Goal: Task Accomplishment & Management: Manage account settings

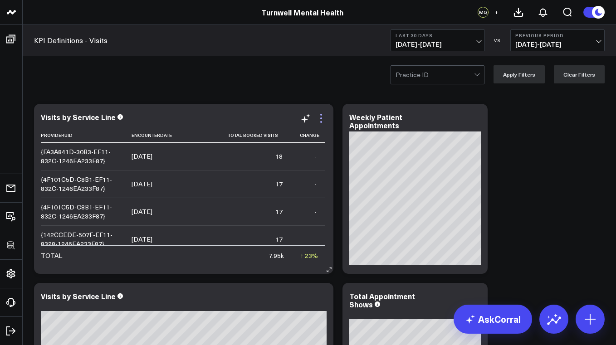
click at [322, 120] on icon at bounding box center [321, 118] width 11 height 11
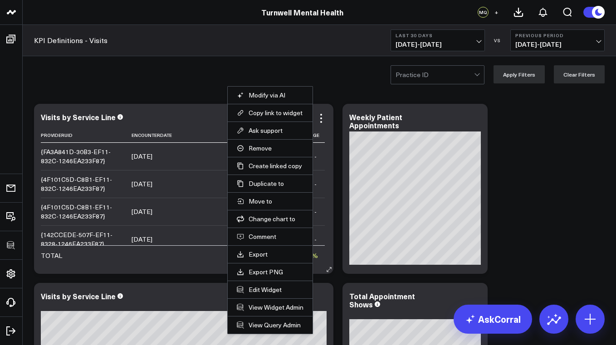
click at [198, 120] on div "Visits by Service Line" at bounding box center [184, 117] width 286 height 8
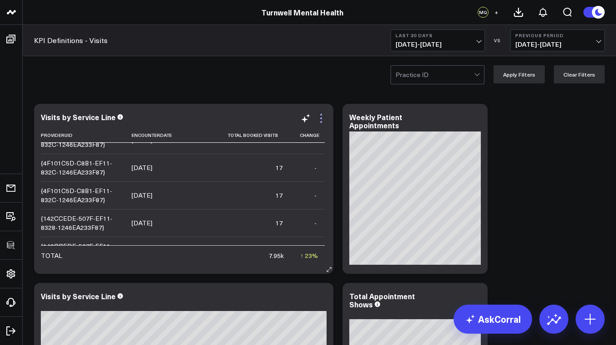
click at [322, 119] on icon at bounding box center [321, 118] width 11 height 11
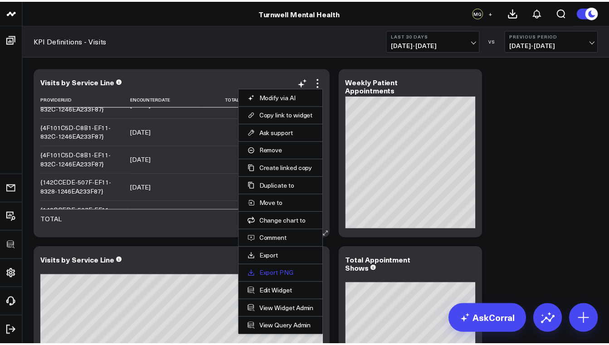
scroll to position [41, 0]
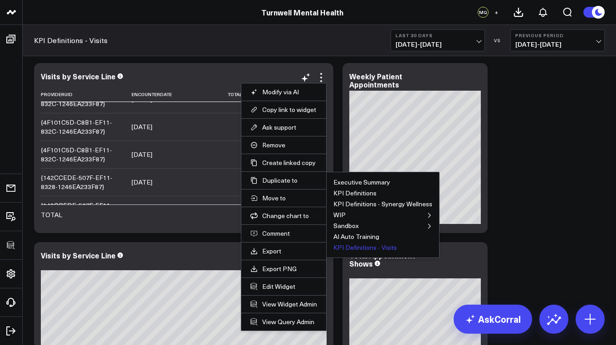
click at [358, 246] on button "KPI Definitions - Visits" at bounding box center [364, 247] width 63 height 6
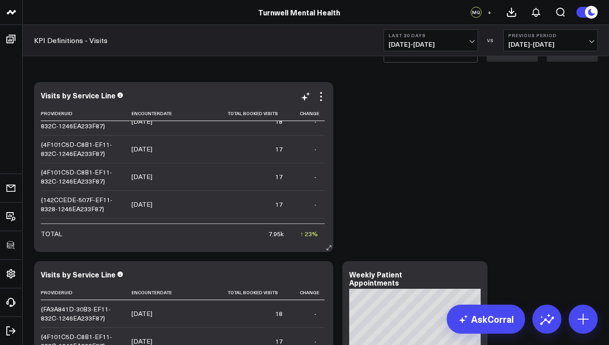
scroll to position [15, 0]
click at [321, 98] on icon at bounding box center [321, 96] width 11 height 11
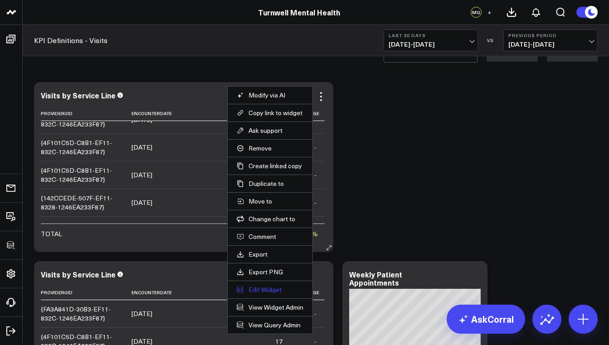
click at [279, 292] on button "Edit Widget" at bounding box center [270, 290] width 67 height 8
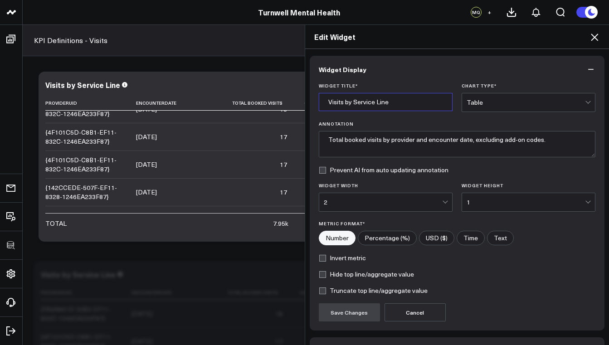
click at [386, 104] on input "Visits by Service Line" at bounding box center [386, 102] width 134 height 18
drag, startPoint x: 389, startPoint y: 102, endPoint x: 350, endPoint y: 102, distance: 38.6
click at [350, 102] on input "Visits by Service Line" at bounding box center [386, 102] width 134 height 18
type input "Visits by Provider"
click at [490, 100] on div "Table" at bounding box center [526, 102] width 118 height 7
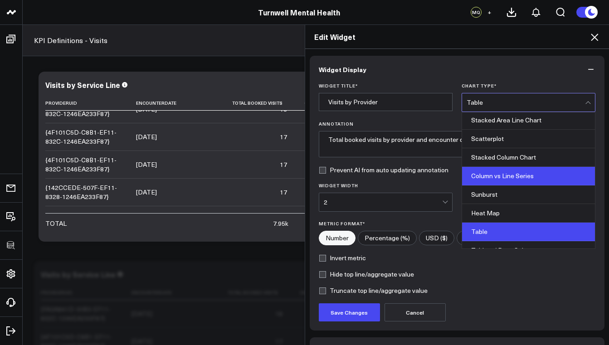
scroll to position [347, 0]
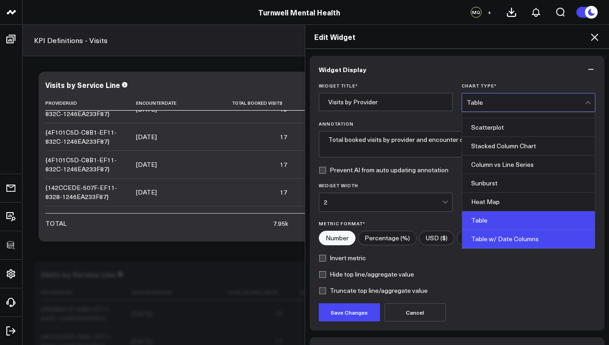
click at [527, 236] on div "Table w/ Date Columns" at bounding box center [528, 239] width 133 height 19
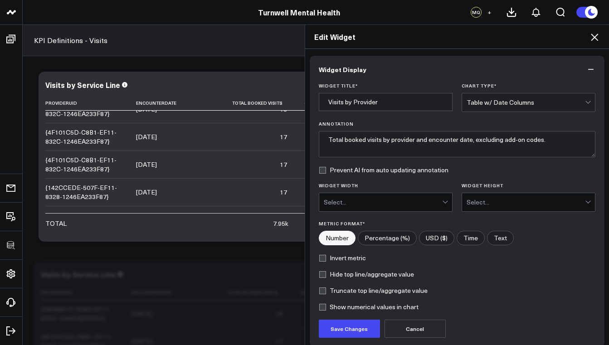
click at [390, 212] on form "Widget Title * Visits by Provider Chart Type * option Table w/ Date Columns, se…" at bounding box center [457, 210] width 277 height 255
click at [388, 204] on div "Select..." at bounding box center [383, 202] width 118 height 7
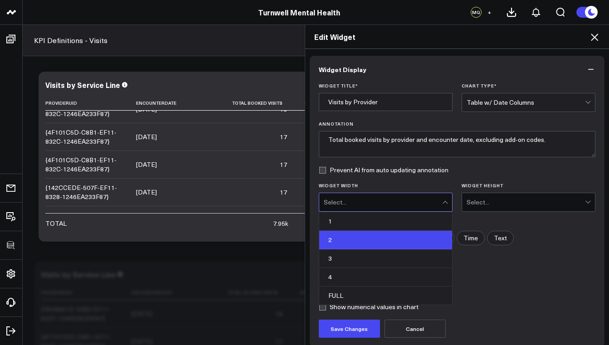
click at [361, 235] on div "2" at bounding box center [385, 240] width 133 height 19
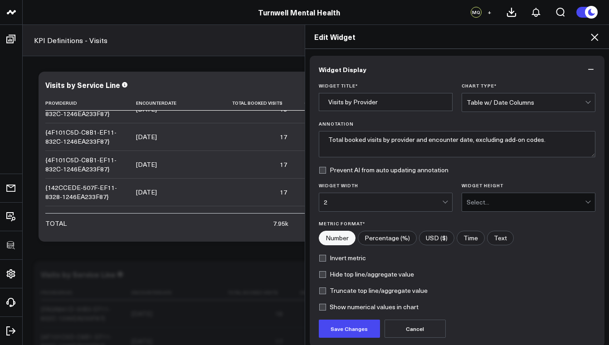
click at [492, 201] on div "Select..." at bounding box center [526, 202] width 118 height 7
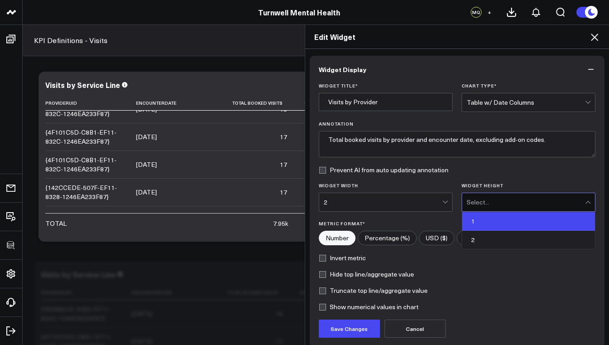
click at [463, 224] on div "1" at bounding box center [528, 221] width 133 height 19
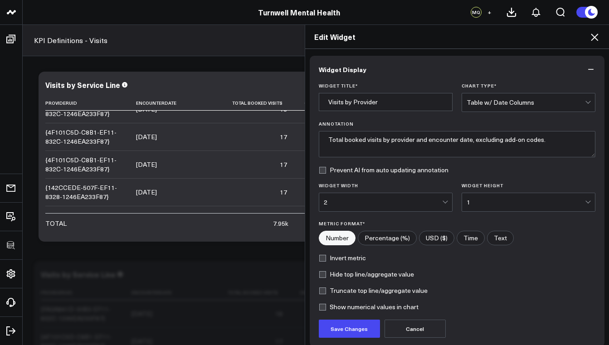
scroll to position [64, 0]
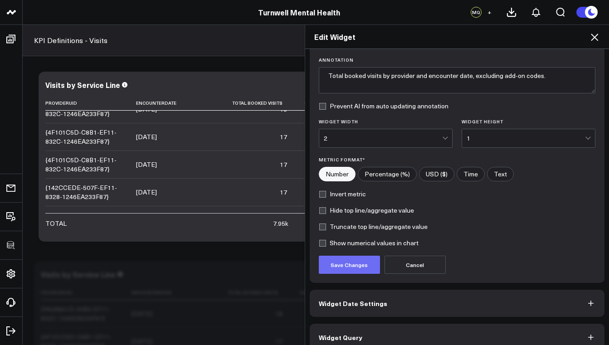
click at [341, 271] on button "Save Changes" at bounding box center [349, 265] width 61 height 18
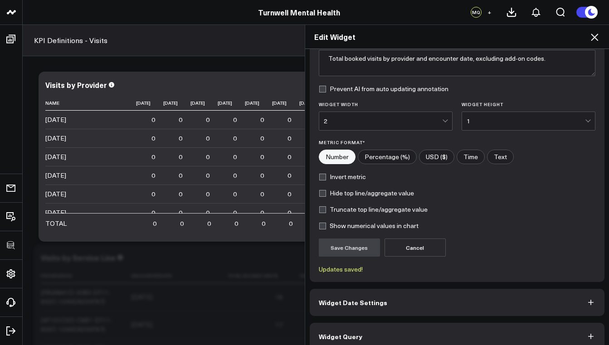
scroll to position [93, 0]
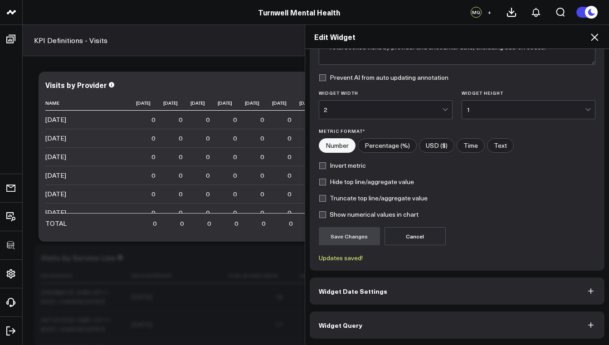
click at [351, 322] on span "Widget Query" at bounding box center [341, 325] width 44 height 7
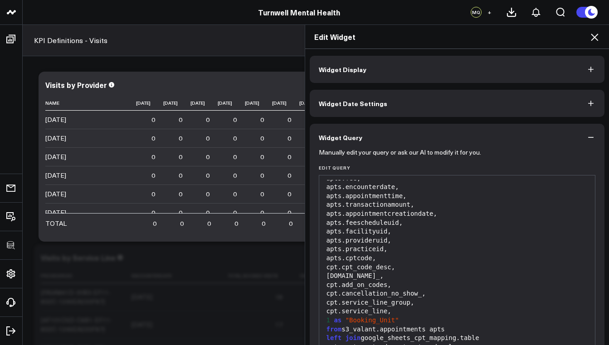
scroll to position [82, 0]
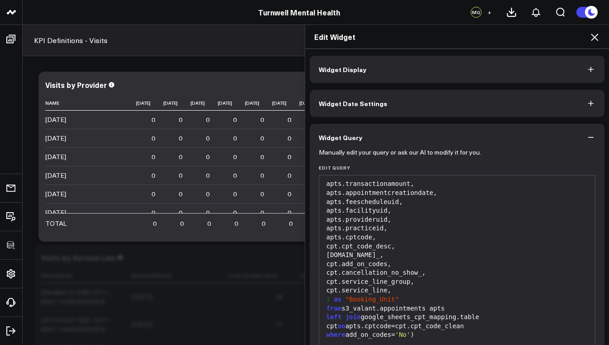
click at [377, 215] on div "apts.provideruid," at bounding box center [457, 219] width 267 height 9
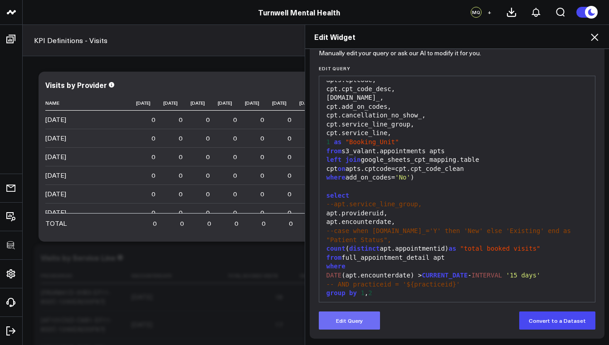
click at [361, 315] on button "Edit Query" at bounding box center [349, 321] width 61 height 18
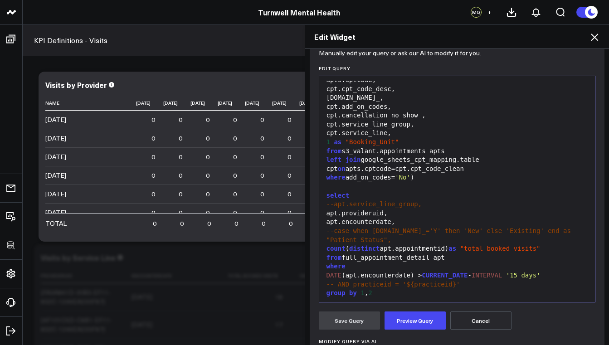
scroll to position [76, 0]
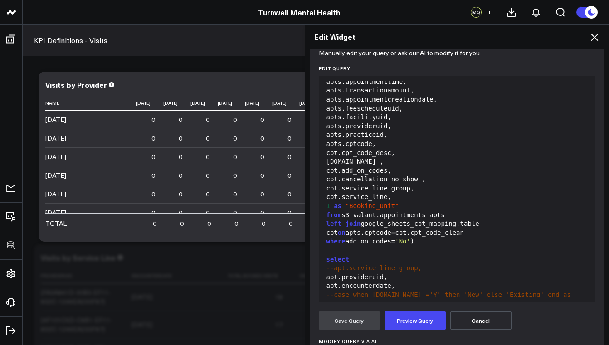
click at [377, 122] on div "apts.provideruid," at bounding box center [457, 126] width 267 height 9
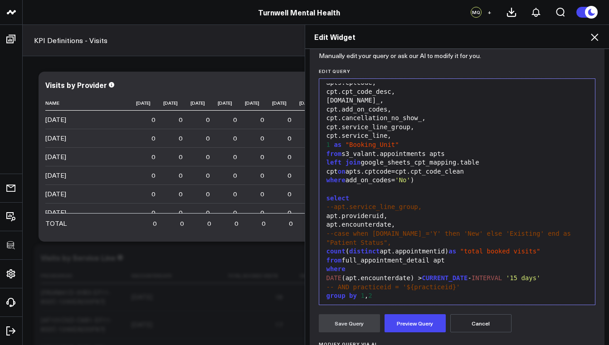
scroll to position [112, 0]
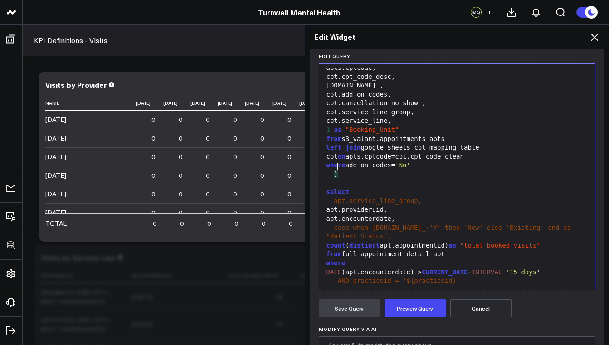
click at [387, 171] on div ")" at bounding box center [457, 174] width 267 height 9
click at [382, 152] on div "left join google_sheets_cpt_mapping.table cpt on apts.cptcode=cpt.cpt_code_clean" at bounding box center [457, 152] width 267 height 18
click at [451, 149] on div "left join google_sheets_cpt_mapping.table cpt on apts.cptcode=cpt.cpt_code_clean" at bounding box center [457, 152] width 267 height 18
drag, startPoint x: 371, startPoint y: 151, endPoint x: 344, endPoint y: 150, distance: 26.3
click at [344, 150] on div "left join google_sheets_cpt_mapping.table cpt on apts.cptcode=cpt.cpt_code_clean" at bounding box center [457, 152] width 267 height 18
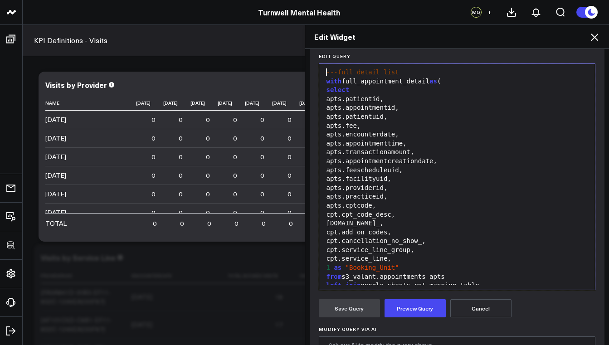
scroll to position [69, 0]
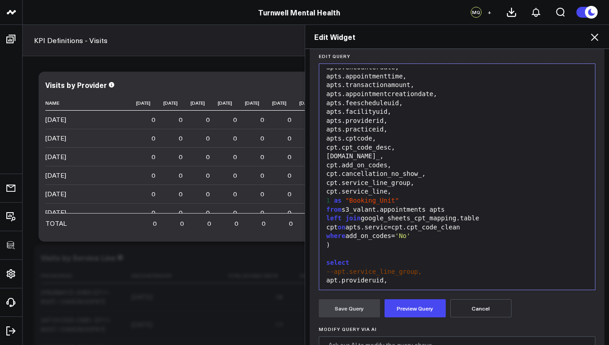
click at [365, 220] on div "left join google_sheets_cpt_mapping.table cpt on apts.servic=cpt.cpt_code_clean" at bounding box center [457, 223] width 267 height 18
click at [459, 220] on div "left join google_sheets_cpt_mapping.table cpt on apts.serviceline=cpt.cpt_code_…" at bounding box center [457, 223] width 267 height 18
drag, startPoint x: 458, startPoint y: 221, endPoint x: 438, endPoint y: 220, distance: 20.4
click at [438, 220] on div "left join google_sheets_cpt_mapping.table cpt on apts.serviceline=cpt.cpt_code_…" at bounding box center [457, 223] width 267 height 18
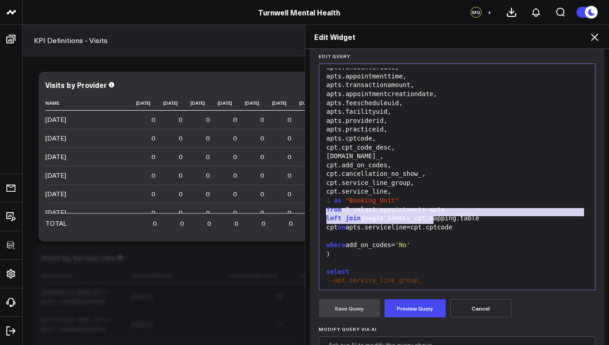
drag, startPoint x: 433, startPoint y: 223, endPoint x: 322, endPoint y: 213, distance: 112.0
click at [324, 214] on div "left join google_sheets_cpt_mapping.table cpt on apts.serviceline=cpt.cptcode" at bounding box center [457, 223] width 267 height 18
copy div "left join google_sheets_cpt_mapping.table cpt on apts.serviceline=cpt.cptcode"
click at [327, 232] on div at bounding box center [457, 236] width 267 height 9
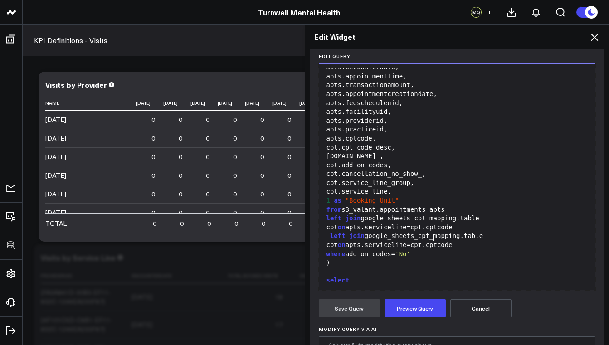
click at [420, 250] on div "where add_on_codes= 'No'" at bounding box center [457, 254] width 267 height 9
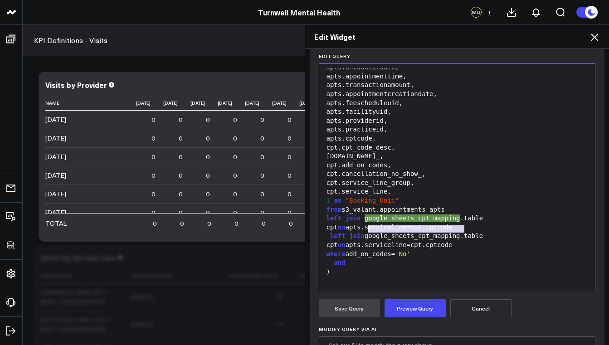
drag, startPoint x: 460, startPoint y: 230, endPoint x: 366, endPoint y: 231, distance: 94.3
click at [366, 232] on div "left join google_sheets_cpt_mapping.table cpt on apts.serviceline=cpt.cptcode" at bounding box center [457, 241] width 267 height 18
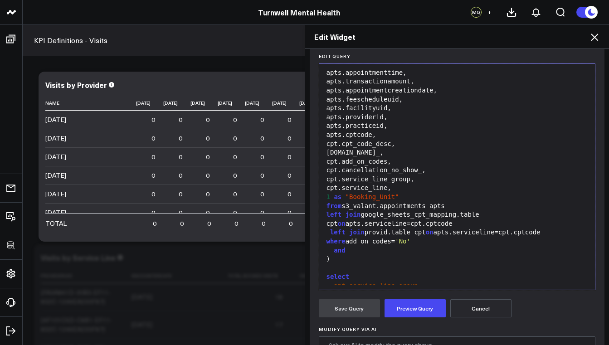
scroll to position [87, 0]
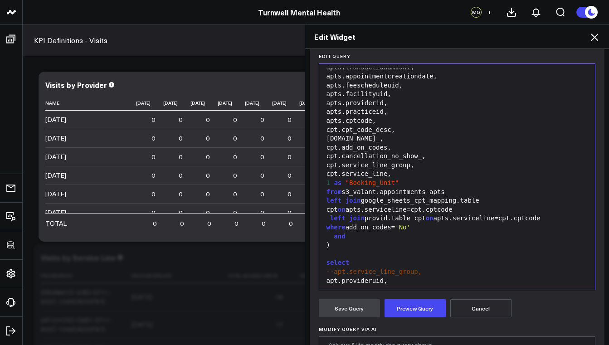
click at [366, 214] on div "left join provid.table cpt on apts.serviceline=cpt.cptcode" at bounding box center [457, 218] width 267 height 9
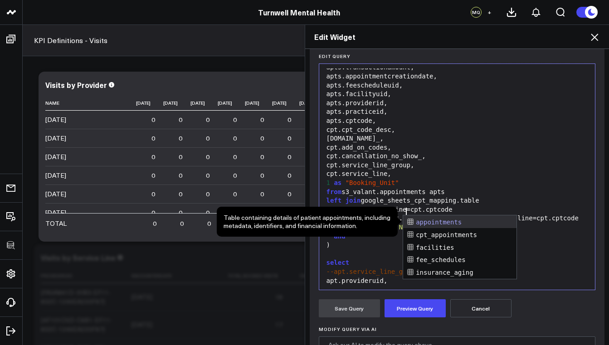
click at [426, 214] on div "left join s3_valant.provid.table cpt on apts.serviceline=cpt.cptcode" at bounding box center [457, 218] width 267 height 9
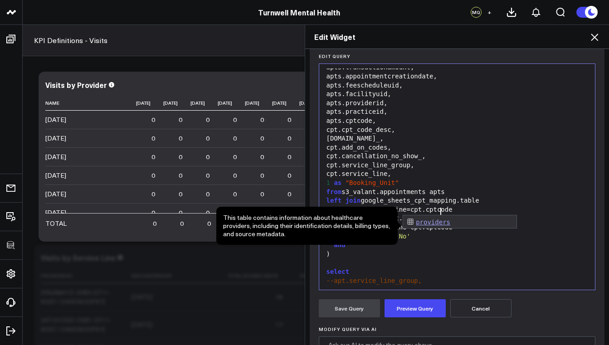
click at [462, 214] on div "left join s3_valant.providers.table cpt on apts.serviceline=cpt.cptcode" at bounding box center [457, 223] width 267 height 18
click at [454, 214] on div "left join s3_valant.providers cpt on apts.serviceline=cpt.cptcode" at bounding box center [457, 218] width 267 height 9
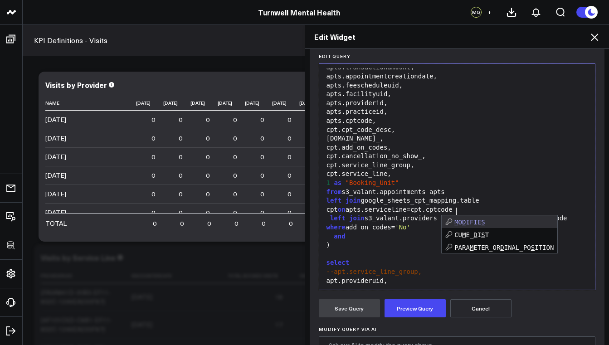
click at [420, 223] on div "where add_on_codes= 'No'" at bounding box center [457, 227] width 267 height 9
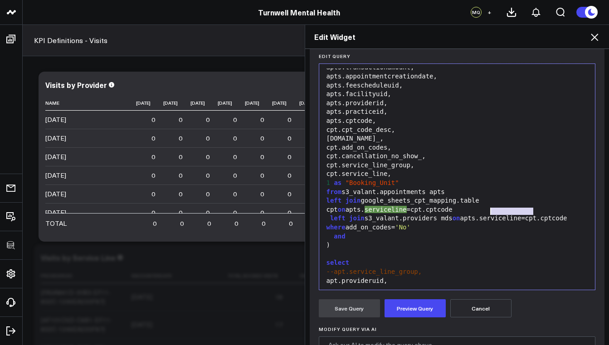
drag, startPoint x: 529, startPoint y: 212, endPoint x: 489, endPoint y: 210, distance: 40.4
click at [488, 214] on div "left join s3_valant.providers mds on apts.serviceline=cpt.cptcode" at bounding box center [457, 218] width 267 height 9
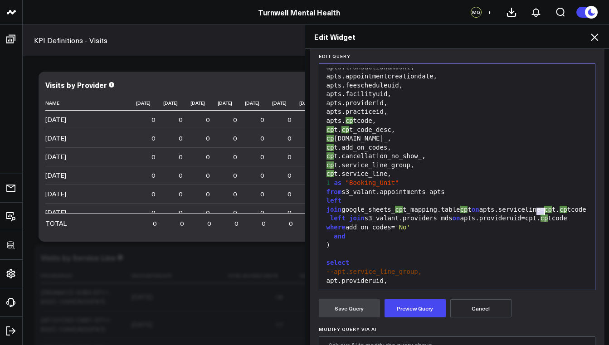
drag, startPoint x: 534, startPoint y: 212, endPoint x: 542, endPoint y: 212, distance: 8.2
click at [542, 214] on div "left join s3_valant.providers mds on apts.provideruid=cpt. cp tcode" at bounding box center [457, 218] width 267 height 9
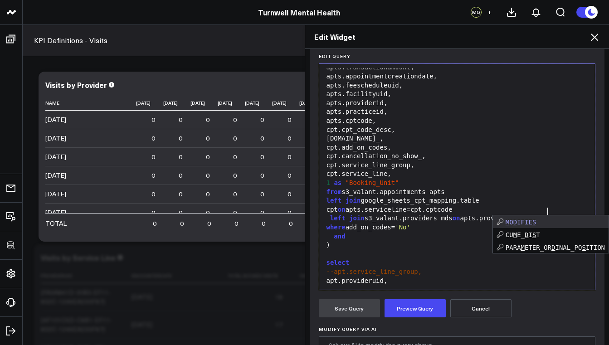
click at [576, 214] on div "left join s3_valant.providers mds on apts.provideruid=mds.cptcode" at bounding box center [457, 218] width 267 height 9
click at [409, 179] on div "1 as "Booking_Unit"" at bounding box center [457, 183] width 267 height 9
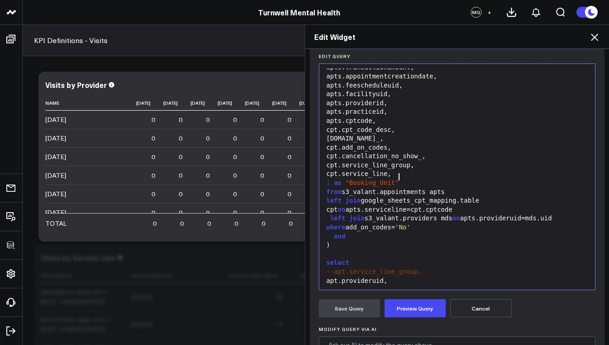
click at [371, 99] on div "apts.providerid," at bounding box center [457, 103] width 267 height 9
click at [393, 170] on div "cpt.service_line," at bounding box center [457, 174] width 267 height 9
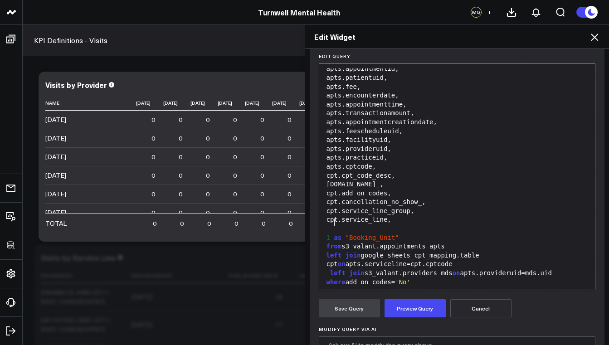
scroll to position [0, 0]
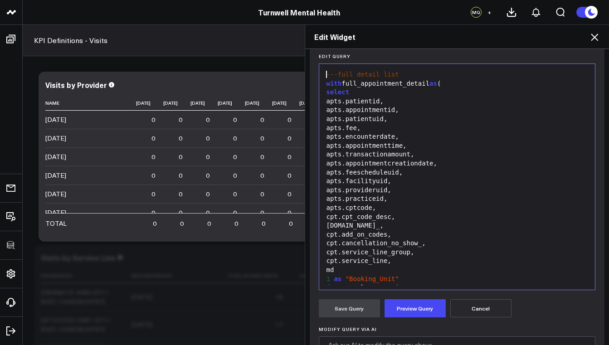
click at [366, 266] on div "md" at bounding box center [457, 270] width 267 height 9
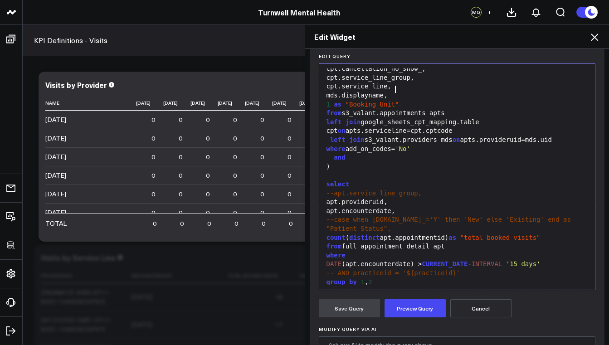
scroll to position [122, 0]
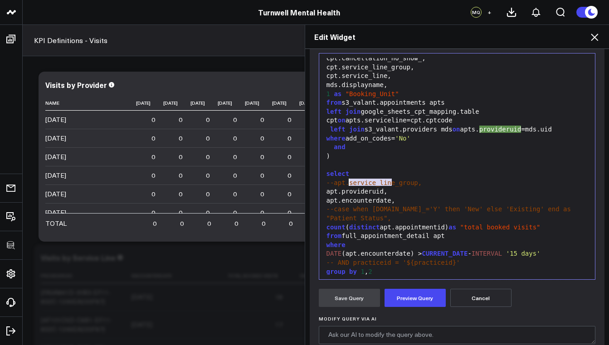
drag, startPoint x: 389, startPoint y: 182, endPoint x: 347, endPoint y: 182, distance: 42.2
click at [347, 187] on div "apt.provideruid," at bounding box center [457, 191] width 267 height 9
click at [412, 300] on button "Preview Query" at bounding box center [415, 298] width 61 height 18
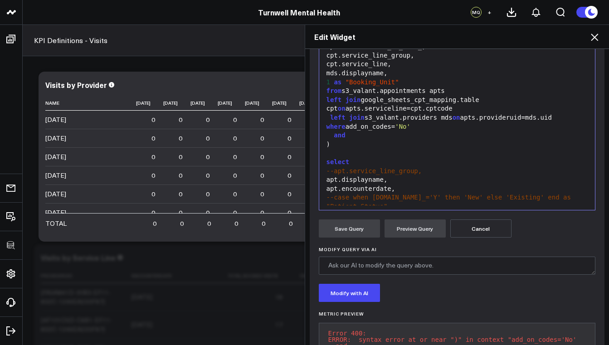
scroll to position [115, 0]
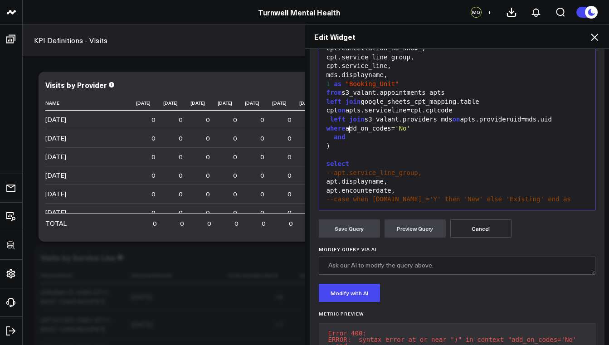
click at [359, 133] on div "and" at bounding box center [457, 137] width 267 height 9
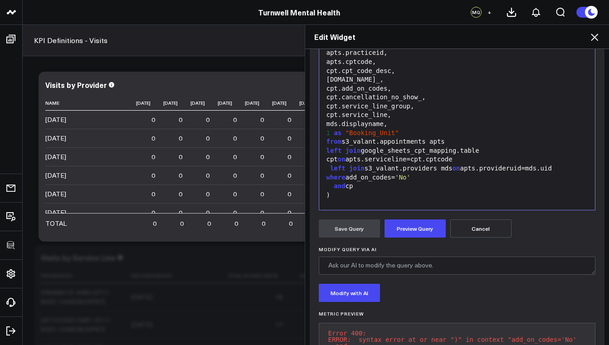
scroll to position [128, 0]
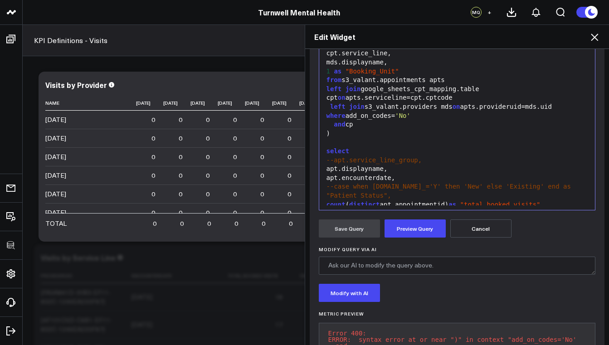
click at [364, 120] on div "and cp" at bounding box center [457, 124] width 267 height 9
click at [438, 200] on div "count ( distinct apt.appointmentid) as "total booked visits"" at bounding box center [457, 204] width 267 height 9
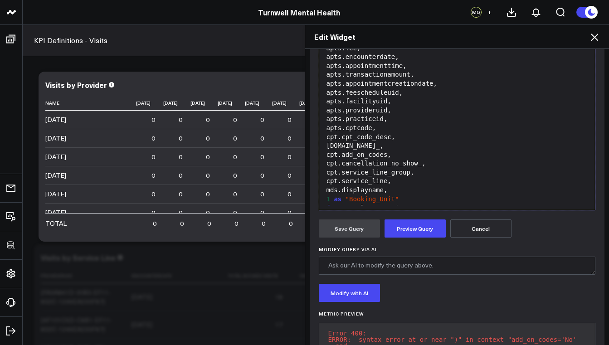
scroll to position [77, 0]
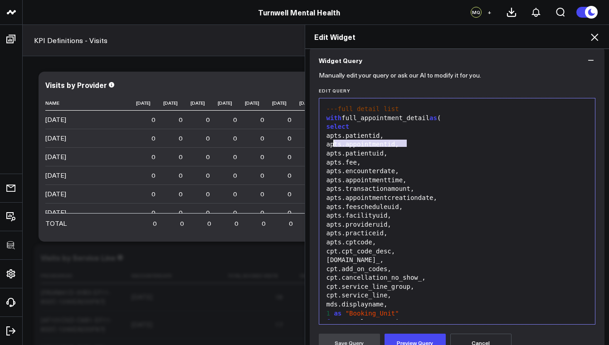
drag, startPoint x: 404, startPoint y: 143, endPoint x: 330, endPoint y: 146, distance: 73.5
click at [330, 146] on div "apts.appointmentid," at bounding box center [457, 144] width 267 height 9
copy div "apts.appointmentid,"
click at [412, 142] on div "apts.appointmentid," at bounding box center [457, 144] width 267 height 9
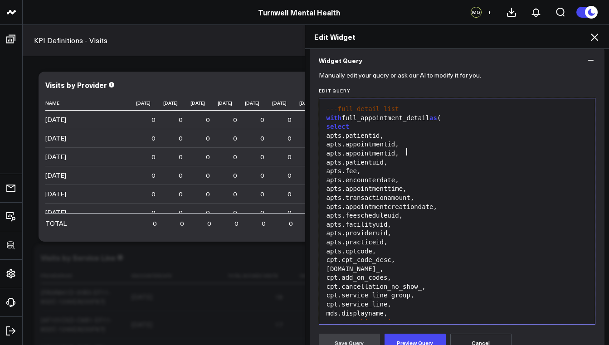
click at [392, 150] on div "apts.appointmentid," at bounding box center [457, 153] width 267 height 9
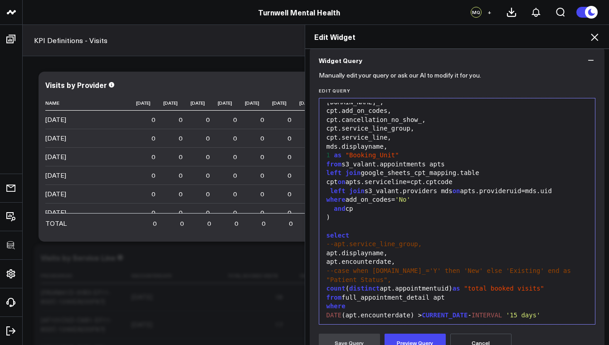
scroll to position [181, 0]
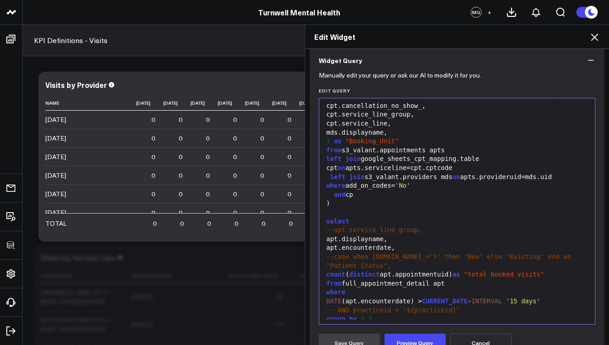
click at [371, 190] on div "and cp" at bounding box center [457, 194] width 267 height 9
click at [346, 190] on div "and cptcode" at bounding box center [457, 194] width 267 height 9
click at [404, 190] on div "and apts.cptcode" at bounding box center [457, 194] width 267 height 9
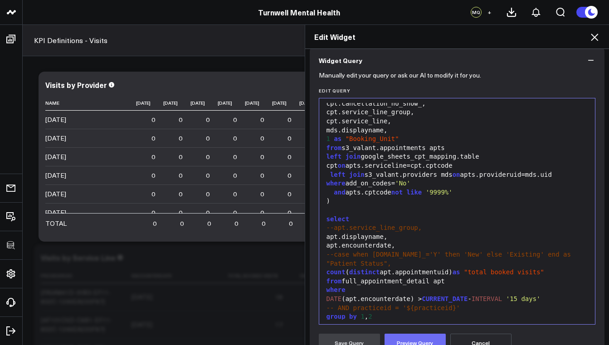
click at [416, 337] on button "Preview Query" at bounding box center [415, 343] width 61 height 18
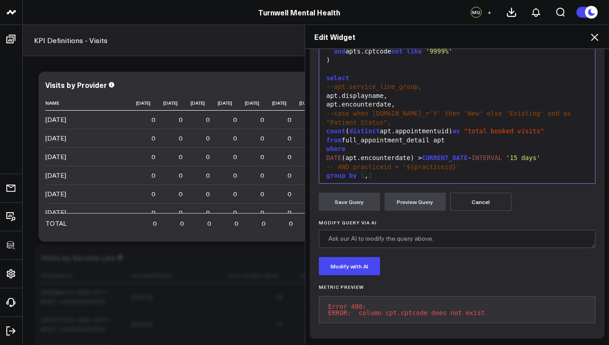
scroll to position [145, 0]
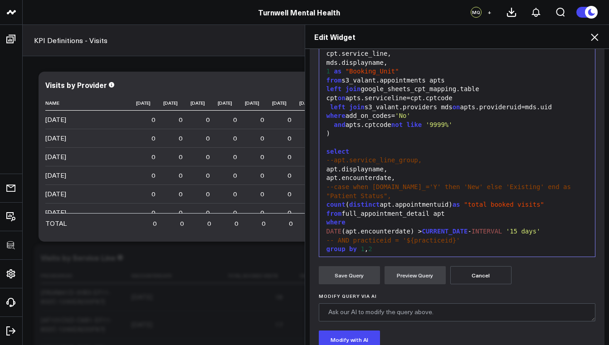
click at [415, 92] on div "left join google_sheets_cpt_mapping.table cpt on apts.serviceline=cpt.cptcode" at bounding box center [457, 94] width 267 height 18
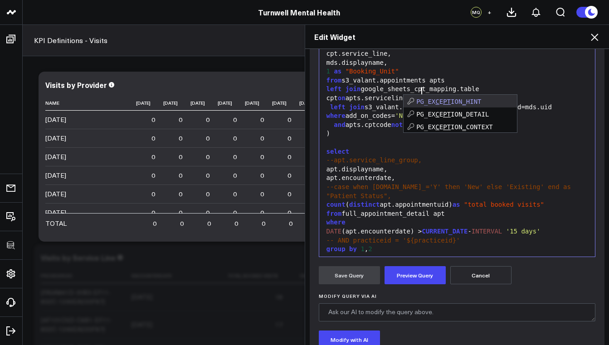
click at [438, 165] on div "apt.displayname," at bounding box center [457, 169] width 267 height 9
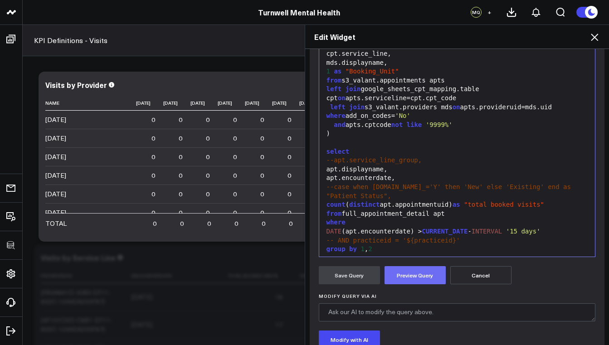
click at [400, 271] on button "Preview Query" at bounding box center [415, 275] width 61 height 18
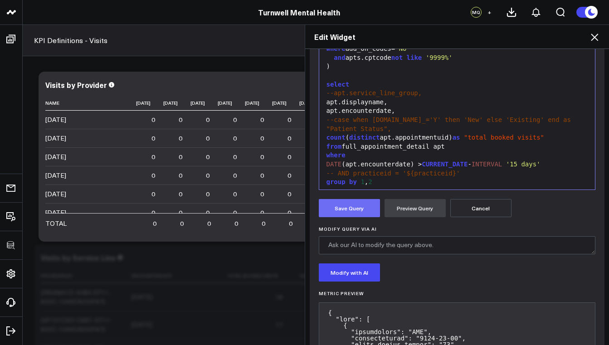
click at [365, 211] on button "Save Query" at bounding box center [349, 208] width 61 height 18
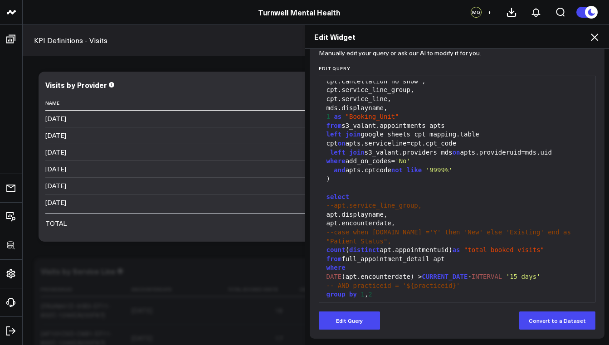
scroll to position [5, 0]
click at [330, 149] on span "left" at bounding box center [337, 152] width 15 height 7
click at [324, 148] on div "left join s3_valant.providers mds on apts.provideruid=mds.uid" at bounding box center [457, 152] width 267 height 9
click at [325, 148] on div "left join s3_valant.providers mds on apts.provideruid=mds.uid" at bounding box center [457, 152] width 267 height 9
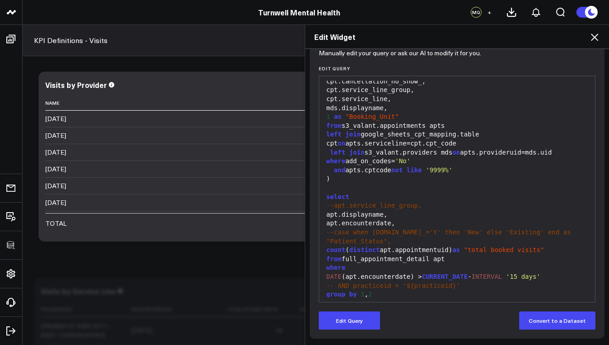
click at [338, 149] on span "left" at bounding box center [337, 152] width 15 height 7
click at [337, 149] on span "left" at bounding box center [337, 152] width 15 height 7
click at [366, 321] on button "Edit Query" at bounding box center [349, 321] width 61 height 18
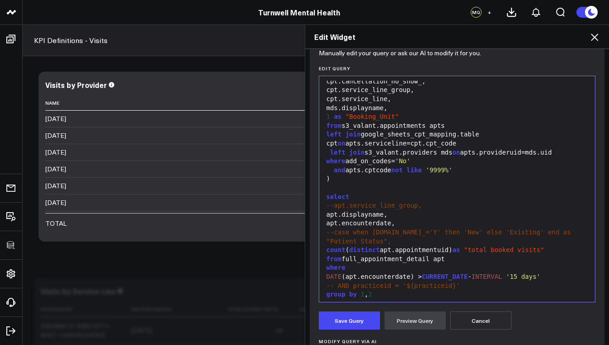
click at [326, 148] on div "left join s3_valant.providers mds on apts.provideruid=mds.uid" at bounding box center [457, 152] width 267 height 9
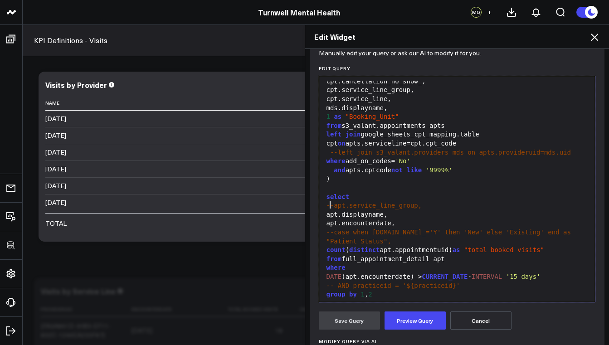
click at [327, 210] on div "apt.displayname," at bounding box center [457, 214] width 267 height 9
drag, startPoint x: 388, startPoint y: 206, endPoint x: 346, endPoint y: 206, distance: 41.3
click at [346, 210] on div "apt.displayname," at bounding box center [457, 214] width 267 height 9
click at [372, 166] on div "and apts.cptcode not like '9999%'" at bounding box center [457, 170] width 267 height 9
click at [369, 166] on div "and apts.cptcode not like '9999%'" at bounding box center [457, 170] width 267 height 9
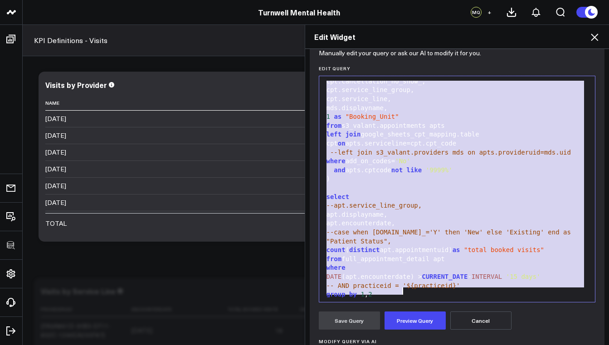
copy div "---full detail list with full_appointment_detail as ( select apts.patientid, ap…"
click at [461, 201] on div "--apt.service_line_group," at bounding box center [457, 205] width 267 height 9
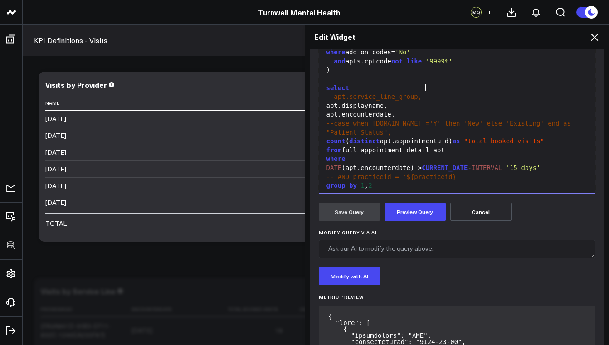
scroll to position [129, 0]
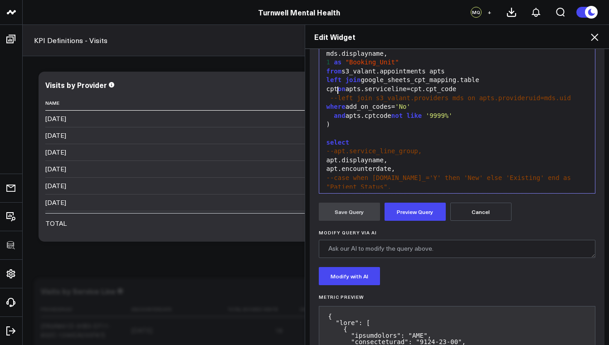
click at [336, 94] on span "--left join s3_valant.providers mds on apts.provideruid=mds.uid" at bounding box center [450, 97] width 241 height 7
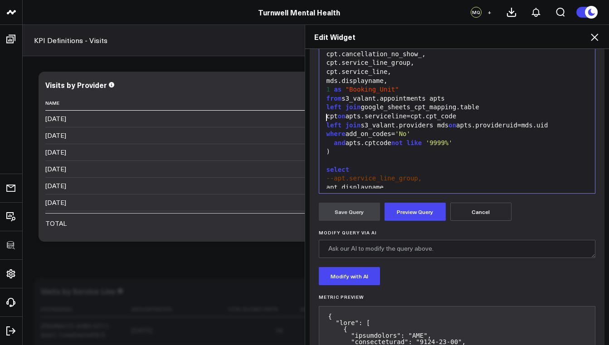
scroll to position [100, 0]
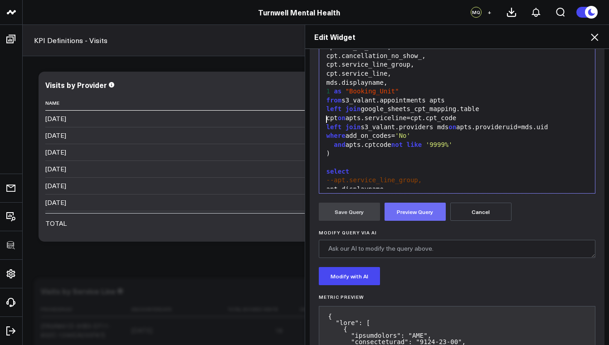
click at [404, 217] on button "Preview Query" at bounding box center [415, 212] width 61 height 18
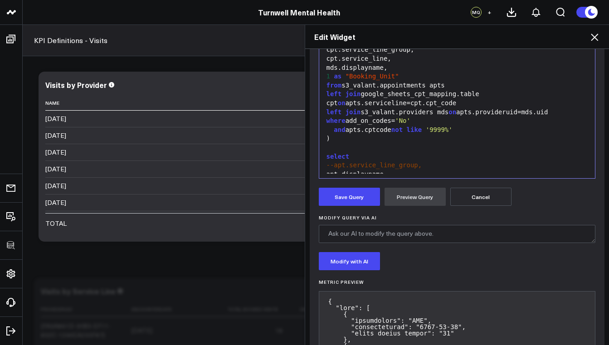
scroll to position [239, 0]
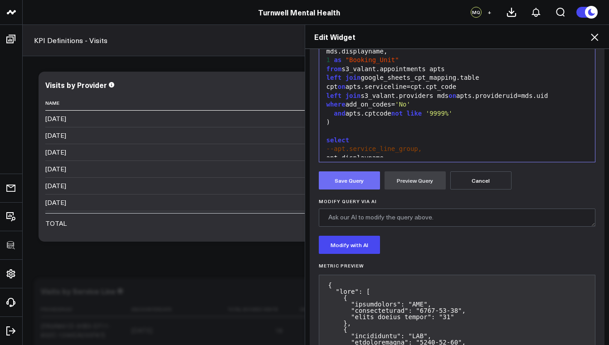
click at [350, 180] on button "Save Query" at bounding box center [349, 180] width 61 height 18
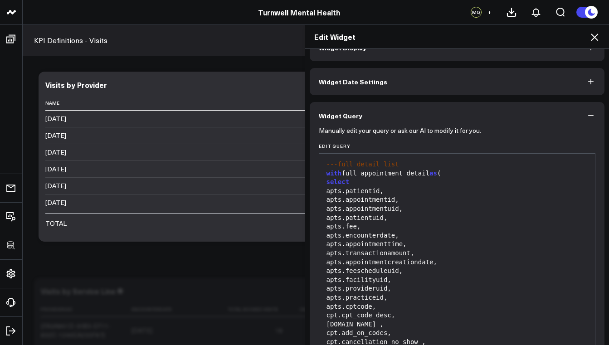
scroll to position [0, 0]
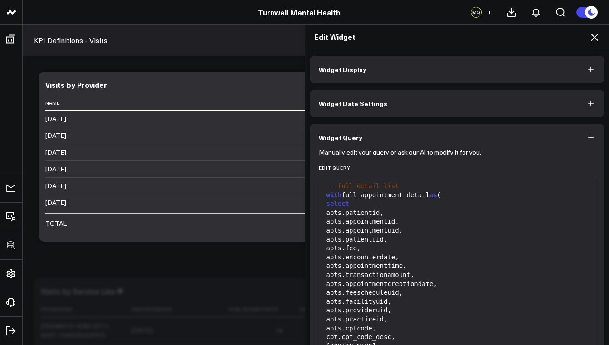
click at [379, 71] on button "Widget Display" at bounding box center [457, 69] width 295 height 27
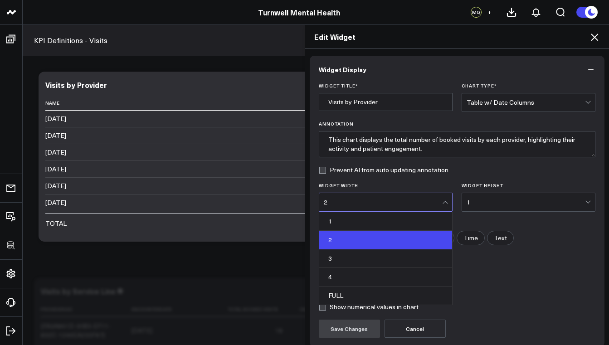
click at [395, 207] on div "2" at bounding box center [383, 202] width 118 height 18
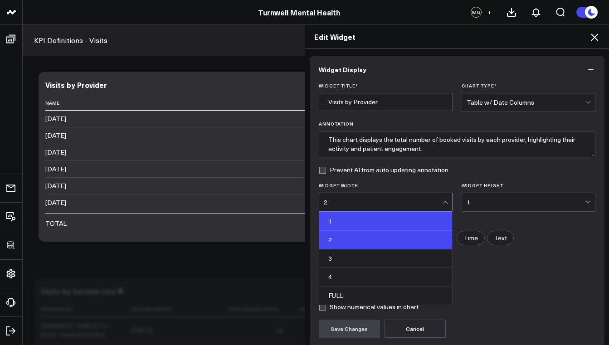
click at [375, 227] on div "1" at bounding box center [385, 221] width 133 height 19
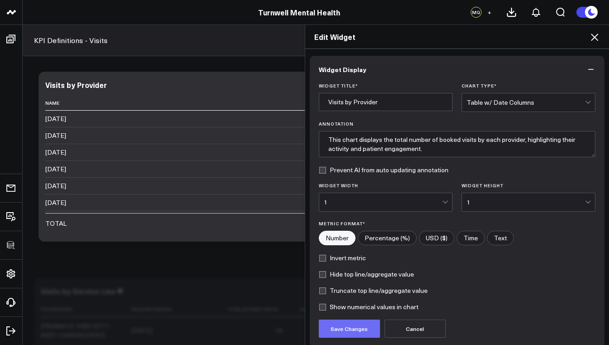
click at [359, 330] on button "Save Changes" at bounding box center [349, 329] width 61 height 18
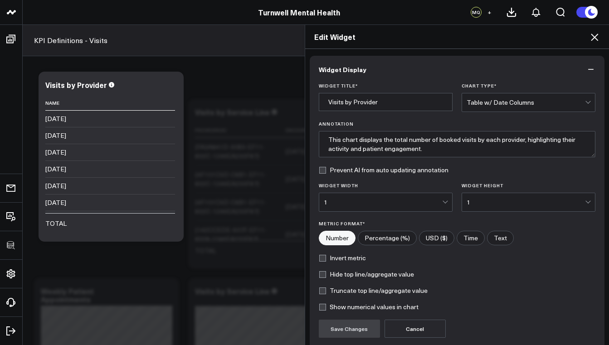
click at [352, 205] on div "1" at bounding box center [383, 202] width 118 height 7
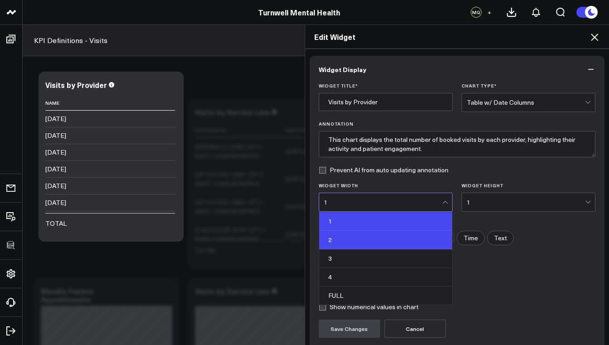
click at [343, 241] on div "2" at bounding box center [385, 240] width 133 height 19
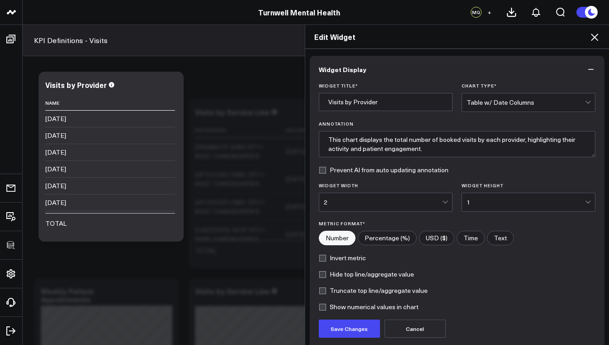
click at [516, 104] on div "Table w/ Date Columns" at bounding box center [526, 102] width 118 height 7
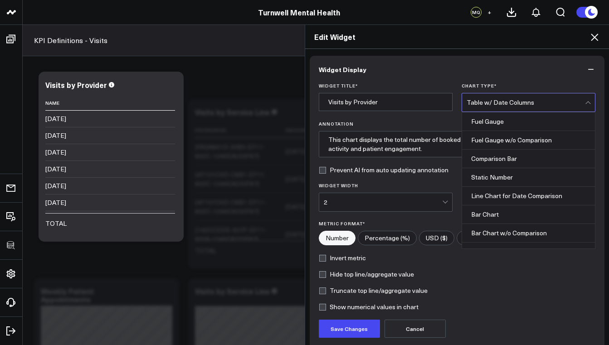
scroll to position [353, 0]
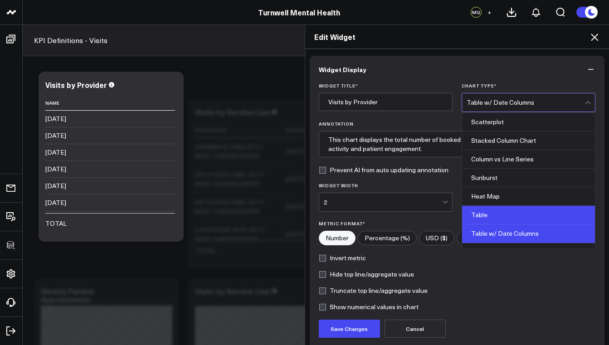
click at [500, 212] on div "Table" at bounding box center [528, 215] width 133 height 19
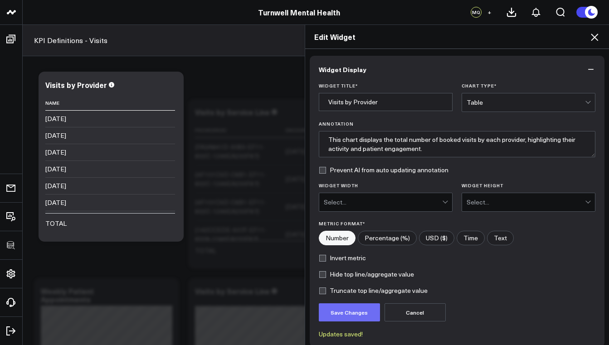
click at [351, 316] on button "Save Changes" at bounding box center [349, 312] width 61 height 18
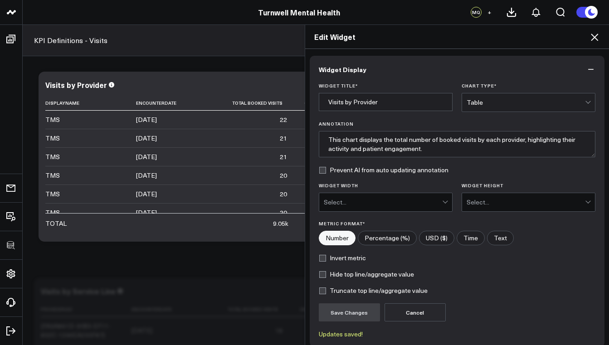
click at [599, 38] on icon at bounding box center [594, 37] width 11 height 11
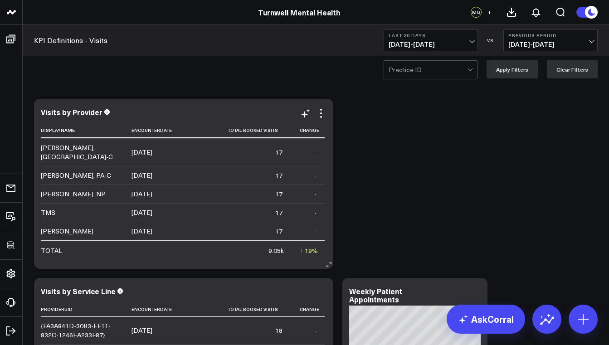
scroll to position [477, 0]
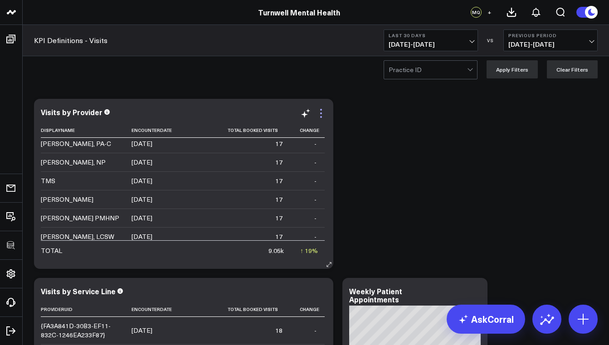
click at [322, 114] on icon at bounding box center [321, 113] width 2 height 2
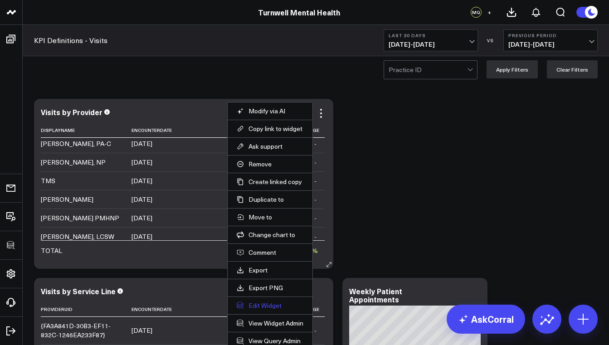
click at [278, 307] on button "Edit Widget" at bounding box center [270, 306] width 67 height 8
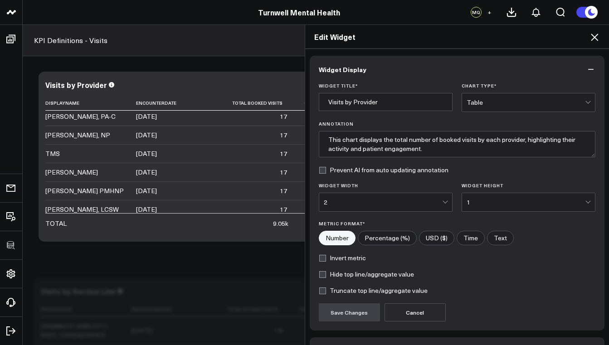
scroll to position [60, 0]
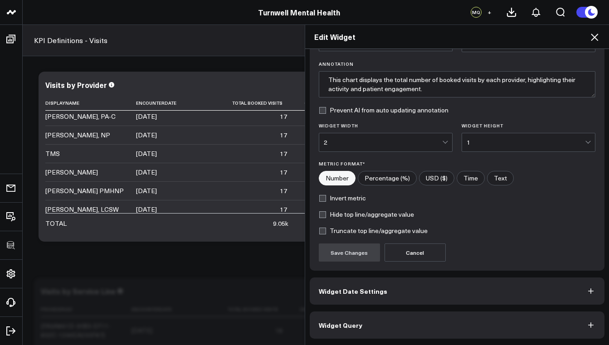
click at [359, 325] on button "Widget Query" at bounding box center [457, 325] width 295 height 27
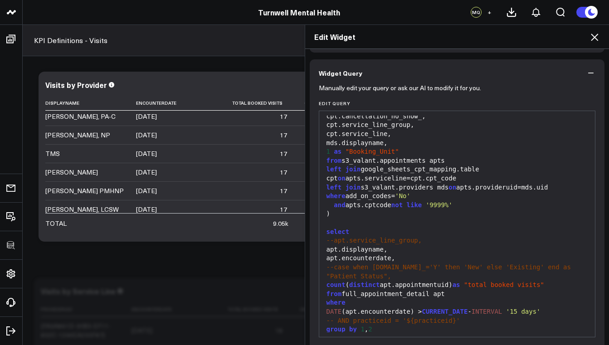
scroll to position [99, 0]
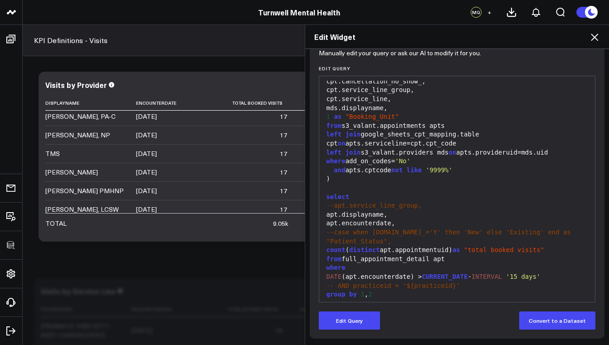
click at [361, 300] on span "sum" at bounding box center [366, 303] width 11 height 7
click at [363, 317] on button "Edit Query" at bounding box center [349, 321] width 61 height 18
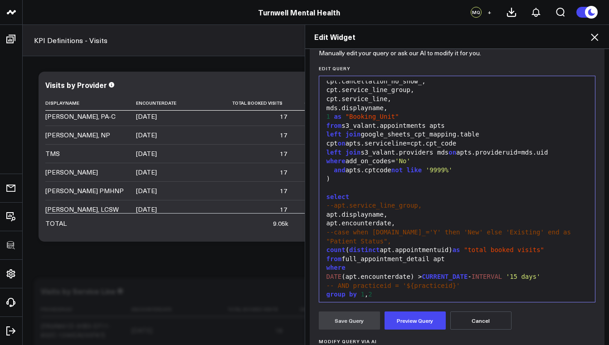
click at [356, 299] on div "order by sum ( 1 ) desc" at bounding box center [457, 303] width 267 height 9
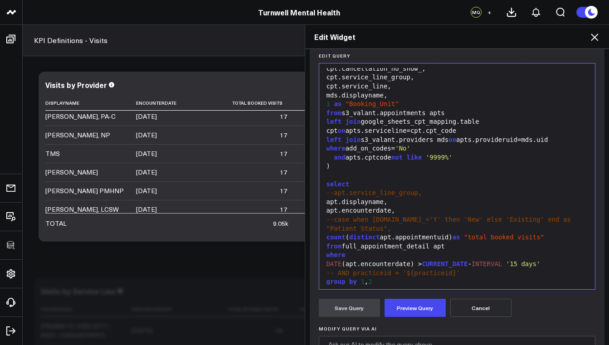
scroll to position [144, 0]
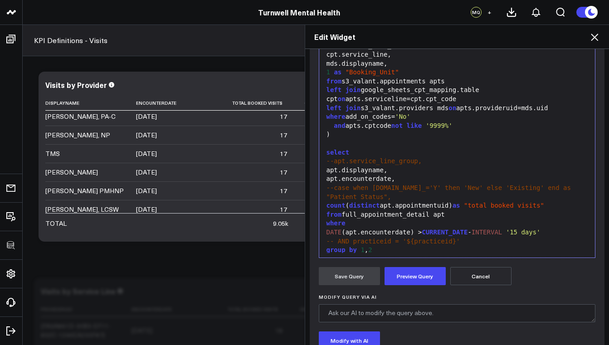
click at [407, 255] on div "order by apt.displayna sum ( 1 ) desc" at bounding box center [457, 259] width 267 height 9
click at [330, 166] on div "apt.displayname," at bounding box center [457, 170] width 267 height 9
click at [334, 238] on span "-- AND practiceid = '${practiceid}'" at bounding box center [394, 241] width 134 height 7
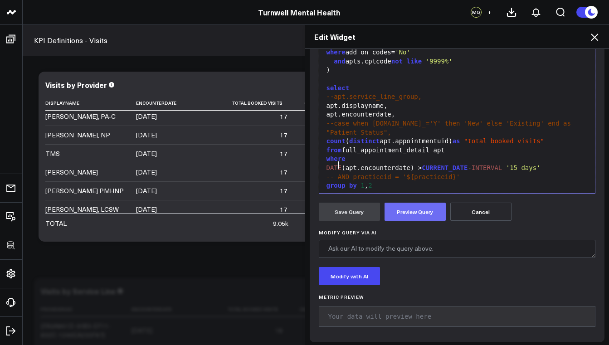
click at [405, 216] on button "Preview Query" at bounding box center [415, 212] width 61 height 18
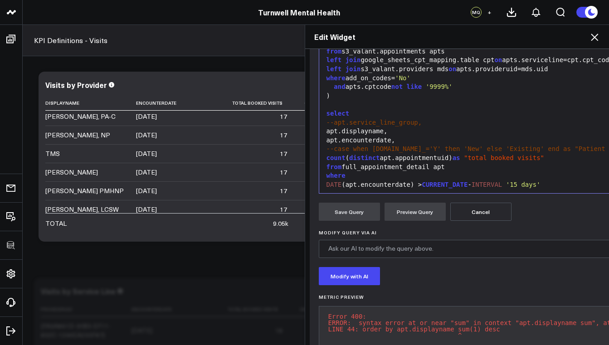
scroll to position [165, 0]
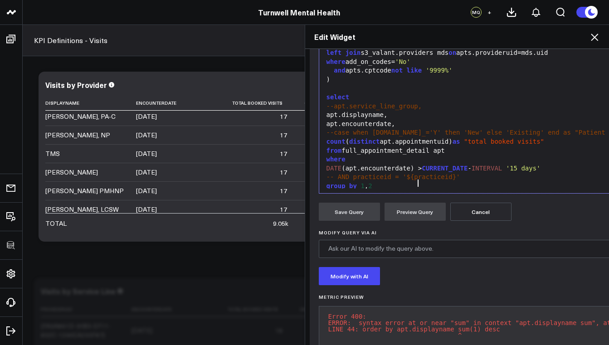
click at [415, 191] on div "order by apt.displayname sum ( 1 ) desc" at bounding box center [506, 195] width 365 height 9
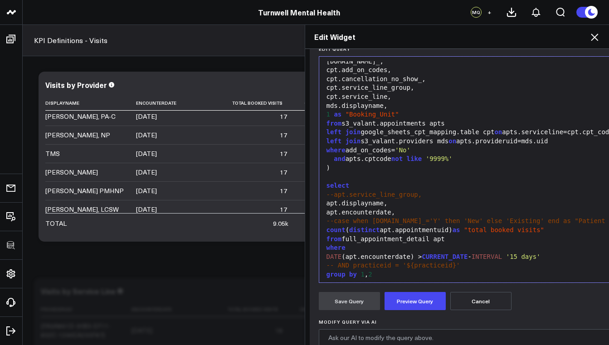
scroll to position [121, 0]
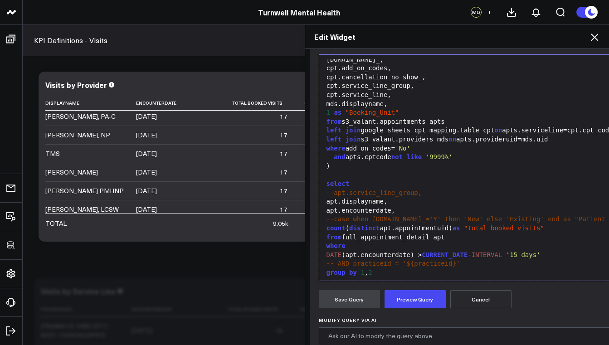
click at [417, 278] on div "order by apt.displayname a sum ( 1 ) desc" at bounding box center [506, 282] width 365 height 9
click at [424, 278] on div "order by apt.displayname a sum ( 1 ) desc" at bounding box center [506, 282] width 365 height 9
drag, startPoint x: 425, startPoint y: 270, endPoint x: 359, endPoint y: 270, distance: 66.2
click at [359, 278] on div "order by apt.displayname a sum ( 1 ) desc" at bounding box center [506, 282] width 365 height 9
click at [415, 278] on div "order by sum ( 1 ) desc" at bounding box center [506, 282] width 365 height 9
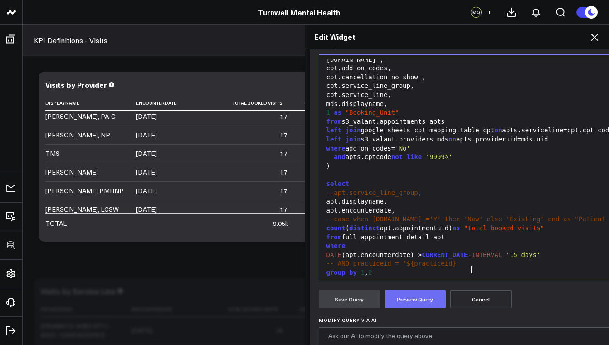
click at [417, 302] on button "Preview Query" at bounding box center [415, 299] width 61 height 18
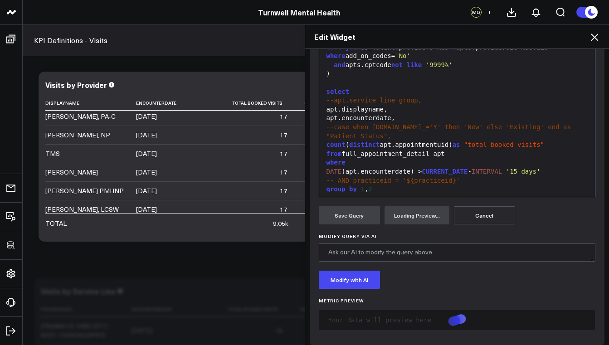
scroll to position [212, 0]
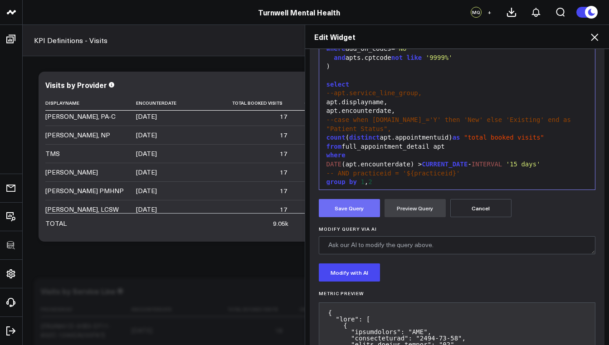
click at [349, 202] on button "Save Query" at bounding box center [349, 208] width 61 height 18
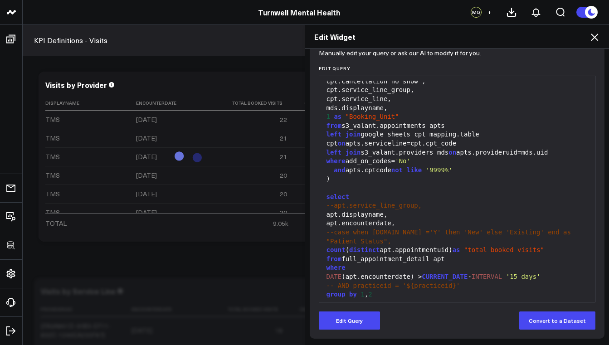
scroll to position [99, 0]
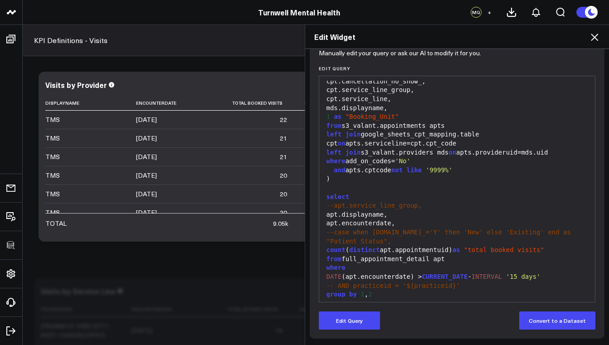
click at [361, 300] on span "sum" at bounding box center [366, 303] width 11 height 7
drag, startPoint x: 400, startPoint y: 214, endPoint x: 365, endPoint y: 215, distance: 35.8
click at [370, 219] on div "apt.encounterdate," at bounding box center [457, 223] width 267 height 9
drag, startPoint x: 326, startPoint y: 214, endPoint x: 408, endPoint y: 215, distance: 81.6
click at [408, 219] on div "apt.encounterdate," at bounding box center [457, 223] width 267 height 9
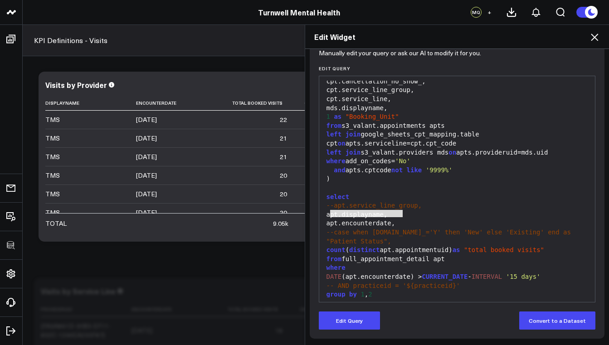
copy div "apt.encounterdate,"
click at [402, 219] on div "apt.encounterdate," at bounding box center [457, 223] width 267 height 9
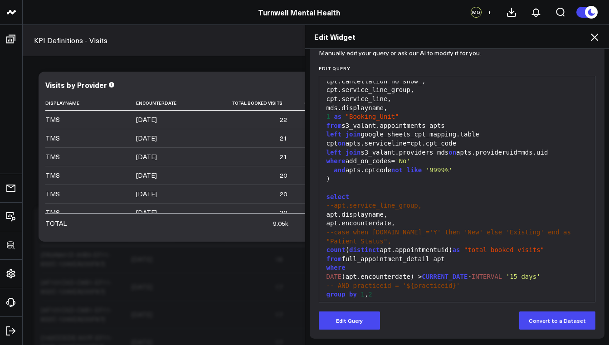
click at [176, 192] on div "Edit Widget Widget Display Widget Date Settings Widget Query Manually edit your…" at bounding box center [304, 184] width 609 height 321
drag, startPoint x: 401, startPoint y: 215, endPoint x: 334, endPoint y: 215, distance: 67.6
click at [334, 219] on div "apt.encounterdate," at bounding box center [457, 223] width 267 height 9
click at [346, 320] on button "Edit Query" at bounding box center [349, 321] width 61 height 18
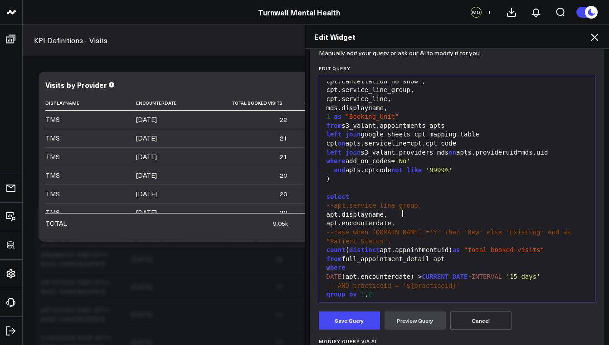
click at [400, 219] on div "apt.encounterdate," at bounding box center [457, 223] width 267 height 9
drag, startPoint x: 403, startPoint y: 214, endPoint x: 328, endPoint y: 213, distance: 74.8
click at [328, 219] on div "apt.encounterdate," at bounding box center [457, 223] width 267 height 9
copy div "apt.encounterdate,"
click at [354, 299] on div "order by sum ( 1 ) desc , apt.displayname" at bounding box center [457, 303] width 267 height 9
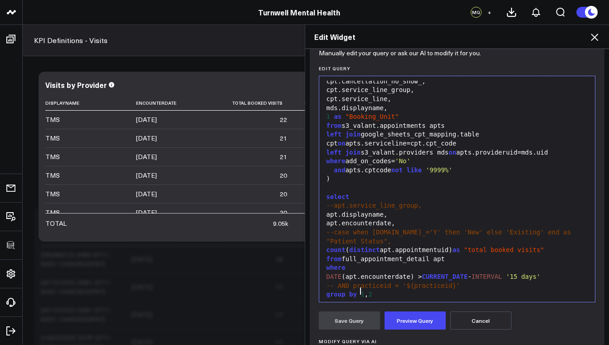
click at [475, 299] on div "order by sum ( 1 ) desc , apt.displayname" at bounding box center [457, 303] width 267 height 9
click at [418, 320] on button "Preview Query" at bounding box center [415, 321] width 61 height 18
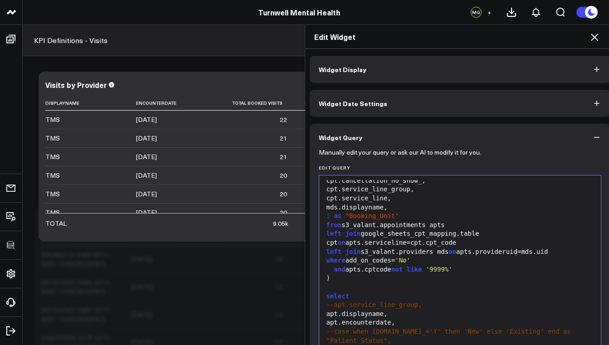
scroll to position [183, 0]
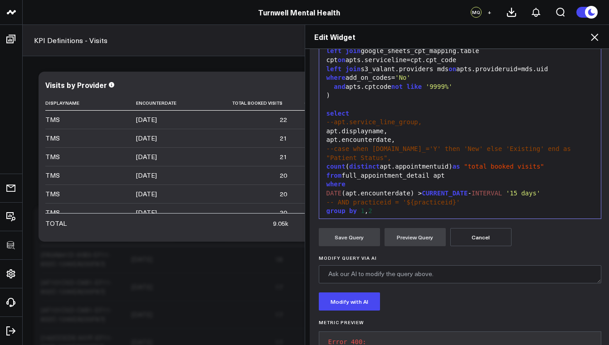
click at [481, 216] on div "order by sum ( 1 ) desc , apt.displayname," at bounding box center [460, 220] width 273 height 9
click at [423, 239] on button "Preview Query" at bounding box center [415, 237] width 61 height 18
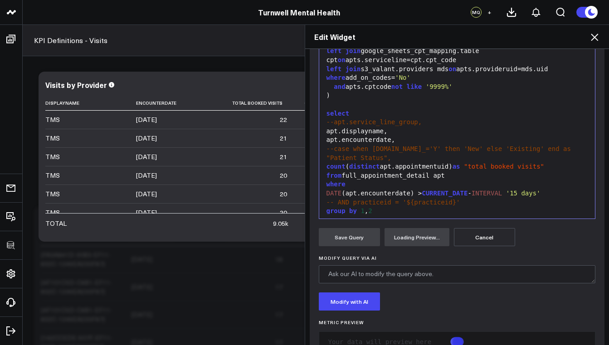
scroll to position [212, 0]
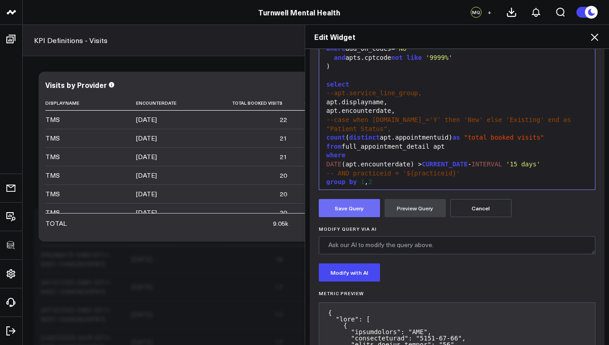
click at [353, 215] on button "Save Query" at bounding box center [349, 208] width 61 height 18
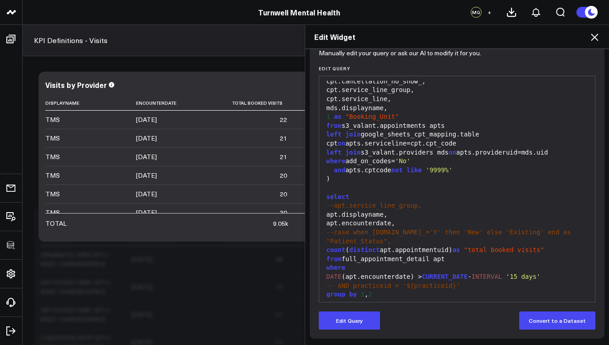
scroll to position [99, 0]
click at [103, 163] on div "Edit Widget Widget Display Widget Date Settings Widget Query Manually edit your…" at bounding box center [304, 184] width 609 height 321
click at [392, 300] on span "desc" at bounding box center [394, 303] width 15 height 7
click at [404, 299] on div "order by sum ( 1 ) desc , apt.displayname, apt.encounterdate" at bounding box center [457, 303] width 267 height 9
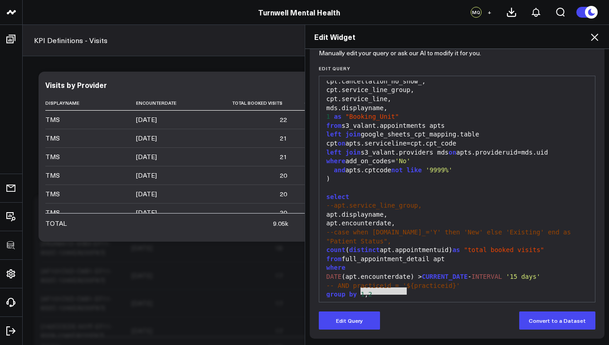
drag, startPoint x: 359, startPoint y: 293, endPoint x: 404, endPoint y: 291, distance: 44.9
click at [404, 299] on div "order by sum ( 1 ) desc , apt.displayname, apt.encounterdate" at bounding box center [457, 303] width 267 height 9
drag, startPoint x: 368, startPoint y: 320, endPoint x: 370, endPoint y: 311, distance: 8.9
click at [368, 320] on button "Edit Query" at bounding box center [349, 321] width 61 height 18
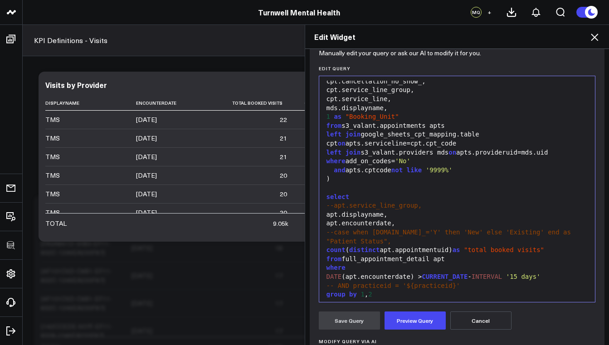
click at [500, 299] on div "order by , apt.displayname, apt.encounterdate" at bounding box center [457, 303] width 267 height 9
click at [366, 299] on div "order by , apt.displayname, apt.encounterdate, sum ( 1 ) desc" at bounding box center [457, 303] width 267 height 9
click at [397, 318] on button "Preview Query" at bounding box center [415, 321] width 61 height 18
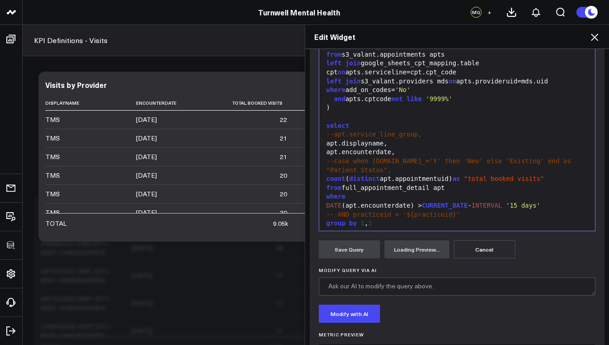
scroll to position [212, 0]
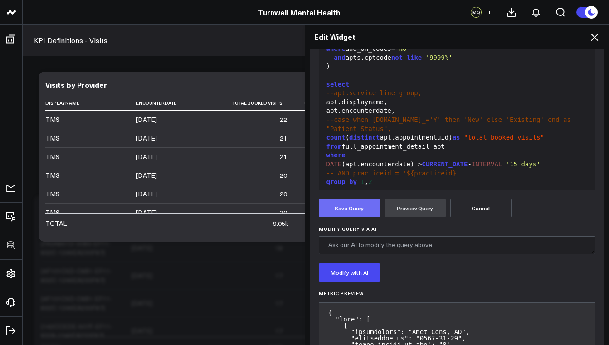
click at [332, 206] on button "Save Query" at bounding box center [349, 208] width 61 height 18
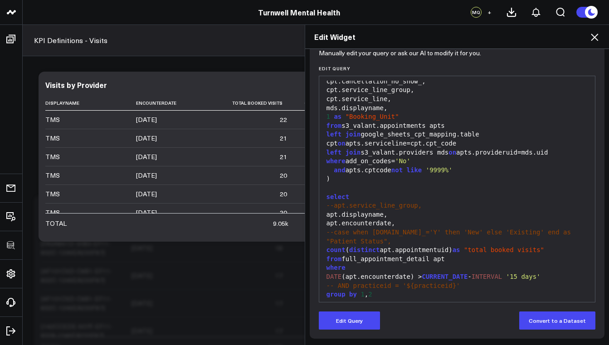
scroll to position [99, 0]
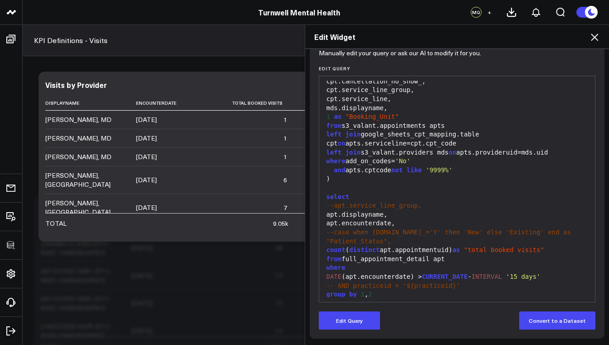
scroll to position [167, 0]
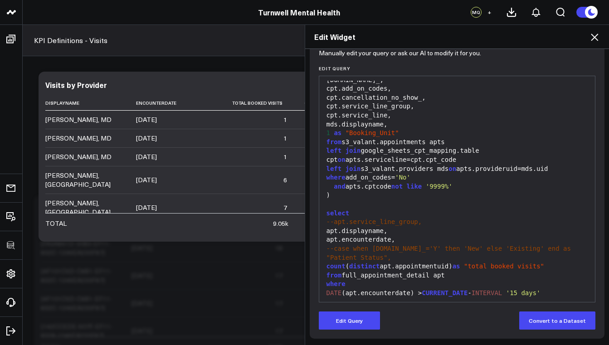
click at [592, 36] on icon at bounding box center [594, 37] width 11 height 11
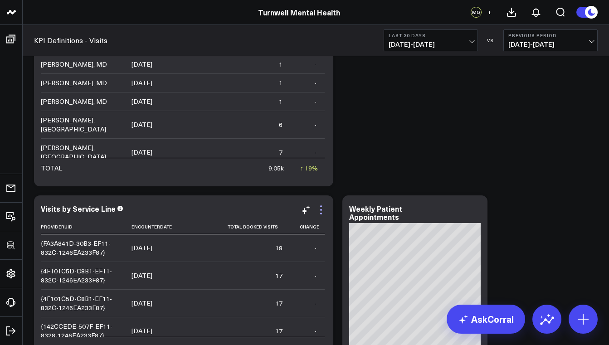
click at [319, 210] on icon at bounding box center [321, 210] width 11 height 11
click at [188, 173] on td at bounding box center [168, 168] width 73 height 20
click at [325, 208] on icon at bounding box center [321, 210] width 11 height 11
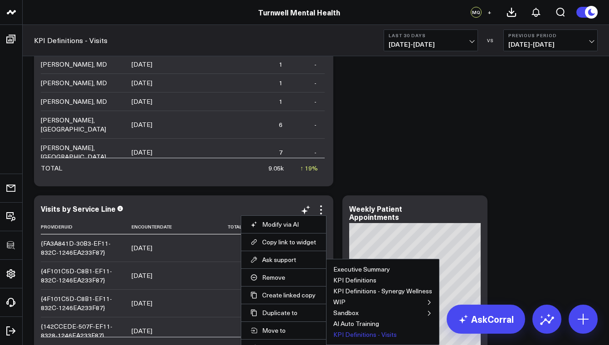
scroll to position [89, 0]
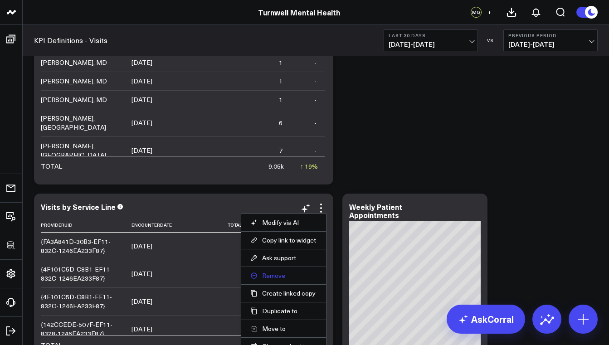
click at [277, 272] on button "Remove" at bounding box center [283, 276] width 67 height 8
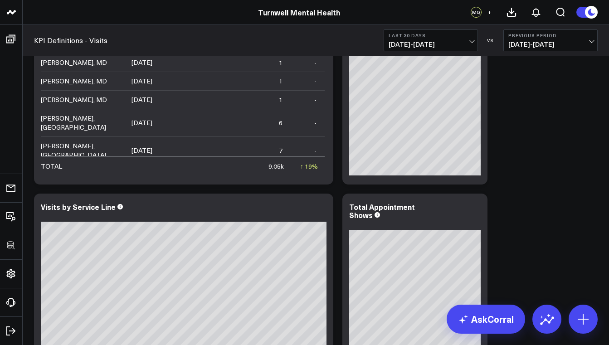
scroll to position [5, 0]
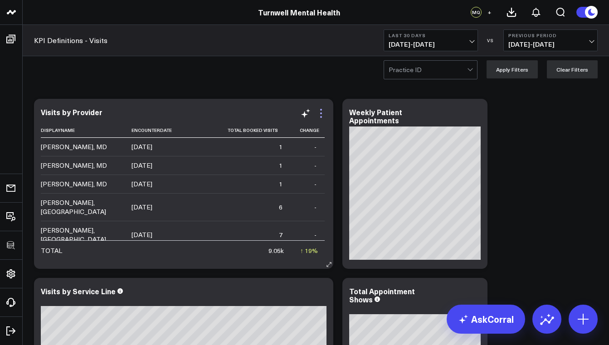
click at [320, 109] on icon at bounding box center [321, 113] width 11 height 11
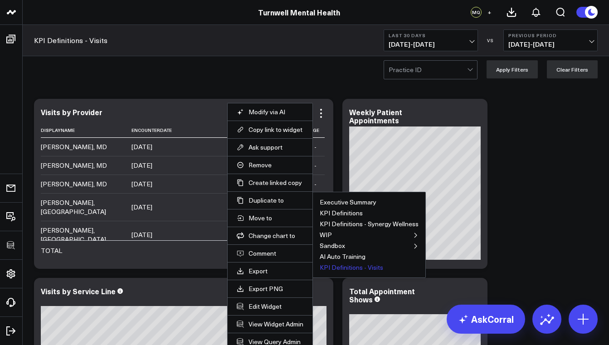
click at [352, 268] on button "KPI Definitions - Visits" at bounding box center [351, 267] width 63 height 6
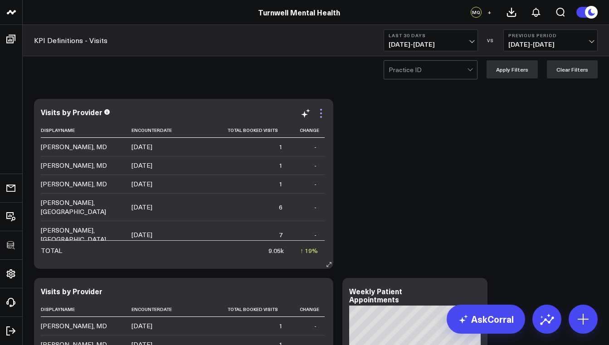
click at [324, 115] on icon at bounding box center [321, 113] width 11 height 11
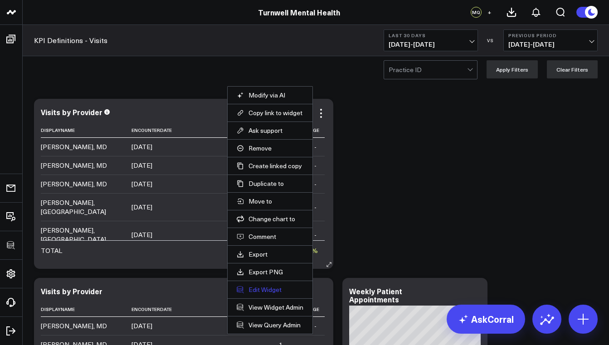
click at [254, 290] on button "Edit Widget" at bounding box center [270, 290] width 67 height 8
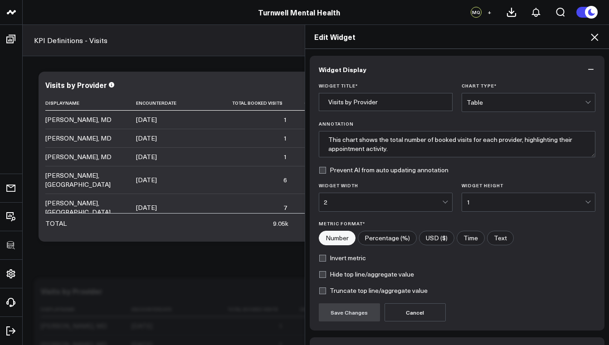
scroll to position [26, 0]
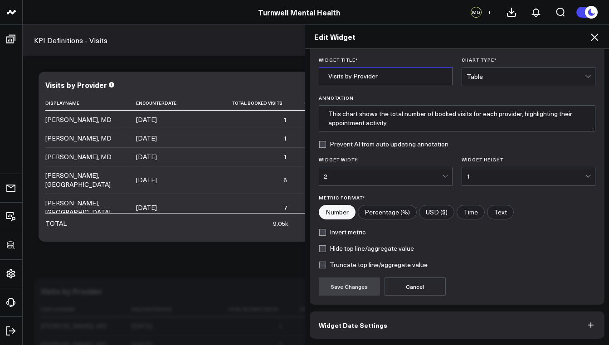
click at [378, 76] on input "Visits by Provider" at bounding box center [386, 76] width 134 height 18
drag, startPoint x: 377, startPoint y: 75, endPoint x: 349, endPoint y: 78, distance: 27.8
click at [349, 78] on input "Visits by Provider" at bounding box center [386, 76] width 134 height 18
type input "Visits by Service"
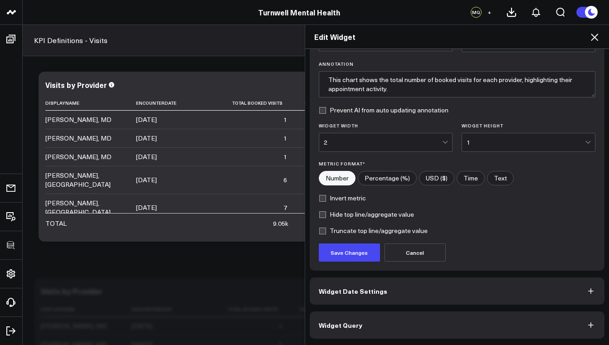
click at [373, 324] on button "Widget Query" at bounding box center [457, 325] width 295 height 27
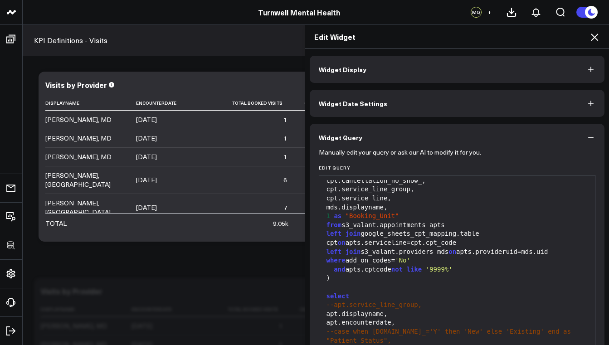
scroll to position [99, 0]
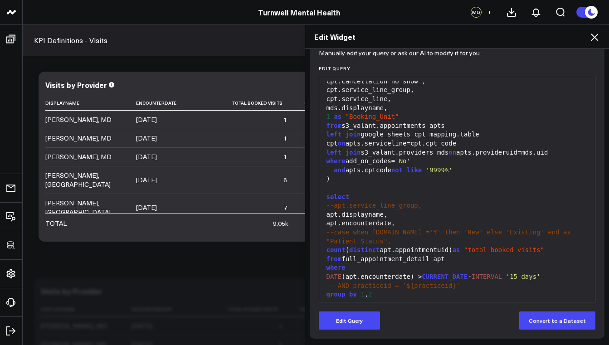
click at [397, 210] on div "apt.displayname," at bounding box center [457, 214] width 267 height 9
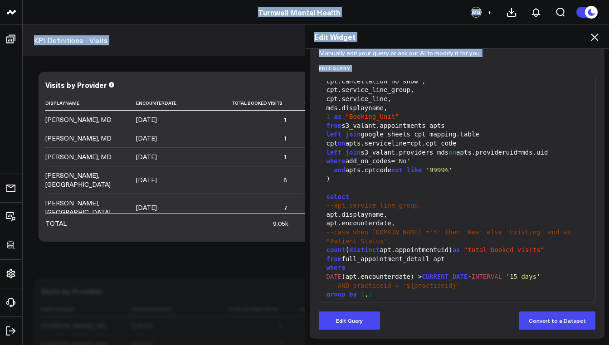
click at [397, 210] on div "apt.displayname," at bounding box center [457, 214] width 267 height 9
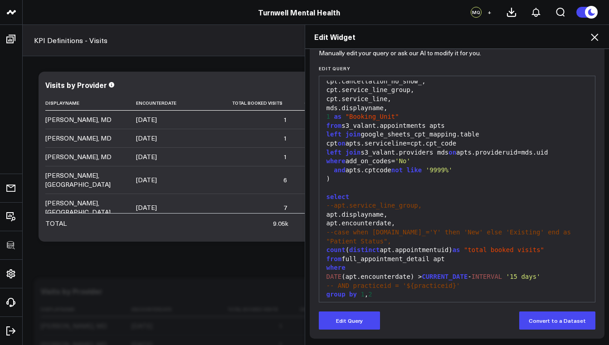
click at [367, 210] on div "apt.displayname," at bounding box center [457, 214] width 267 height 9
click at [368, 210] on div "apt.displayname," at bounding box center [457, 214] width 267 height 9
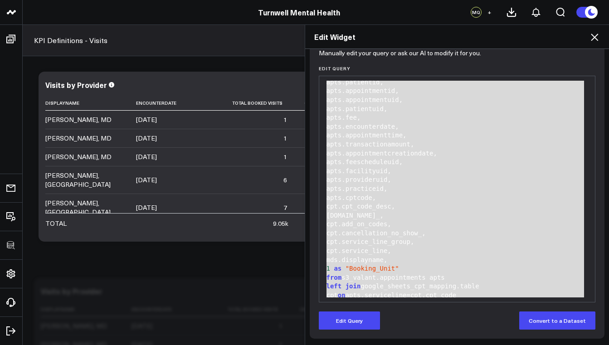
scroll to position [0, 0]
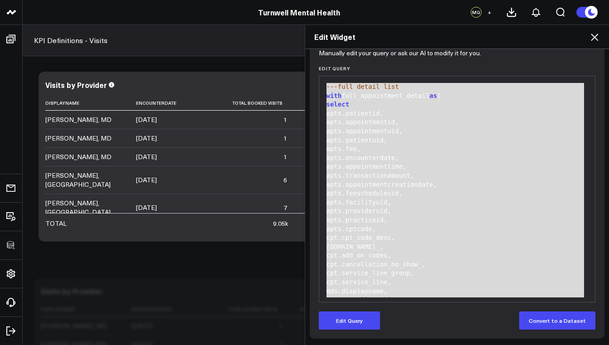
drag, startPoint x: 550, startPoint y: 293, endPoint x: 323, endPoint y: 86, distance: 306.9
click at [324, 86] on div "---full detail list with full_appointment_detail as ( select apts.patientid, ap…" at bounding box center [457, 287] width 267 height 412
copy div "---full detail list with full_appointment_detail as ( select apts.patientid, ap…"
click at [352, 324] on button "Edit Query" at bounding box center [349, 321] width 61 height 18
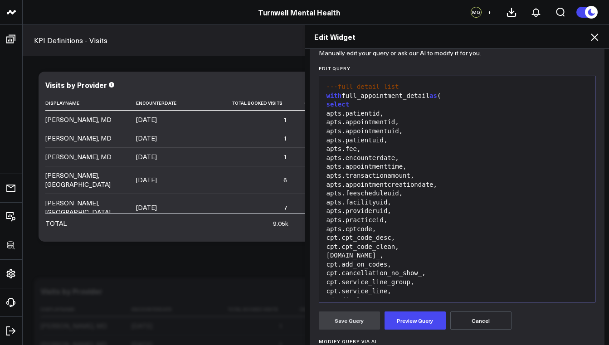
scroll to position [200, 0]
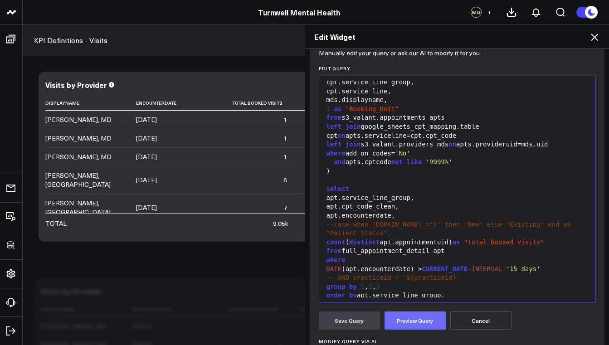
drag, startPoint x: 428, startPoint y: 325, endPoint x: 428, endPoint y: 318, distance: 6.8
click at [428, 325] on button "Preview Query" at bounding box center [415, 321] width 61 height 18
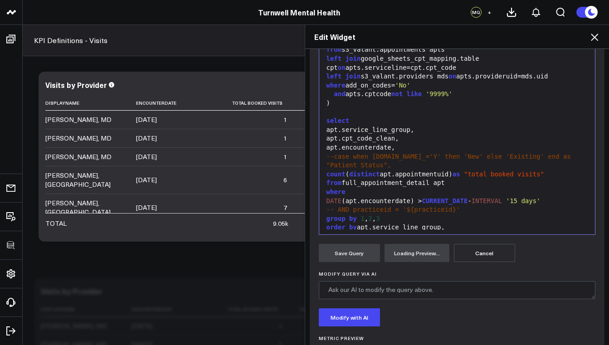
scroll to position [212, 0]
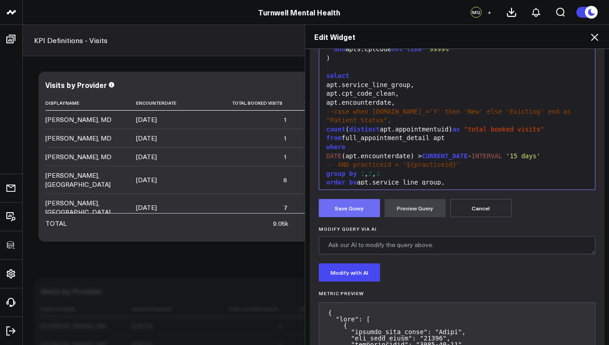
click at [339, 210] on button "Save Query" at bounding box center [349, 208] width 61 height 18
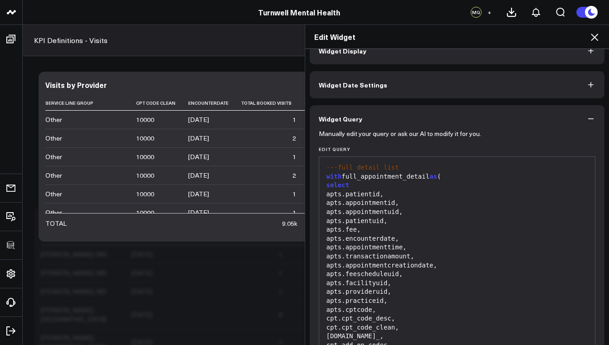
scroll to position [0, 0]
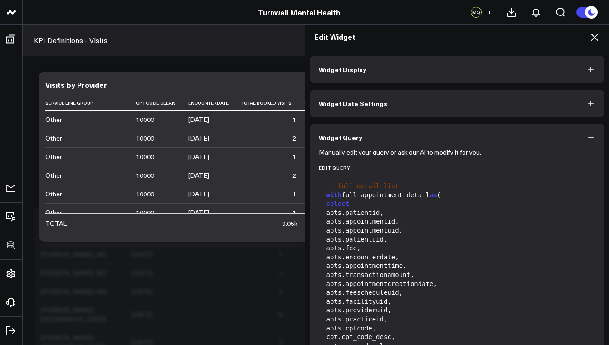
click at [369, 76] on button "Widget Display" at bounding box center [457, 69] width 295 height 27
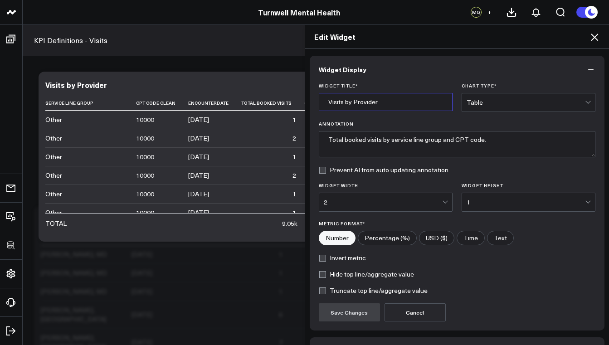
drag, startPoint x: 382, startPoint y: 100, endPoint x: 358, endPoint y: 100, distance: 23.6
click at [358, 100] on input "Visits by Provider" at bounding box center [386, 102] width 134 height 18
click at [352, 101] on input "Visits by Provider" at bounding box center [386, 102] width 134 height 18
click at [350, 102] on input "Visits by Provider" at bounding box center [386, 102] width 134 height 18
drag, startPoint x: 378, startPoint y: 105, endPoint x: 351, endPoint y: 102, distance: 26.9
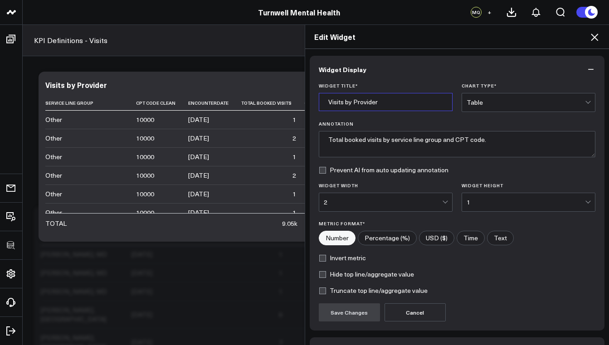
click at [351, 102] on input "Visits by Provider" at bounding box center [386, 102] width 134 height 18
type input "Visits by Service Line"
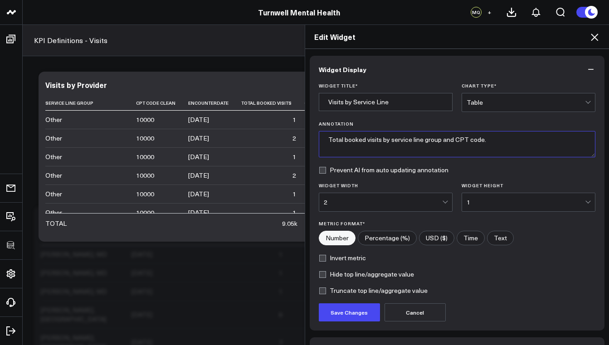
click at [386, 140] on textarea "Total booked visits by service line group and CPT code." at bounding box center [457, 144] width 277 height 26
click at [492, 144] on textarea "Total booked visits by service line group and CPT code." at bounding box center [457, 144] width 277 height 26
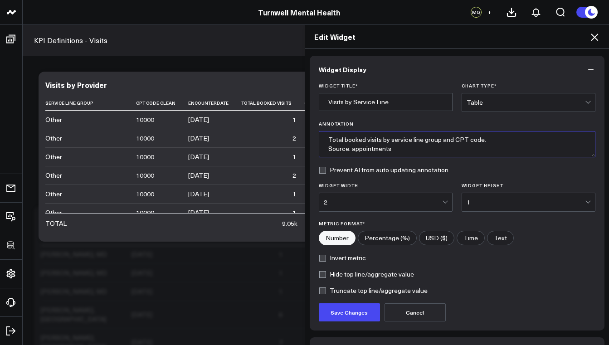
click at [488, 138] on textarea "Total booked visits by service line group and CPT code. Source: appointments" at bounding box center [457, 144] width 277 height 26
click at [438, 148] on textarea "Total booked visits by service line group and CPT code. Source: appointments" at bounding box center [457, 144] width 277 height 26
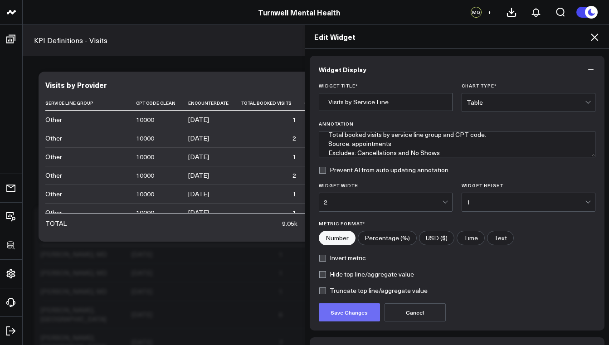
click at [357, 314] on button "Save Changes" at bounding box center [349, 312] width 61 height 18
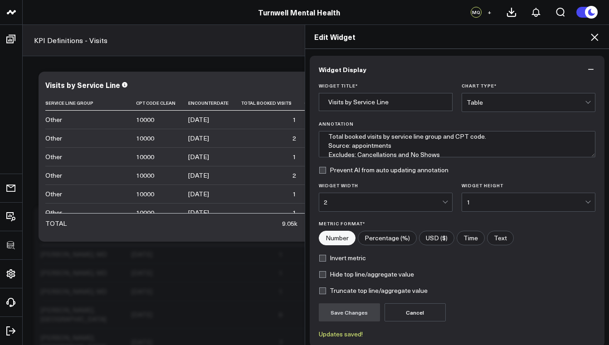
scroll to position [1, 0]
click at [347, 147] on textarea "Total booked visits by service line group and CPT code. Source: appointments Ex…" at bounding box center [457, 144] width 277 height 26
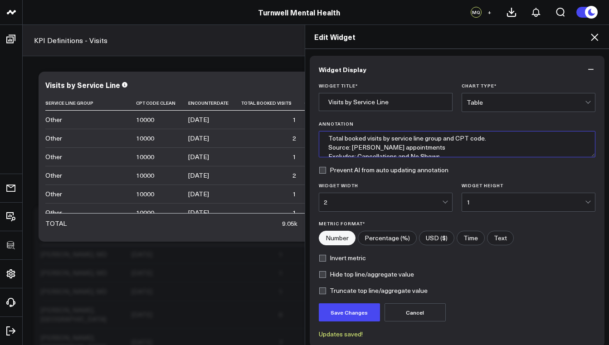
drag, startPoint x: 387, startPoint y: 147, endPoint x: 346, endPoint y: 144, distance: 41.4
click at [346, 144] on textarea "Total booked visits by service line group and CPT code. Source: Valant appointm…" at bounding box center [457, 144] width 277 height 26
drag, startPoint x: 429, startPoint y: 150, endPoint x: 321, endPoint y: 146, distance: 108.0
click at [321, 146] on textarea "Total booked visits by service line group and CPT code. Source Table: Valant ap…" at bounding box center [457, 144] width 277 height 26
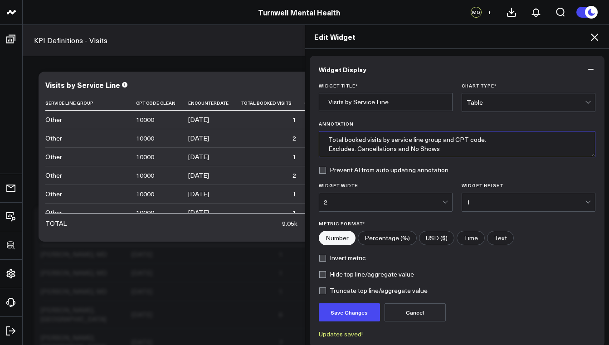
click at [449, 146] on textarea "Total booked visits by service line group and CPT code. Excludes: Cancellations…" at bounding box center [457, 144] width 277 height 26
paste textarea "Source Table: Valant appointments"
drag, startPoint x: 322, startPoint y: 134, endPoint x: 499, endPoint y: 134, distance: 177.3
click at [499, 134] on textarea "Total booked visits by service line group and CPT code. Excludes: Cancellations…" at bounding box center [457, 144] width 277 height 26
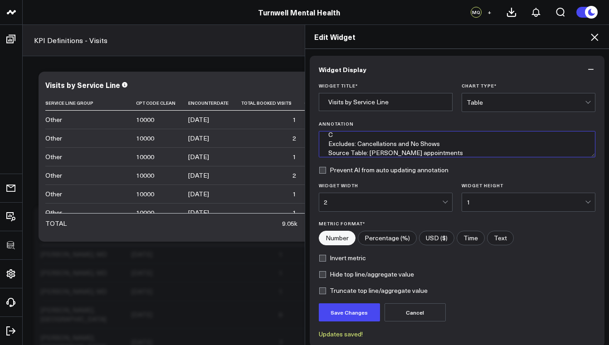
scroll to position [4, 0]
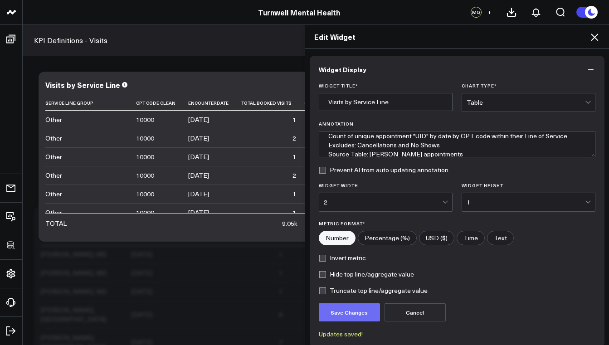
type textarea "Count of unique appointment "UID" by date by CPT code within their Line of Serv…"
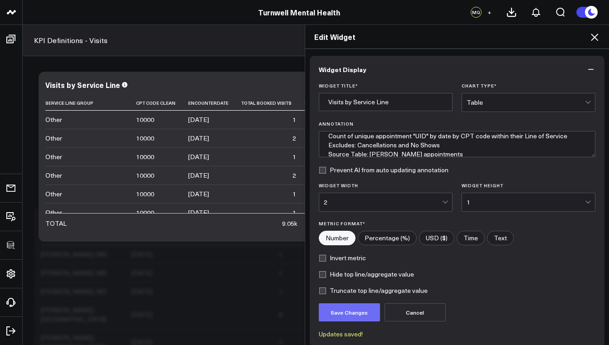
click at [354, 309] on button "Save Changes" at bounding box center [349, 312] width 61 height 18
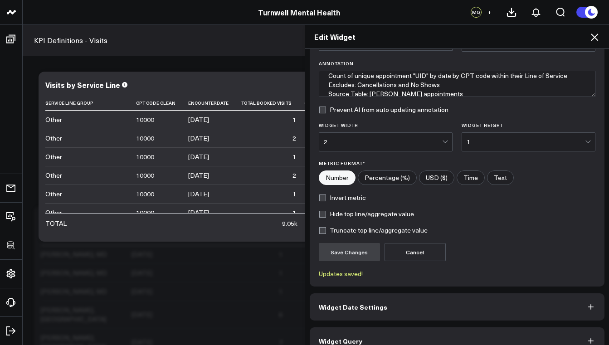
scroll to position [76, 0]
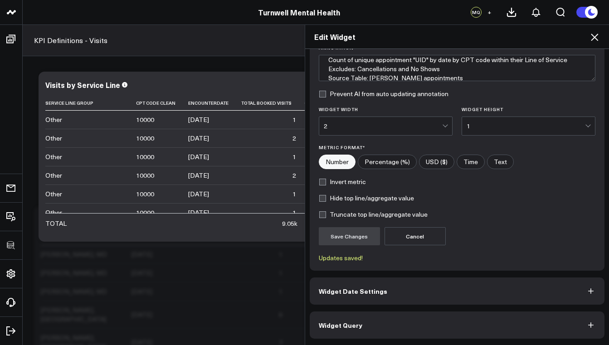
click at [382, 321] on button "Widget Query" at bounding box center [457, 325] width 295 height 27
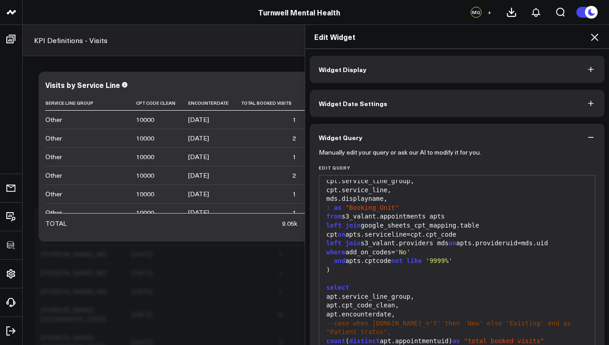
scroll to position [99, 0]
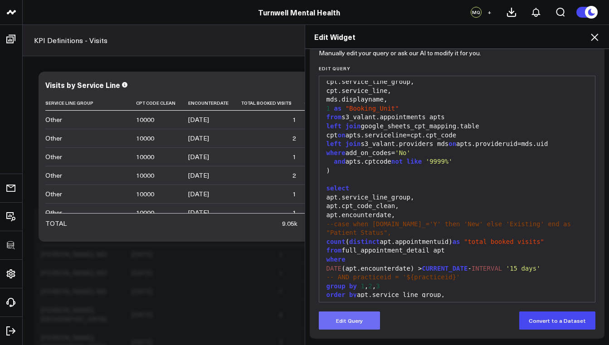
click at [364, 319] on button "Edit Query" at bounding box center [349, 321] width 61 height 18
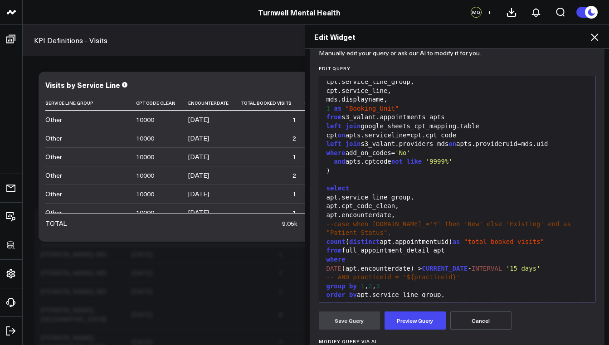
click at [441, 291] on div "order by apt.service_line_group," at bounding box center [457, 295] width 267 height 9
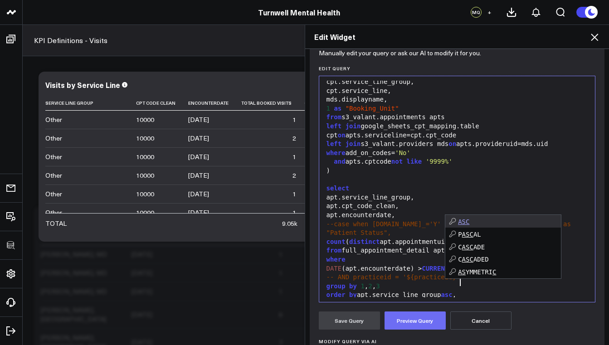
click at [427, 326] on button "Preview Query" at bounding box center [415, 321] width 61 height 18
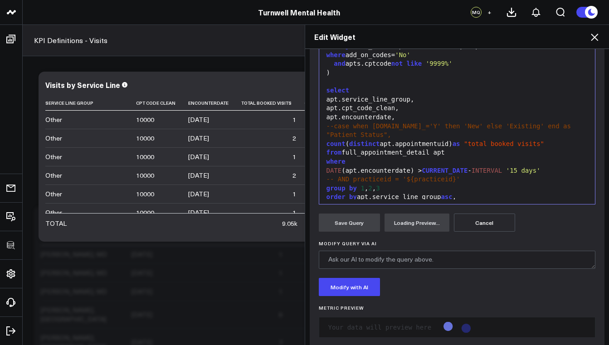
scroll to position [199, 0]
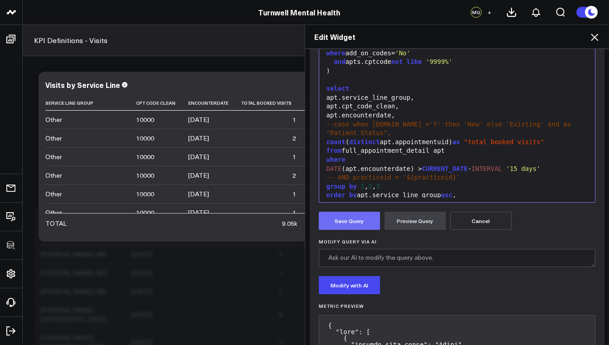
click at [356, 220] on button "Save Query" at bounding box center [349, 221] width 61 height 18
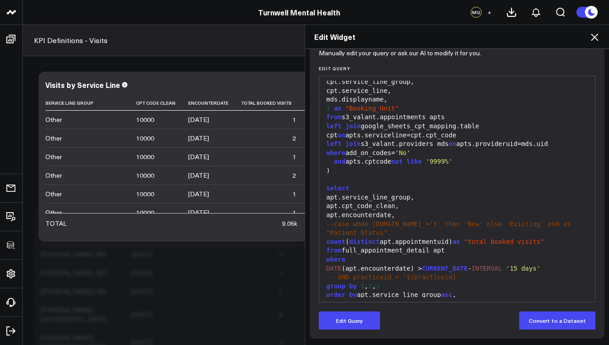
scroll to position [82, 0]
click at [598, 39] on icon at bounding box center [594, 37] width 11 height 11
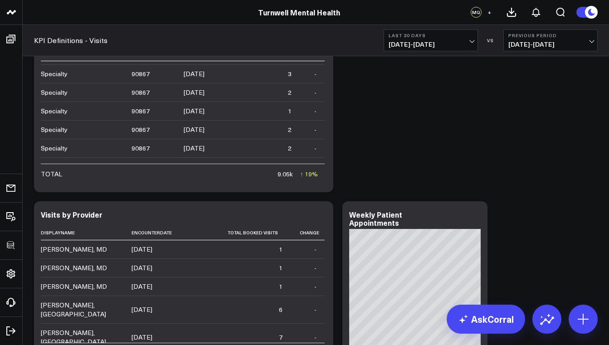
scroll to position [7, 0]
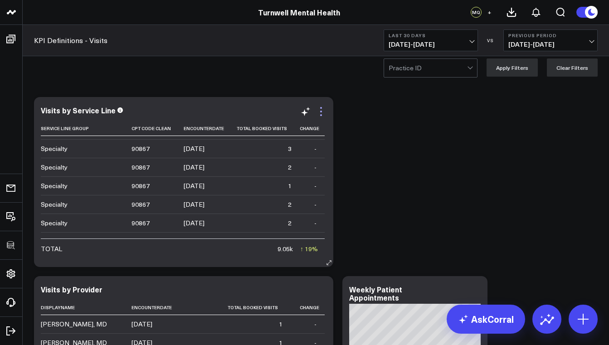
click at [320, 112] on icon at bounding box center [321, 112] width 2 height 2
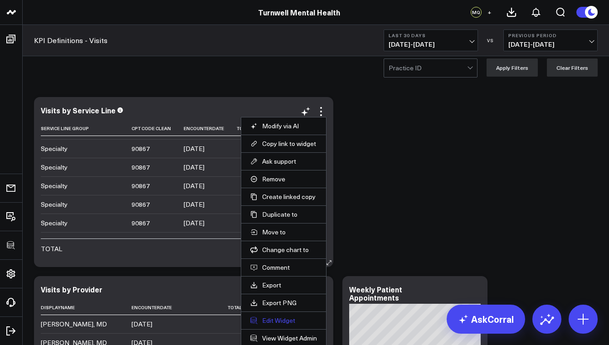
click at [287, 317] on button "Edit Widget" at bounding box center [283, 321] width 67 height 8
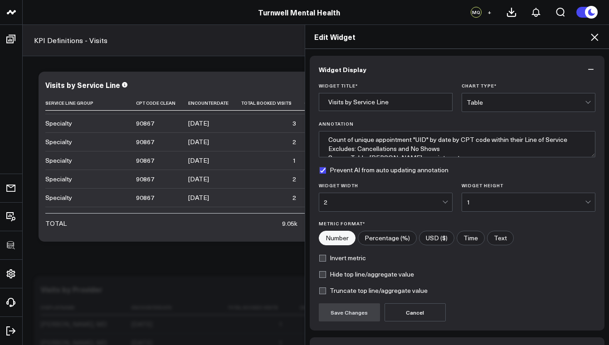
scroll to position [60, 0]
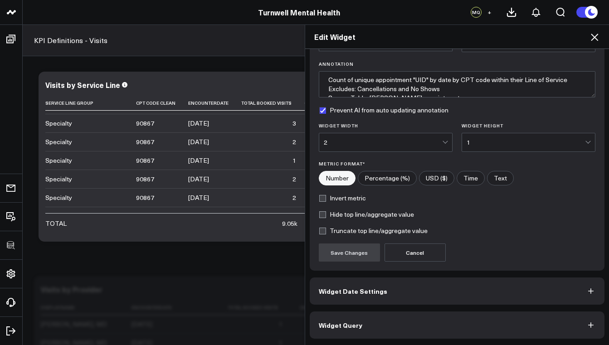
click at [356, 319] on button "Widget Query" at bounding box center [457, 325] width 295 height 27
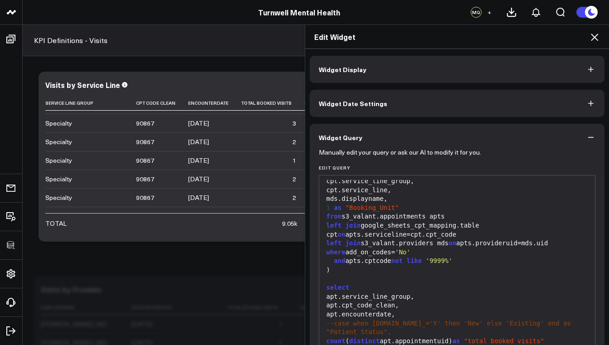
scroll to position [95, 0]
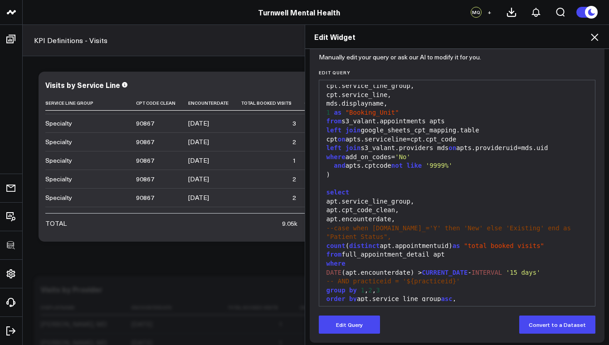
click at [457, 295] on div "order by apt.service_line_group asc ," at bounding box center [457, 299] width 267 height 9
click at [357, 327] on button "Edit Query" at bounding box center [349, 325] width 61 height 18
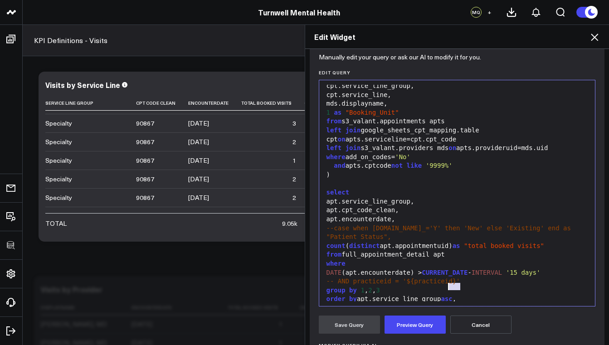
drag, startPoint x: 458, startPoint y: 288, endPoint x: 446, endPoint y: 288, distance: 11.8
click at [446, 295] on div "order by apt.service_line_group asc ," at bounding box center [457, 299] width 267 height 9
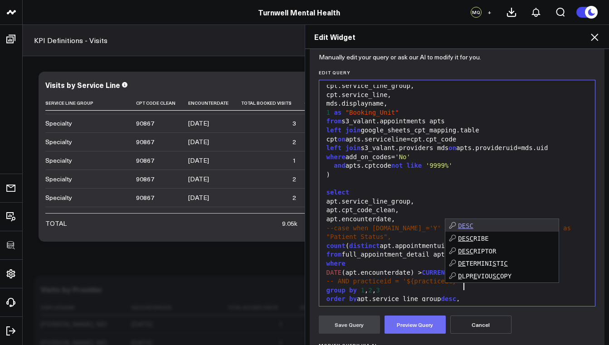
click at [410, 329] on button "Preview Query" at bounding box center [415, 325] width 61 height 18
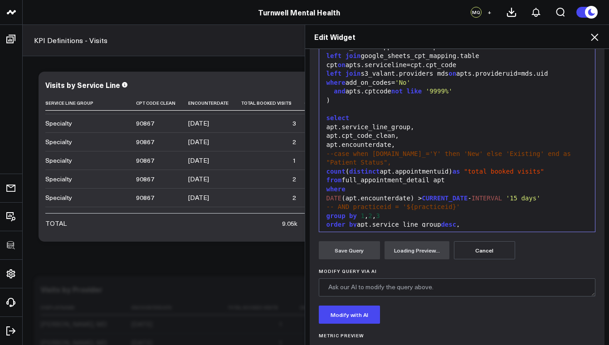
scroll to position [201, 0]
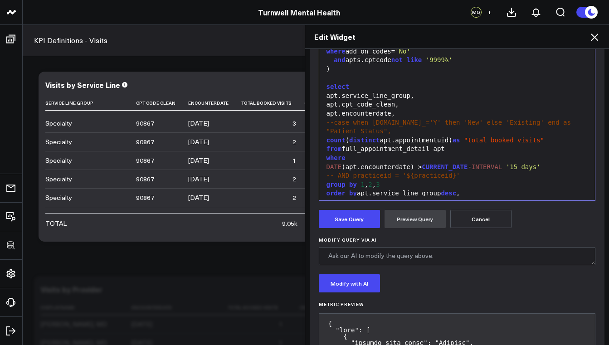
click at [330, 109] on div "apt.encounterdate," at bounding box center [457, 113] width 267 height 9
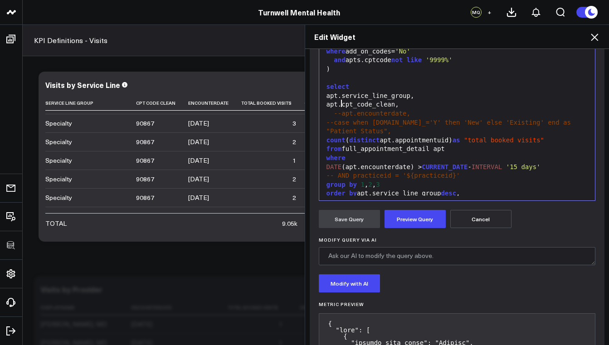
click at [407, 198] on div "apt.cpt_code_clean, apt.encounterdate, sum ( 1 ) desc" at bounding box center [457, 202] width 267 height 9
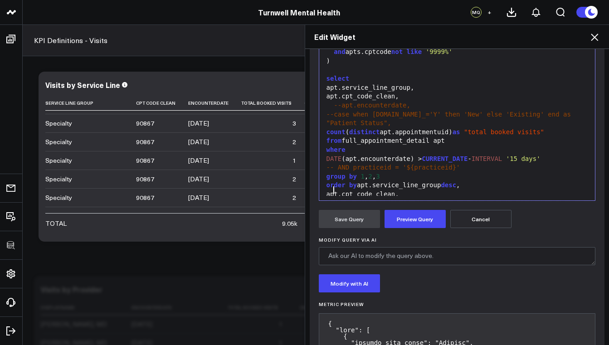
click at [406, 200] on span "sum" at bounding box center [400, 203] width 11 height 7
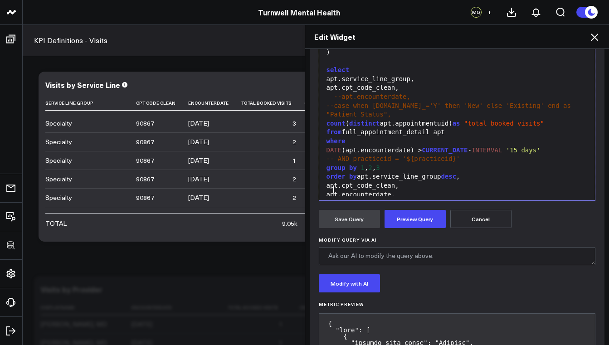
click at [327, 190] on div "apt.encounterdate," at bounding box center [457, 194] width 267 height 9
click at [378, 164] on div "group by 1 , 2 , 3" at bounding box center [457, 168] width 267 height 9
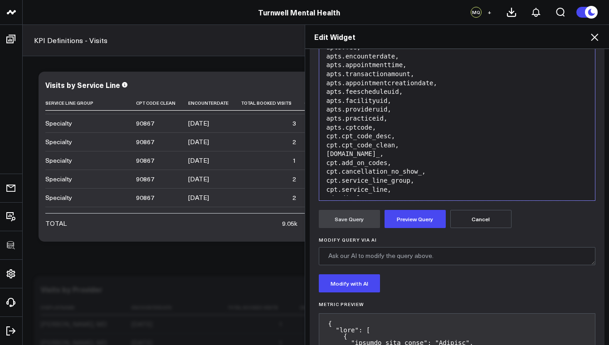
scroll to position [163, 0]
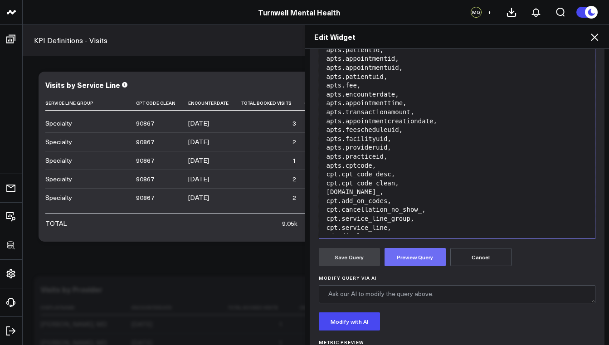
click at [390, 256] on button "Preview Query" at bounding box center [415, 257] width 61 height 18
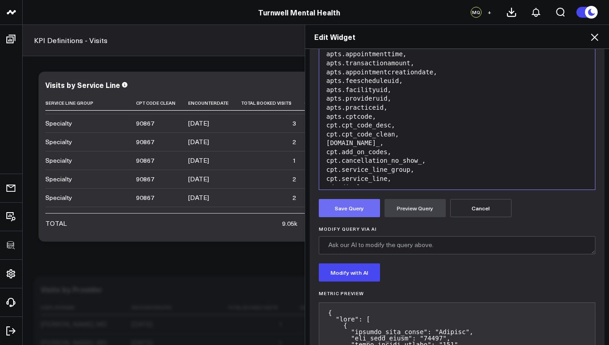
click at [361, 208] on button "Save Query" at bounding box center [349, 208] width 61 height 18
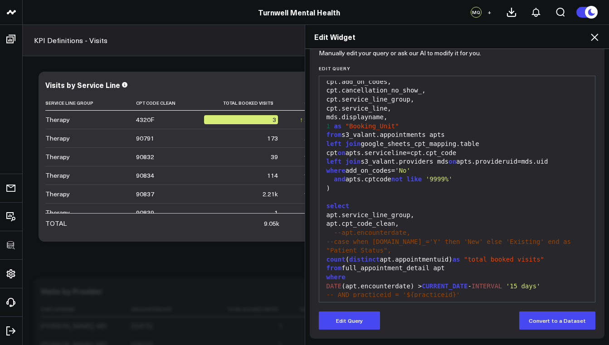
scroll to position [218, 0]
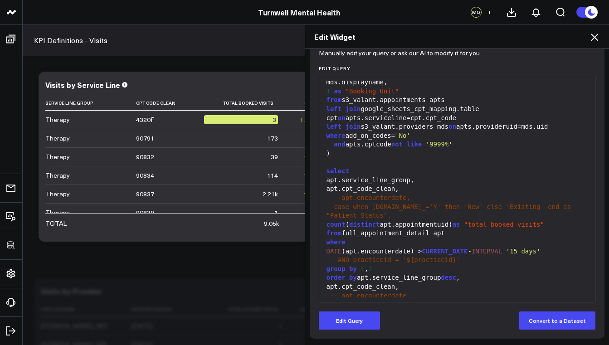
click at [327, 283] on div "apt.cpt_code_clean," at bounding box center [457, 287] width 267 height 9
click at [335, 320] on button "Edit Query" at bounding box center [349, 321] width 61 height 18
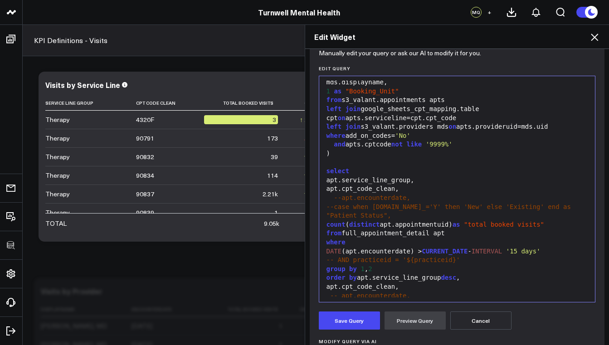
click at [328, 283] on div "apt.cpt_code_clean," at bounding box center [457, 287] width 267 height 9
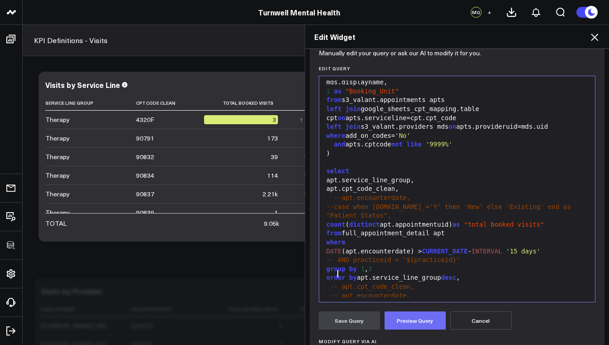
click at [394, 321] on button "Preview Query" at bounding box center [415, 321] width 61 height 18
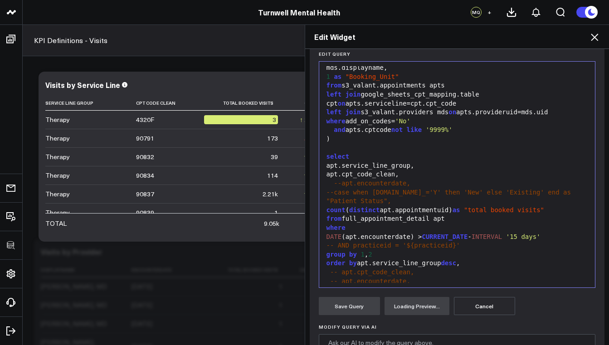
scroll to position [156, 0]
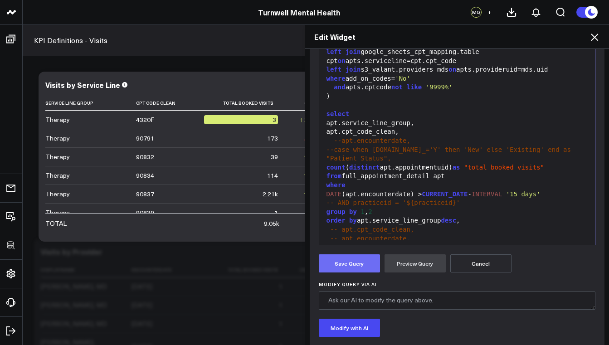
click at [357, 268] on button "Save Query" at bounding box center [349, 263] width 61 height 18
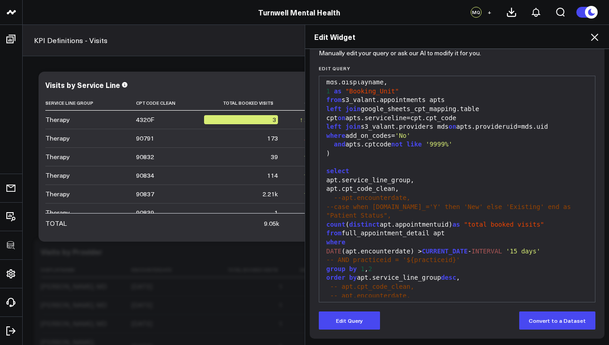
scroll to position [99, 0]
click at [592, 37] on icon at bounding box center [594, 37] width 11 height 11
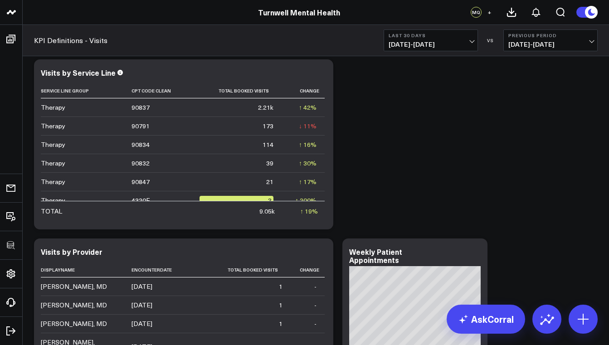
scroll to position [46, 0]
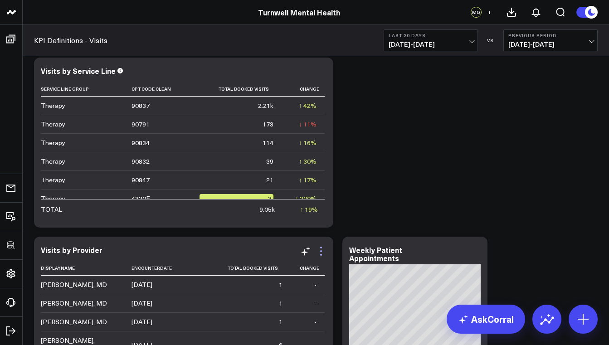
click at [320, 251] on icon at bounding box center [321, 251] width 11 height 11
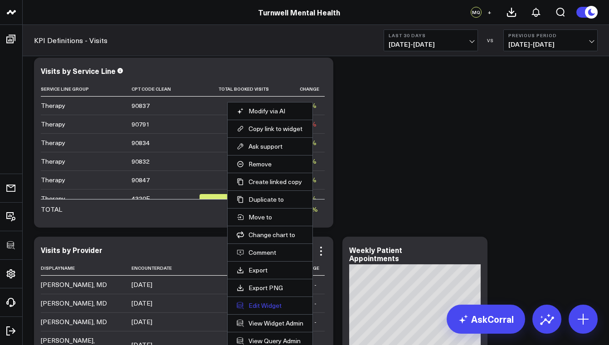
click at [272, 306] on button "Edit Widget" at bounding box center [270, 306] width 67 height 8
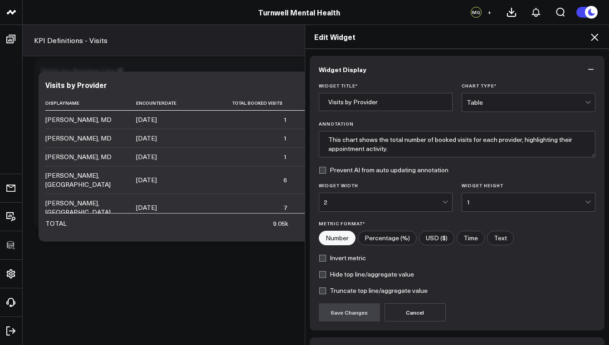
scroll to position [60, 0]
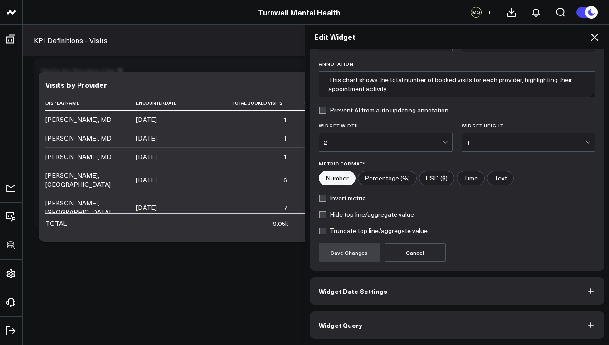
click at [338, 322] on span "Widget Query" at bounding box center [341, 325] width 44 height 7
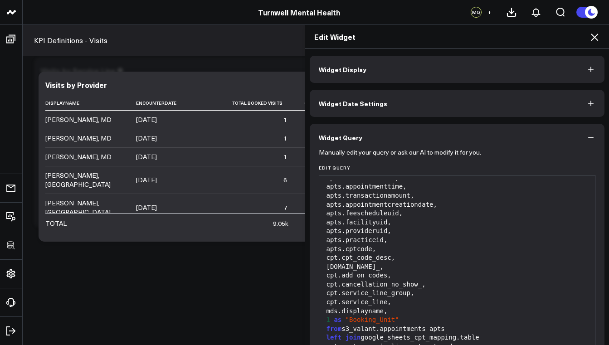
scroll to position [83, 0]
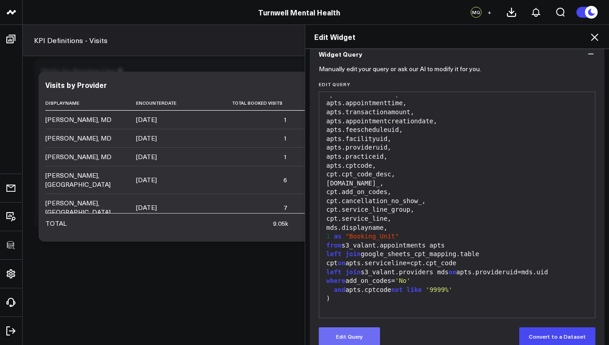
click at [346, 331] on button "Edit Query" at bounding box center [349, 336] width 61 height 18
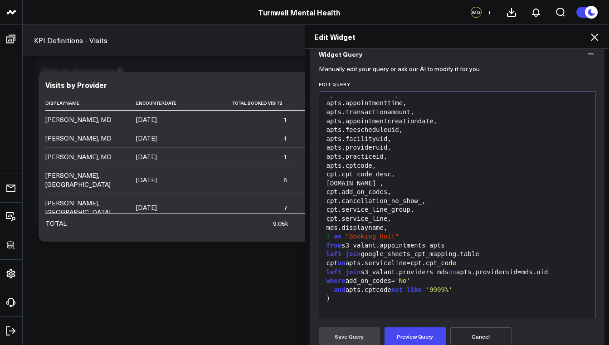
scroll to position [146, 0]
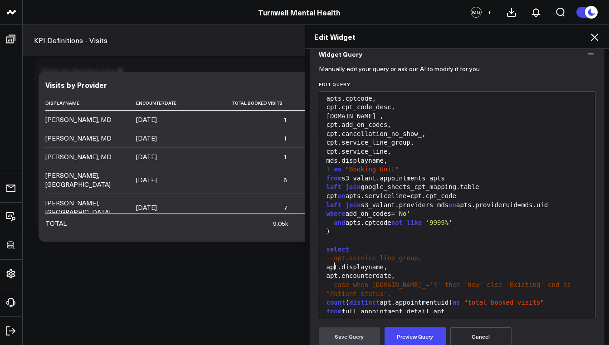
click at [330, 272] on div "apt.encounterdate," at bounding box center [457, 276] width 267 height 9
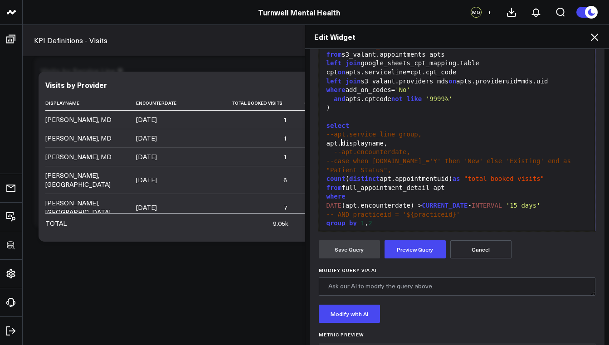
scroll to position [212, 0]
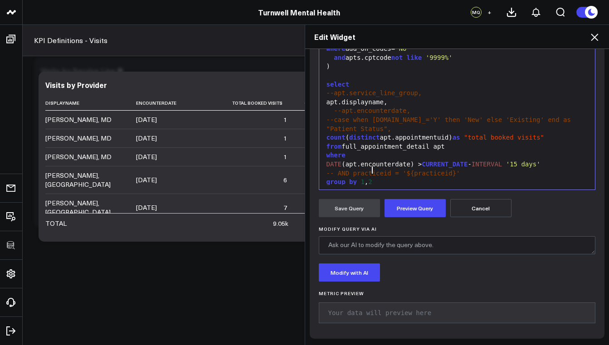
click at [376, 178] on div "group by 1 , 2" at bounding box center [457, 182] width 267 height 9
click at [420, 187] on div "order by apt.displayname, apt.encounterdate, sum ( 1 ) desc" at bounding box center [457, 191] width 267 height 9
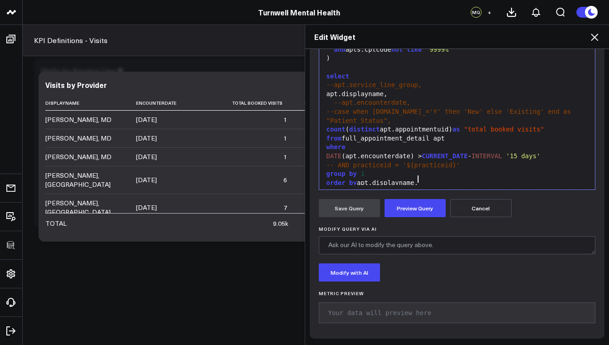
click at [416, 188] on span "--apt.encounterdate, sum(1) desc" at bounding box center [397, 191] width 126 height 7
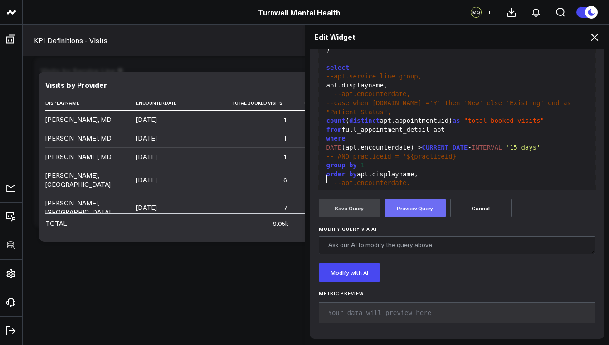
click at [410, 204] on button "Preview Query" at bounding box center [415, 208] width 61 height 18
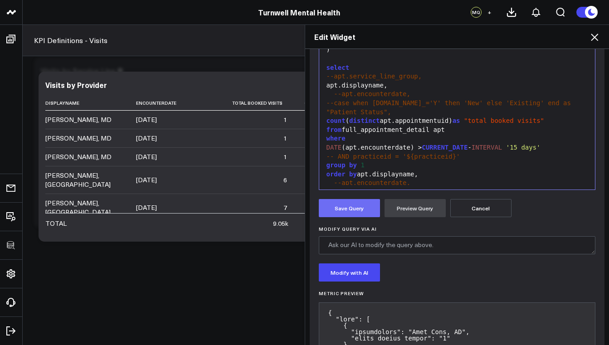
click at [342, 207] on button "Save Query" at bounding box center [349, 208] width 61 height 18
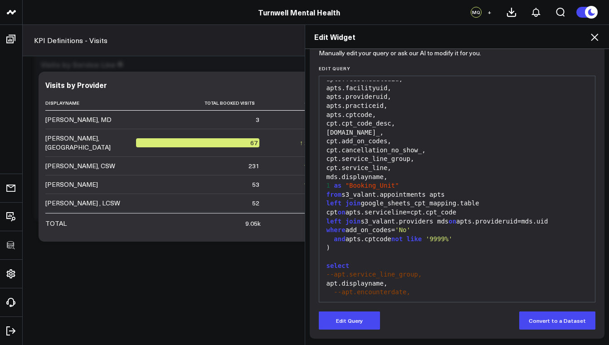
scroll to position [112, 0]
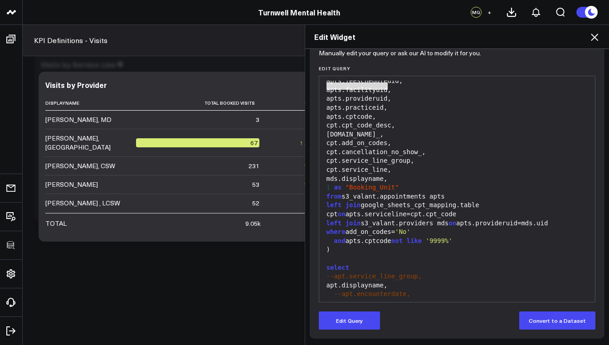
drag, startPoint x: 385, startPoint y: 86, endPoint x: 317, endPoint y: 88, distance: 68.1
click at [319, 88] on div "99 1 2 3 4 5 6 7 8 9 10 11 12 13 14 15 16 17 18 19 20 21 22 23 24 25 26 27 28 2…" at bounding box center [457, 189] width 277 height 227
copy div "apts.facilityuid"
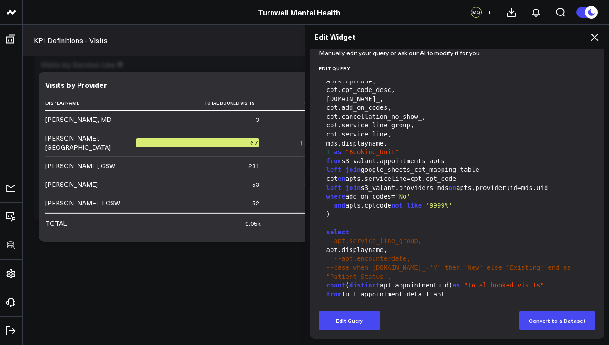
click at [396, 246] on div "apt.displayname," at bounding box center [457, 250] width 267 height 9
click at [371, 323] on button "Edit Query" at bounding box center [349, 321] width 61 height 18
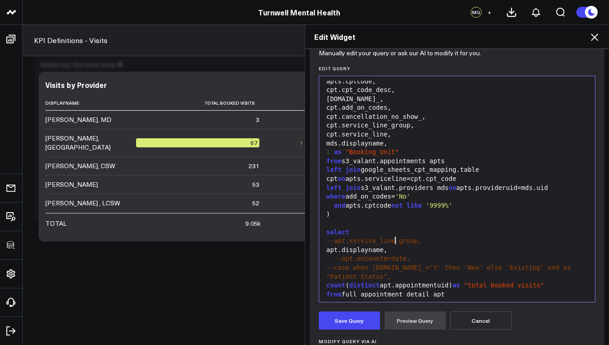
click at [401, 246] on div "apt.displayname," at bounding box center [457, 250] width 267 height 9
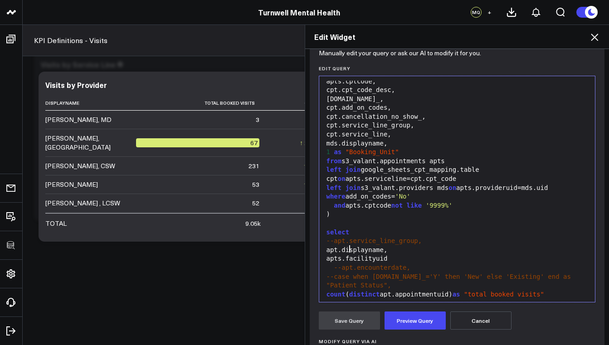
click at [346, 254] on div "apts.facilityuid" at bounding box center [457, 258] width 267 height 9
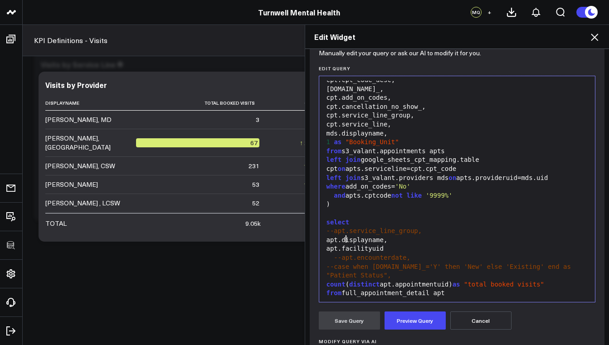
click at [400, 244] on div "apt.facilityuid" at bounding box center [457, 248] width 267 height 9
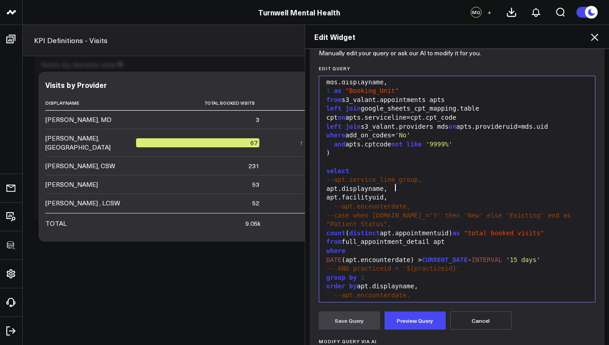
scroll to position [125, 0]
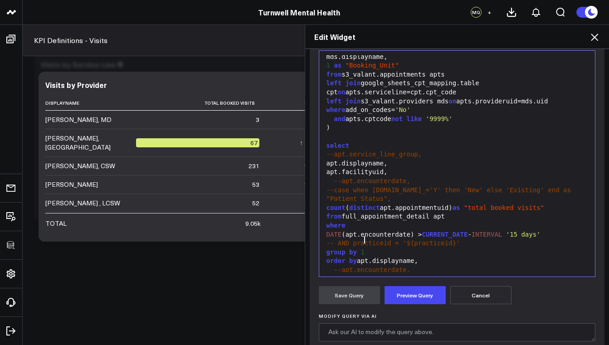
click at [387, 248] on div "group by 1" at bounding box center [457, 252] width 267 height 9
click at [420, 291] on button "Preview Query" at bounding box center [415, 295] width 61 height 18
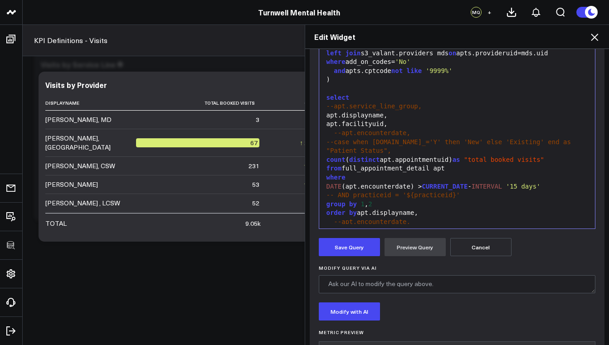
scroll to position [280, 0]
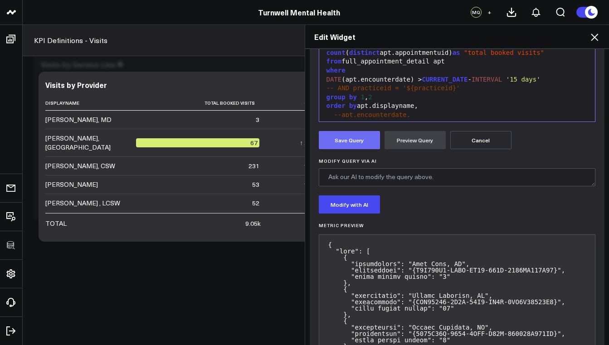
click at [349, 147] on button "Save Query" at bounding box center [349, 140] width 61 height 18
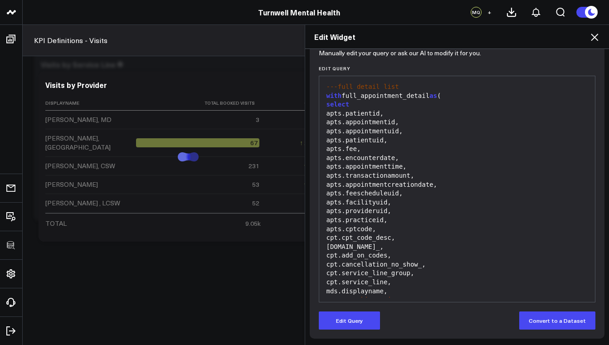
scroll to position [0, 0]
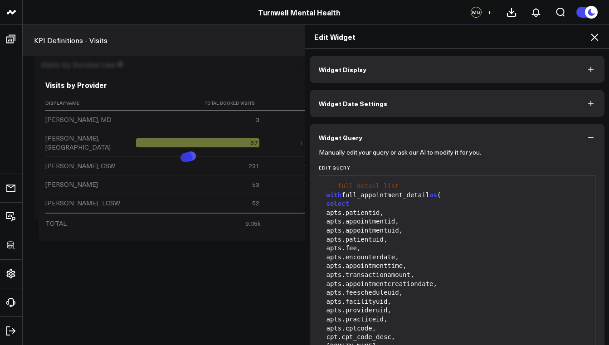
click at [385, 72] on button "Widget Display" at bounding box center [457, 69] width 295 height 27
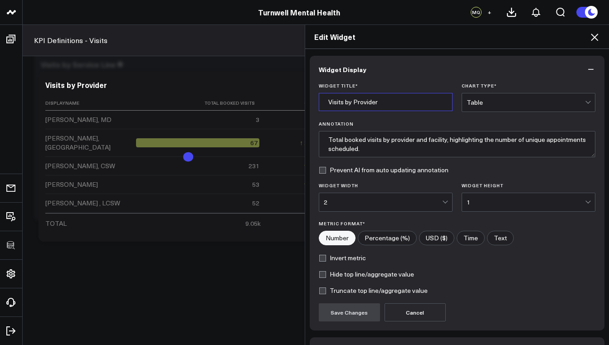
click at [379, 104] on input "Visits by Provider" at bounding box center [386, 102] width 134 height 18
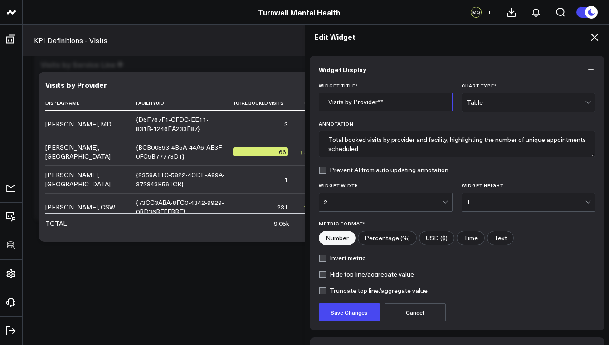
type input "Visits by Provider**"
click at [322, 171] on label "Prevent AI from auto updating annotation" at bounding box center [384, 169] width 130 height 7
click at [322, 171] on input "Prevent AI from auto updating annotation" at bounding box center [322, 169] width 7 height 7
checkbox input "true"
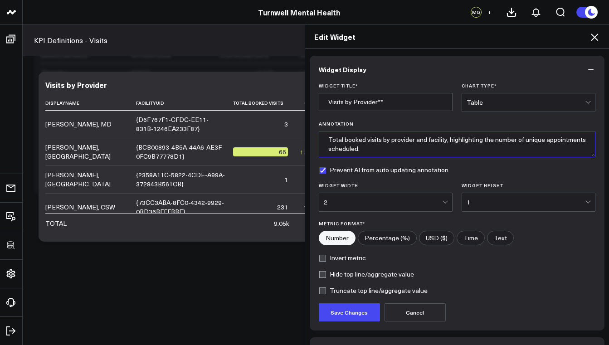
drag, startPoint x: 366, startPoint y: 151, endPoint x: 321, endPoint y: 141, distance: 46.0
click at [321, 141] on textarea "Total booked visits by provider and facility, highlighting the number of unique…" at bounding box center [457, 144] width 277 height 26
click at [381, 148] on textarea "Total booked visits by provider and facility, highlighting the number of unique…" at bounding box center [457, 144] width 277 height 26
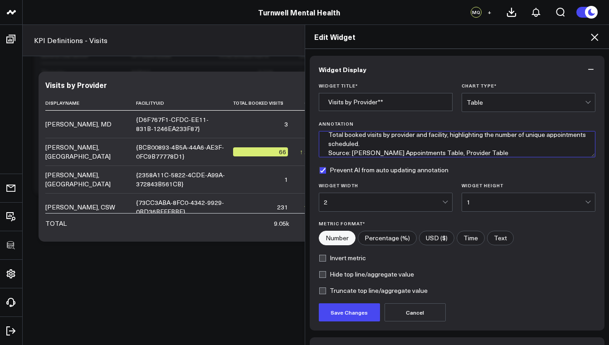
scroll to position [14, 0]
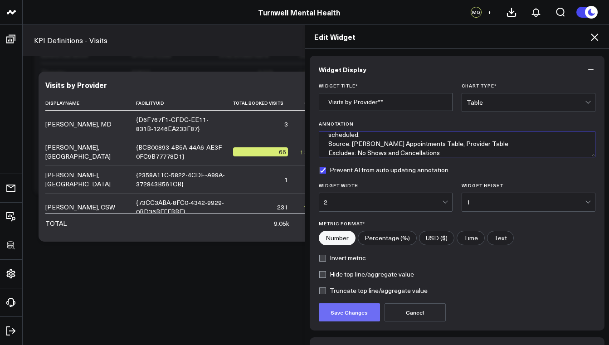
type textarea "Total booked visits by provider and facility, highlighting the number of unique…"
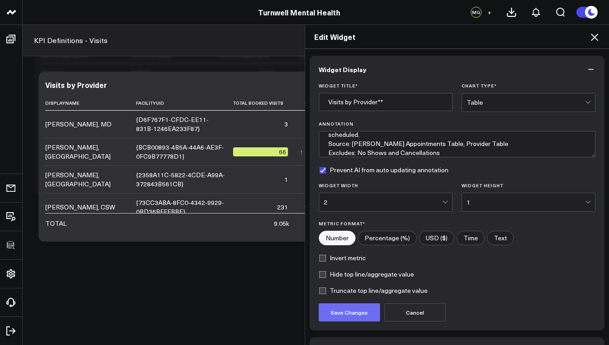
click at [350, 318] on button "Save Changes" at bounding box center [349, 312] width 61 height 18
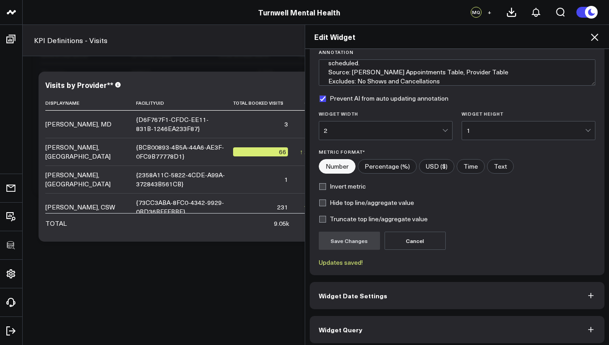
scroll to position [76, 0]
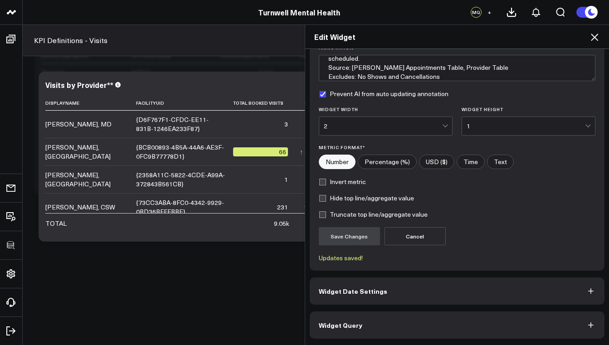
click at [359, 323] on button "Widget Query" at bounding box center [457, 325] width 295 height 27
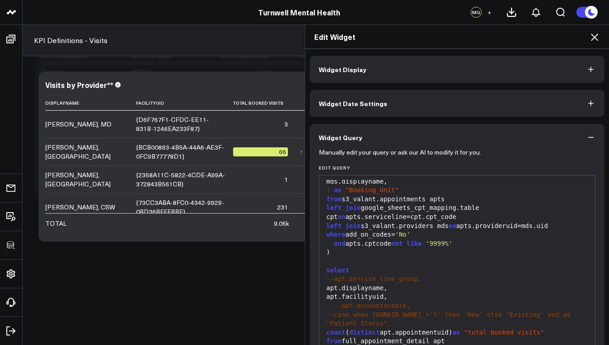
scroll to position [86, 0]
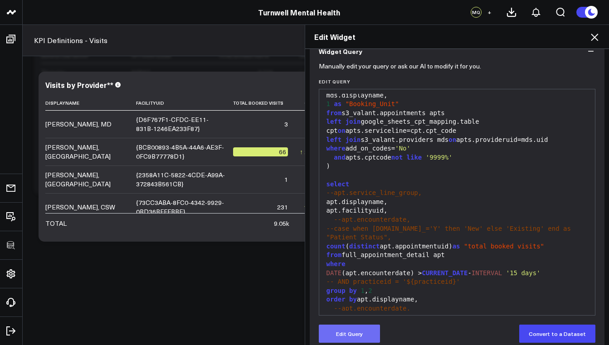
click at [349, 335] on button "Edit Query" at bounding box center [349, 334] width 61 height 18
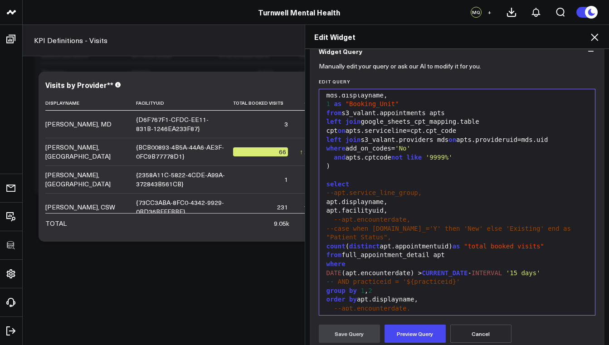
click at [563, 136] on div "left join s3_valant.providers mds on apts.provideruid=mds.uid" at bounding box center [457, 140] width 267 height 9
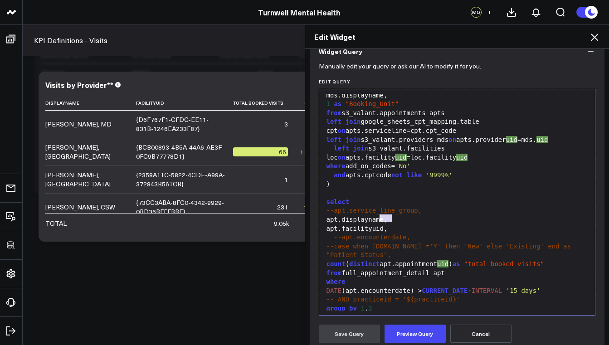
drag, startPoint x: 390, startPoint y: 218, endPoint x: 377, endPoint y: 219, distance: 12.7
click at [377, 224] on div "apt.facilityuid," at bounding box center [457, 228] width 267 height 9
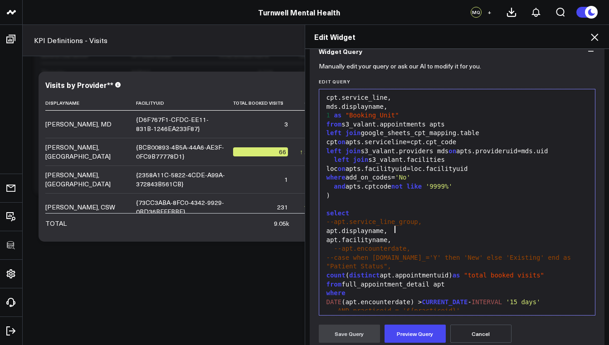
scroll to position [196, 0]
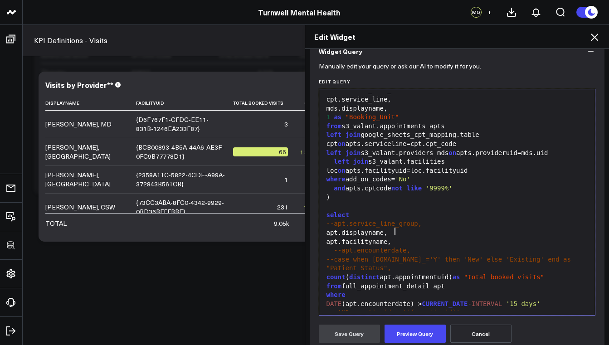
click at [399, 113] on div "1 as "Booking_Unit"" at bounding box center [457, 117] width 267 height 9
click at [398, 105] on div "mds.displayname," at bounding box center [457, 108] width 267 height 9
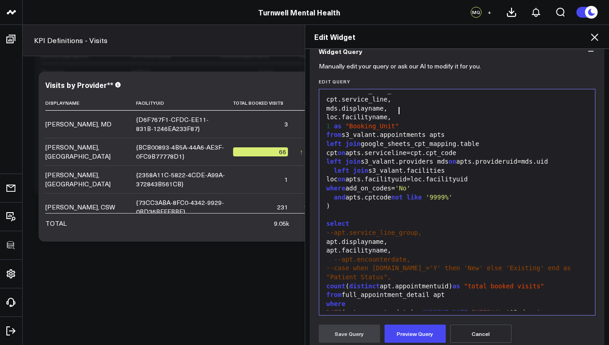
click at [346, 184] on div "where add_on_codes= 'No'" at bounding box center [457, 188] width 267 height 9
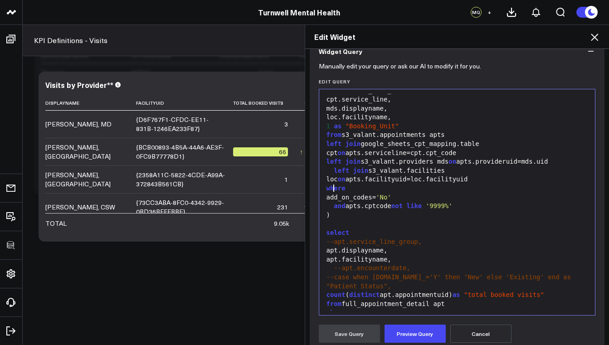
click at [346, 184] on div "where" at bounding box center [457, 188] width 267 height 9
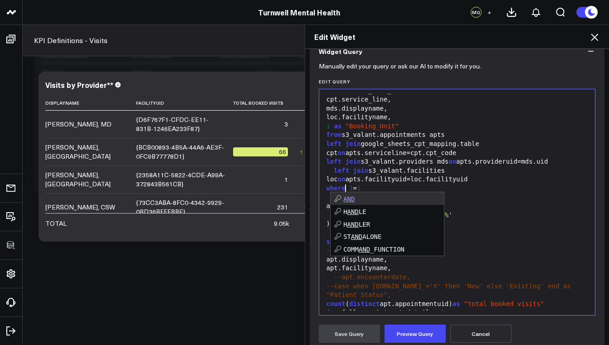
click at [481, 220] on div ")" at bounding box center [457, 224] width 267 height 9
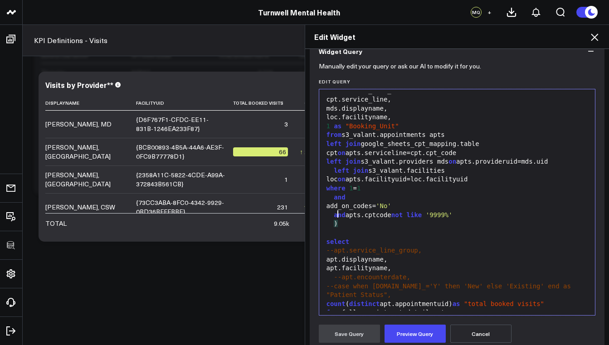
click at [330, 202] on div "add_on_codes= 'No'" at bounding box center [457, 206] width 267 height 9
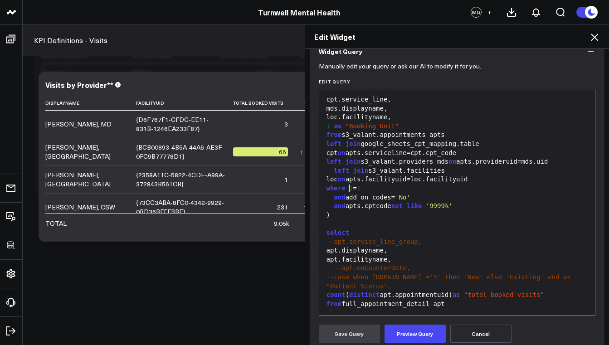
scroll to position [206, 0]
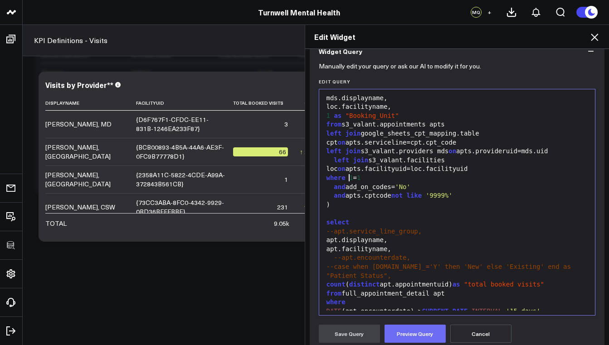
click at [427, 332] on button "Preview Query" at bounding box center [415, 334] width 61 height 18
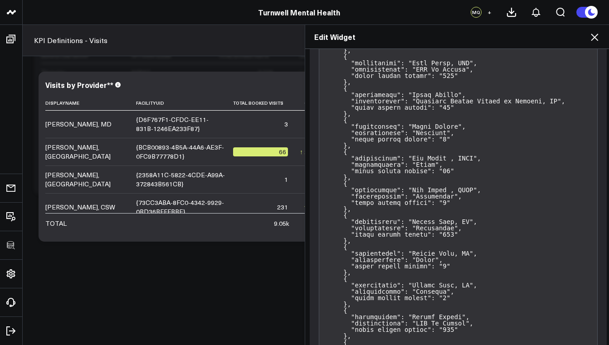
scroll to position [299, 0]
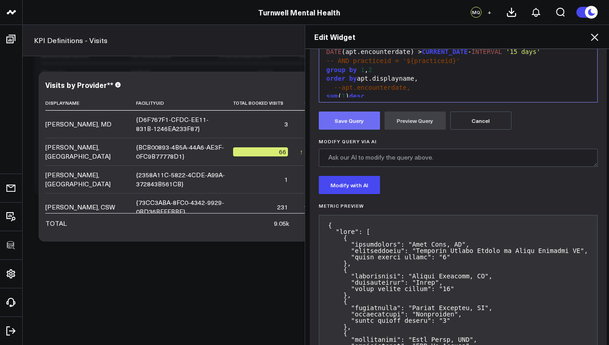
click at [356, 112] on button "Save Query" at bounding box center [349, 121] width 61 height 18
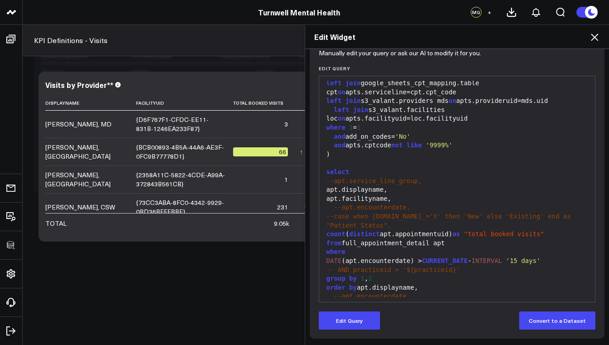
scroll to position [99, 0]
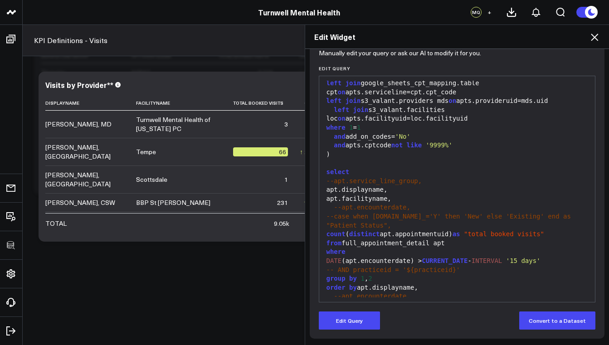
click at [393, 239] on div "from full_appointment_detail apt" at bounding box center [457, 243] width 267 height 9
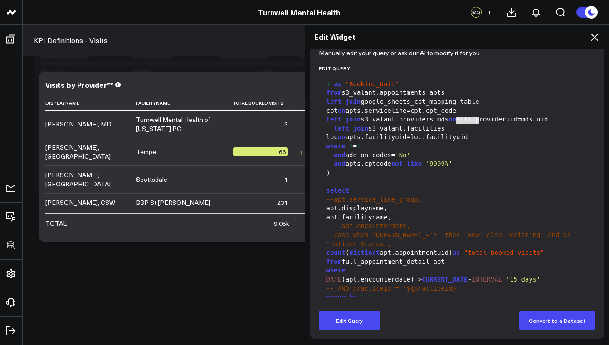
drag, startPoint x: 477, startPoint y: 121, endPoint x: 452, endPoint y: 117, distance: 25.1
click at [452, 124] on div "left join s3_valant.facilities loc on apts.facilityuid=loc.facilityuid" at bounding box center [457, 133] width 267 height 18
click at [446, 130] on div "left join s3_valant.facilities loc on apts.facilityuid=loc.facilityuid" at bounding box center [457, 133] width 267 height 18
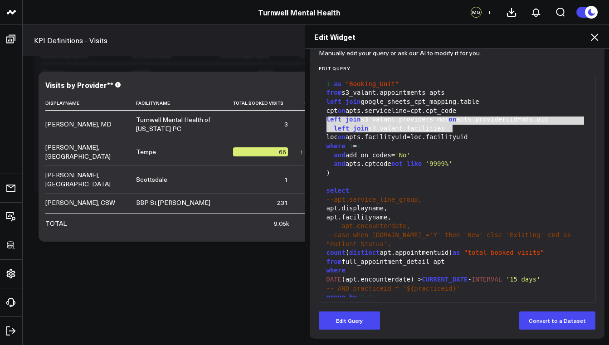
drag, startPoint x: 453, startPoint y: 130, endPoint x: 323, endPoint y: 118, distance: 130.2
click at [324, 124] on div "left join s3_valant.facilities loc on apts.facilityuid=loc.facilityuid" at bounding box center [457, 133] width 267 height 18
copy div "left join s3_valant.facilities loc on apts.facilityuid=loc.facilityuid"
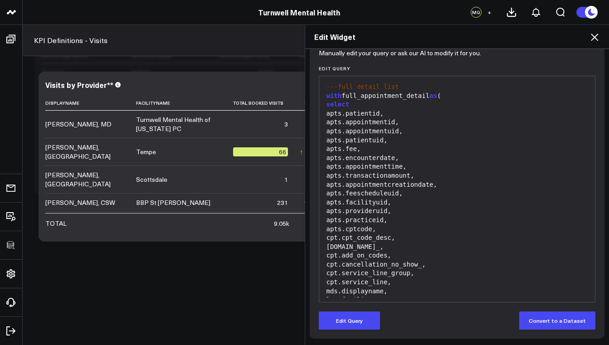
scroll to position [0, 0]
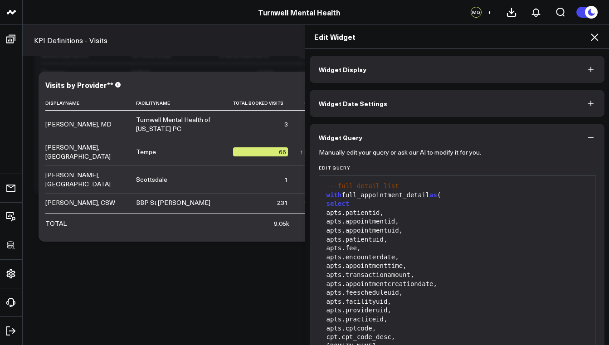
click at [595, 35] on icon at bounding box center [594, 37] width 11 height 11
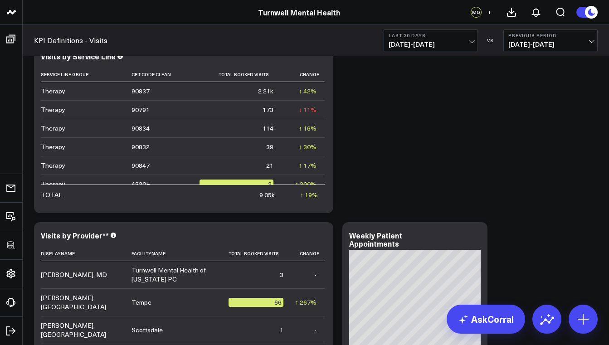
scroll to position [44, 0]
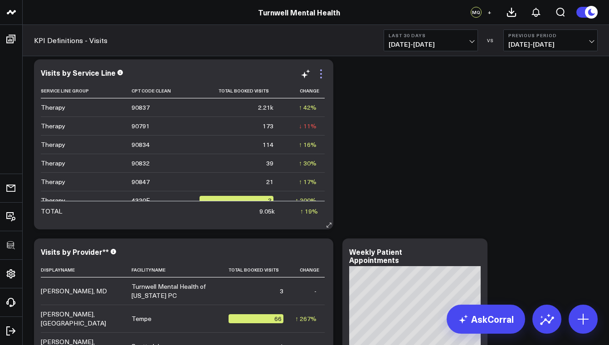
click at [321, 72] on icon at bounding box center [321, 73] width 11 height 11
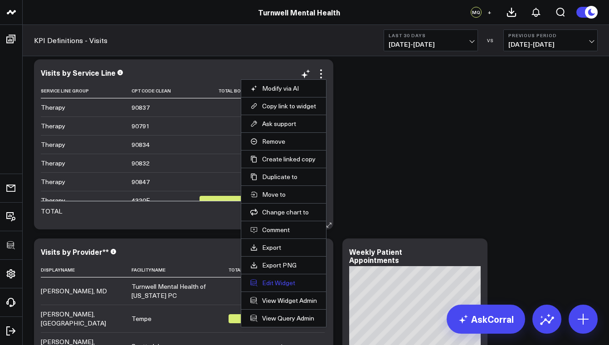
click at [272, 285] on button "Edit Widget" at bounding box center [283, 283] width 67 height 8
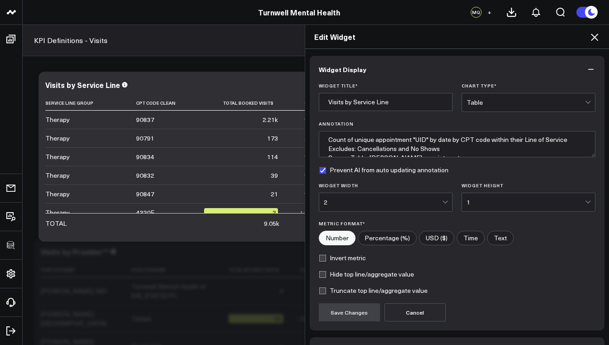
scroll to position [60, 0]
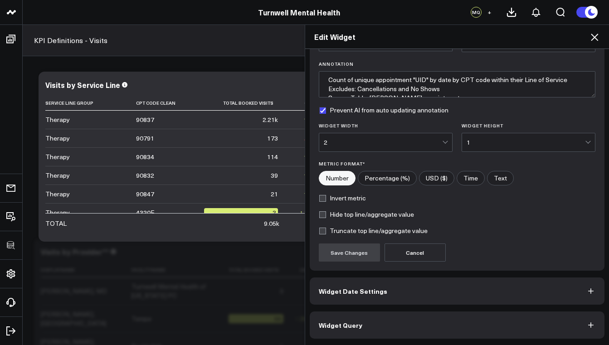
click at [354, 325] on span "Widget Query" at bounding box center [341, 325] width 44 height 7
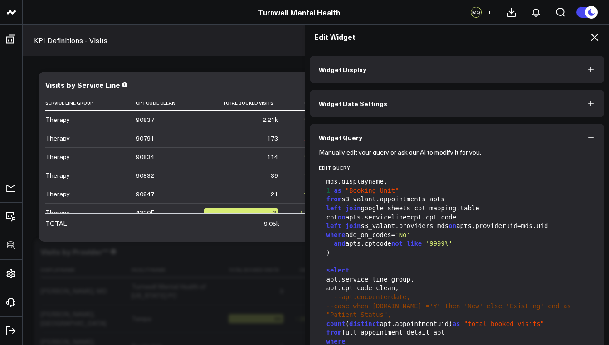
scroll to position [99, 0]
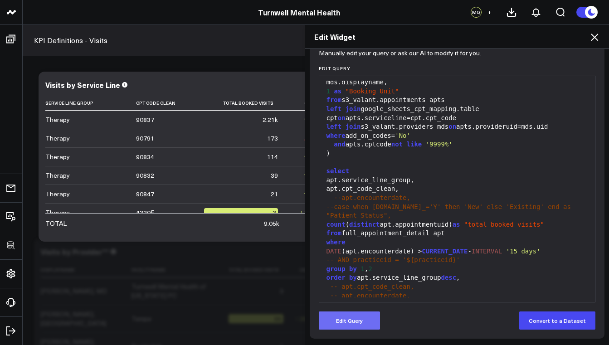
click at [347, 328] on button "Edit Query" at bounding box center [349, 321] width 61 height 18
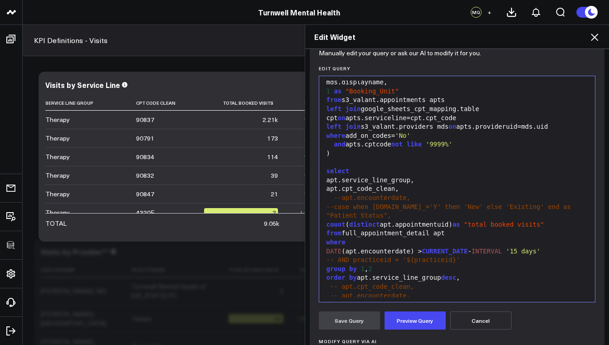
click at [563, 122] on div "left join s3_valant.providers mds on apts.provideruid=mds.uid" at bounding box center [457, 126] width 267 height 9
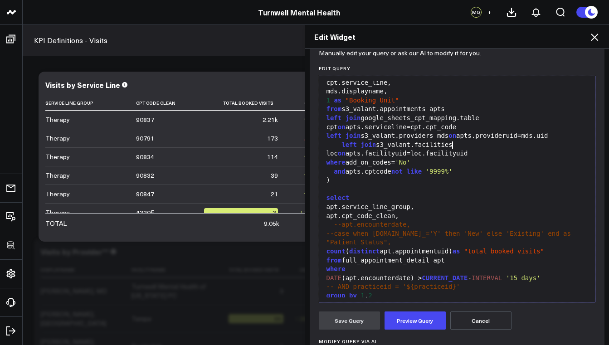
scroll to position [195, 0]
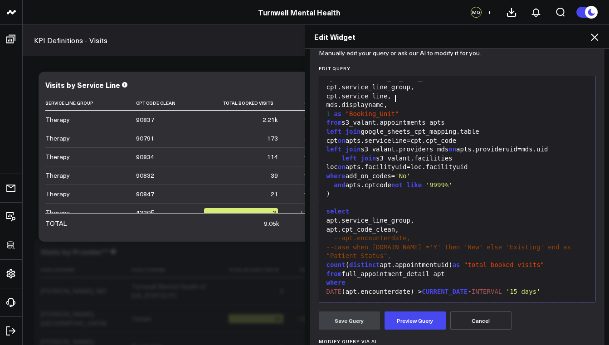
click at [402, 101] on div "mds.displayname," at bounding box center [457, 105] width 267 height 9
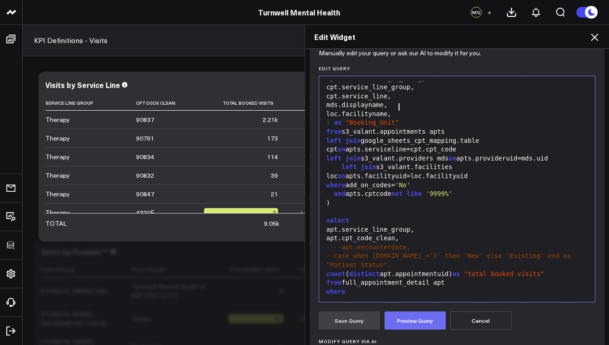
click at [401, 315] on button "Preview Query" at bounding box center [415, 321] width 61 height 18
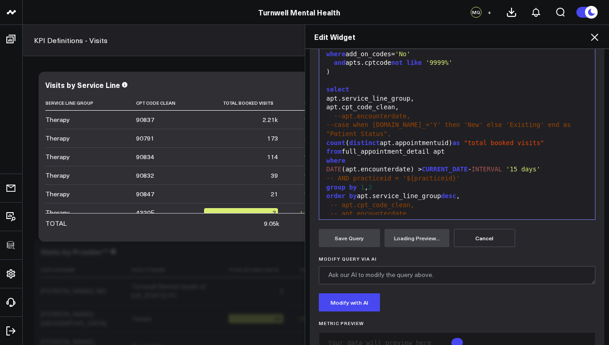
scroll to position [196, 0]
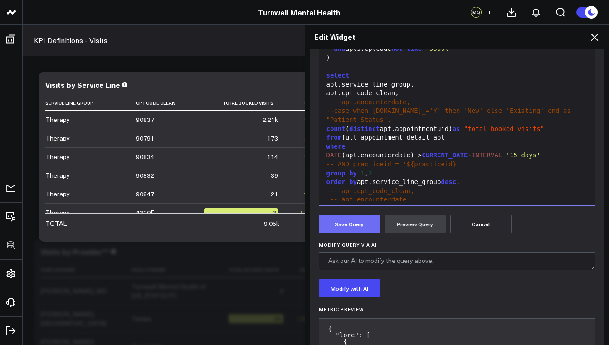
click at [348, 224] on button "Save Query" at bounding box center [349, 224] width 61 height 18
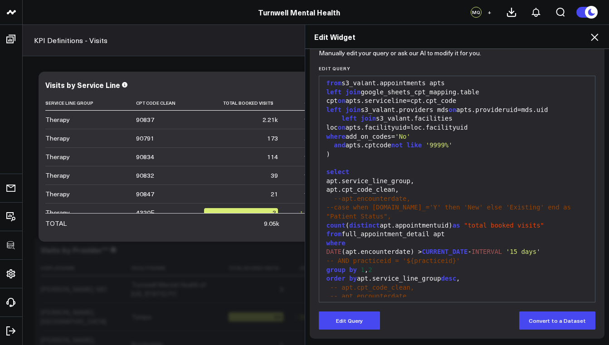
scroll to position [53, 0]
click at [597, 38] on icon at bounding box center [594, 37] width 11 height 11
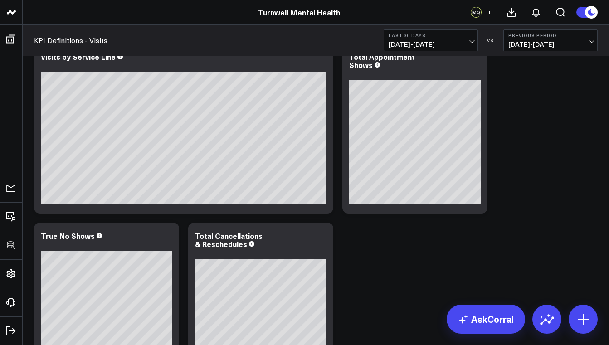
scroll to position [402, 0]
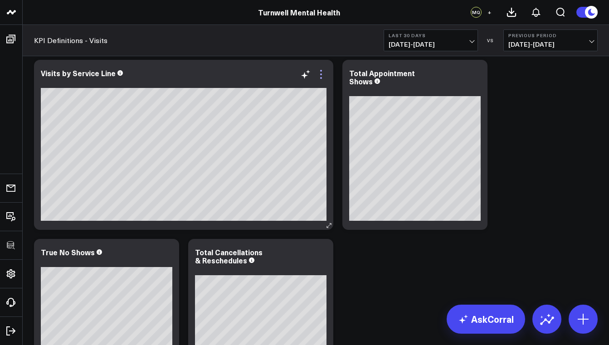
click at [322, 75] on icon at bounding box center [321, 74] width 11 height 11
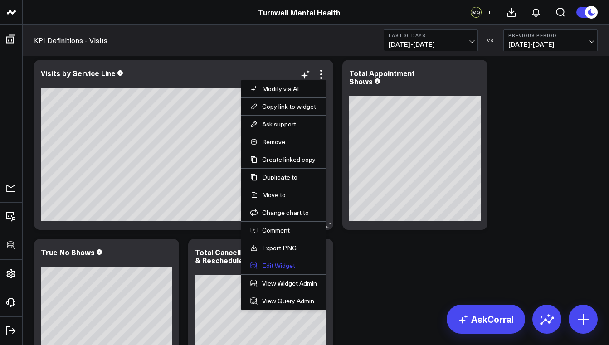
click at [284, 267] on button "Edit Widget" at bounding box center [283, 266] width 67 height 8
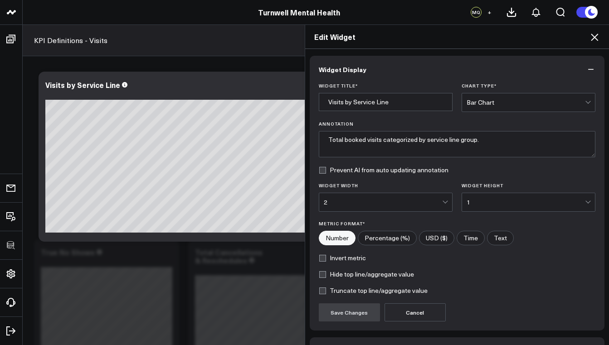
scroll to position [60, 0]
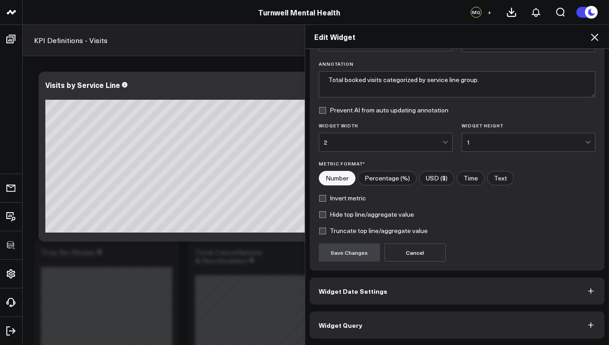
click at [389, 316] on button "Widget Query" at bounding box center [457, 325] width 295 height 27
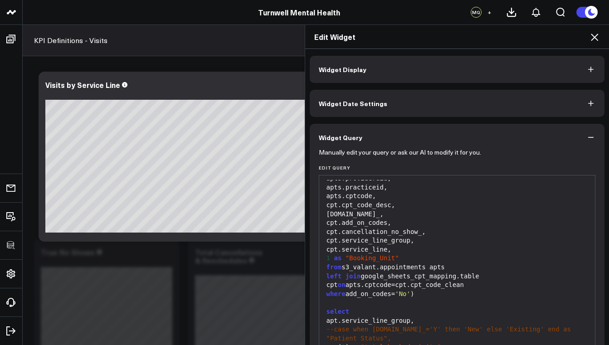
scroll to position [99, 0]
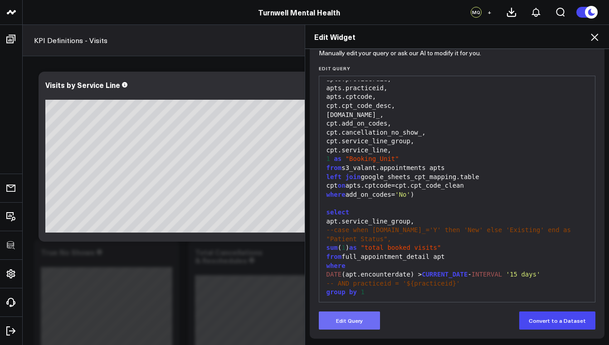
click at [361, 319] on button "Edit Query" at bounding box center [349, 321] width 61 height 18
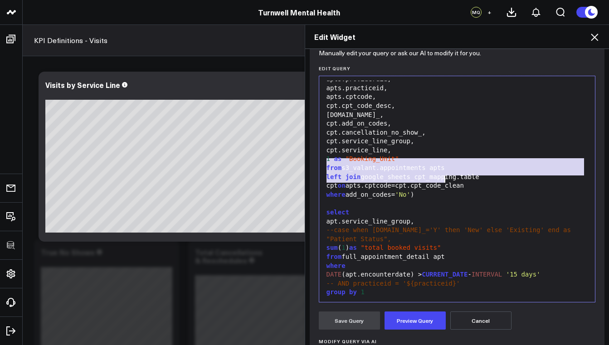
drag, startPoint x: 323, startPoint y: 163, endPoint x: 443, endPoint y: 175, distance: 120.3
click at [443, 175] on div "---full detail list with full_appointment_detail as ( select apts.patientid, ap…" at bounding box center [457, 137] width 267 height 342
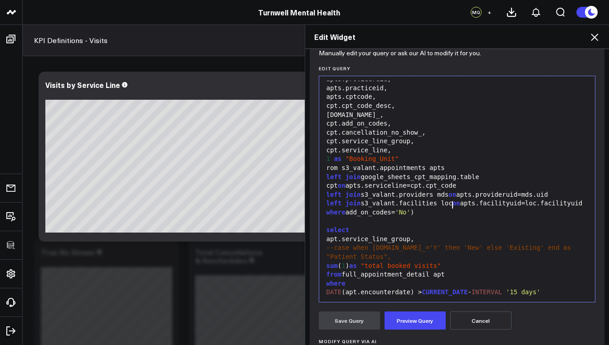
click at [326, 164] on div "rom s3_valant.appointments apts" at bounding box center [457, 168] width 267 height 9
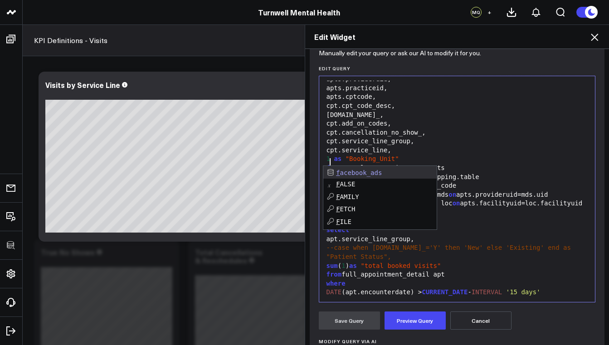
click at [472, 164] on div "from s3_valant.appointments apts" at bounding box center [457, 168] width 267 height 9
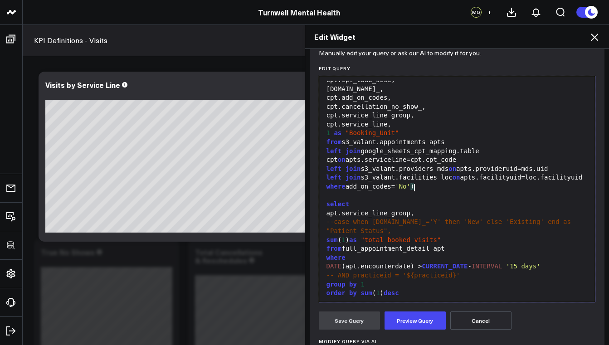
scroll to position [111, 0]
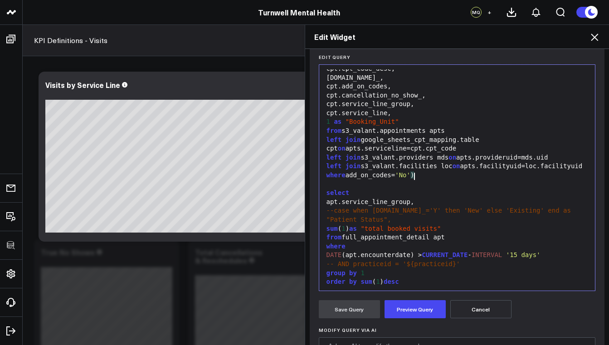
click at [327, 176] on span "where" at bounding box center [336, 174] width 19 height 7
click at [419, 176] on div "--where add_on_codes='No' )" at bounding box center [457, 175] width 267 height 9
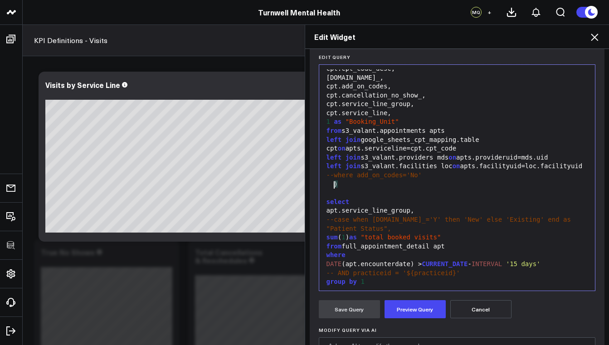
click at [431, 181] on div ")" at bounding box center [457, 184] width 267 height 9
click at [331, 177] on span "--where add_on_codes='No'" at bounding box center [375, 174] width 96 height 7
click at [346, 177] on div "where add_on_codes= 'No'" at bounding box center [457, 175] width 267 height 9
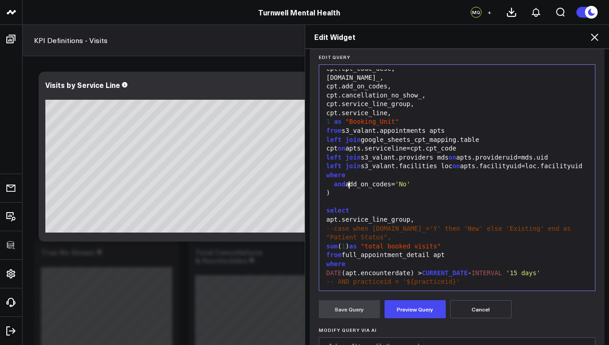
click at [350, 178] on div "where" at bounding box center [457, 175] width 267 height 9
click at [348, 186] on div "and add_on_codes= 'No'" at bounding box center [457, 184] width 267 height 9
click at [420, 186] on div "and add_on_codes= 'No'" at bounding box center [457, 184] width 267 height 9
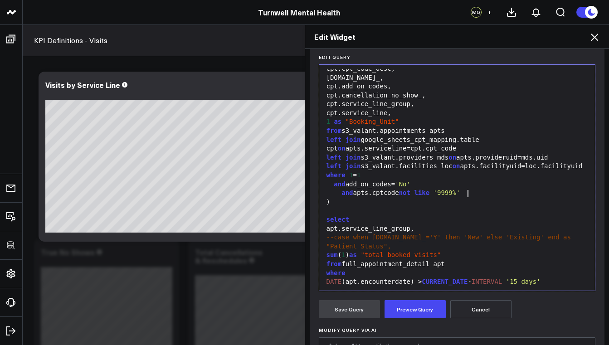
click at [342, 195] on span "and" at bounding box center [347, 192] width 11 height 7
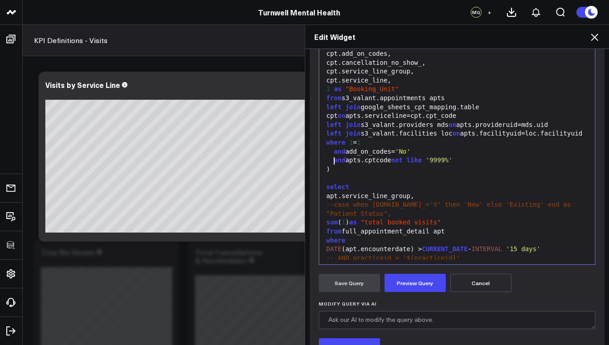
scroll to position [137, 0]
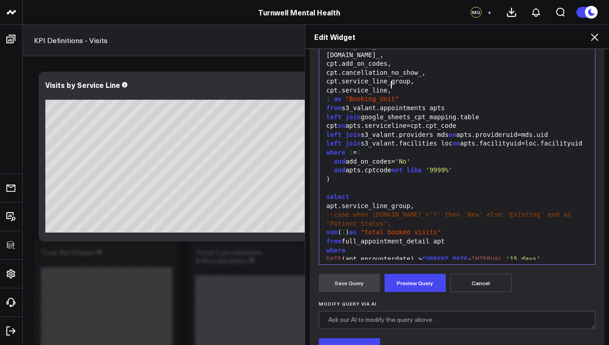
click at [392, 86] on div "cpt.service_line," at bounding box center [457, 90] width 267 height 9
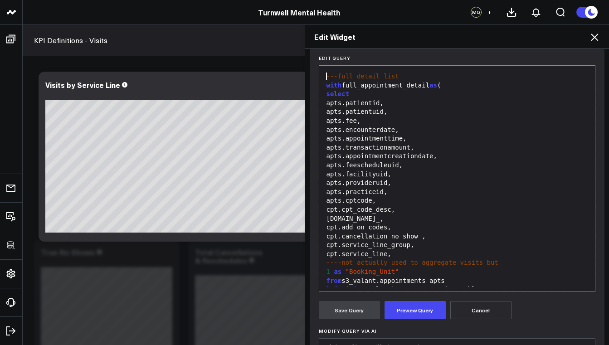
scroll to position [12, 0]
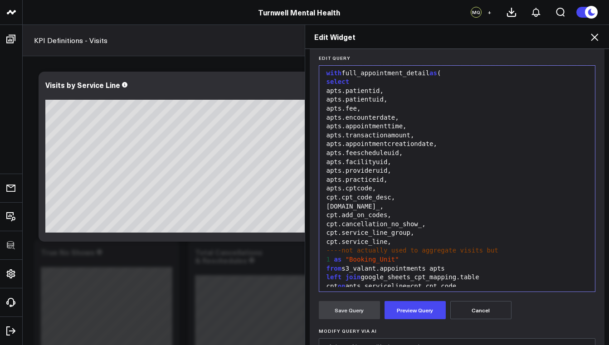
click at [500, 246] on div "----not actually used to aggregate visits but" at bounding box center [457, 250] width 267 height 9
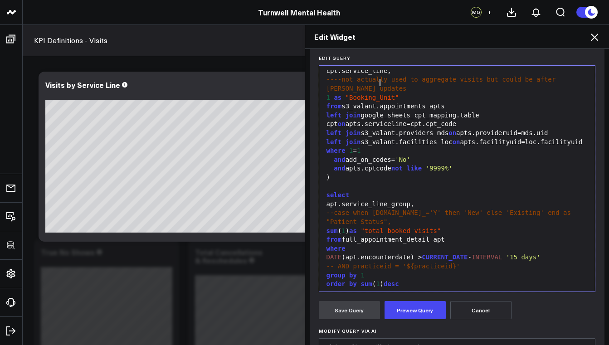
scroll to position [180, 0]
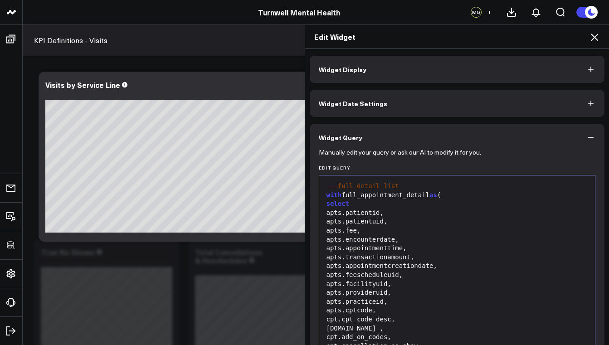
scroll to position [183, 0]
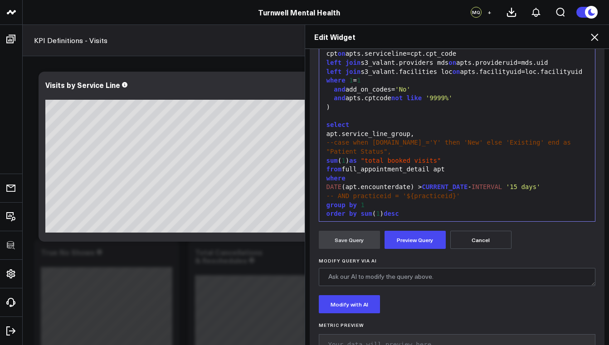
click at [324, 160] on div "sum ( 1 ) as "total booked visits"" at bounding box center [457, 160] width 267 height 9
drag, startPoint x: 348, startPoint y: 159, endPoint x: 323, endPoint y: 158, distance: 25.0
click at [324, 158] on div "sum ( 1 ) as "total booked visits"" at bounding box center [457, 160] width 267 height 9
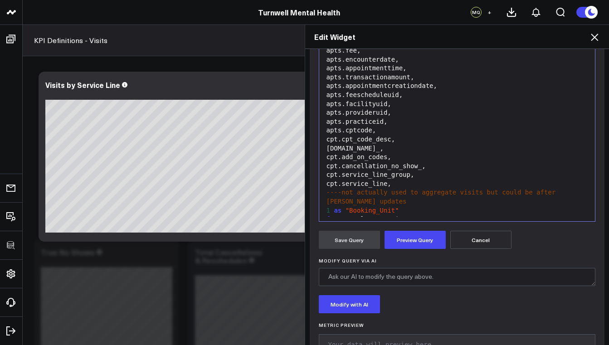
scroll to position [104, 0]
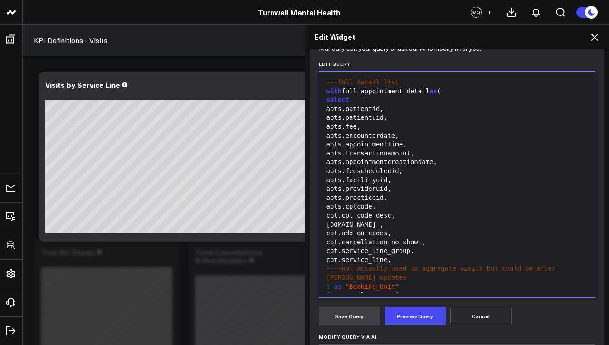
click at [401, 135] on div "apts.encounterdate," at bounding box center [457, 136] width 267 height 9
click at [369, 128] on div "apts.fee," at bounding box center [457, 126] width 267 height 9
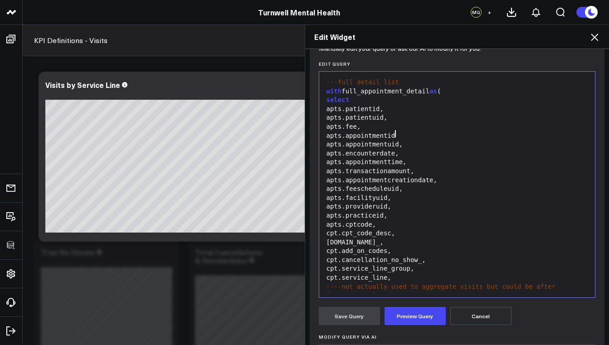
click at [396, 135] on div "apts.appointmentid" at bounding box center [457, 136] width 267 height 9
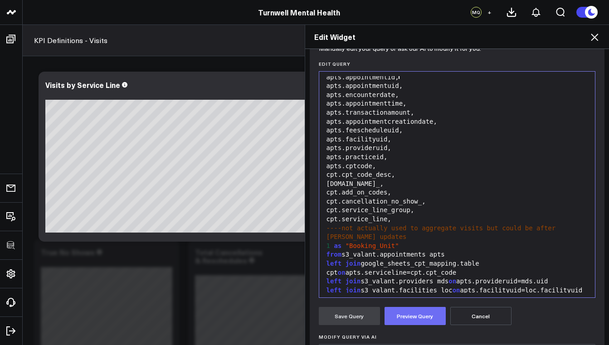
click at [428, 321] on button "Preview Query" at bounding box center [415, 316] width 61 height 18
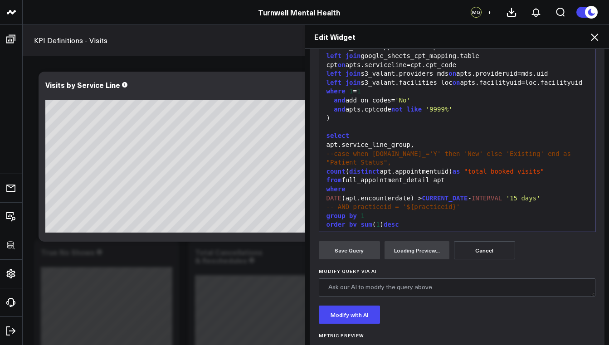
scroll to position [212, 0]
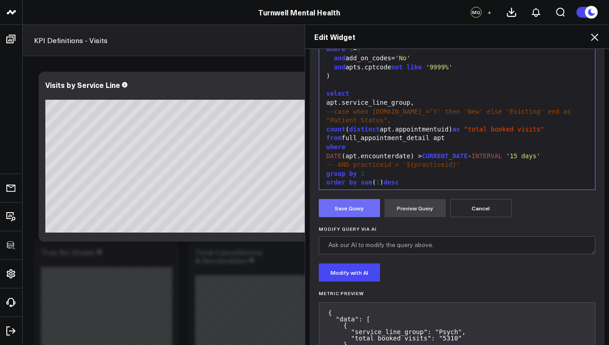
click at [340, 208] on button "Save Query" at bounding box center [349, 208] width 61 height 18
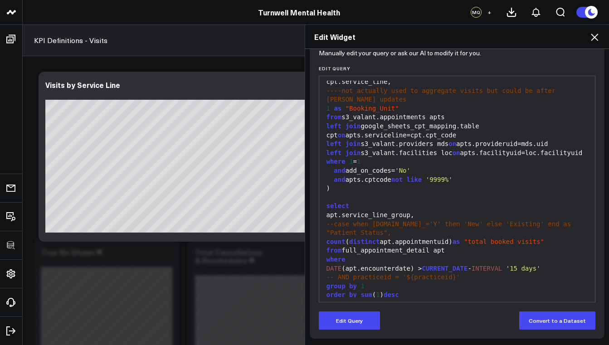
scroll to position [124, 0]
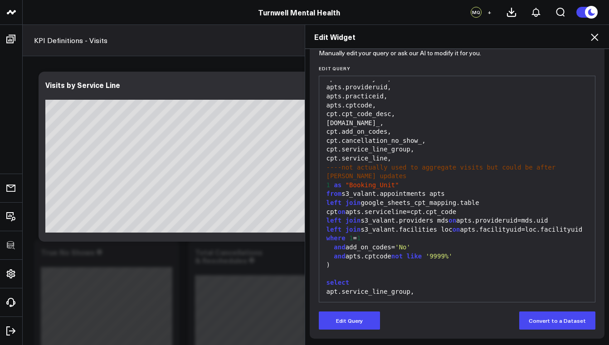
click at [378, 190] on div "from s3_valant.appointments apts" at bounding box center [457, 194] width 267 height 9
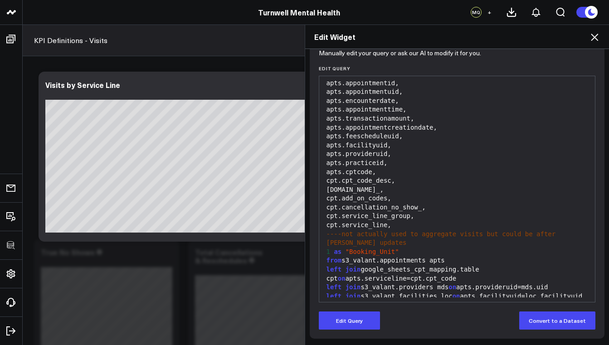
scroll to position [0, 0]
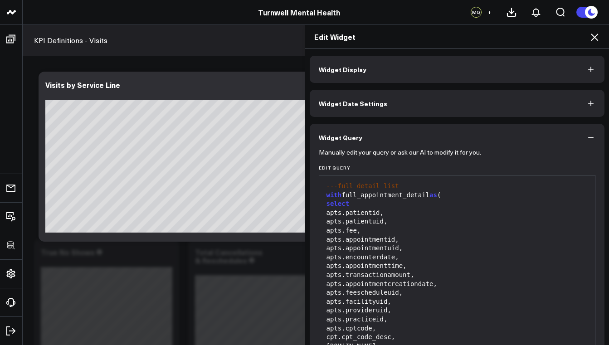
click at [324, 185] on div "---full detail list" at bounding box center [457, 186] width 267 height 9
click at [324, 186] on div "---full detail list" at bounding box center [457, 186] width 267 height 9
click at [594, 38] on icon at bounding box center [594, 37] width 7 height 7
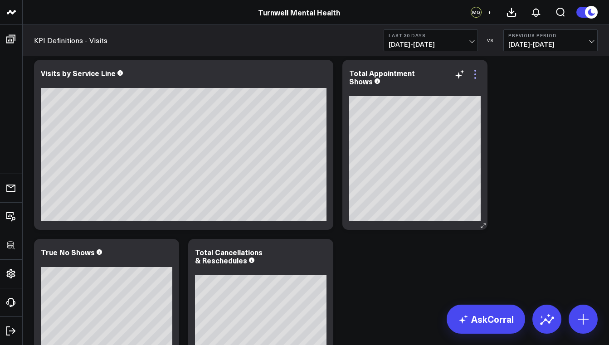
click at [476, 75] on icon at bounding box center [475, 74] width 11 height 11
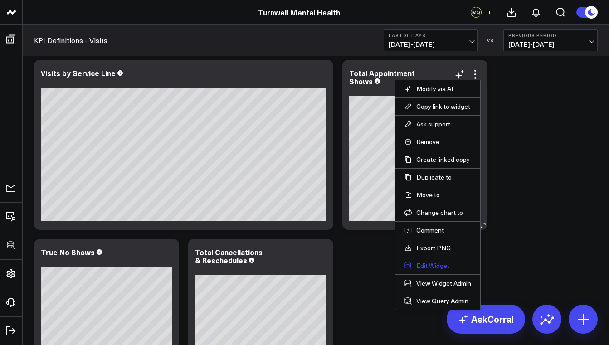
click at [437, 264] on button "Edit Widget" at bounding box center [438, 266] width 67 height 8
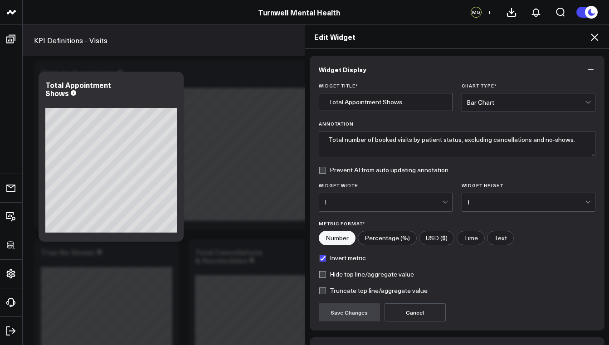
scroll to position [60, 0]
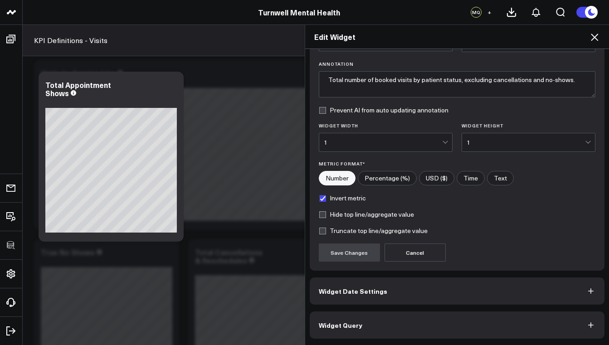
click at [395, 291] on button "Widget Date Settings" at bounding box center [457, 291] width 295 height 27
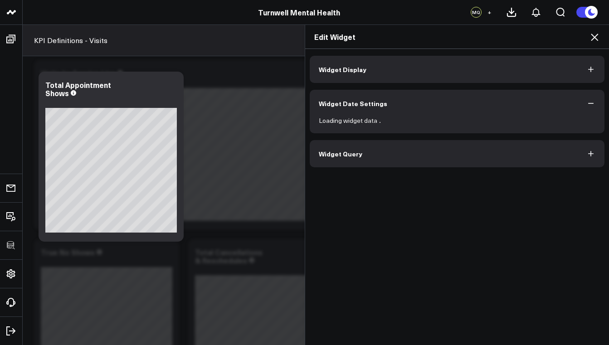
scroll to position [0, 0]
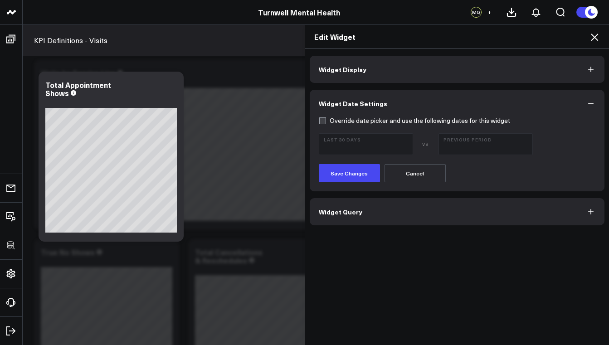
click at [384, 215] on button "Widget Query" at bounding box center [457, 211] width 295 height 27
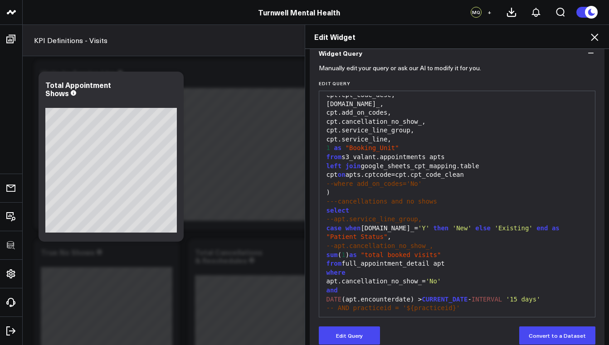
scroll to position [99, 0]
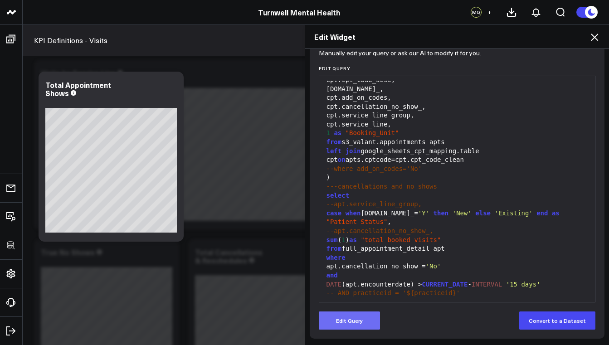
click at [364, 322] on button "Edit Query" at bounding box center [349, 321] width 61 height 18
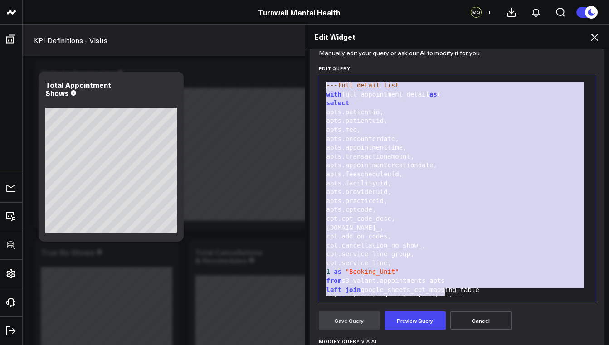
scroll to position [0, 0]
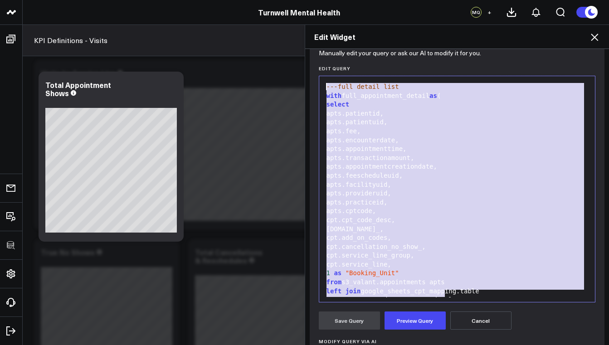
drag, startPoint x: 447, startPoint y: 164, endPoint x: 326, endPoint y: 74, distance: 150.8
click at [326, 74] on div "Edit Query 99 1 2 3 4 5 6 7 8 9 10 11 12 13 14 15 16 17 18 19 20 21 22 23 24 25…" at bounding box center [457, 184] width 277 height 237
click at [449, 243] on div "cpt.cancellation_no_show_," at bounding box center [457, 247] width 267 height 9
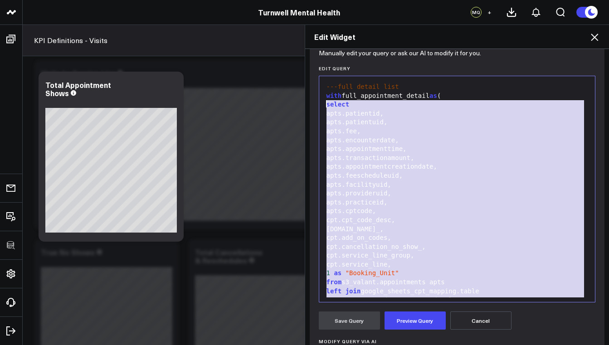
drag, startPoint x: 428, startPoint y: 285, endPoint x: 322, endPoint y: 107, distance: 206.2
click at [324, 107] on div "---full detail list with full_appointment_detail as ( select apts.patientid, ap…" at bounding box center [457, 265] width 267 height 368
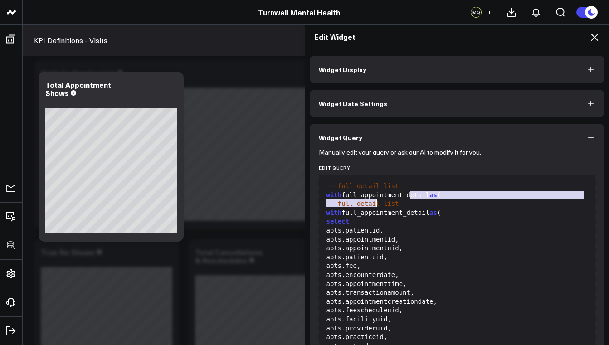
drag, startPoint x: 405, startPoint y: 199, endPoint x: 371, endPoint y: 200, distance: 35.0
click at [400, 199] on div "with full_appointment_detail as (" at bounding box center [457, 195] width 267 height 9
drag, startPoint x: 405, startPoint y: 202, endPoint x: 312, endPoint y: 196, distance: 93.2
click at [312, 196] on div "Manually edit your query or ask our AI to modify it for you. Edit Query 99 1 2 …" at bounding box center [457, 351] width 295 height 400
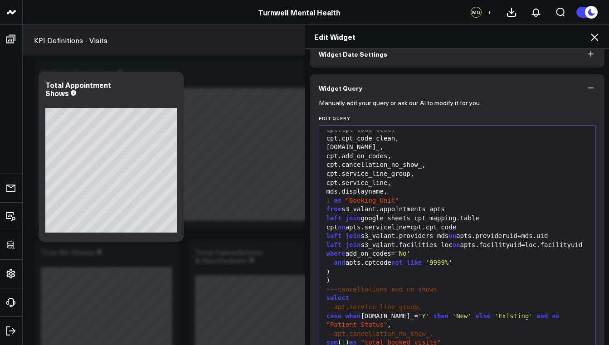
scroll to position [205, 0]
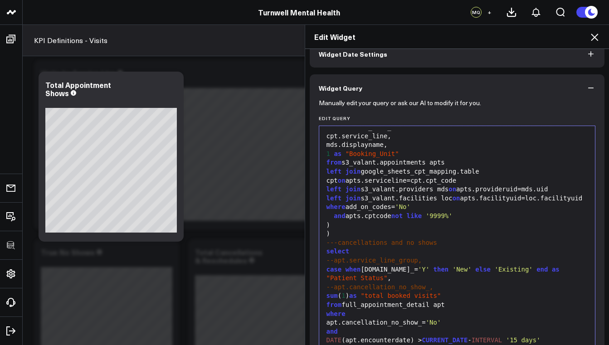
click at [454, 185] on span "on" at bounding box center [453, 188] width 8 height 7
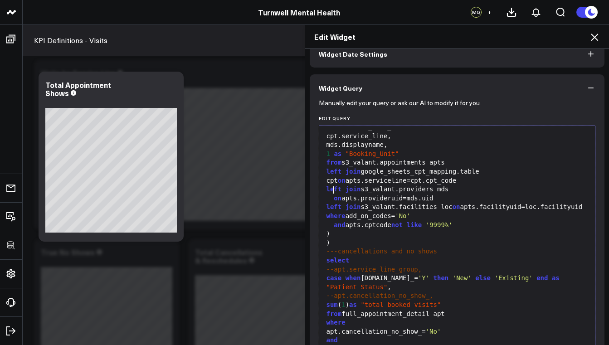
click at [346, 177] on span "on" at bounding box center [342, 180] width 8 height 7
click at [455, 203] on div "left join s3_valant.facilities loc on apts.facilityuid=loc.facilityuid" at bounding box center [457, 207] width 267 height 9
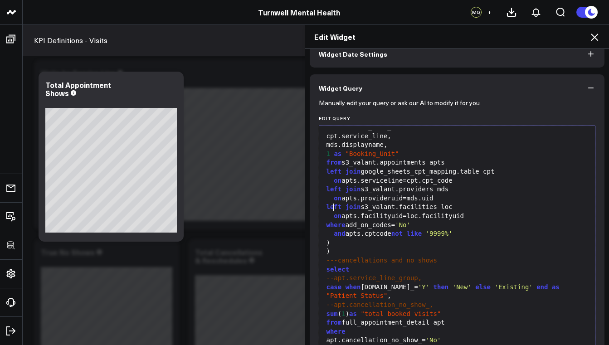
click at [346, 221] on div "where add_on_codes= 'No'" at bounding box center [457, 225] width 267 height 9
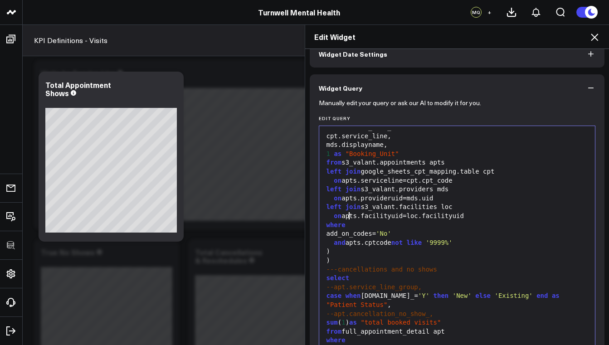
click at [352, 221] on div "where" at bounding box center [457, 225] width 267 height 9
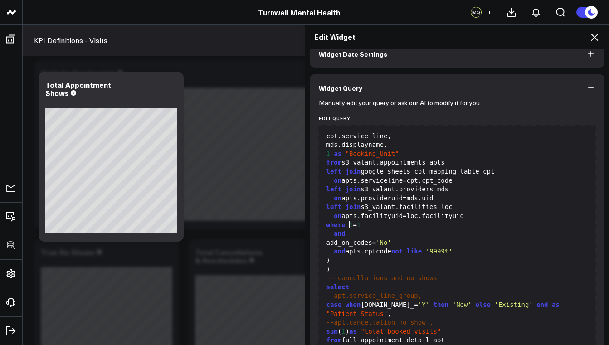
click at [330, 239] on div "add_on_codes= 'No'" at bounding box center [457, 243] width 267 height 9
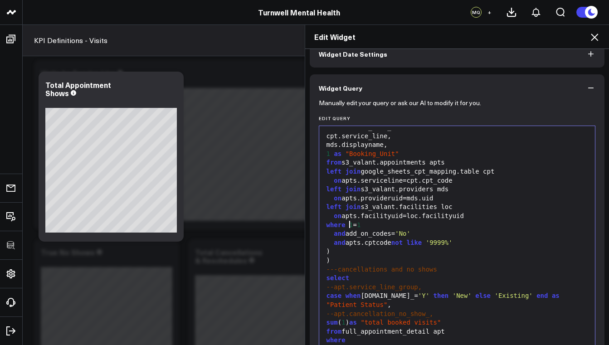
click at [334, 230] on span "and" at bounding box center [339, 233] width 11 height 7
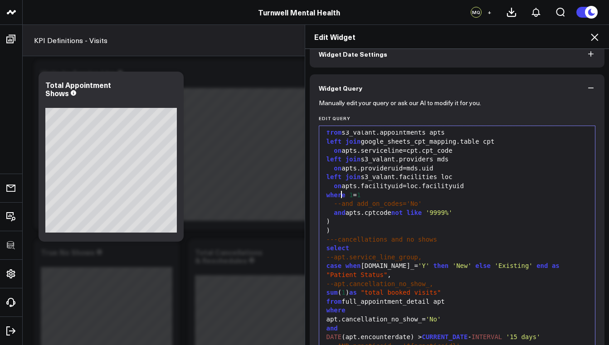
scroll to position [59, 0]
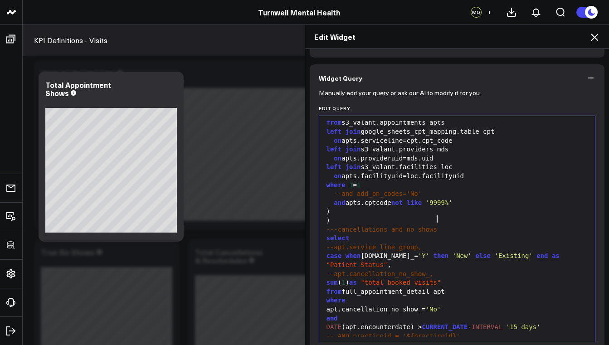
click at [436, 225] on div "---cancellations and no shows" at bounding box center [457, 229] width 267 height 9
drag, startPoint x: 439, startPoint y: 220, endPoint x: 322, endPoint y: 218, distance: 117.0
click at [324, 225] on div "---cancellations and no shows" at bounding box center [457, 229] width 267 height 9
click at [334, 216] on div ")" at bounding box center [457, 220] width 267 height 9
click at [333, 207] on div ")" at bounding box center [457, 211] width 267 height 9
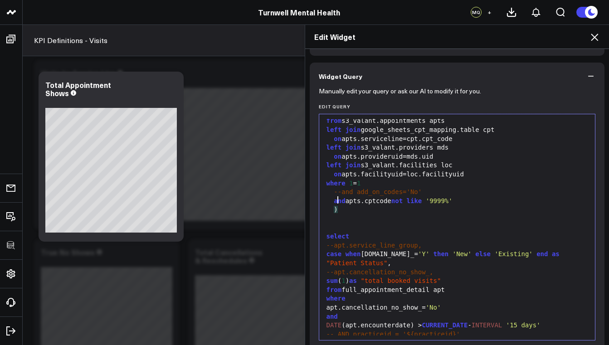
scroll to position [94, 0]
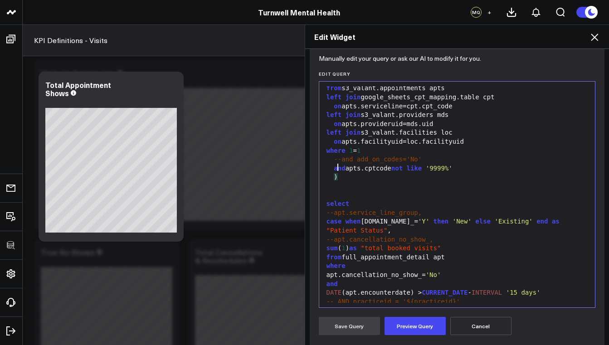
click at [344, 191] on div at bounding box center [457, 195] width 267 height 9
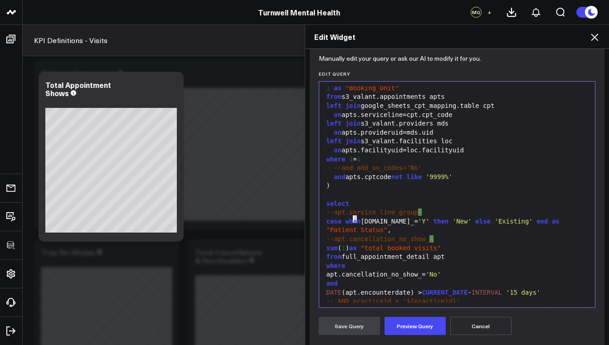
click at [351, 217] on div "case when [DOMAIN_NAME]_= 'Y' then 'New' else 'Existing' end as "Patient Status…" at bounding box center [457, 226] width 267 height 18
click at [366, 218] on div "case when [DOMAIN_NAME]_= 'Y' then 'New' else 'Existing' end as "Patient Status…" at bounding box center [457, 226] width 267 height 18
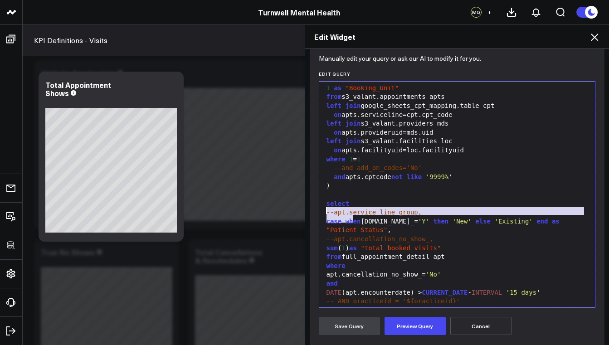
drag, startPoint x: 351, startPoint y: 219, endPoint x: 321, endPoint y: 212, distance: 30.7
click at [324, 217] on div "case when apt.new_= 'Y' then 'New' else 'Existing' end as "Patient Status" ," at bounding box center [457, 226] width 267 height 18
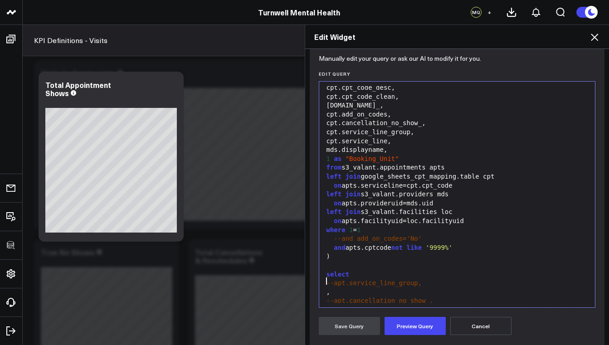
scroll to position [154, 0]
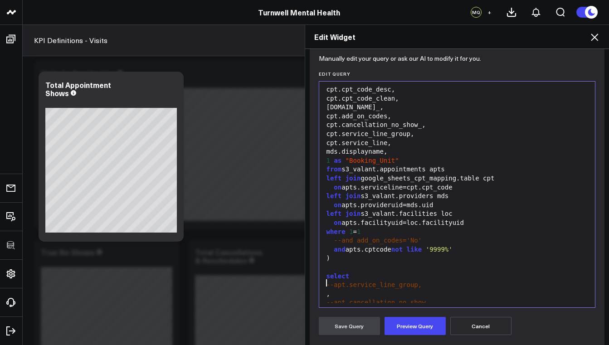
click at [399, 147] on div "mds.displayname," at bounding box center [457, 151] width 267 height 9
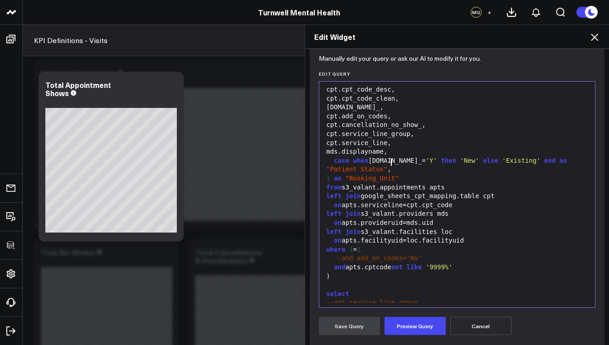
click at [395, 147] on div "mds.displayname," at bounding box center [457, 151] width 267 height 9
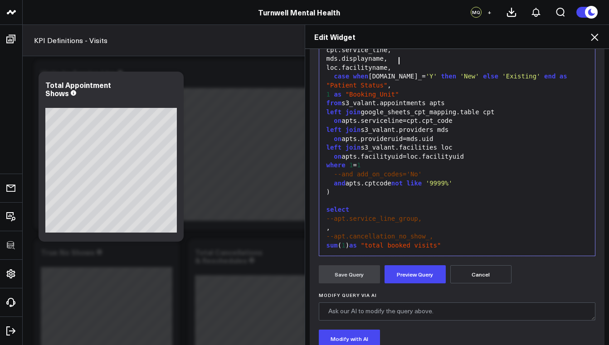
scroll to position [179, 0]
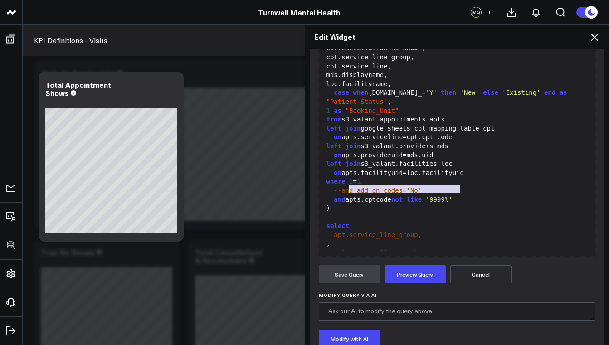
drag, startPoint x: 459, startPoint y: 188, endPoint x: 345, endPoint y: 189, distance: 114.3
click at [345, 195] on div "and apts.cptcode not like '9999%'" at bounding box center [457, 199] width 267 height 9
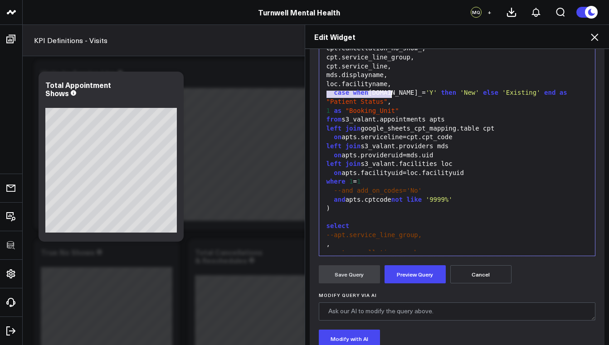
drag, startPoint x: 548, startPoint y: 84, endPoint x: 400, endPoint y: 89, distance: 148.4
click at [400, 89] on div "case when apt.new_= 'Y' then 'New' else 'Existing' end as "Patient Status" ," at bounding box center [457, 97] width 267 height 18
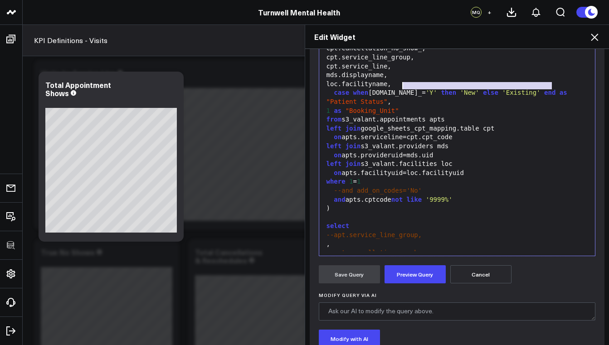
click at [399, 98] on div "case when apt.new_= 'Y' then 'New' else 'Existing' end as "Patient Status" ," at bounding box center [457, 97] width 267 height 18
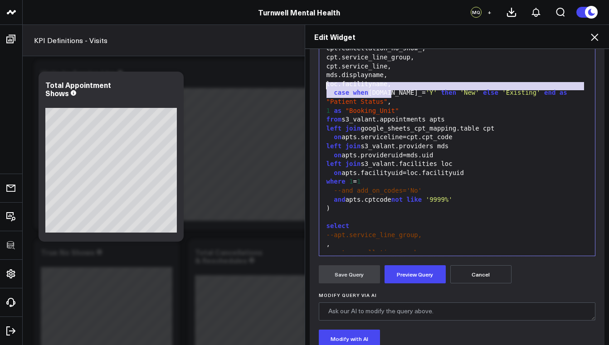
drag, startPoint x: 389, startPoint y: 95, endPoint x: 319, endPoint y: 86, distance: 70.9
click at [319, 86] on div "Selection deleted 99 1 2 3 4 5 6 7 8 9 10 11 12 13 14 15 16 17 18 19 20 21 22 2…" at bounding box center [457, 142] width 277 height 227
copy div "case when apt.new_= 'Y' then 'New' else 'Existing' end as "Patient Status" ,"
click at [392, 94] on div "case when apt.new_= 'Y' then 'New' else 'Existing' end as "Patient Status" ," at bounding box center [457, 97] width 267 height 18
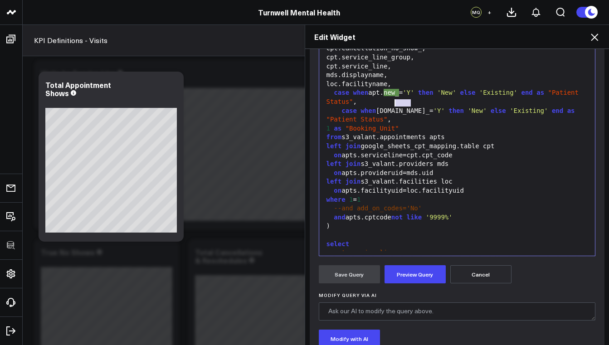
drag, startPoint x: 407, startPoint y: 104, endPoint x: 392, endPoint y: 104, distance: 15.0
click at [392, 107] on div "case when apt.new_= 'Y' then 'New' else 'Existing' end as "Patient Status" ," at bounding box center [457, 116] width 267 height 18
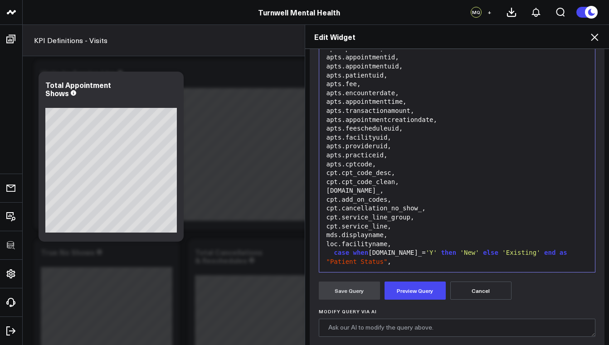
scroll to position [219, 0]
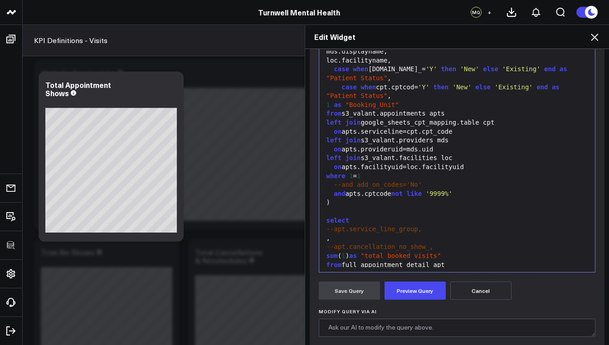
click at [404, 83] on div "case when cpt.cptcod= 'Y' then 'New' else 'Existing' end as "Patient Status" ," at bounding box center [457, 92] width 267 height 18
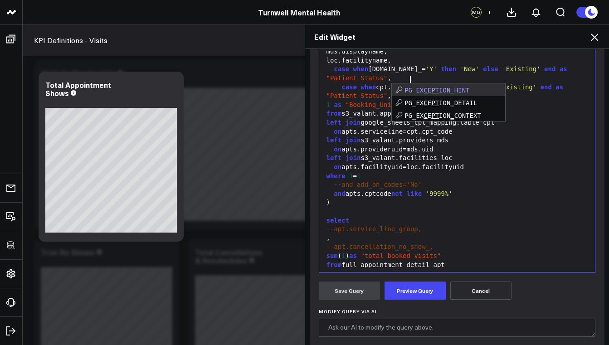
click at [418, 83] on div "case when cpt.cpt_cod= 'Y' then 'New' else 'Existing' end as "Patient Status" ," at bounding box center [457, 92] width 267 height 18
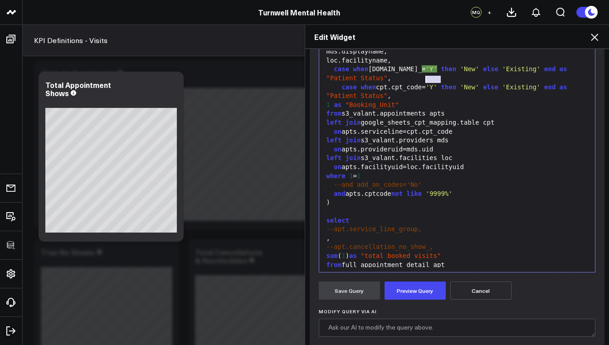
drag, startPoint x: 438, startPoint y: 79, endPoint x: 423, endPoint y: 78, distance: 15.0
click at [423, 83] on div "case when cpt.cpt_code= 'Y' then 'New' else 'Existing' end as "Patient Status" ," at bounding box center [457, 92] width 267 height 18
drag, startPoint x: 514, startPoint y: 80, endPoint x: 496, endPoint y: 80, distance: 18.1
click at [496, 83] on div "case when cpt.cpt_code like '9999%' then 'New' else 'Existing' end as "Patient …" at bounding box center [457, 92] width 267 height 18
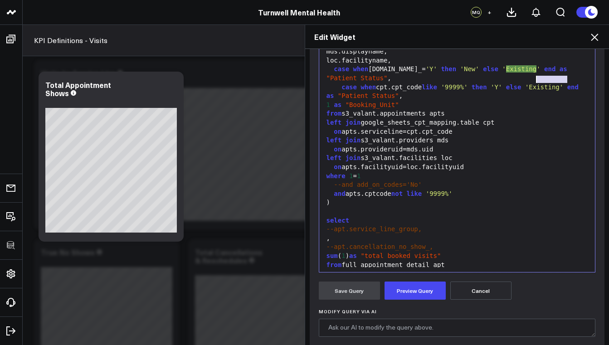
drag, startPoint x: 564, startPoint y: 79, endPoint x: 534, endPoint y: 79, distance: 29.9
click at [534, 83] on span "'Existing'" at bounding box center [544, 86] width 38 height 7
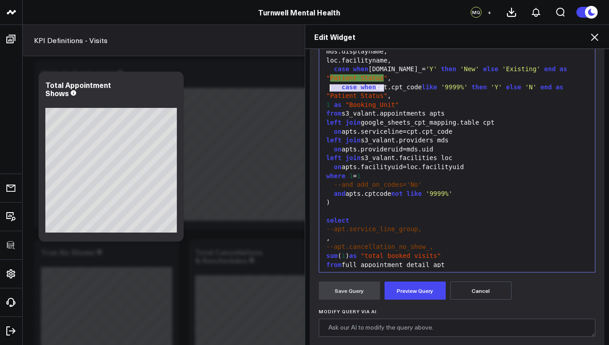
drag, startPoint x: 380, startPoint y: 87, endPoint x: 328, endPoint y: 89, distance: 51.3
click at [328, 92] on span ""Patient Status"" at bounding box center [357, 95] width 61 height 7
click at [328, 190] on div "and apts.cptcode not like '9999%'" at bounding box center [457, 194] width 267 height 9
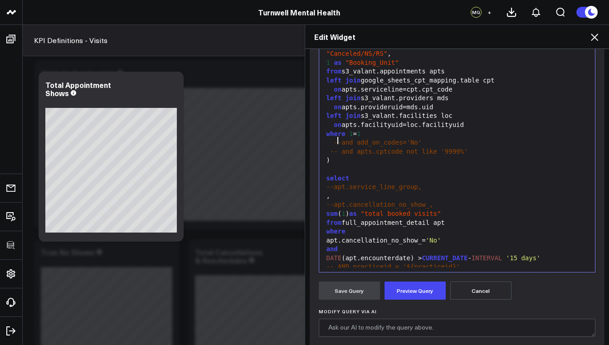
scroll to position [164, 0]
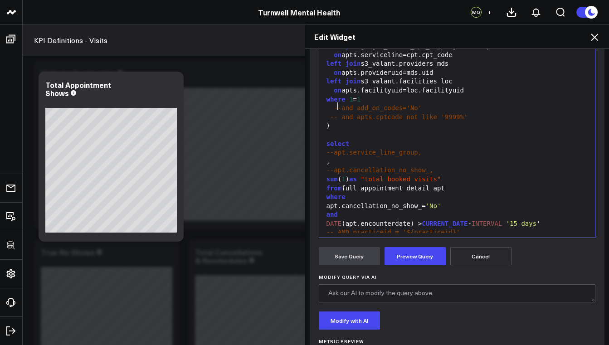
click at [348, 193] on div "where" at bounding box center [457, 197] width 267 height 9
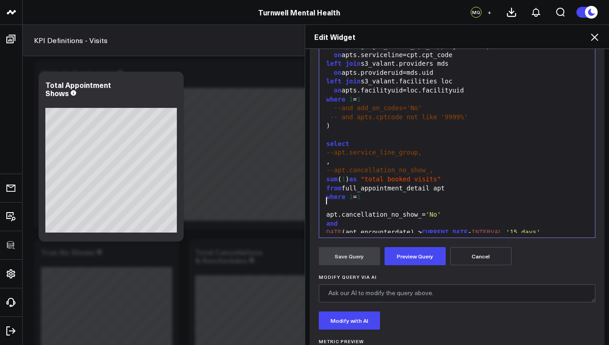
click at [324, 210] on div "apt.cancellation_no_show_= 'No'" at bounding box center [457, 214] width 267 height 9
click at [327, 211] on span "and" at bounding box center [332, 214] width 11 height 7
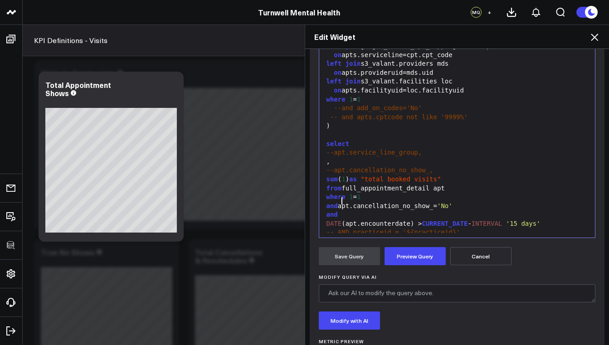
click at [402, 210] on div "and" at bounding box center [457, 214] width 267 height 9
drag, startPoint x: 433, startPoint y: 194, endPoint x: 376, endPoint y: 194, distance: 56.7
click at [376, 202] on div "and apt.cancellation_no_show_= 'No'" at bounding box center [457, 206] width 267 height 9
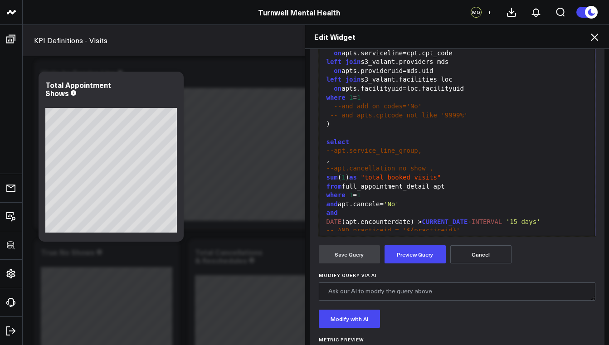
click at [369, 200] on div "and apt.cancele= 'No'" at bounding box center [457, 204] width 267 height 9
click at [356, 200] on div "and apt.cancele= 'No'" at bounding box center [457, 204] width 267 height 9
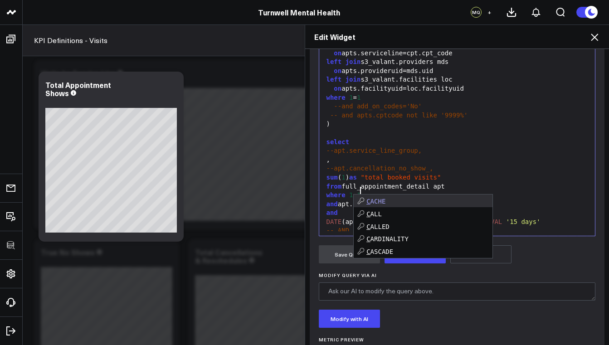
click at [379, 200] on div "and apt.cancele= 'No'" at bounding box center [457, 204] width 267 height 9
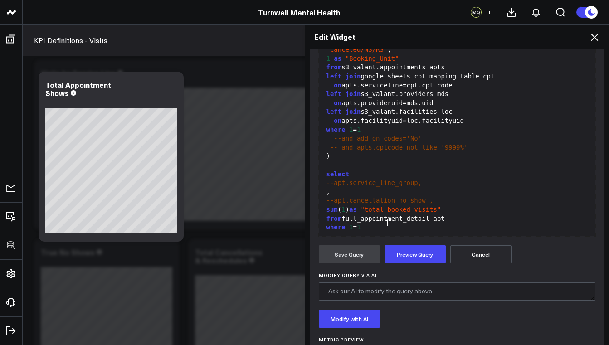
scroll to position [149, 0]
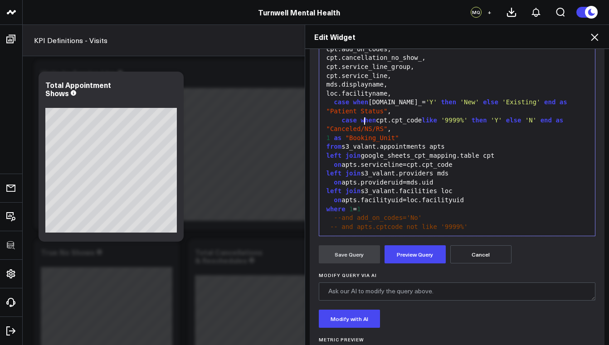
click at [362, 125] on span ""Canceled/NS/RS"" at bounding box center [357, 128] width 61 height 7
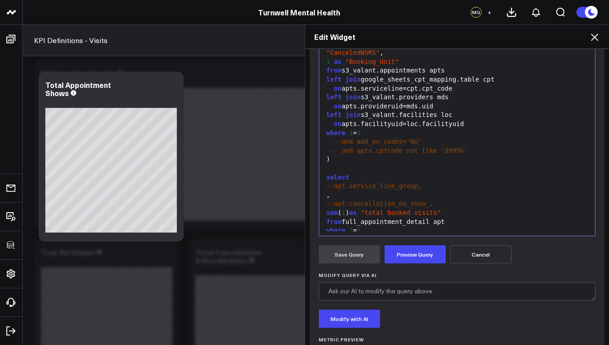
scroll to position [261, 0]
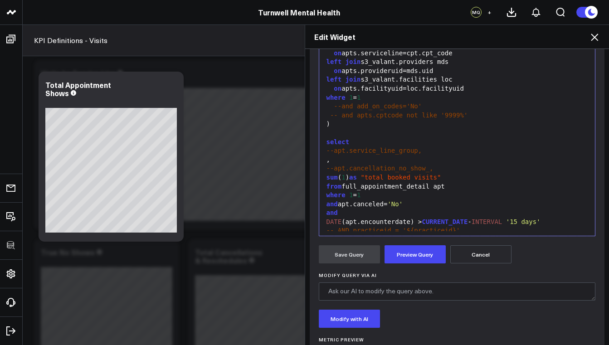
click at [386, 200] on div "and apt.canceled= 'No'" at bounding box center [457, 204] width 267 height 9
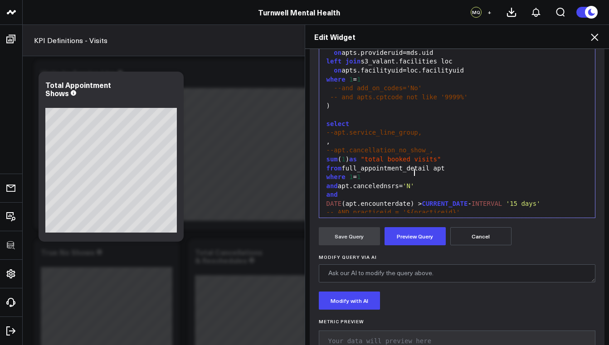
scroll to position [185, 0]
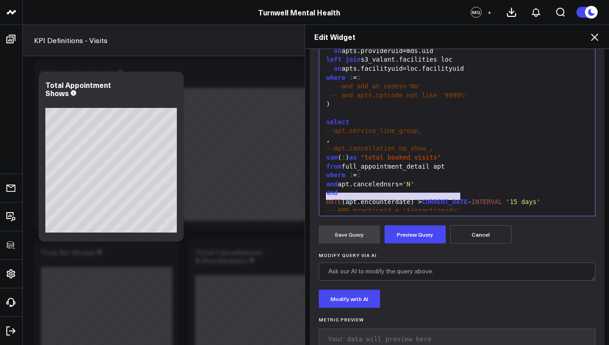
drag, startPoint x: 464, startPoint y: 197, endPoint x: 323, endPoint y: 196, distance: 141.1
click at [324, 206] on div "-- AND practiceid = '${practiceid}'" at bounding box center [457, 210] width 267 height 9
copy span "-- AND practiceid = '${practiceid}'"
click at [468, 206] on div "-- AND practiceid = '${practiceid}'" at bounding box center [457, 210] width 267 height 9
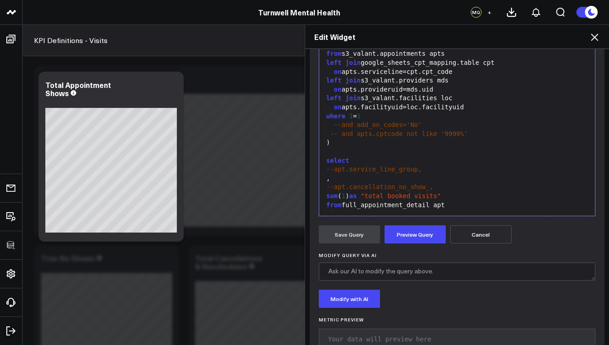
scroll to position [269, 0]
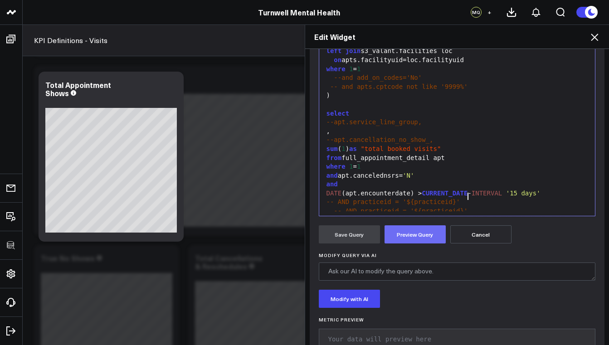
click at [418, 240] on button "Preview Query" at bounding box center [415, 234] width 61 height 18
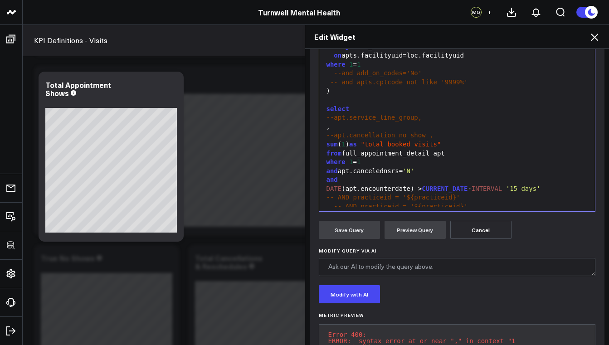
scroll to position [181, 0]
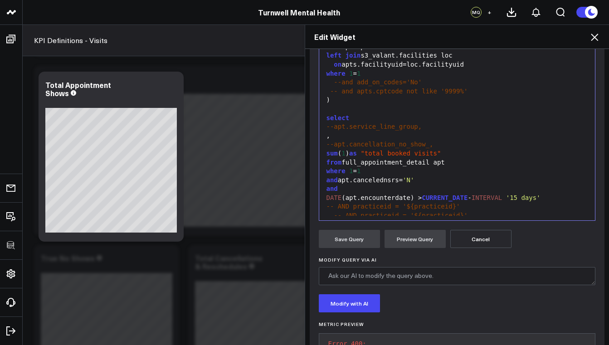
click at [326, 132] on div "," at bounding box center [457, 136] width 267 height 9
click at [418, 239] on button "Preview Query" at bounding box center [415, 239] width 61 height 18
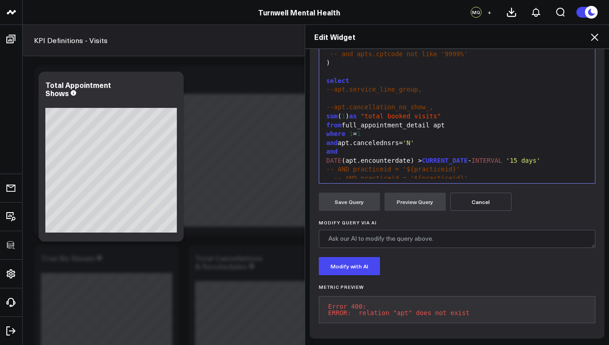
scroll to position [255, 0]
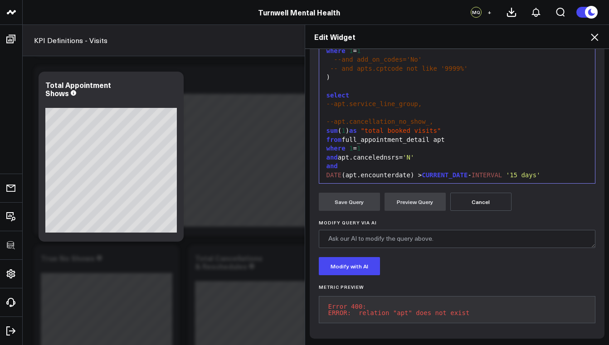
click at [327, 127] on span "sum" at bounding box center [332, 130] width 11 height 7
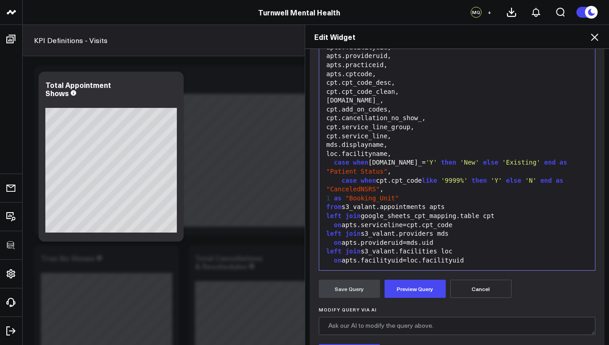
scroll to position [269, 0]
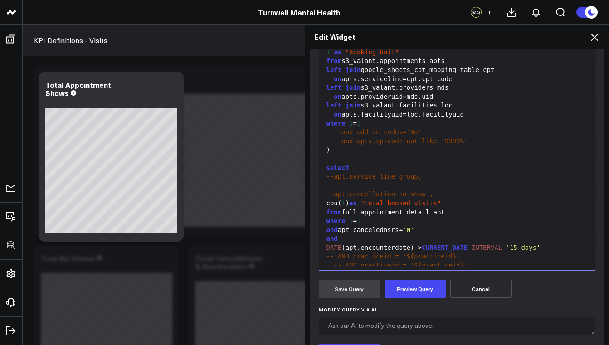
click at [336, 199] on div "cou( 1 ) as "total booked visits"" at bounding box center [457, 203] width 267 height 9
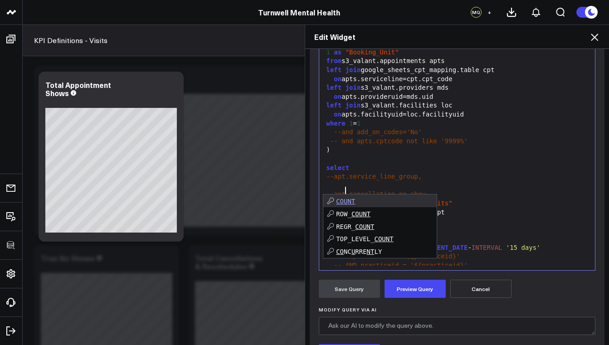
click at [349, 200] on span "1" at bounding box center [351, 203] width 4 height 7
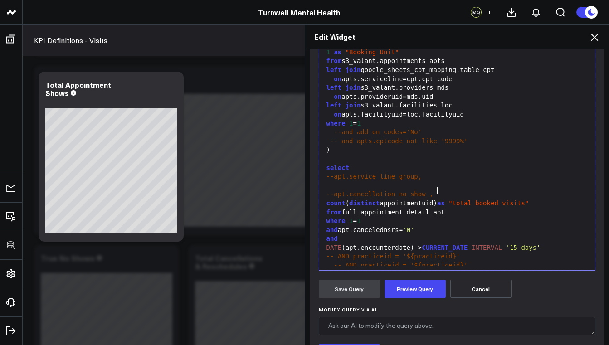
click at [381, 199] on div "count ( distinct appointmentuid) as "total booked visits"" at bounding box center [457, 203] width 267 height 9
click at [495, 208] on div "from full_appointment_detail apt" at bounding box center [457, 212] width 267 height 9
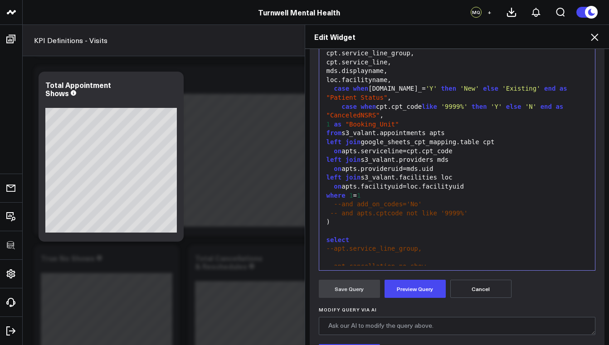
scroll to position [195, 0]
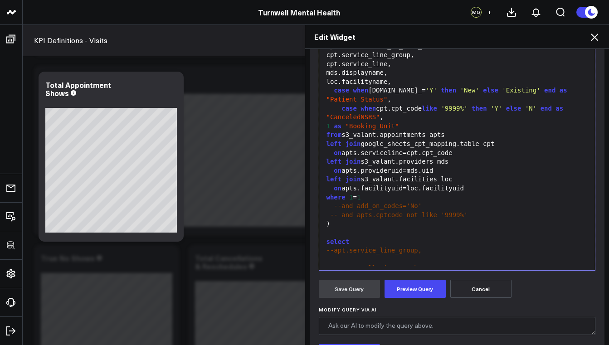
click at [381, 86] on div "case when [DOMAIN_NAME]_= 'Y' then 'New' else 'Existing' end as "Patient Status…" at bounding box center [457, 95] width 267 height 18
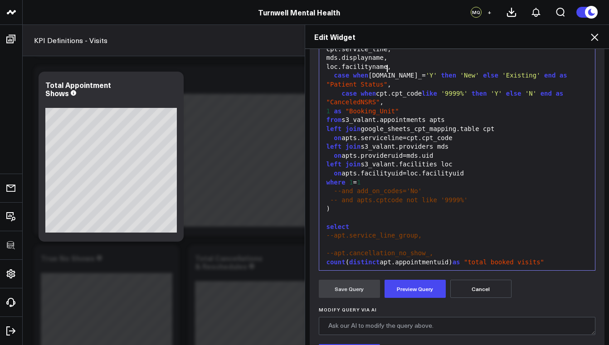
scroll to position [212, 0]
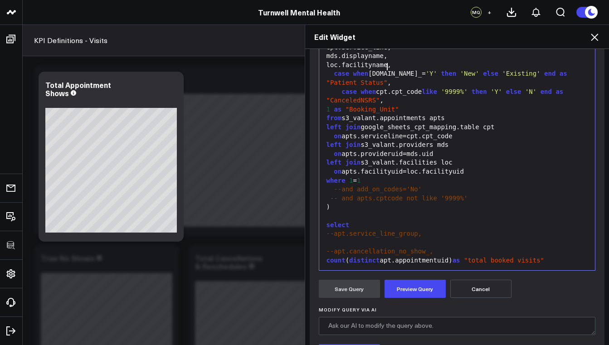
click at [330, 230] on span "--apt.service_line_group," at bounding box center [375, 233] width 96 height 7
drag, startPoint x: 406, startPoint y: 222, endPoint x: 383, endPoint y: 224, distance: 23.2
click at [383, 229] on div "apt.service_line_group," at bounding box center [457, 233] width 267 height 9
click at [357, 79] on span ""Patient Status"" at bounding box center [357, 82] width 61 height 7
drag, startPoint x: 407, startPoint y: 222, endPoint x: 341, endPoint y: 221, distance: 66.2
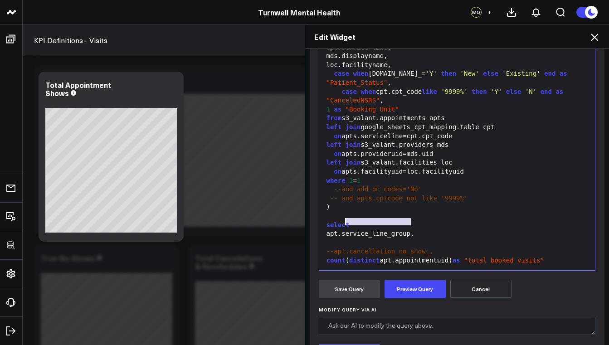
click at [341, 229] on div "apt.service_line_group," at bounding box center [457, 233] width 267 height 9
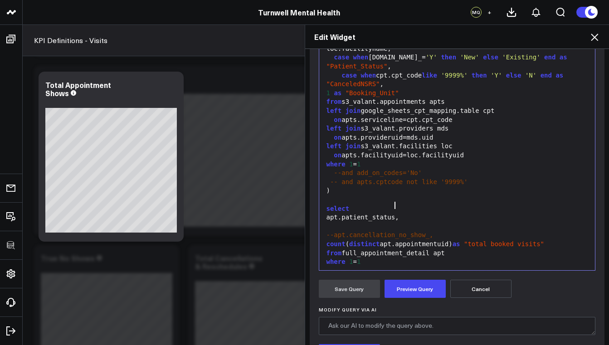
scroll to position [269, 0]
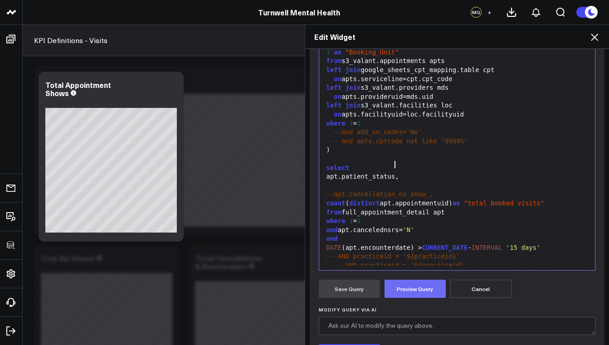
click at [420, 289] on button "Preview Query" at bounding box center [415, 289] width 61 height 18
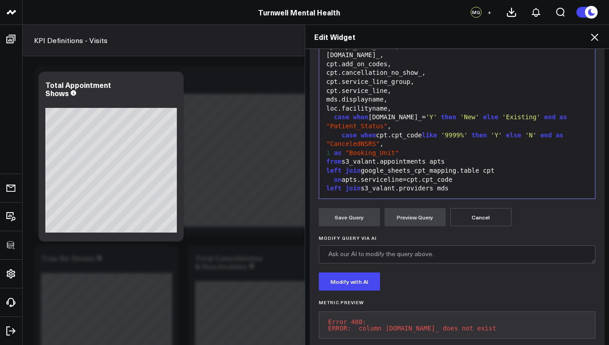
scroll to position [78, 0]
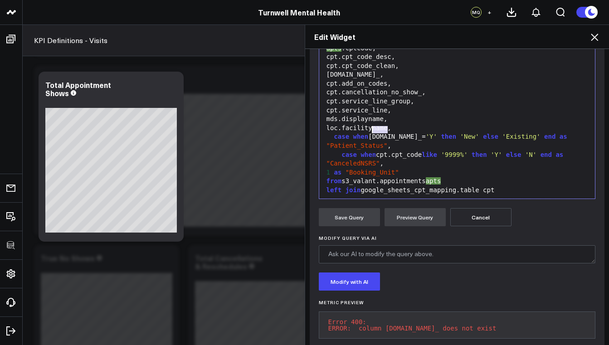
drag, startPoint x: 384, startPoint y: 130, endPoint x: 370, endPoint y: 130, distance: 14.5
click at [370, 132] on div "case when apts.new_= 'Y' then 'New' else 'Existing' end as "Patient_Status" ," at bounding box center [457, 141] width 267 height 18
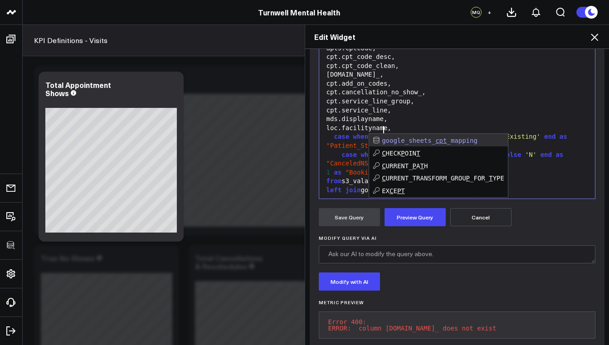
click at [512, 115] on div "mds.displayname," at bounding box center [457, 119] width 267 height 9
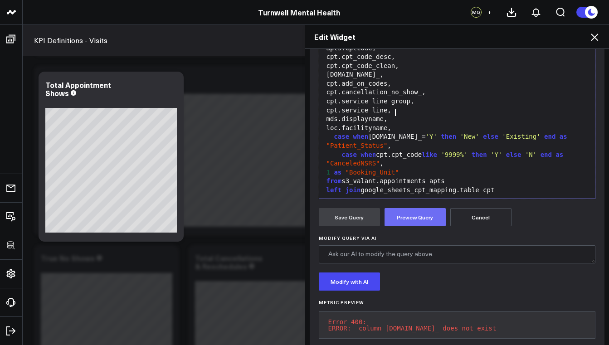
click at [426, 220] on button "Preview Query" at bounding box center [415, 217] width 61 height 18
click at [329, 142] on span ""Patient_Status"" at bounding box center [357, 145] width 61 height 7
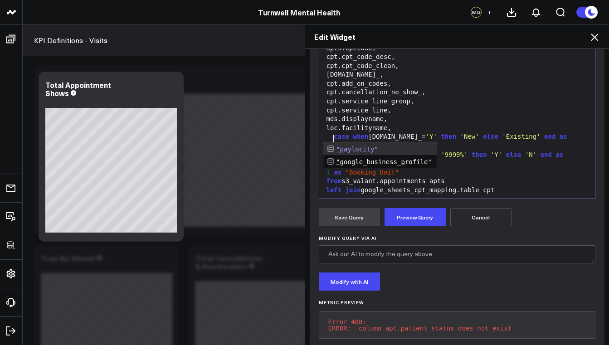
click at [362, 142] on span ""patient_Status"" at bounding box center [357, 145] width 61 height 7
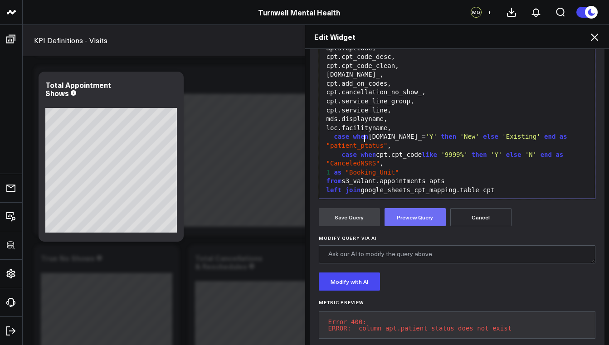
click at [417, 219] on button "Preview Query" at bounding box center [415, 217] width 61 height 18
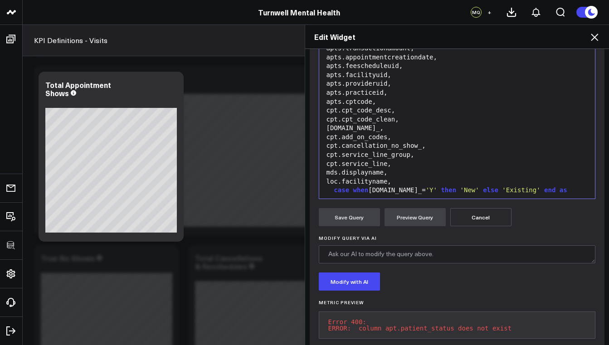
scroll to position [42, 0]
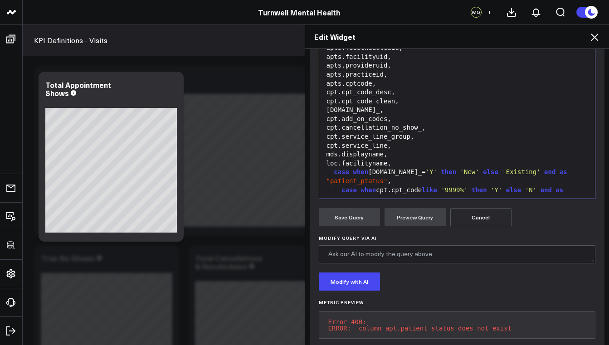
click at [362, 177] on span ""patient_ptatus"" at bounding box center [357, 180] width 61 height 7
click at [420, 217] on button "Preview Query" at bounding box center [415, 217] width 61 height 18
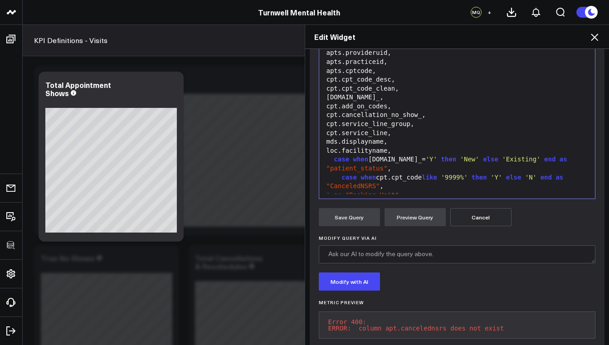
scroll to position [72, 0]
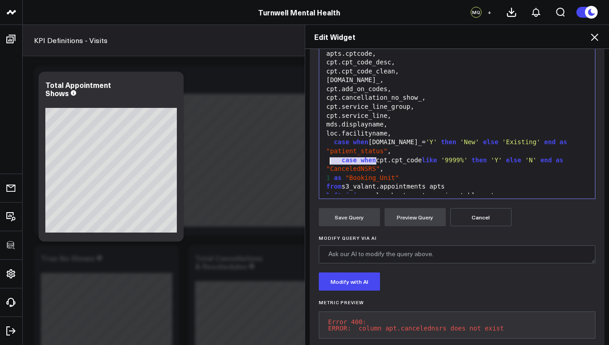
drag, startPoint x: 373, startPoint y: 160, endPoint x: 328, endPoint y: 161, distance: 45.4
click at [328, 165] on span ""CanceledNSRS"" at bounding box center [354, 168] width 54 height 7
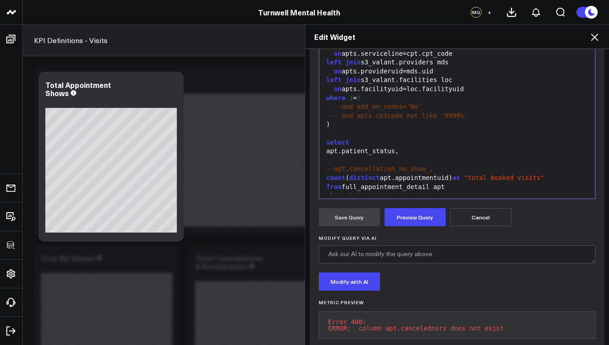
scroll to position [269, 0]
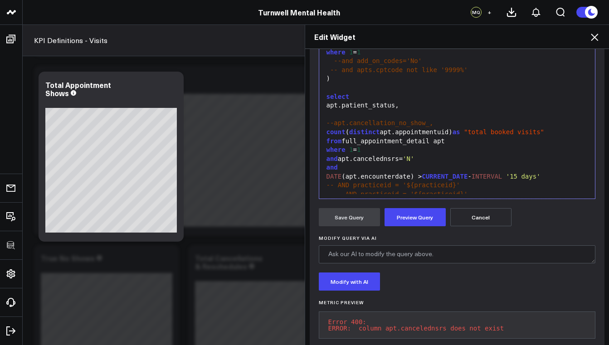
click at [385, 155] on div "and apt.cancelednsrs= 'N'" at bounding box center [457, 159] width 267 height 9
click at [443, 146] on div "where 1 = 1" at bounding box center [457, 150] width 267 height 9
click at [429, 221] on button "Preview Query" at bounding box center [415, 217] width 61 height 18
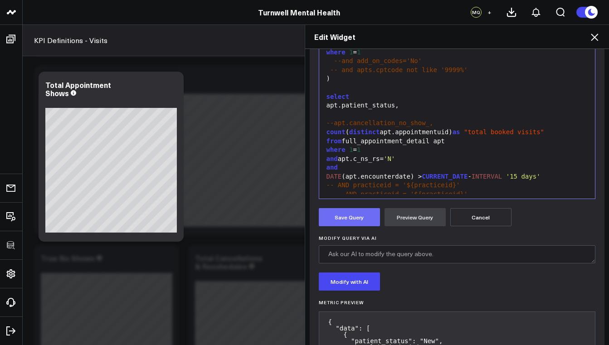
click at [348, 221] on button "Save Query" at bounding box center [349, 217] width 61 height 18
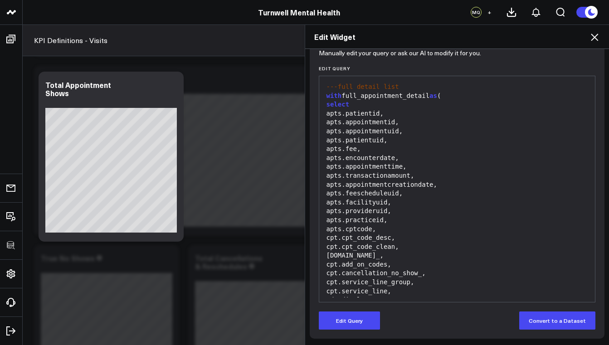
scroll to position [0, 0]
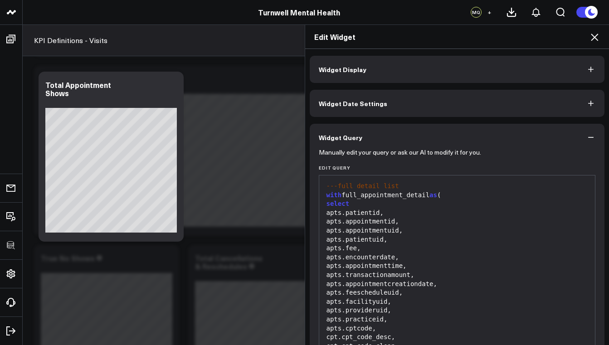
click at [352, 59] on button "Widget Display" at bounding box center [457, 69] width 295 height 27
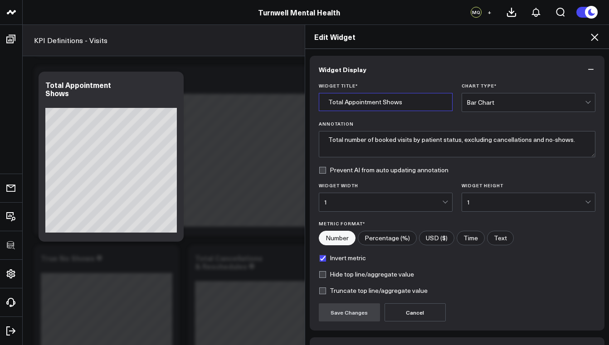
click at [406, 105] on input "Total Appointment Shows" at bounding box center [386, 102] width 134 height 18
type input "Total Appointment Shows by Patient Status"
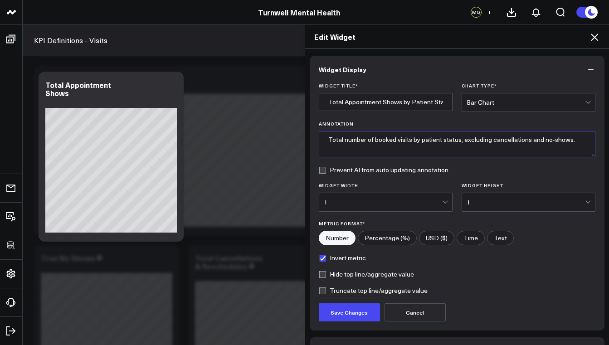
click at [415, 154] on textarea "Total number of booked visits by patient status, excluding cancellations and no…" at bounding box center [457, 144] width 277 height 26
click at [324, 140] on textarea "Total number of booked visits by patient status, excluding cancellations and no…" at bounding box center [457, 144] width 277 height 26
click at [388, 146] on textarea "Definition: Total number of booked visits by patient status, excluding cancella…" at bounding box center [457, 144] width 277 height 26
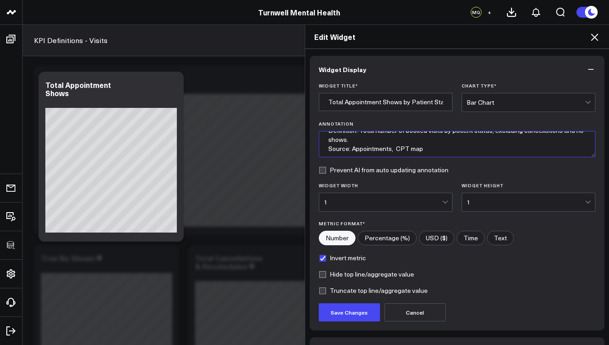
scroll to position [14, 0]
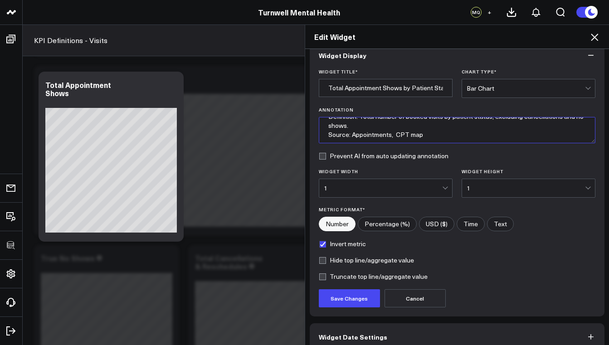
click at [413, 135] on textarea "Definition: Total number of booked visits by patient status, excluding cancella…" at bounding box center [457, 130] width 277 height 26
click at [419, 135] on textarea "Definition: Total number of booked visits by patient status, excluding cancella…" at bounding box center [457, 130] width 277 height 26
type textarea "Definition: Total number of booked visits by patient status, excluding cancella…"
click at [320, 157] on label "Prevent AI from auto updating annotation" at bounding box center [384, 155] width 130 height 7
click at [320, 157] on input "Prevent AI from auto updating annotation" at bounding box center [322, 155] width 7 height 7
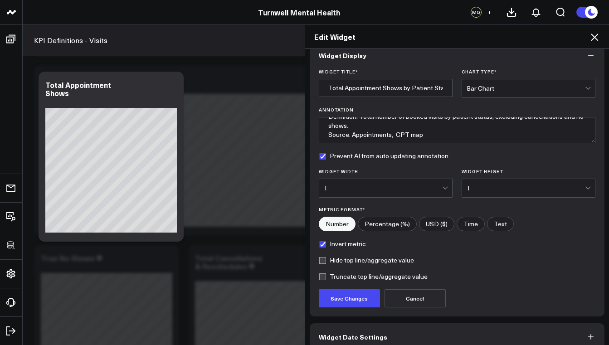
checkbox input "true"
click at [359, 300] on button "Save Changes" at bounding box center [349, 298] width 61 height 18
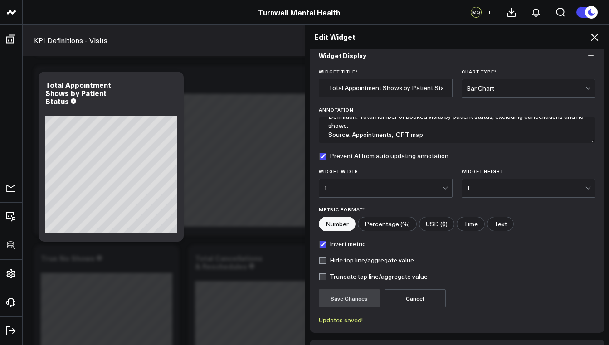
click at [596, 38] on icon at bounding box center [594, 37] width 11 height 11
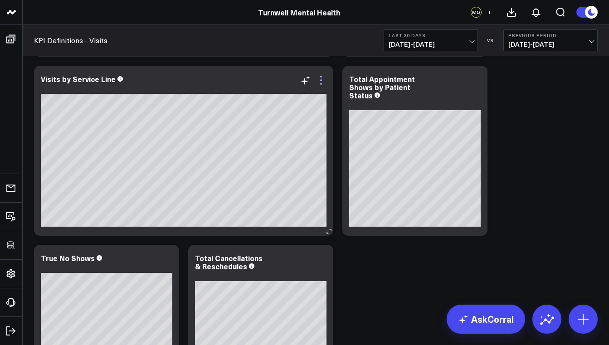
click at [323, 81] on icon at bounding box center [321, 80] width 11 height 11
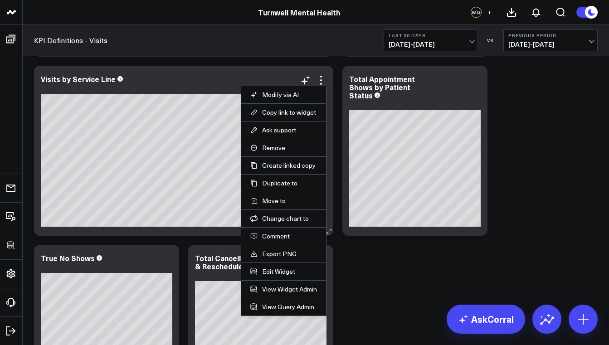
click at [277, 276] on li "Edit Widget" at bounding box center [283, 272] width 85 height 18
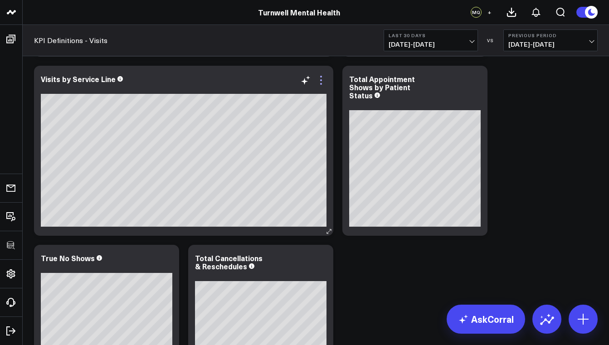
click at [320, 83] on icon at bounding box center [321, 80] width 11 height 11
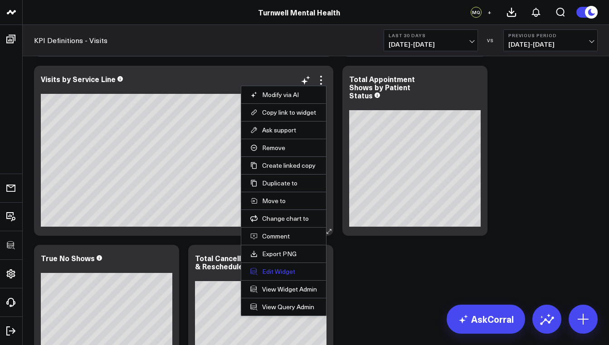
click at [284, 273] on button "Edit Widget" at bounding box center [283, 272] width 67 height 8
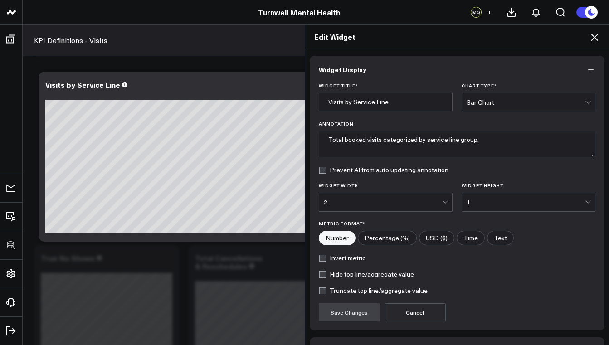
click at [322, 171] on label "Prevent AI from auto updating annotation" at bounding box center [384, 169] width 130 height 7
click at [322, 171] on input "Prevent AI from auto updating annotation" at bounding box center [322, 169] width 7 height 7
checkbox input "true"
click at [319, 275] on label "Hide top line/aggregate value" at bounding box center [366, 274] width 95 height 7
click at [319, 275] on input "Hide top line/aggregate value" at bounding box center [322, 274] width 7 height 7
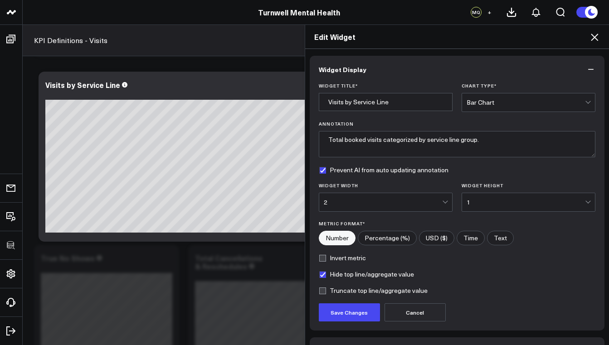
click at [319, 275] on label "Hide top line/aggregate value" at bounding box center [366, 274] width 95 height 7
click at [319, 275] on input "Hide top line/aggregate value" at bounding box center [322, 274] width 7 height 7
checkbox input "false"
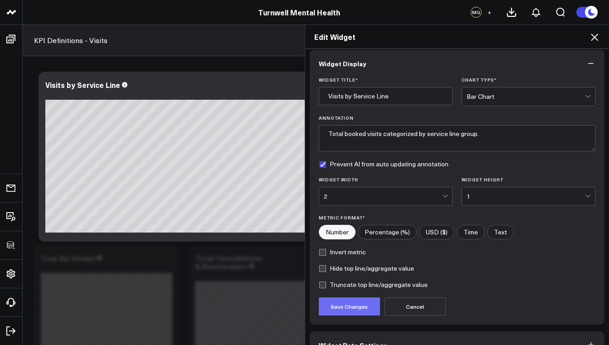
click at [360, 303] on button "Save Changes" at bounding box center [349, 307] width 61 height 18
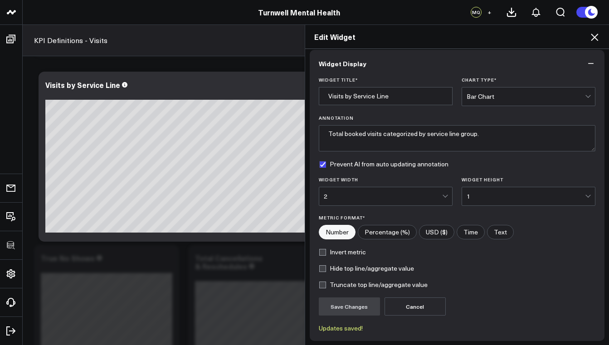
click at [595, 35] on icon at bounding box center [594, 37] width 11 height 11
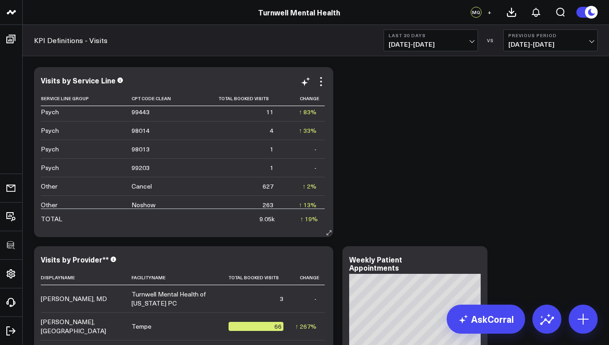
scroll to position [678, 0]
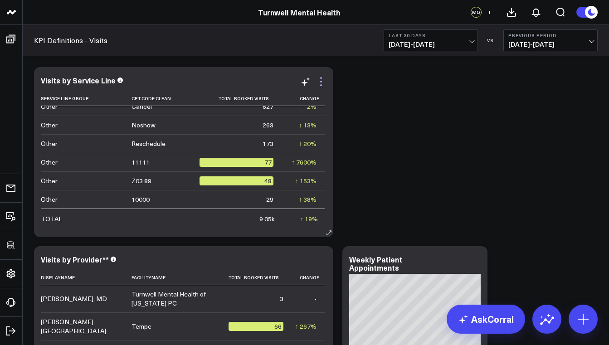
click at [323, 82] on icon at bounding box center [321, 81] width 11 height 11
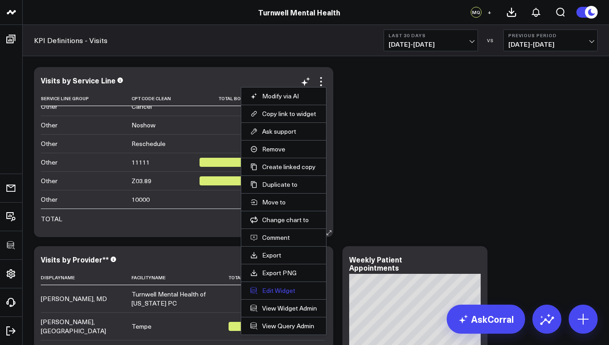
click at [288, 293] on button "Edit Widget" at bounding box center [283, 291] width 67 height 8
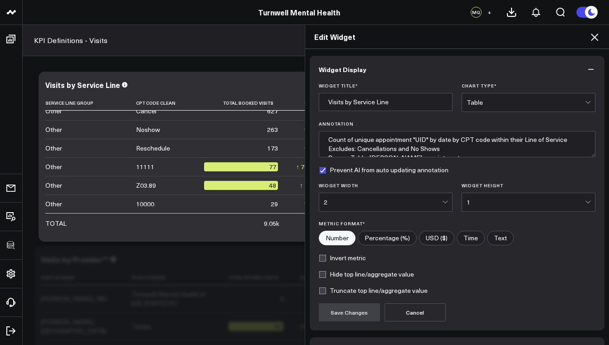
scroll to position [60, 0]
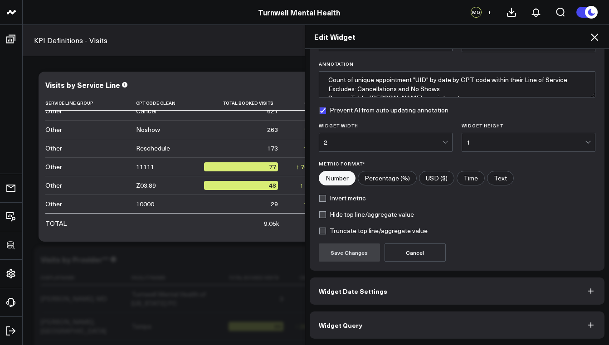
click at [356, 332] on button "Widget Query" at bounding box center [457, 325] width 295 height 27
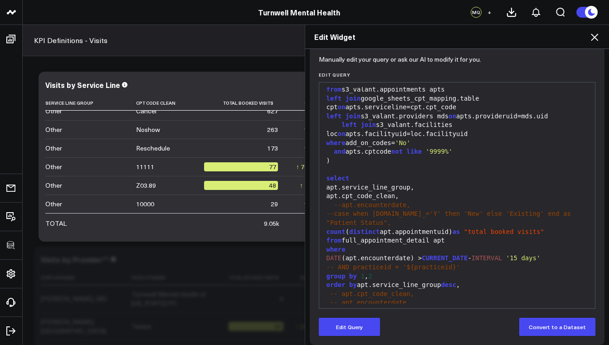
scroll to position [99, 0]
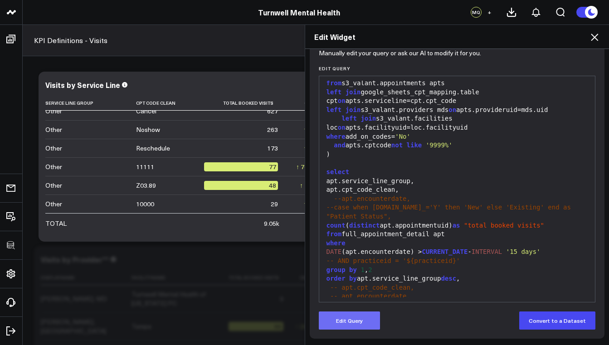
click at [349, 326] on button "Edit Query" at bounding box center [349, 321] width 61 height 18
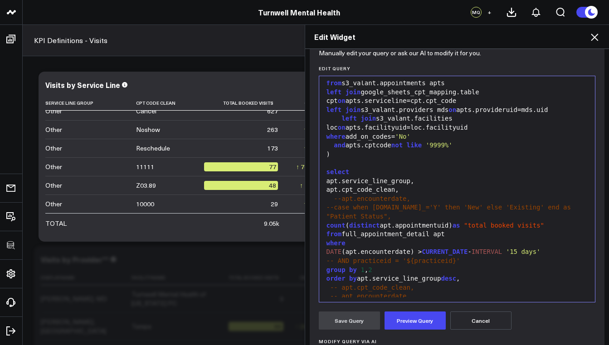
scroll to position [162, 0]
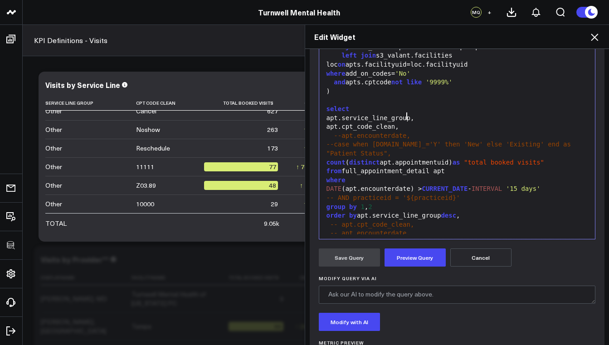
click at [406, 122] on div "apt.cpt_code_clean," at bounding box center [457, 126] width 267 height 9
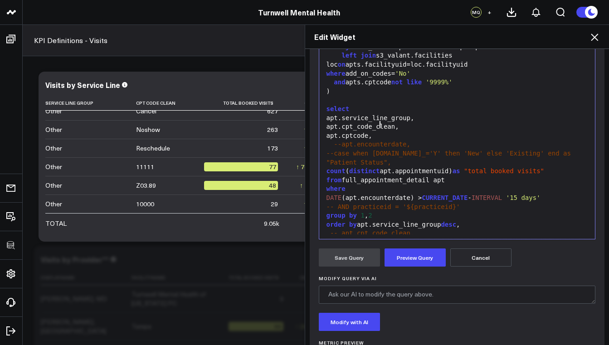
click at [391, 211] on div "group by 1 , 2" at bounding box center [457, 215] width 267 height 9
click at [412, 264] on button "Preview Query" at bounding box center [415, 258] width 61 height 18
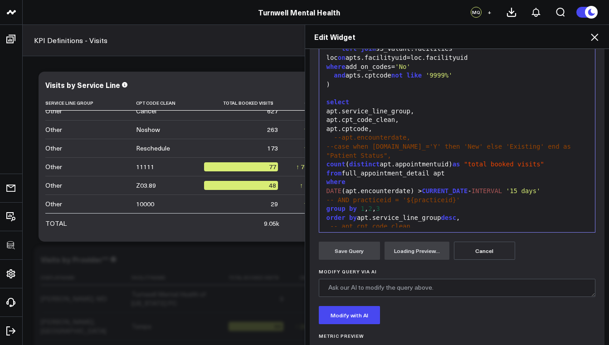
scroll to position [212, 0]
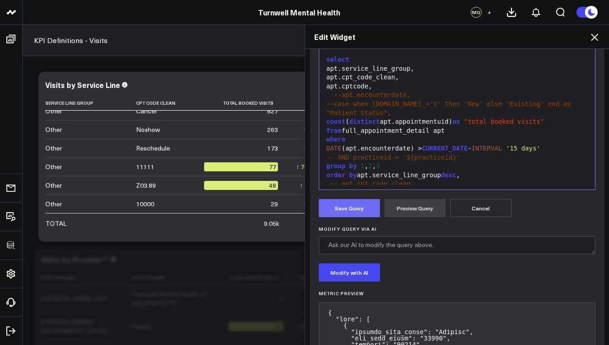
click at [355, 208] on button "Save Query" at bounding box center [349, 208] width 61 height 18
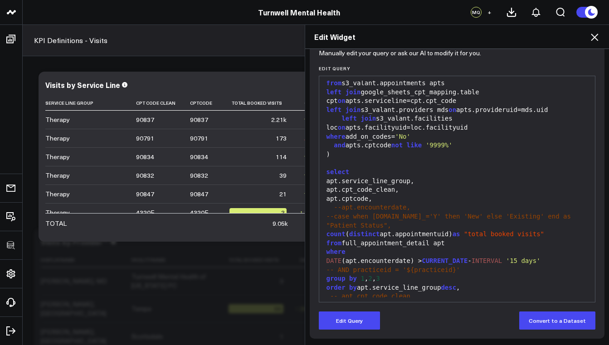
scroll to position [73, 0]
click at [595, 41] on icon at bounding box center [594, 37] width 11 height 11
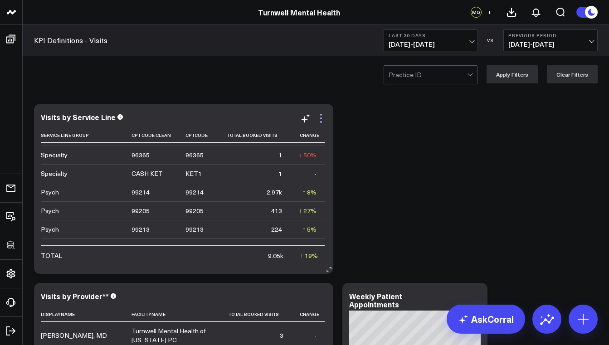
click at [321, 117] on icon at bounding box center [321, 118] width 11 height 11
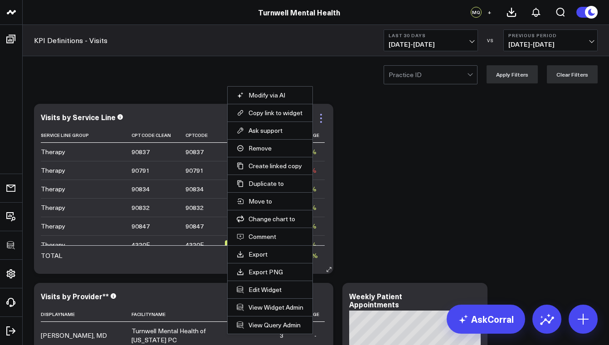
click at [323, 119] on icon at bounding box center [321, 118] width 11 height 11
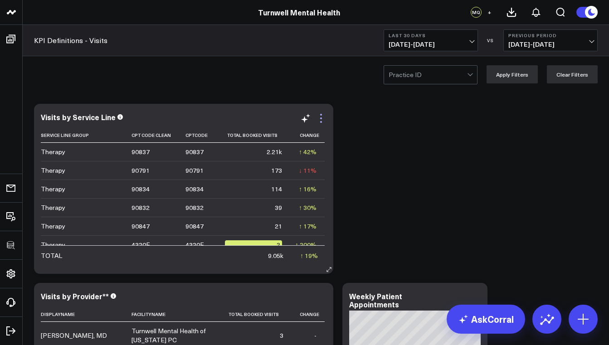
click at [323, 119] on icon at bounding box center [321, 118] width 11 height 11
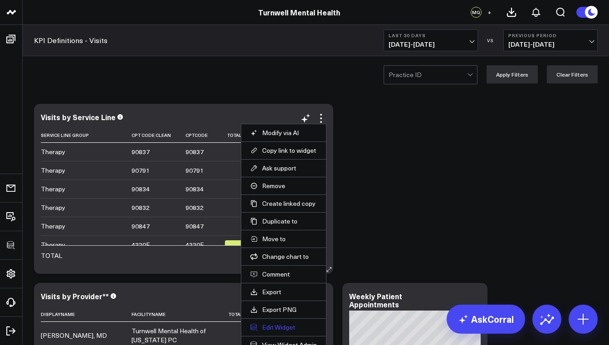
click at [286, 326] on button "Edit Widget" at bounding box center [283, 327] width 67 height 8
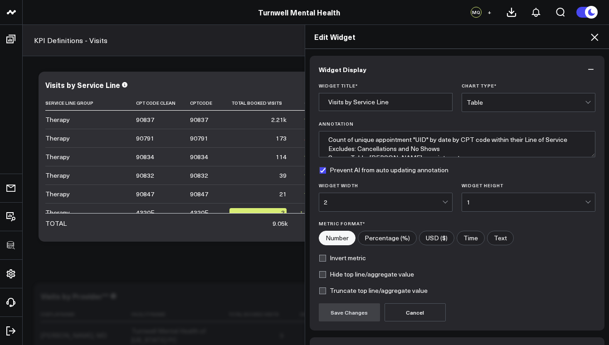
scroll to position [60, 0]
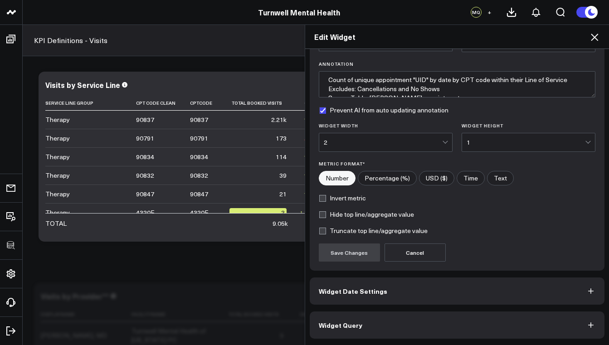
click at [356, 328] on button "Widget Query" at bounding box center [457, 325] width 295 height 27
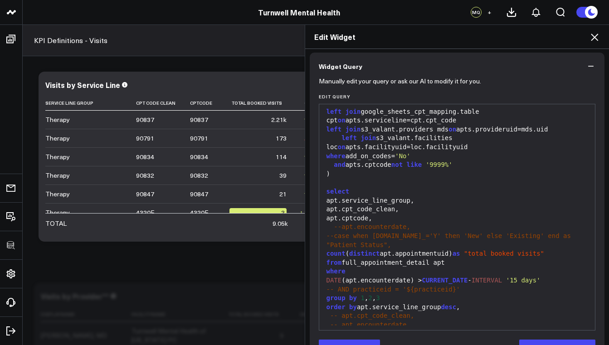
scroll to position [99, 0]
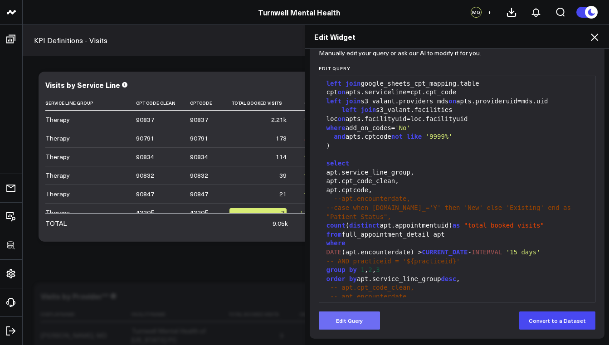
click at [359, 324] on button "Edit Query" at bounding box center [349, 321] width 61 height 18
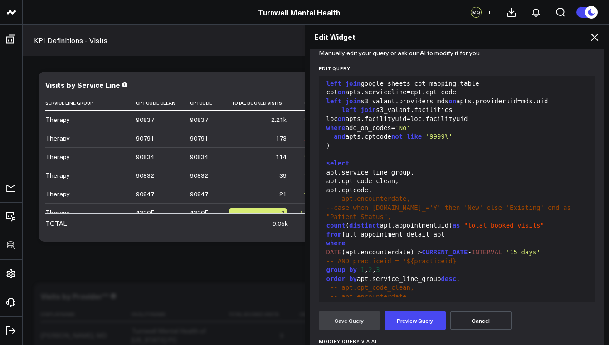
click at [469, 132] on div "and apts.cptcode not like '9999%'" at bounding box center [457, 136] width 267 height 9
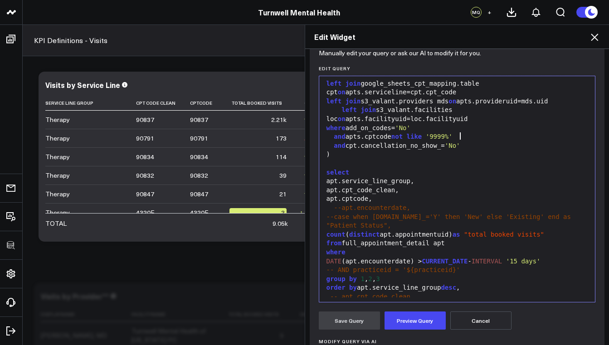
click at [447, 177] on div "apt.service_line_group," at bounding box center [457, 181] width 267 height 9
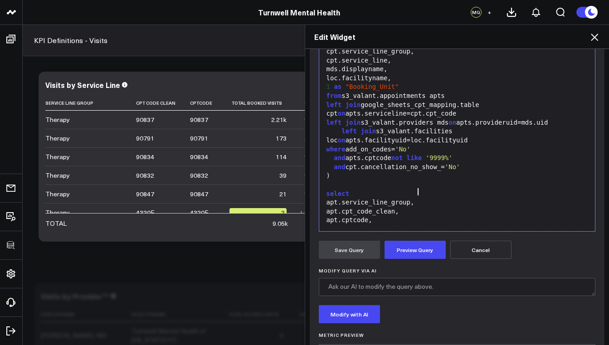
scroll to position [87, 0]
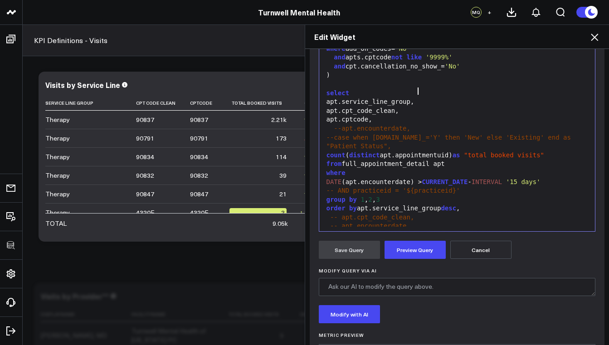
scroll to position [261, 0]
click at [425, 247] on button "Preview Query" at bounding box center [415, 250] width 61 height 18
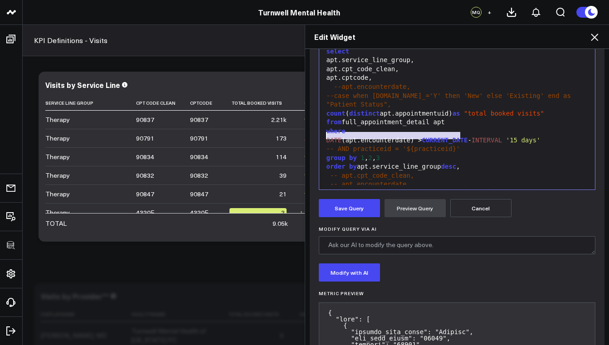
drag, startPoint x: 459, startPoint y: 137, endPoint x: 306, endPoint y: 136, distance: 152.8
click at [306, 136] on div "Widget Display Widget Date Settings Widget Query Manually edit your query or as…" at bounding box center [457, 197] width 304 height 297
copy span "-- AND practiceid = '${practiceid}'"
click at [468, 145] on div "-- AND practiceid = '${practiceid}'" at bounding box center [457, 149] width 267 height 9
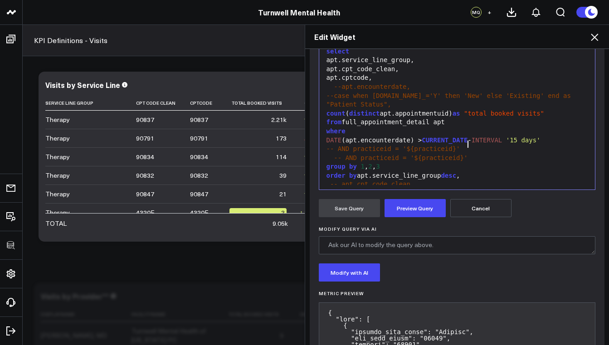
click at [329, 154] on div "-- AND practiceid = '${practiceid}'" at bounding box center [457, 158] width 267 height 9
drag, startPoint x: 397, startPoint y: 143, endPoint x: 357, endPoint y: 143, distance: 39.9
click at [357, 154] on span "-- AND practiceid = '${" at bounding box center [378, 157] width 88 height 7
drag, startPoint x: 429, startPoint y: 145, endPoint x: 440, endPoint y: 145, distance: 11.3
click at [439, 154] on span "-- AND facilityname = '${practiceid}'" at bounding box center [405, 157] width 142 height 7
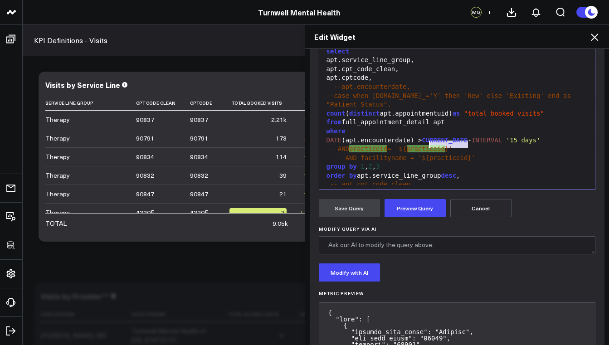
drag, startPoint x: 466, startPoint y: 145, endPoint x: 425, endPoint y: 144, distance: 40.4
click at [425, 154] on span "-- AND facilityname = '${practiceid}'" at bounding box center [405, 157] width 142 height 7
click at [415, 209] on button "Preview Query" at bounding box center [415, 208] width 61 height 18
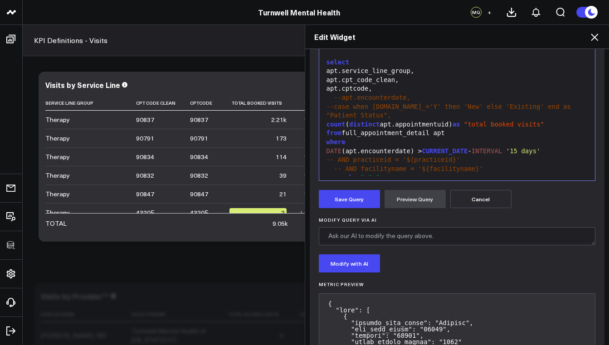
scroll to position [239, 0]
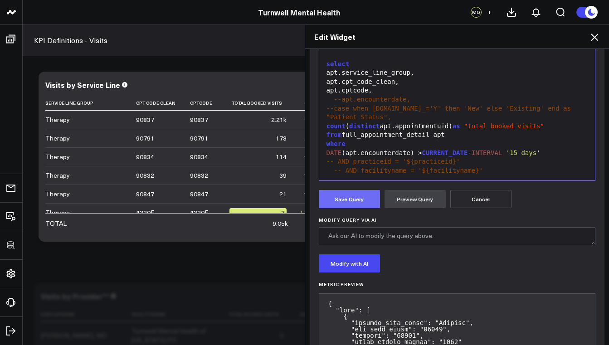
click at [348, 200] on button "Save Query" at bounding box center [349, 199] width 61 height 18
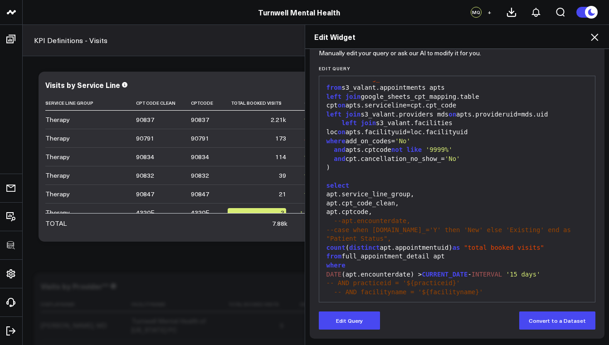
scroll to position [12, 0]
click at [597, 41] on icon at bounding box center [594, 37] width 11 height 11
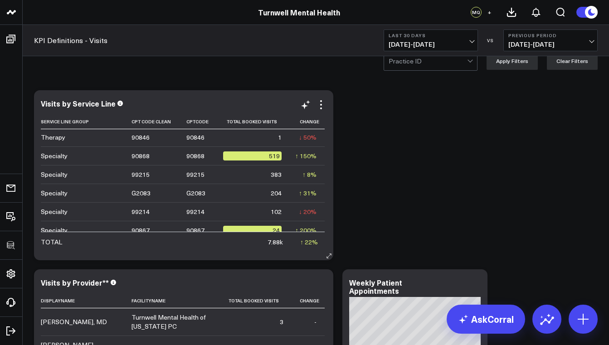
scroll to position [234, 0]
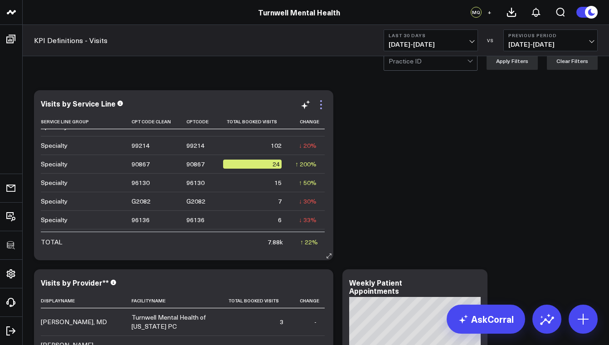
click at [321, 105] on icon at bounding box center [321, 105] width 2 height 2
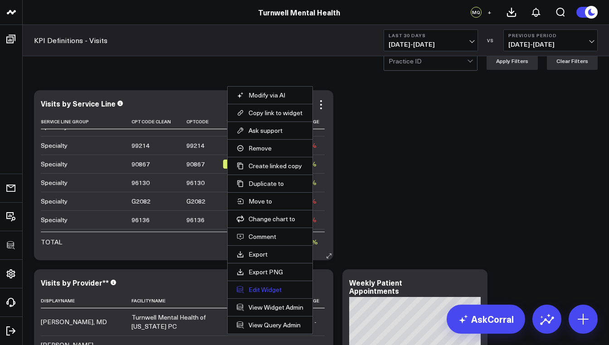
click at [264, 290] on button "Edit Widget" at bounding box center [270, 290] width 67 height 8
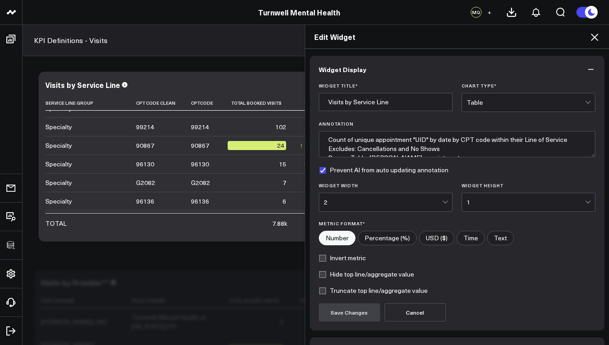
click at [594, 38] on icon at bounding box center [594, 37] width 7 height 7
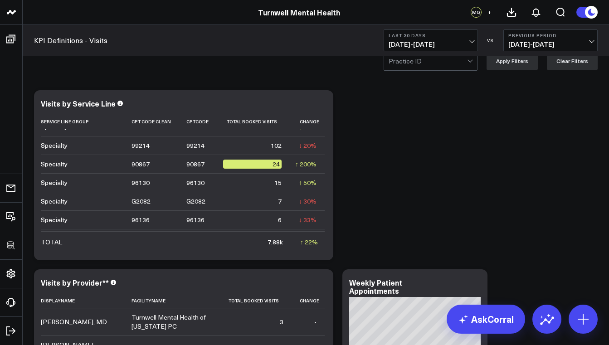
scroll to position [25, 0]
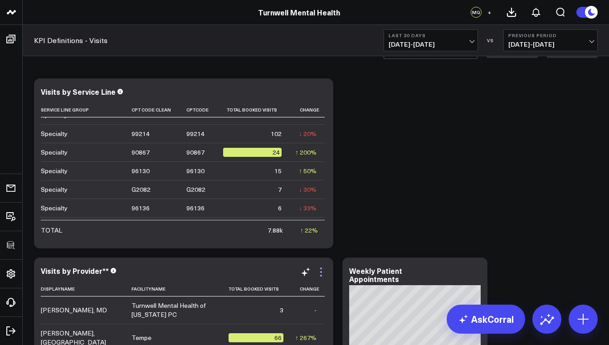
click at [321, 273] on icon at bounding box center [321, 272] width 2 height 2
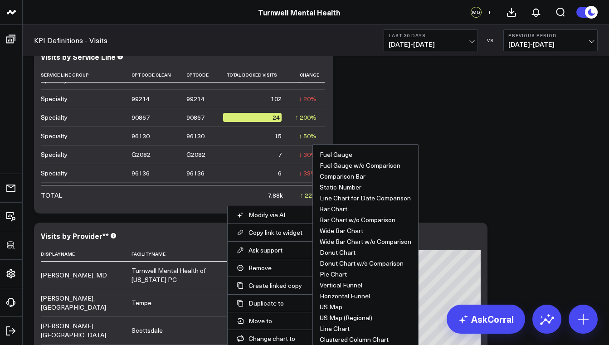
scroll to position [198, 0]
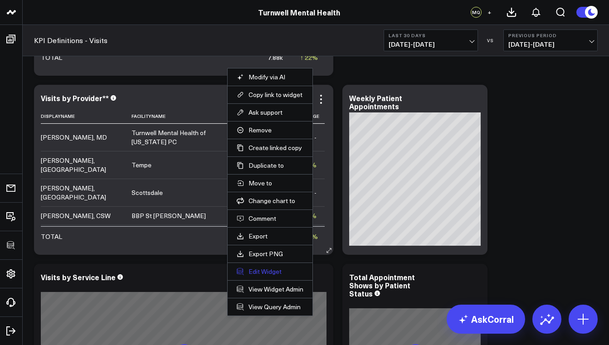
click at [273, 271] on button "Edit Widget" at bounding box center [270, 272] width 67 height 8
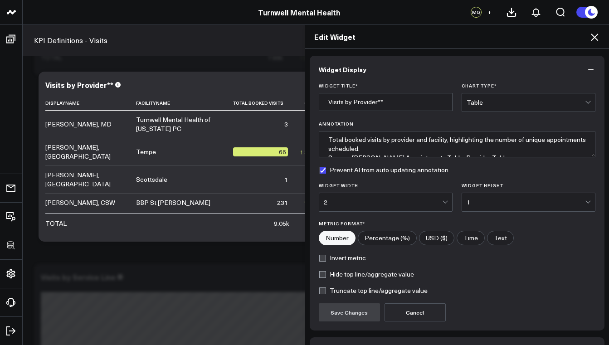
scroll to position [60, 0]
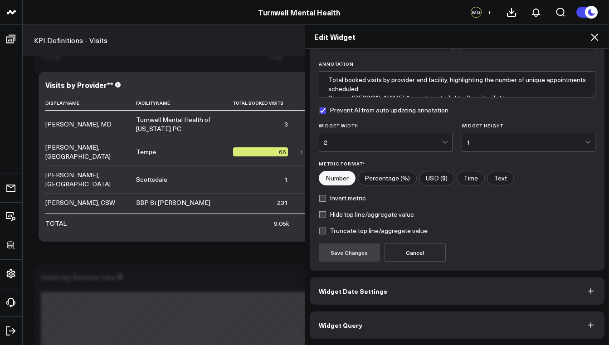
click at [383, 323] on button "Widget Query" at bounding box center [457, 325] width 295 height 27
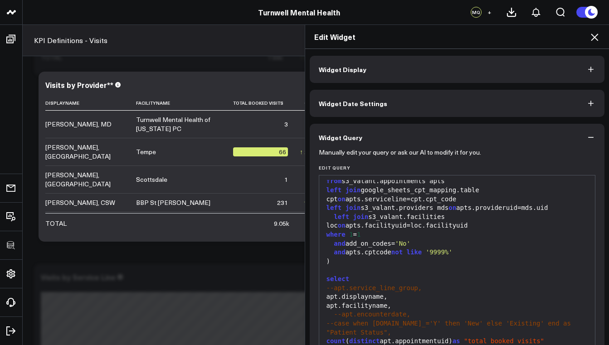
scroll to position [73, 0]
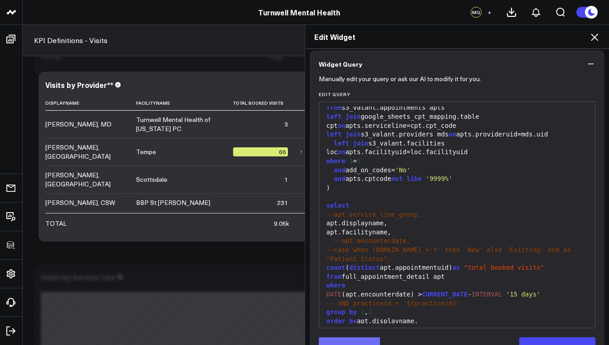
click at [369, 342] on button "Edit Query" at bounding box center [349, 346] width 61 height 18
click at [464, 175] on div "and apts.cptcode not like '9999%'" at bounding box center [457, 179] width 267 height 9
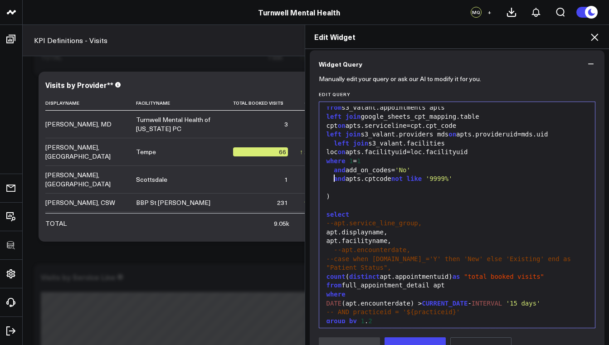
paste div
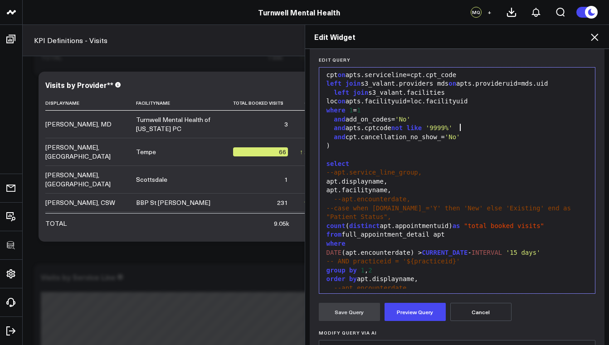
scroll to position [149, 0]
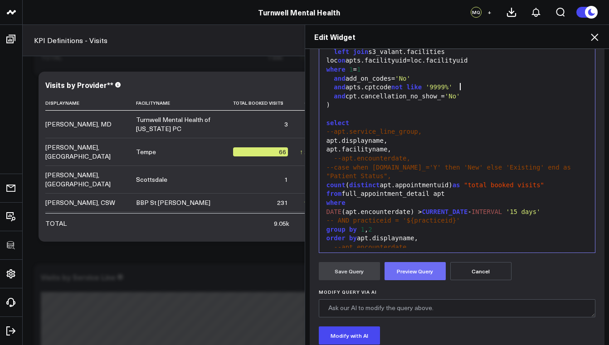
click at [408, 268] on button "Preview Query" at bounding box center [415, 271] width 61 height 18
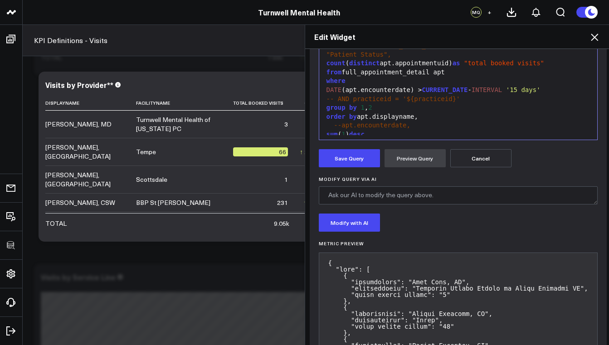
scroll to position [274, 0]
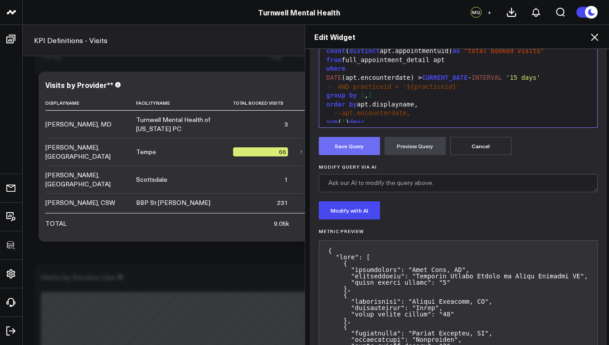
click at [351, 144] on button "Save Query" at bounding box center [349, 146] width 61 height 18
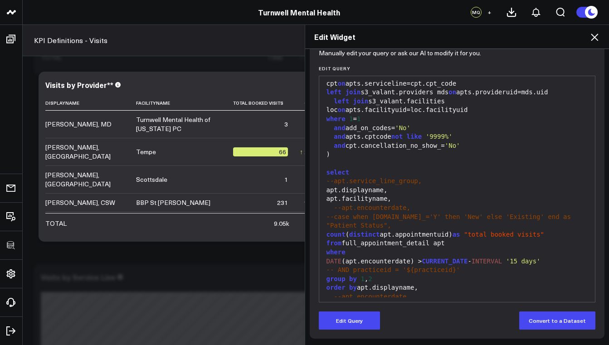
scroll to position [99, 0]
click at [596, 37] on icon at bounding box center [594, 37] width 11 height 11
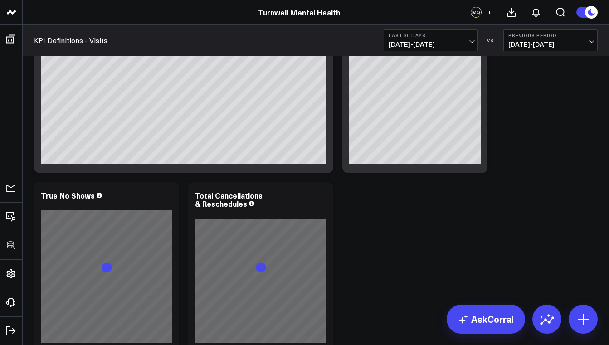
scroll to position [515, 0]
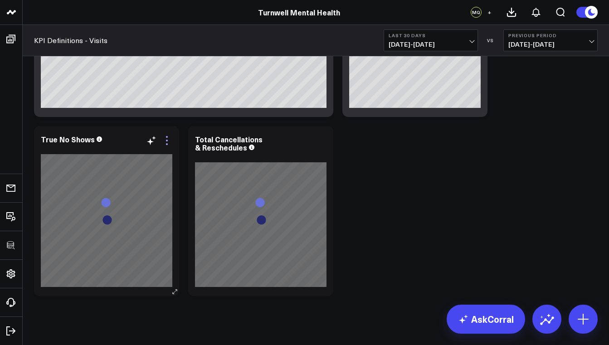
click at [168, 138] on icon at bounding box center [166, 140] width 11 height 11
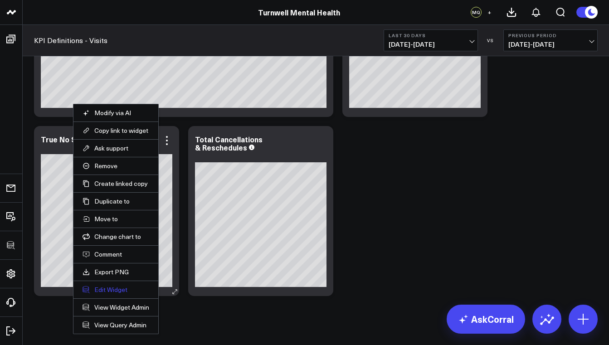
click at [115, 292] on button "Edit Widget" at bounding box center [116, 290] width 67 height 8
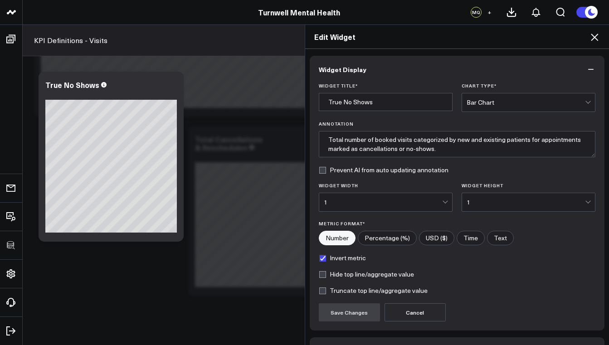
scroll to position [60, 0]
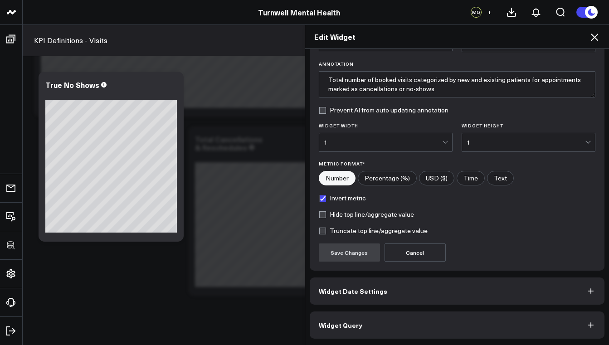
click at [361, 294] on span "Widget Date Settings" at bounding box center [353, 291] width 68 height 7
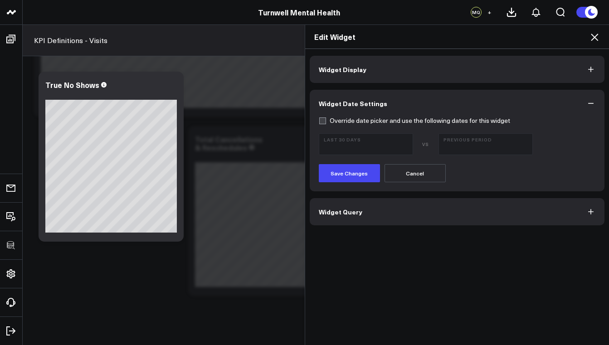
click at [363, 213] on button "Widget Query" at bounding box center [457, 211] width 295 height 27
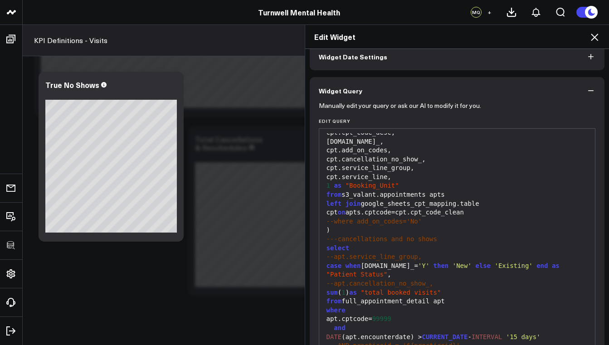
scroll to position [63, 0]
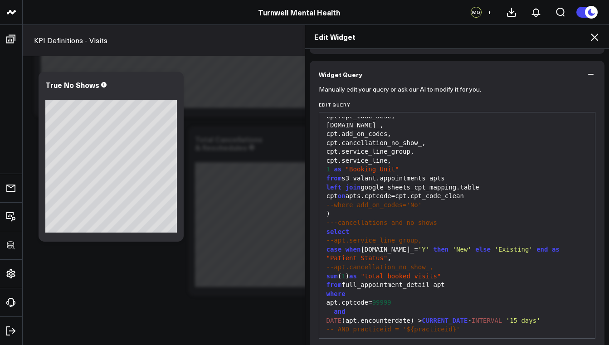
click at [343, 272] on div "sum ( 1 ) as "total booked visits"" at bounding box center [457, 276] width 267 height 9
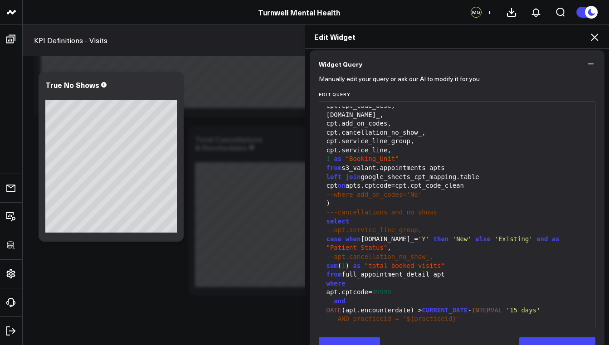
scroll to position [93, 0]
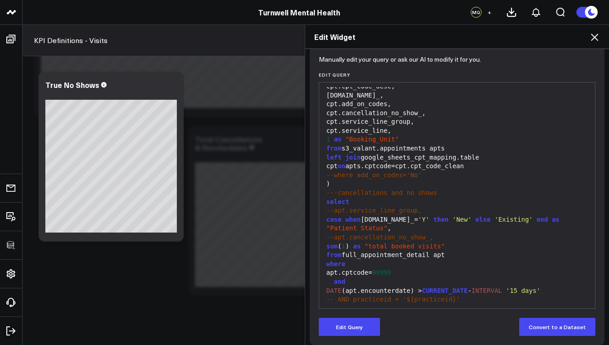
click at [383, 269] on span "99999" at bounding box center [381, 272] width 19 height 7
click at [390, 268] on div "apt.cptcode= 99999" at bounding box center [457, 272] width 267 height 9
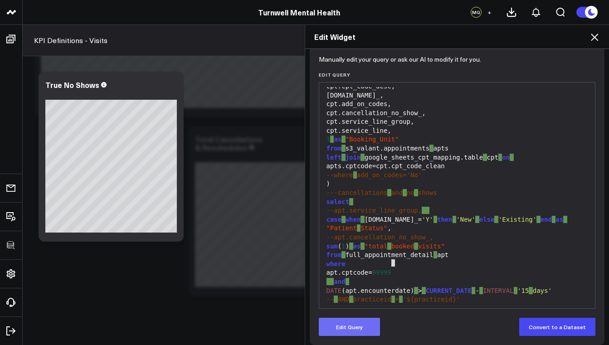
click at [347, 329] on button "Edit Query" at bounding box center [349, 327] width 61 height 18
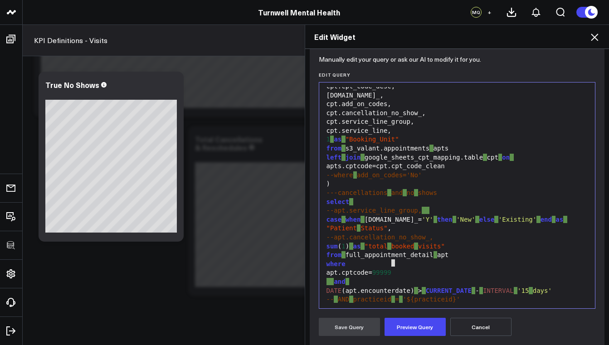
click at [393, 268] on div "apt.cptcode= 99999" at bounding box center [457, 272] width 267 height 9
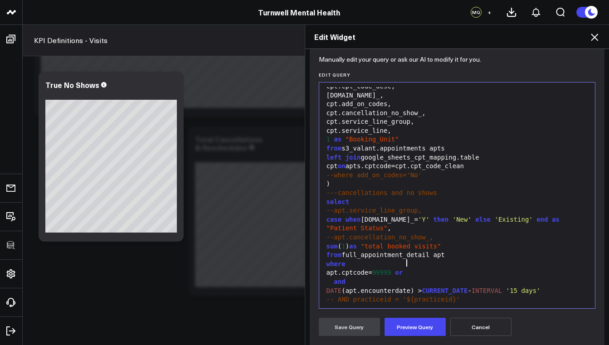
click at [477, 327] on button "Cancel" at bounding box center [480, 327] width 61 height 18
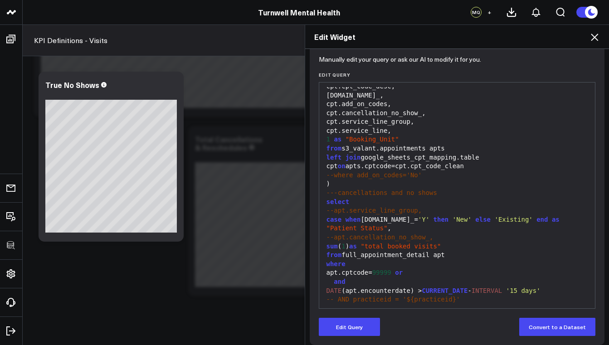
scroll to position [0, 0]
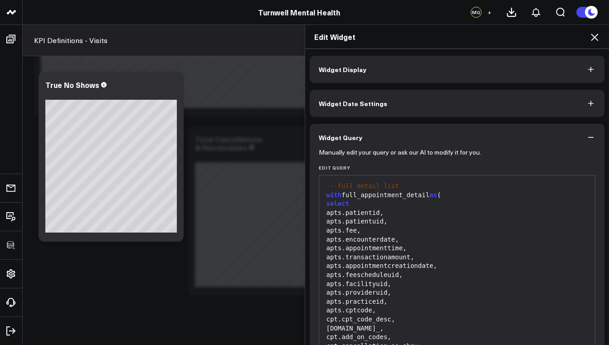
click at [224, 99] on div "Edit Widget Widget Display Widget Date Settings Widget Query Manually edit your…" at bounding box center [304, 184] width 609 height 321
click at [594, 39] on icon at bounding box center [594, 37] width 7 height 7
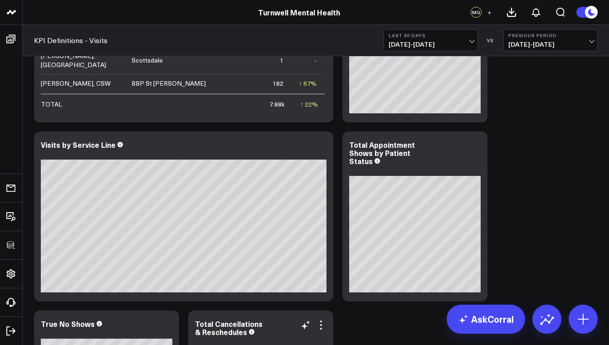
scroll to position [176, 0]
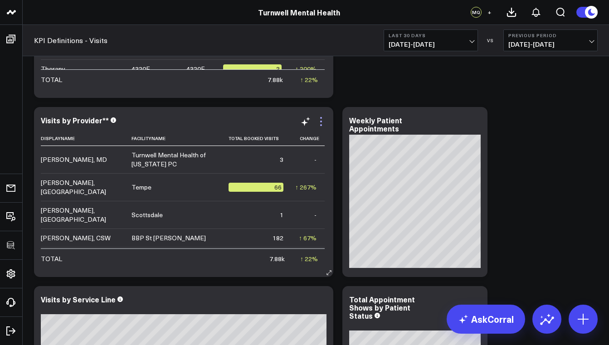
click at [322, 122] on icon at bounding box center [321, 122] width 2 height 2
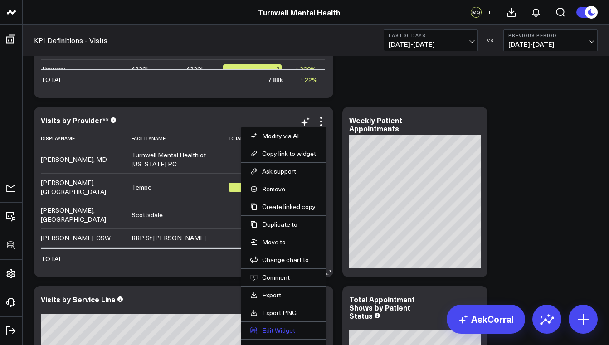
click at [290, 329] on button "Edit Widget" at bounding box center [283, 331] width 67 height 8
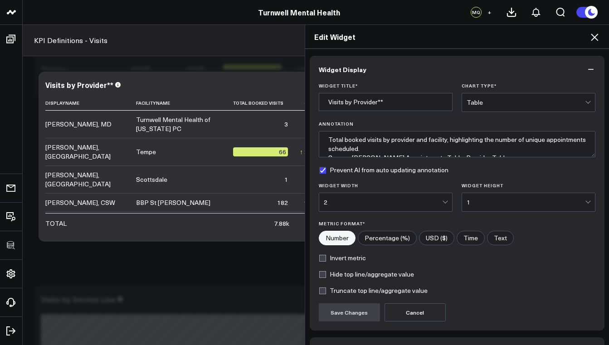
scroll to position [60, 0]
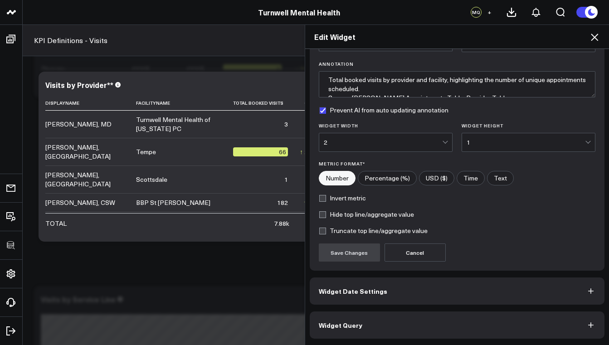
click at [421, 292] on button "Widget Date Settings" at bounding box center [457, 291] width 295 height 27
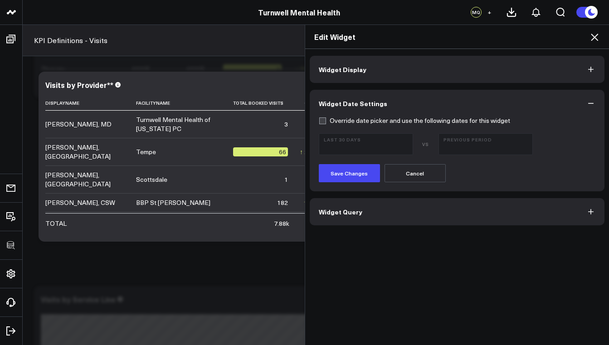
scroll to position [253, 0]
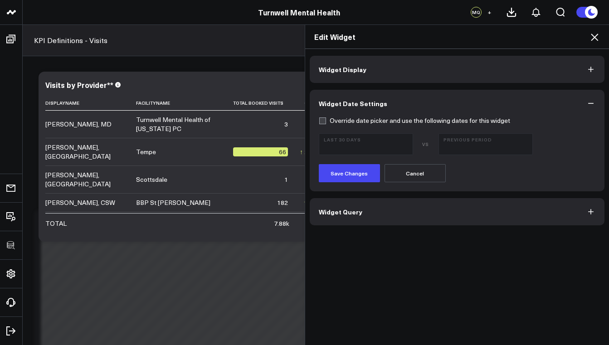
click at [459, 216] on button "Widget Query" at bounding box center [457, 211] width 295 height 27
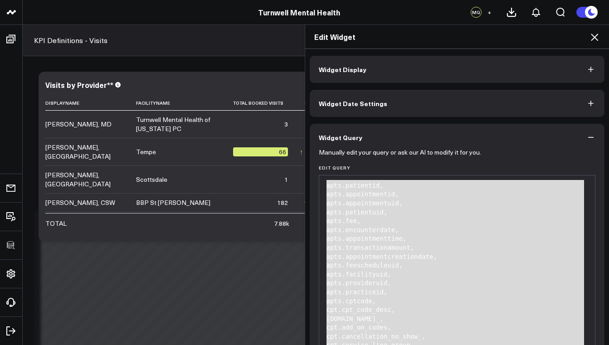
scroll to position [0, 0]
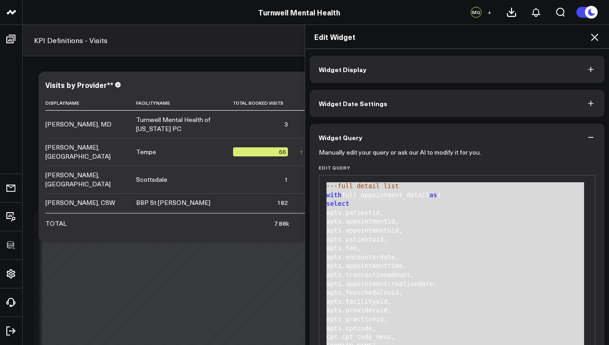
drag, startPoint x: 464, startPoint y: 299, endPoint x: 321, endPoint y: 186, distance: 182.7
copy div "---full detail list with full_appointment_detail as ( select apts.patientid, ap…"
click at [593, 40] on icon at bounding box center [594, 37] width 7 height 7
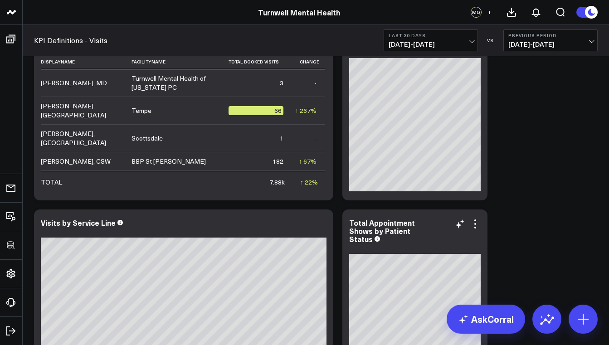
scroll to position [425, 0]
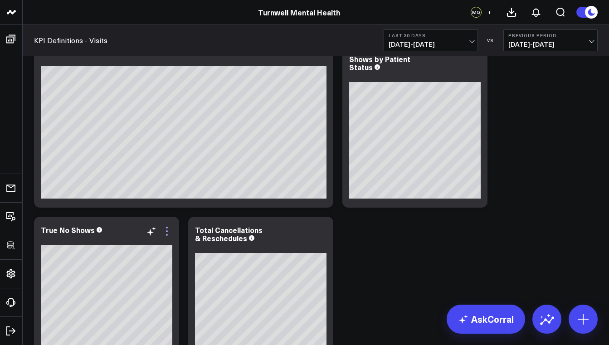
click at [168, 229] on icon at bounding box center [166, 231] width 11 height 11
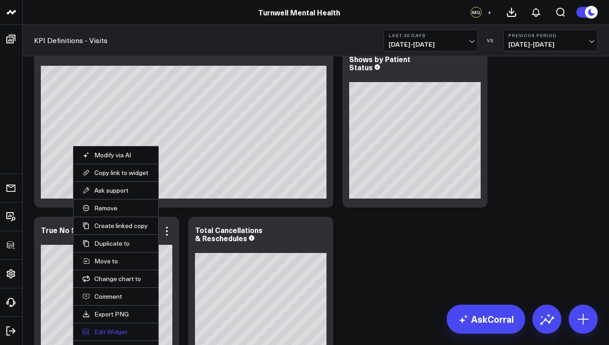
click at [119, 329] on button "Edit Widget" at bounding box center [116, 332] width 67 height 8
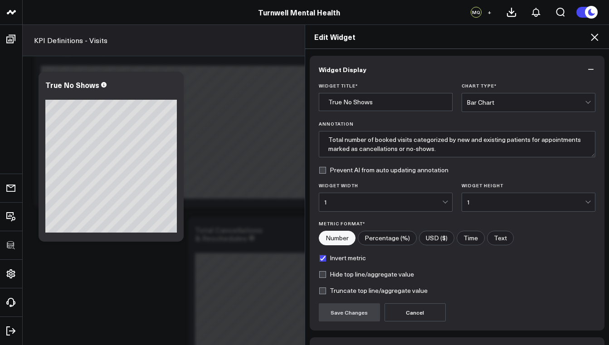
scroll to position [60, 0]
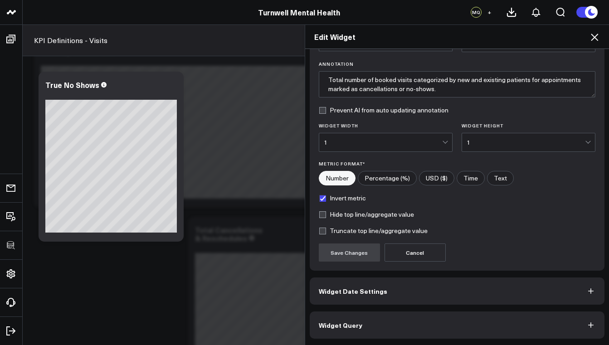
click at [394, 322] on button "Widget Query" at bounding box center [457, 325] width 295 height 27
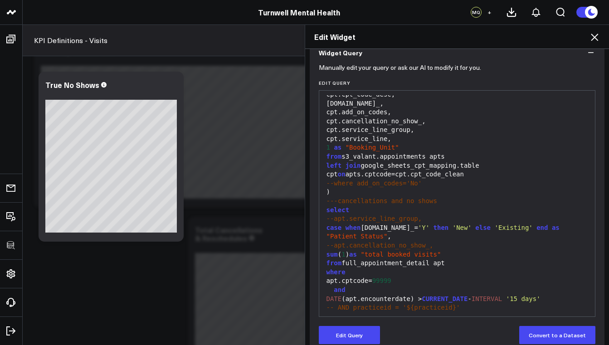
scroll to position [99, 0]
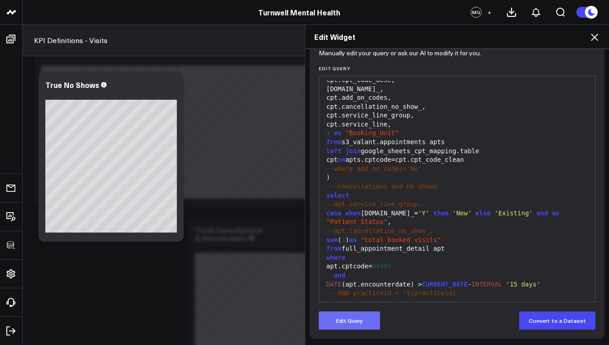
click at [348, 324] on button "Edit Query" at bounding box center [349, 321] width 61 height 18
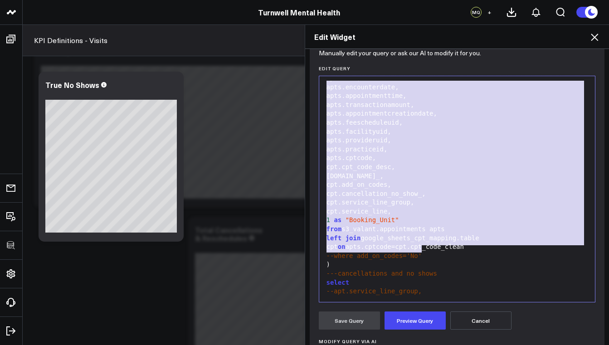
scroll to position [0, 0]
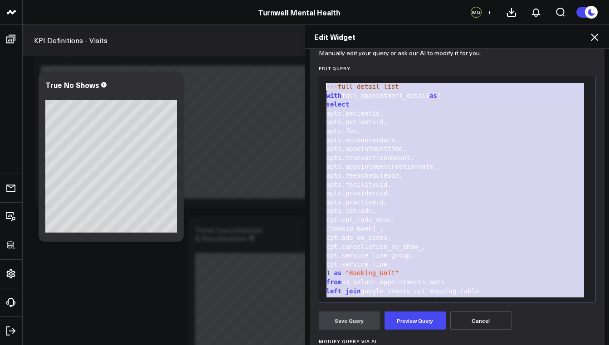
drag, startPoint x: 425, startPoint y: 163, endPoint x: 320, endPoint y: 85, distance: 130.3
click at [320, 85] on div "99 1 2 3 4 5 6 7 8 9 10 11 12 13 14 15 16 17 18 19 20 21 22 23 24 25 26 27 28 2…" at bounding box center [457, 189] width 277 height 227
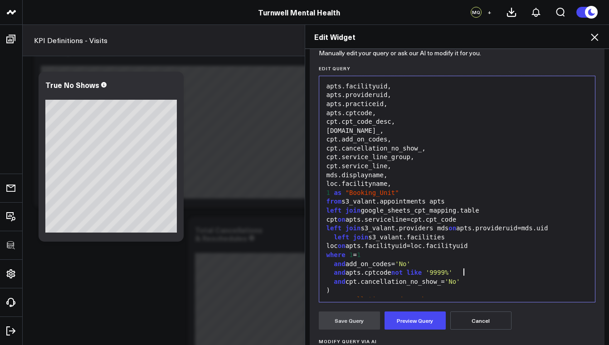
scroll to position [116, 0]
drag, startPoint x: 457, startPoint y: 272, endPoint x: 450, endPoint y: 272, distance: 7.3
click at [450, 278] on span "'No'" at bounding box center [452, 281] width 15 height 7
click at [330, 268] on div "and apts.cptcode not like '9999%'" at bounding box center [457, 272] width 267 height 9
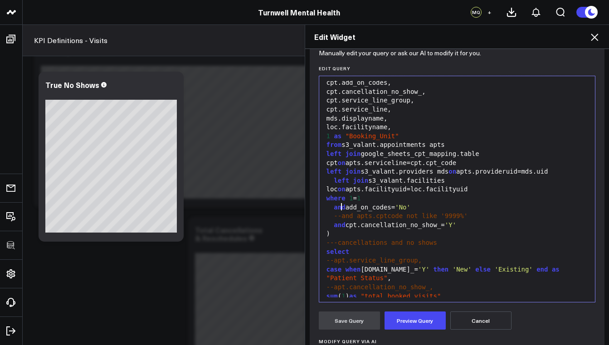
scroll to position [222, 0]
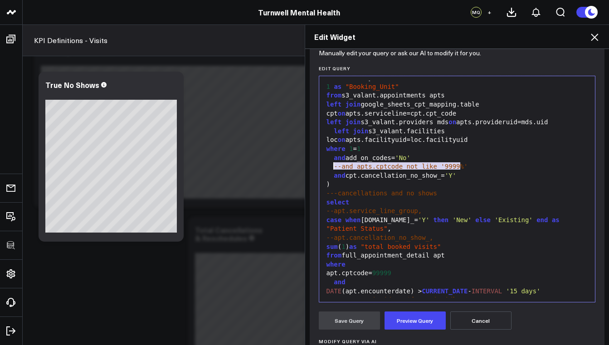
drag, startPoint x: 468, startPoint y: 166, endPoint x: 332, endPoint y: 166, distance: 136.1
click at [332, 171] on div "and cpt.cancellation_no_show_= 'Y'" at bounding box center [457, 175] width 267 height 9
copy div "and cpt.cancellation_no_show_= 'Y'"
click at [475, 171] on div "and cpt.cancellation_no_show_= 'Y'" at bounding box center [457, 175] width 267 height 9
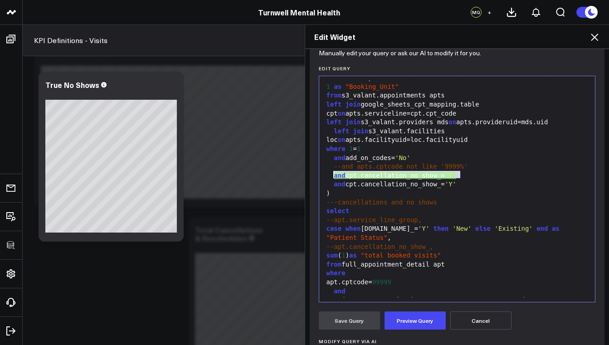
drag, startPoint x: 458, startPoint y: 174, endPoint x: 331, endPoint y: 178, distance: 127.5
click at [331, 180] on div "and cpt.cancellation_no_show_= 'Y'" at bounding box center [457, 184] width 267 height 9
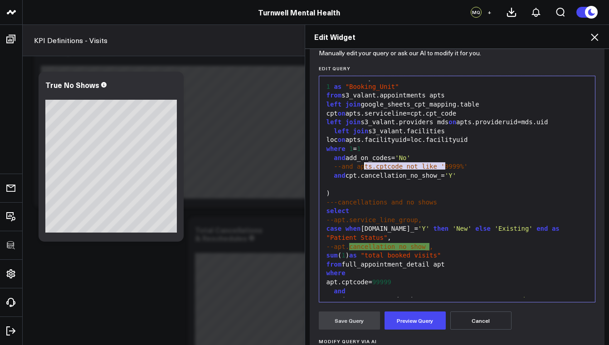
drag, startPoint x: 440, startPoint y: 166, endPoint x: 362, endPoint y: 166, distance: 77.6
click at [362, 171] on div "and cpt.cancellation_no_show_= 'Y'" at bounding box center [457, 175] width 267 height 9
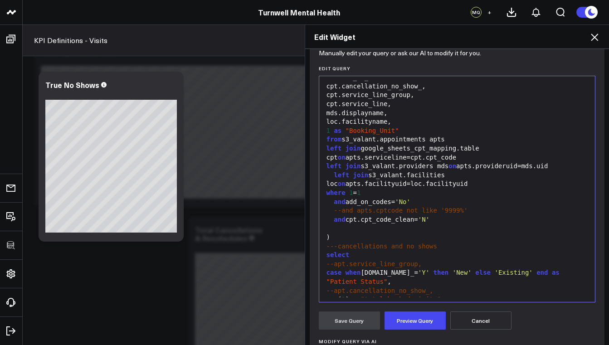
scroll to position [180, 0]
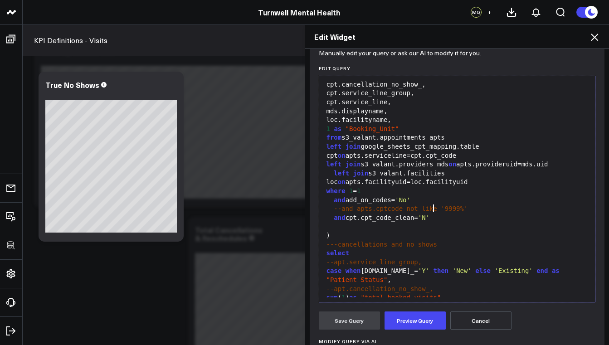
click at [428, 214] on span "'N'" at bounding box center [423, 217] width 11 height 7
click at [512, 240] on div "---cancellations and no shows" at bounding box center [457, 244] width 267 height 9
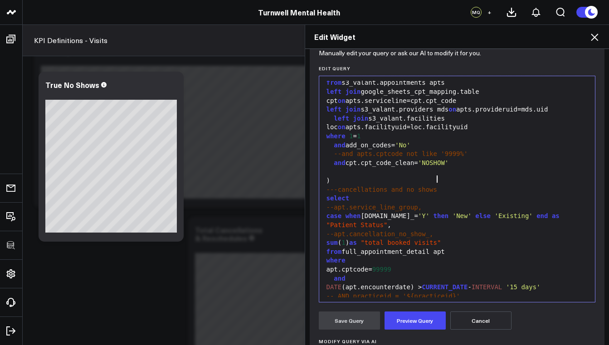
scroll to position [137, 0]
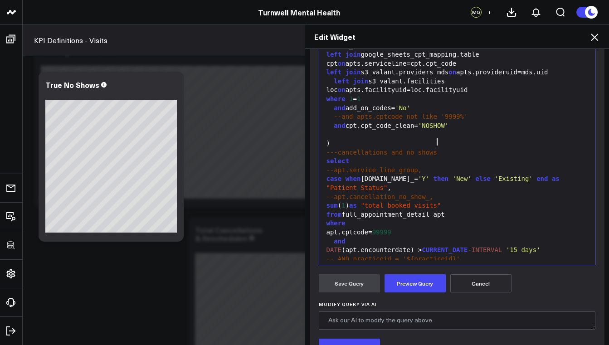
click at [339, 193] on span "--apt.cancellation_no_show_," at bounding box center [380, 196] width 107 height 7
click at [327, 202] on span "sum" at bounding box center [332, 205] width 11 height 7
drag, startPoint x: 347, startPoint y: 195, endPoint x: 322, endPoint y: 195, distance: 25.4
click at [324, 201] on div "sum ( 1 ) as "total booked visits"" at bounding box center [457, 205] width 267 height 9
click at [497, 210] on div "from full_appointment_detail apt" at bounding box center [457, 214] width 267 height 9
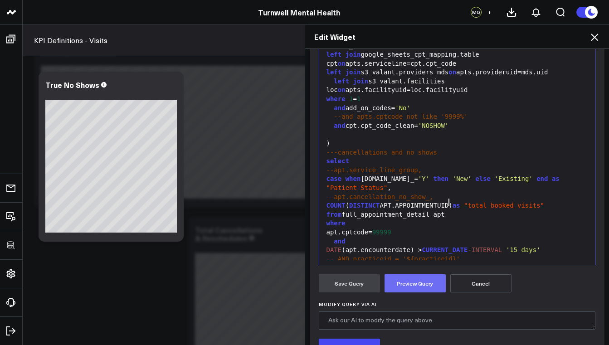
click at [428, 280] on button "Preview Query" at bounding box center [415, 283] width 61 height 18
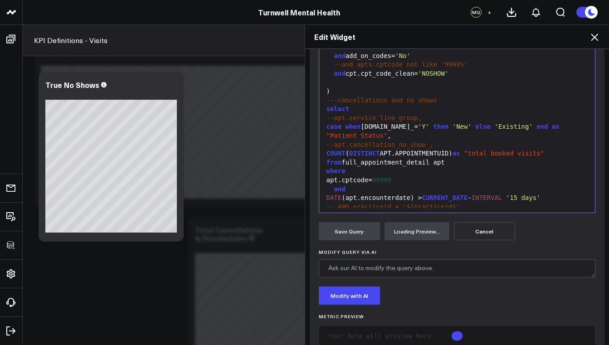
scroll to position [212, 0]
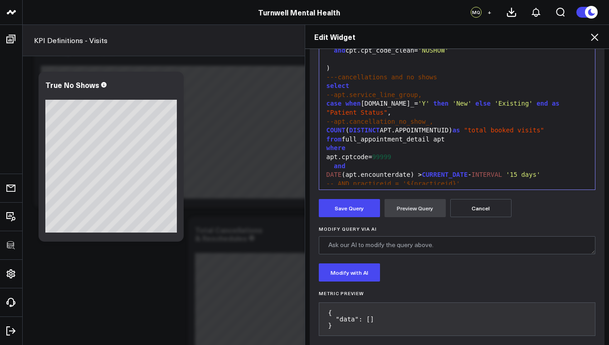
click at [324, 153] on div "apt.cptcode= 99999" at bounding box center [457, 157] width 267 height 9
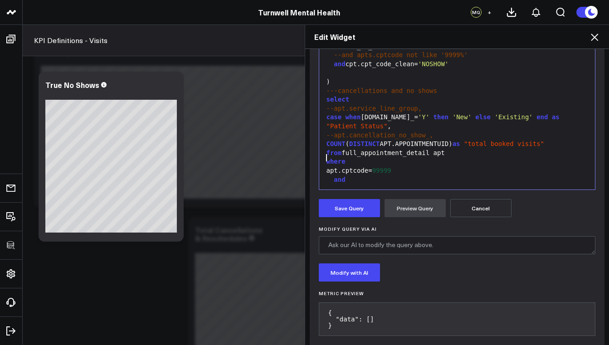
scroll to position [160, 0]
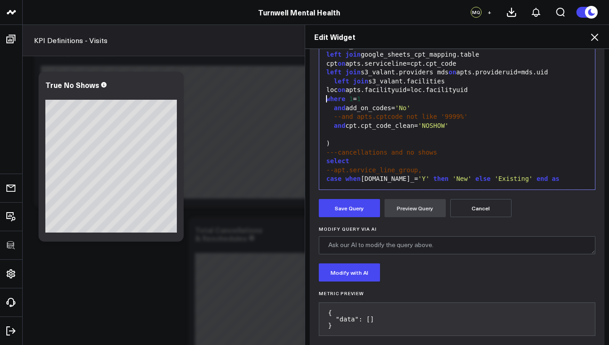
click at [324, 104] on div "and add_on_codes= 'No'" at bounding box center [457, 108] width 267 height 9
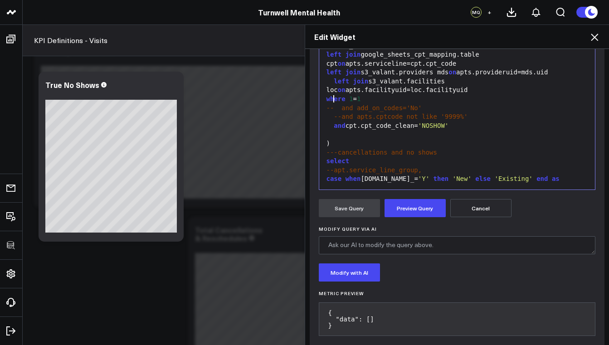
scroll to position [224, 0]
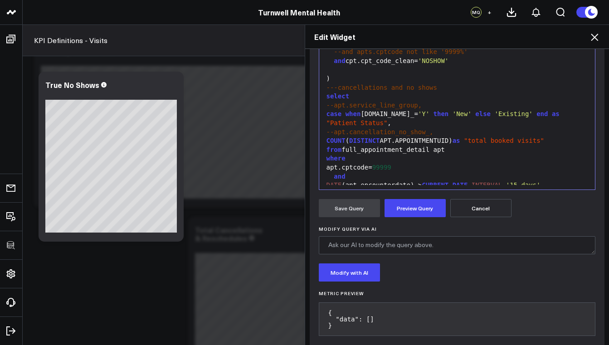
click at [324, 163] on div "apt.cptcode= 99999" at bounding box center [457, 167] width 267 height 9
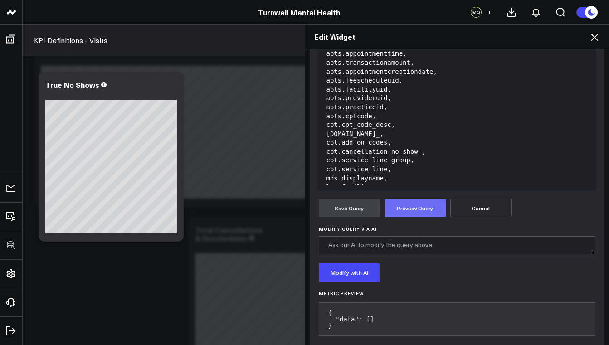
click at [417, 207] on button "Preview Query" at bounding box center [415, 208] width 61 height 18
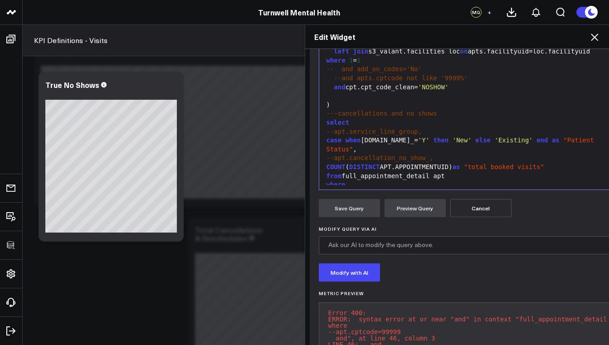
scroll to position [182, 0]
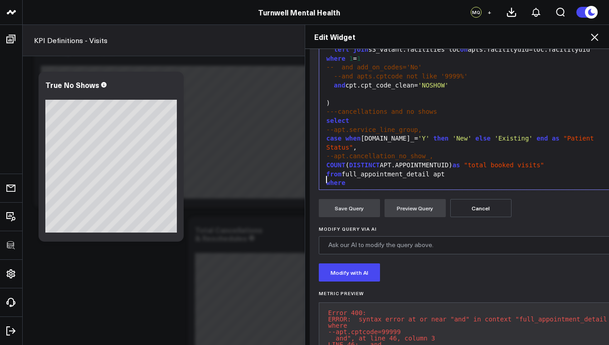
click at [324, 188] on div "-apt.cptcode= 99999" at bounding box center [475, 192] width 303 height 9
click at [410, 211] on button "Preview Query" at bounding box center [415, 208] width 61 height 18
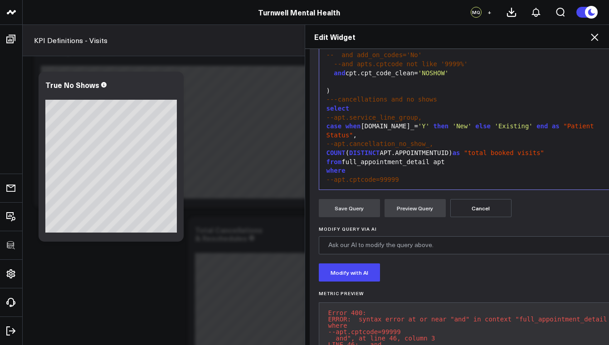
scroll to position [210, 0]
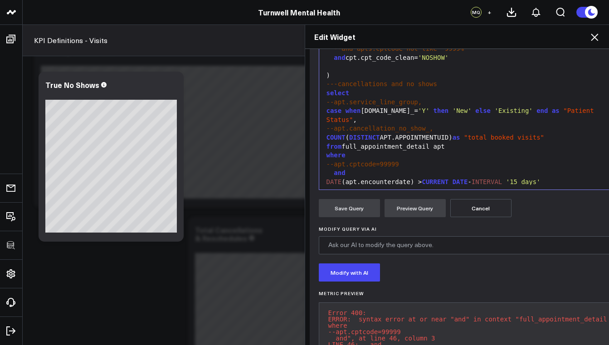
click at [351, 151] on div "where" at bounding box center [475, 155] width 303 height 9
click at [403, 213] on button "Preview Query" at bounding box center [415, 208] width 61 height 18
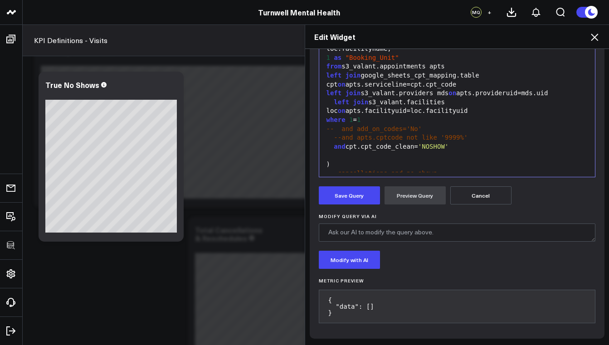
scroll to position [142, 0]
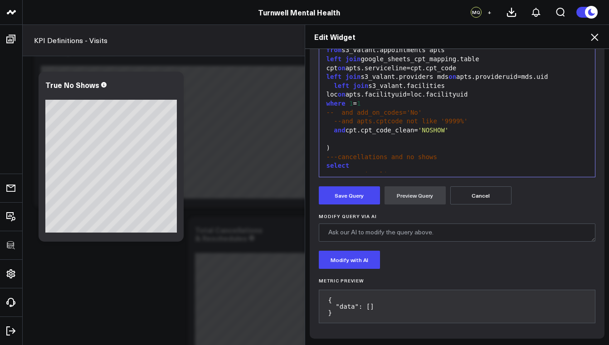
click at [328, 126] on div "and cpt.cpt_code_clean= 'NOSHOW'" at bounding box center [457, 130] width 267 height 9
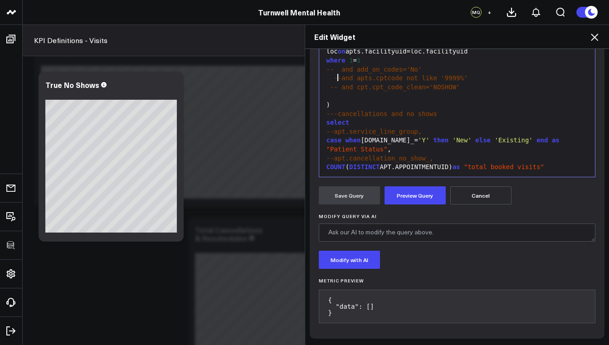
scroll to position [235, 0]
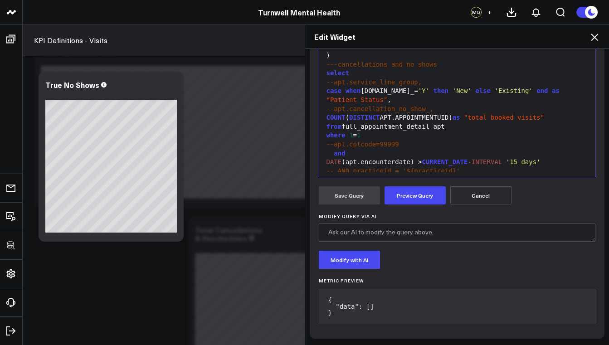
click at [330, 141] on span "--apt.cptcode=99999" at bounding box center [363, 144] width 73 height 7
click at [411, 192] on button "Preview Query" at bounding box center [415, 195] width 61 height 18
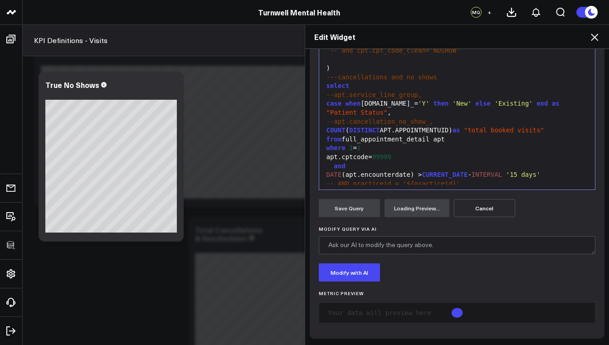
scroll to position [212, 0]
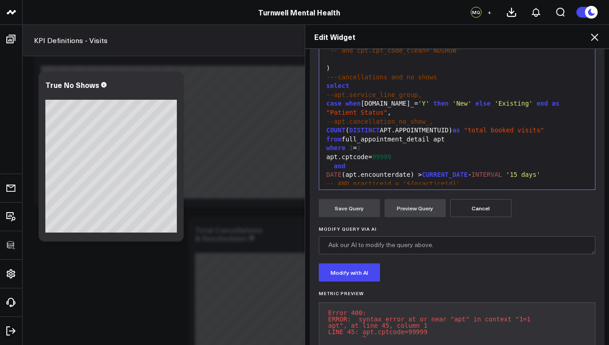
click at [319, 146] on div "Selection deleted 99 1 2 3 4 5 6 7 8 9 10 11 12 13 14 15 16 17 18 19 20 21 22 2…" at bounding box center [457, 76] width 277 height 227
click at [324, 153] on div "apt.cptcode= 99999" at bounding box center [457, 157] width 267 height 9
click at [422, 209] on button "Preview Query" at bounding box center [415, 208] width 61 height 18
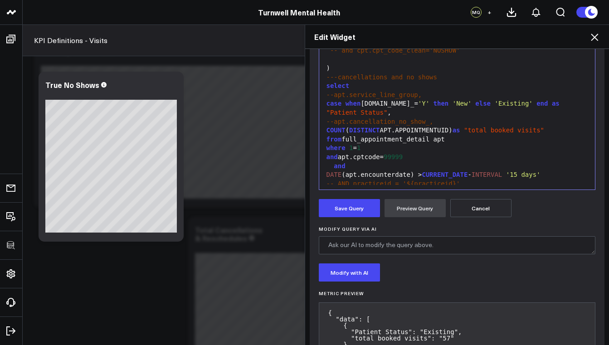
click at [410, 153] on div "and apt.cptcode= 99999" at bounding box center [457, 157] width 267 height 9
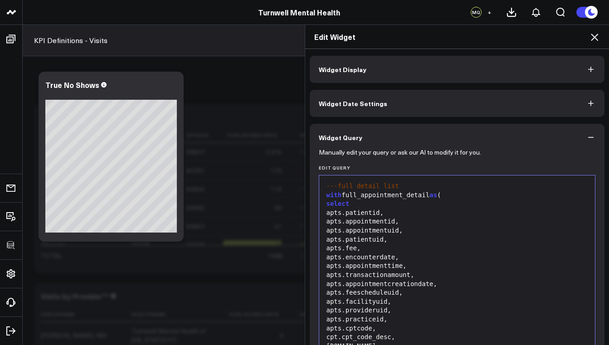
scroll to position [425, 0]
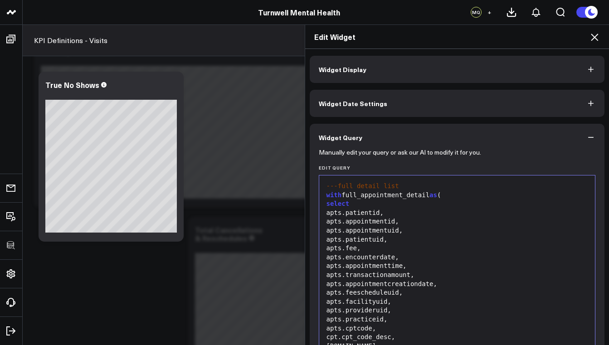
click at [394, 333] on div "cpt.cpt_code_desc," at bounding box center [457, 337] width 267 height 9
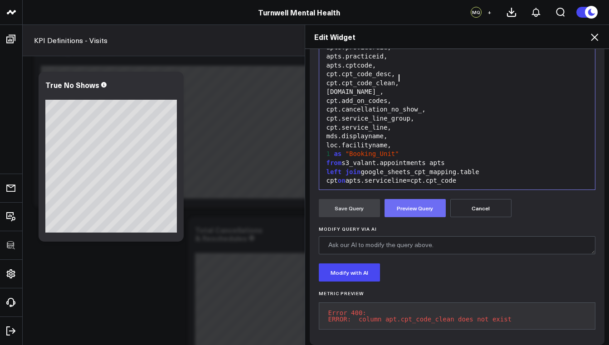
click at [429, 213] on button "Preview Query" at bounding box center [415, 208] width 61 height 18
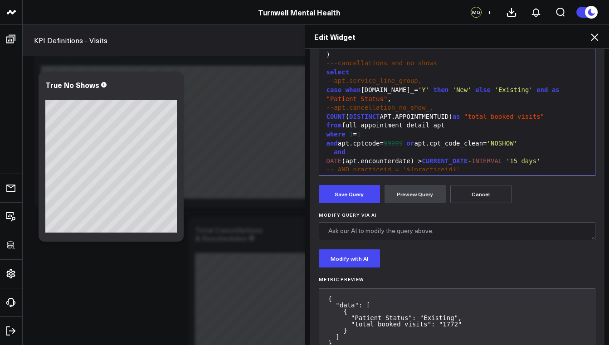
scroll to position [256, 0]
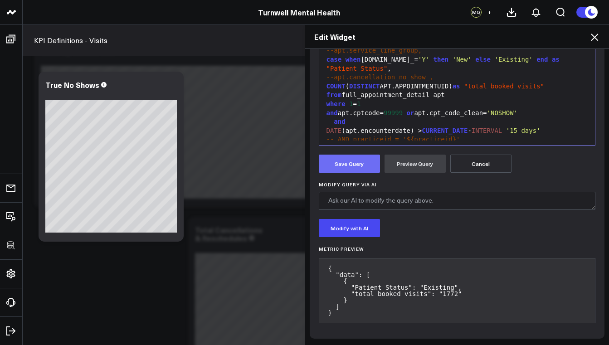
click at [354, 162] on button "Save Query" at bounding box center [349, 164] width 61 height 18
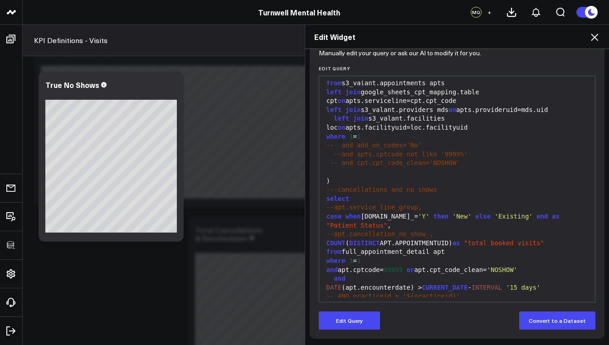
scroll to position [99, 0]
click at [430, 159] on span "-- and cpt.cpt_code_clean='NOSHOW'" at bounding box center [395, 162] width 130 height 7
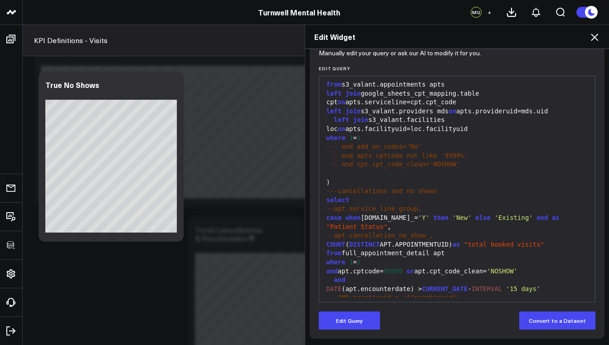
scroll to position [244, 0]
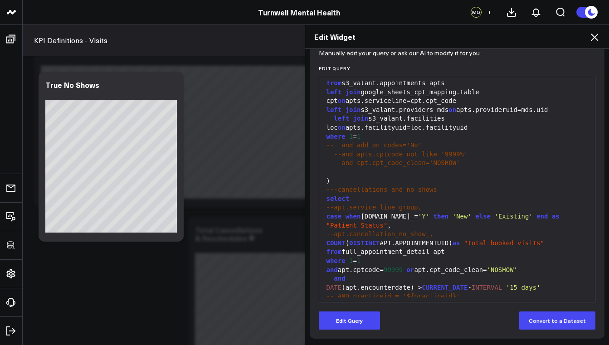
click at [421, 266] on div "and apt.cptcode= 99999 or apt.cpt_code_clean= 'NOSHOW'" at bounding box center [457, 270] width 267 height 9
click at [593, 33] on icon at bounding box center [594, 37] width 11 height 11
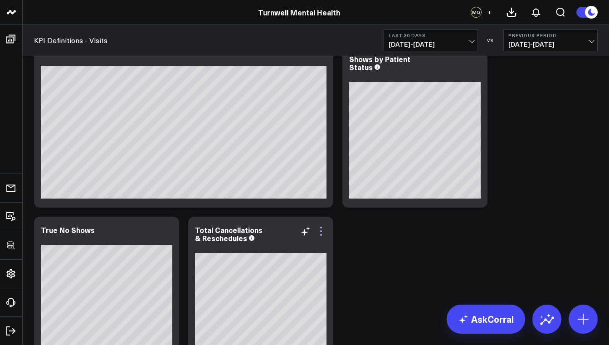
click at [324, 229] on icon at bounding box center [321, 231] width 11 height 11
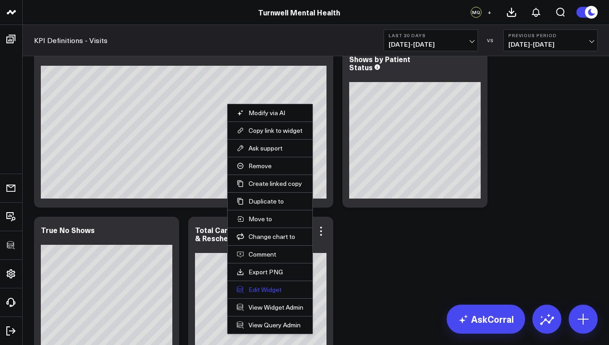
click at [264, 292] on button "Edit Widget" at bounding box center [270, 290] width 67 height 8
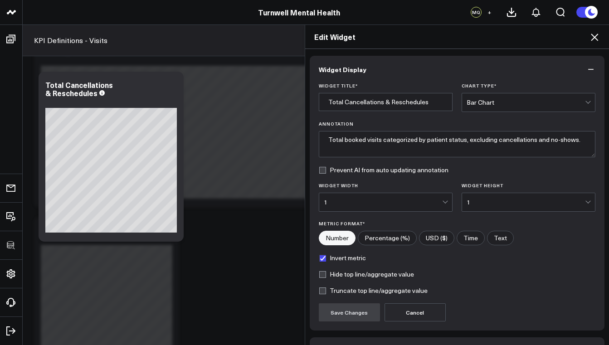
scroll to position [60, 0]
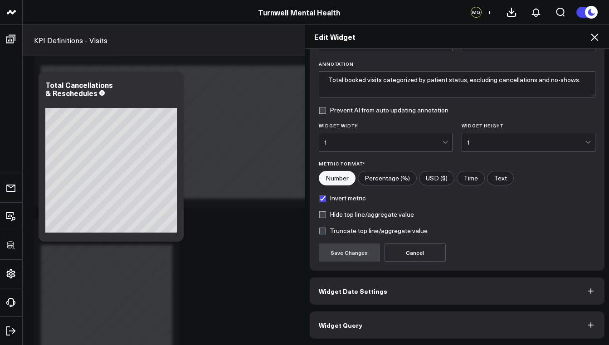
click at [388, 324] on button "Widget Query" at bounding box center [457, 325] width 295 height 27
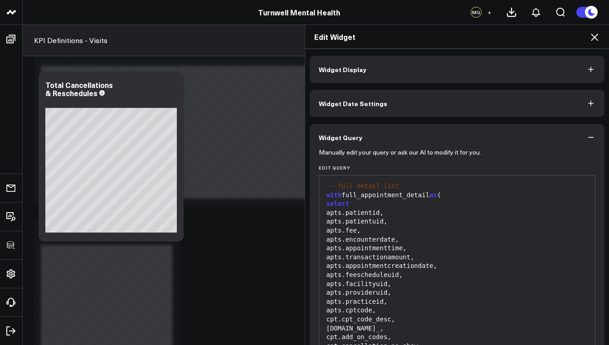
scroll to position [140, 0]
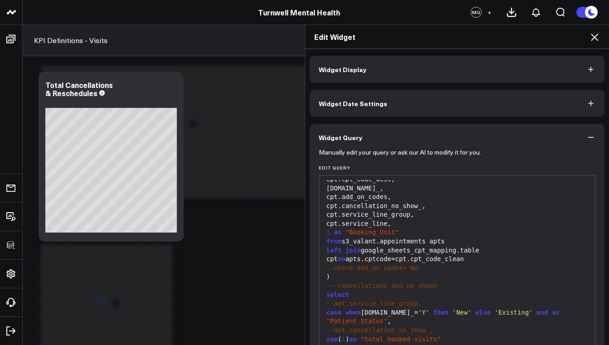
click at [596, 38] on icon at bounding box center [594, 37] width 11 height 11
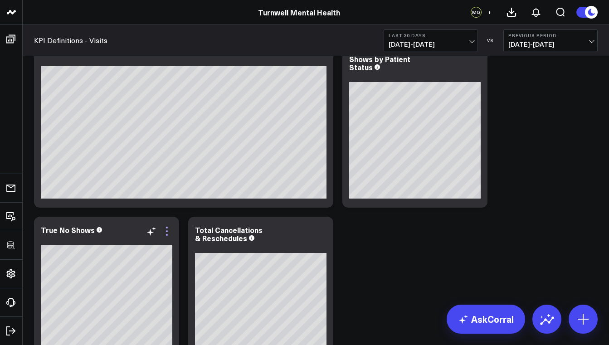
click at [169, 232] on icon at bounding box center [166, 231] width 11 height 11
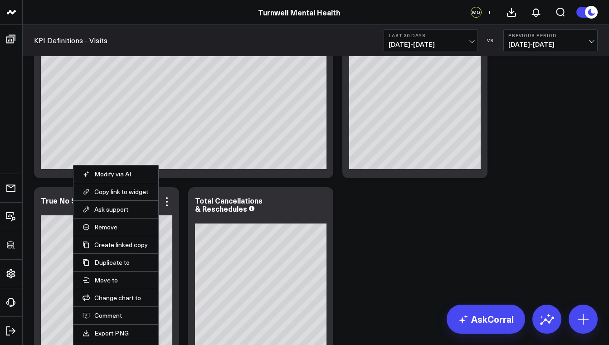
scroll to position [497, 0]
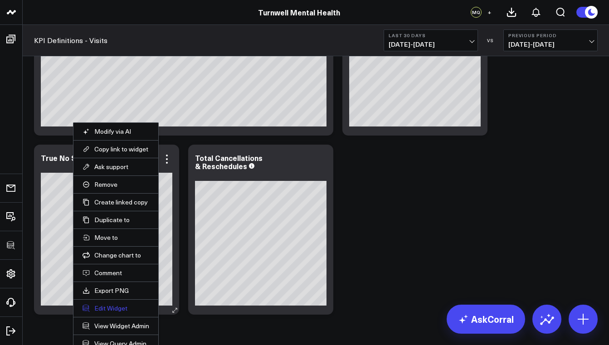
click at [110, 307] on button "Edit Widget" at bounding box center [116, 308] width 67 height 8
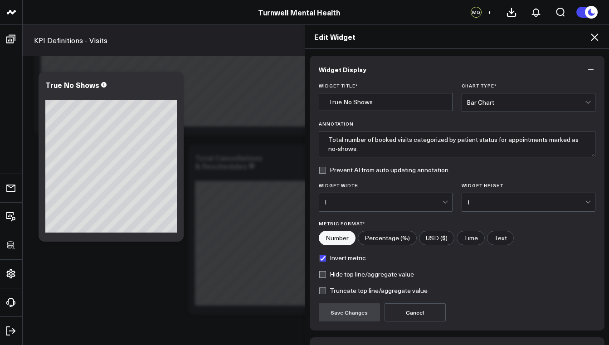
scroll to position [60, 0]
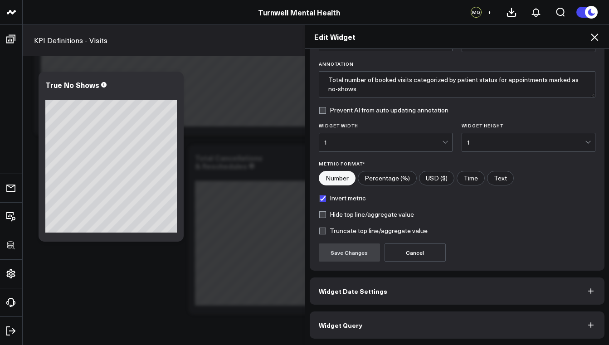
click at [360, 316] on button "Widget Query" at bounding box center [457, 325] width 295 height 27
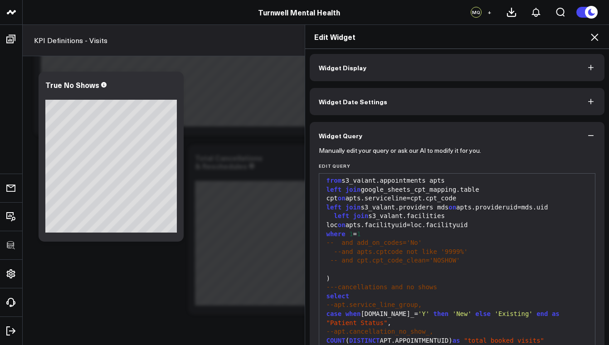
scroll to position [74, 0]
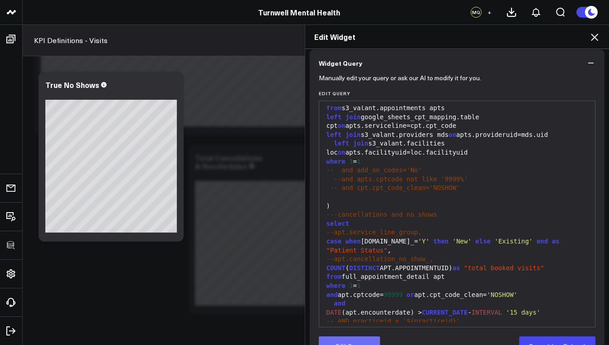
click at [366, 341] on button "Edit Query" at bounding box center [349, 346] width 61 height 18
click at [517, 291] on span "'NOSHOW'" at bounding box center [502, 294] width 30 height 7
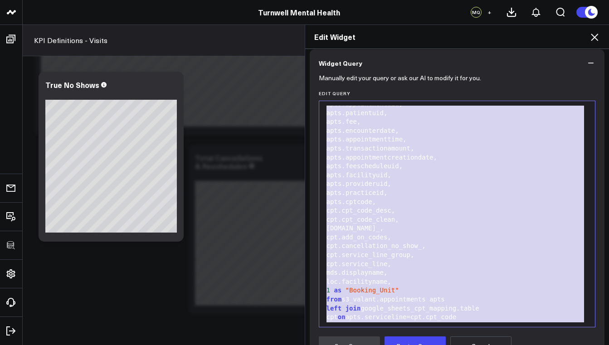
scroll to position [0, 0]
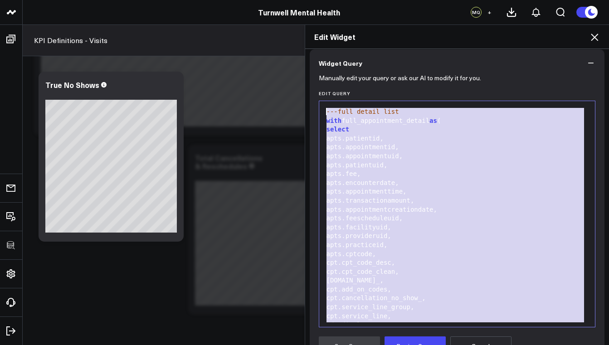
drag, startPoint x: 368, startPoint y: 317, endPoint x: 320, endPoint y: 61, distance: 260.6
click at [320, 61] on div "Widget Query Manually edit your query or ask our AI to modify it for you. Edit …" at bounding box center [457, 262] width 295 height 427
copy div "---full detail list with full_appointment_detail as ( select apts.patientid, ap…"
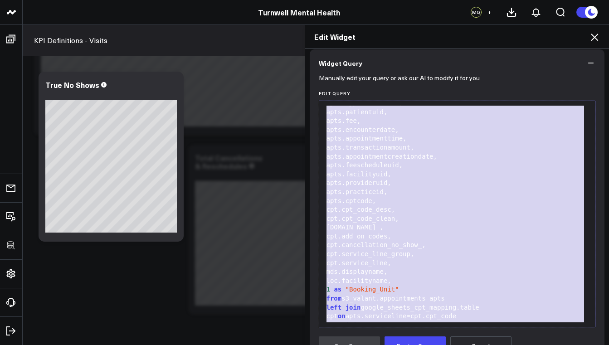
scroll to position [85, 0]
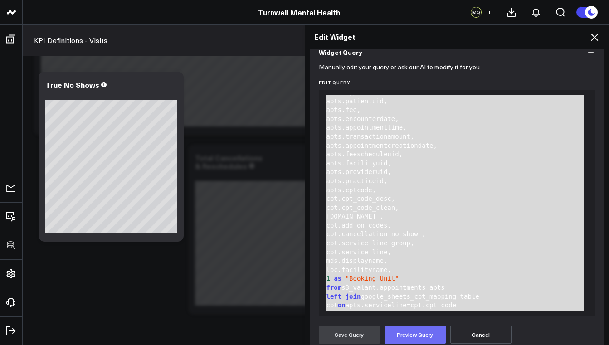
click at [413, 337] on button "Preview Query" at bounding box center [415, 335] width 61 height 18
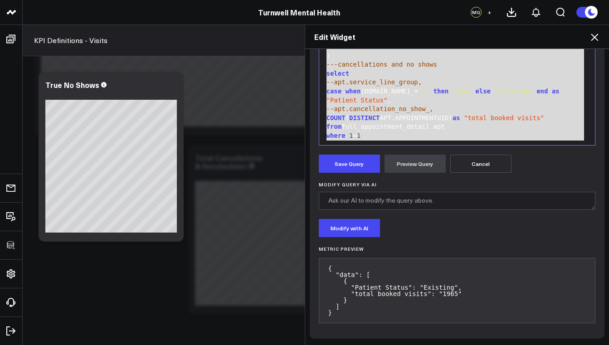
scroll to position [256, 0]
click at [350, 162] on button "Save Query" at bounding box center [349, 164] width 61 height 18
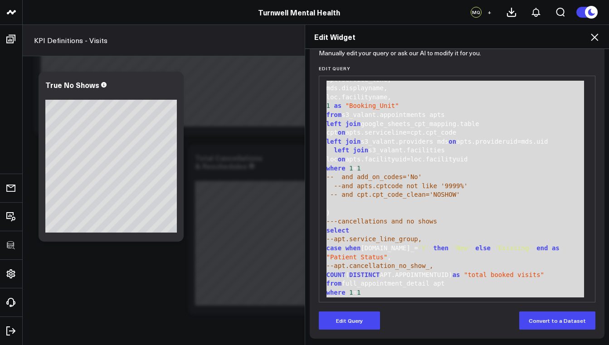
scroll to position [99, 0]
click at [596, 35] on icon at bounding box center [594, 37] width 7 height 7
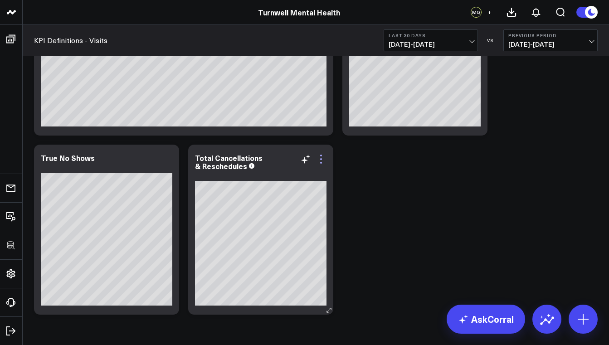
click at [323, 161] on icon at bounding box center [321, 159] width 11 height 11
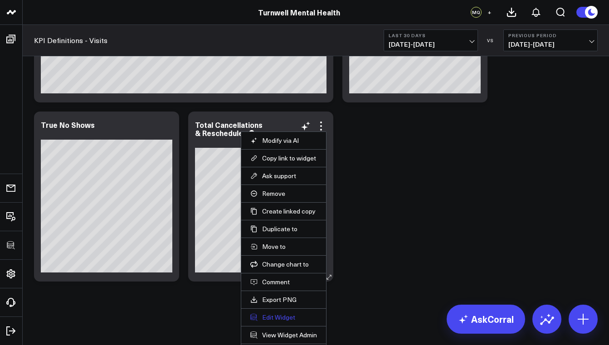
click at [288, 318] on button "Edit Widget" at bounding box center [283, 317] width 67 height 8
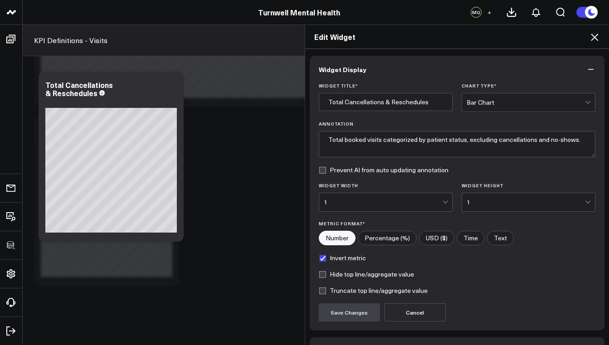
scroll to position [60, 0]
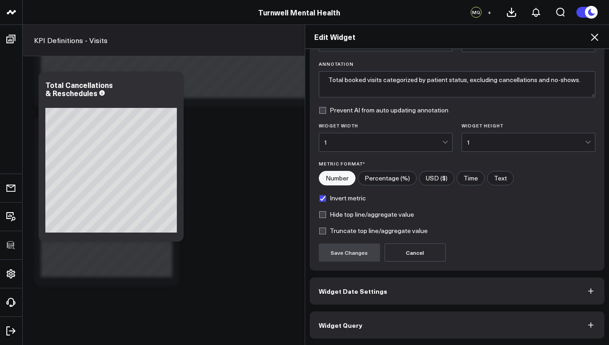
click at [374, 321] on button "Widget Query" at bounding box center [457, 325] width 295 height 27
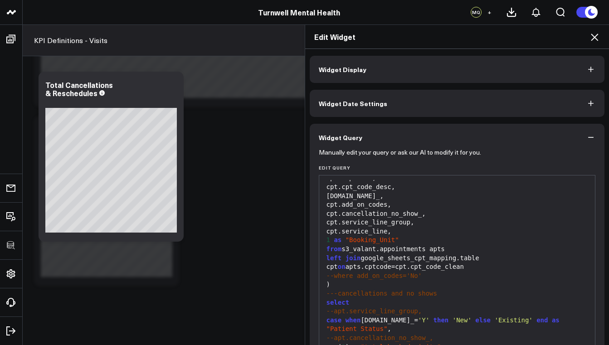
scroll to position [140, 0]
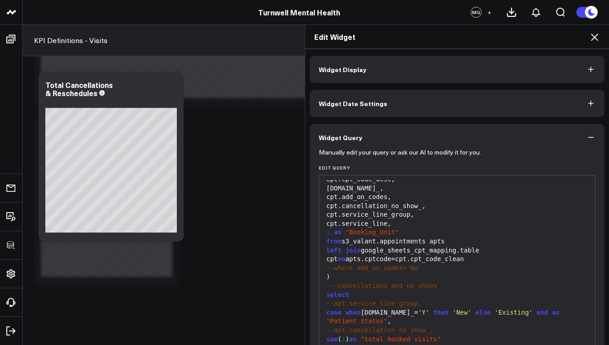
click at [395, 282] on span "---cancellations and no shows" at bounding box center [382, 285] width 111 height 7
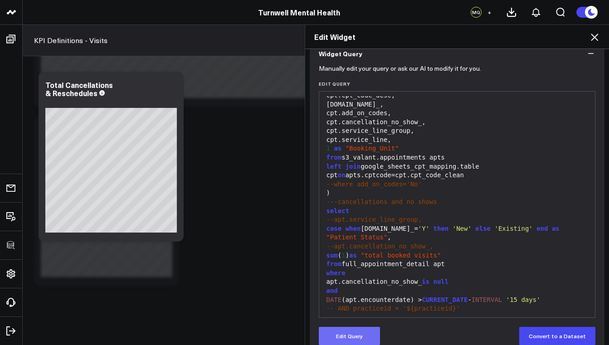
click at [355, 342] on button "Edit Query" at bounding box center [349, 336] width 61 height 18
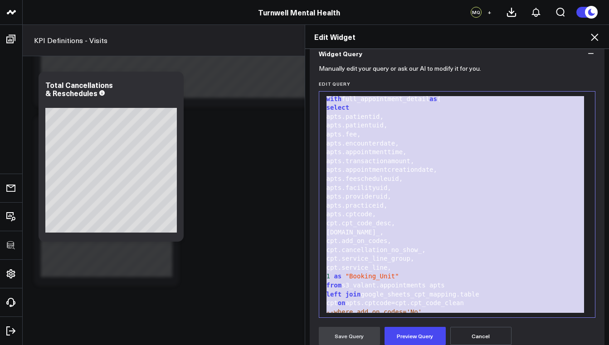
scroll to position [0, 0]
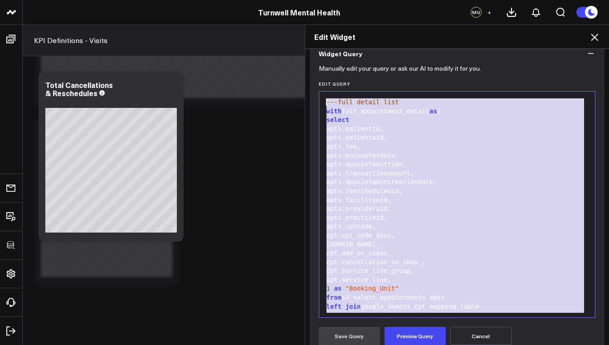
drag, startPoint x: 373, startPoint y: 306, endPoint x: 320, endPoint y: 83, distance: 228.9
click at [320, 83] on div "Edit Query 99 1 2 3 4 5 6 7 8 9 10 11 12 13 14 15 16 17 18 19 20 21 22 23 24 25…" at bounding box center [457, 199] width 277 height 237
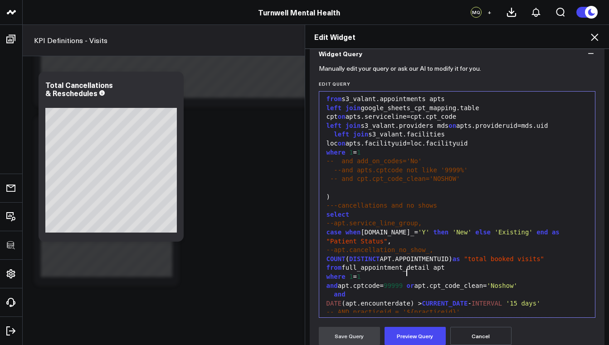
click at [404, 282] on div "and apt.cptcode= 99999 or apt.cpt_code_clean= 'Noshow'" at bounding box center [457, 286] width 267 height 9
click at [384, 282] on span "9999" at bounding box center [391, 285] width 15 height 7
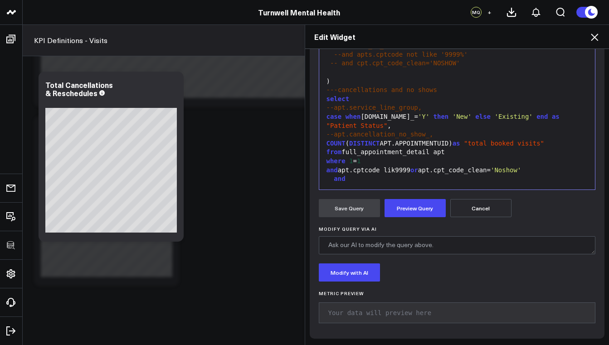
scroll to position [233, 0]
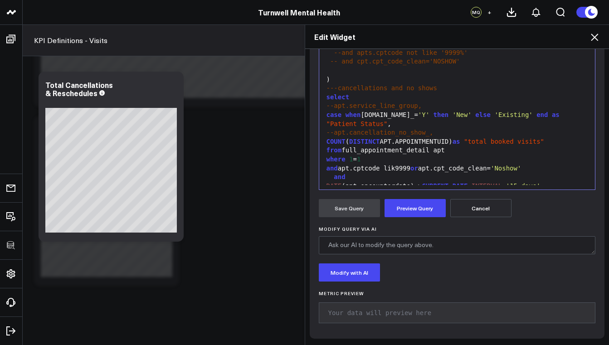
click at [397, 164] on div "and apt.cptcode lik9999 or apt.cpt_code_clean= 'Noshow'" at bounding box center [457, 168] width 267 height 9
click at [425, 165] on span "'9999 or apt.cpt_code_clean='" at bounding box center [454, 168] width 111 height 7
click at [424, 165] on span "'9999 or apt.cpt_code_clean='" at bounding box center [454, 168] width 111 height 7
drag, startPoint x: 517, startPoint y: 156, endPoint x: 496, endPoint y: 155, distance: 21.3
click at [496, 165] on span "'Noshow'" at bounding box center [502, 168] width 30 height 7
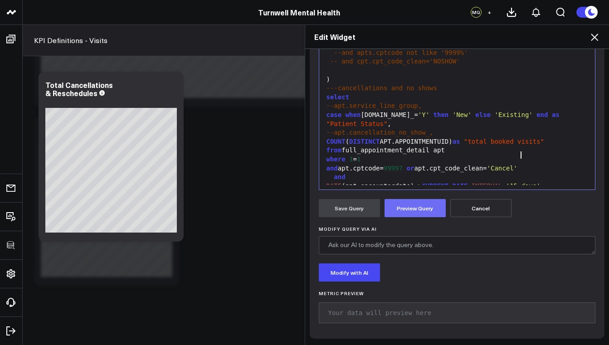
click at [415, 212] on button "Preview Query" at bounding box center [415, 208] width 61 height 18
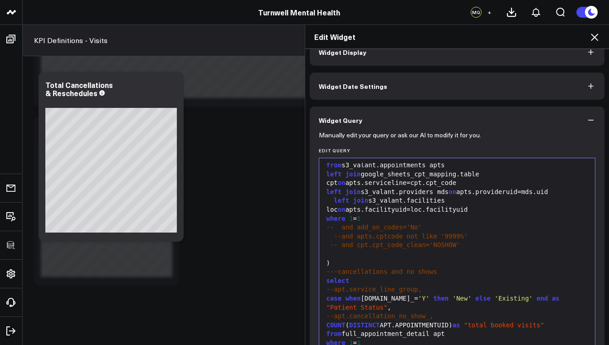
scroll to position [191, 0]
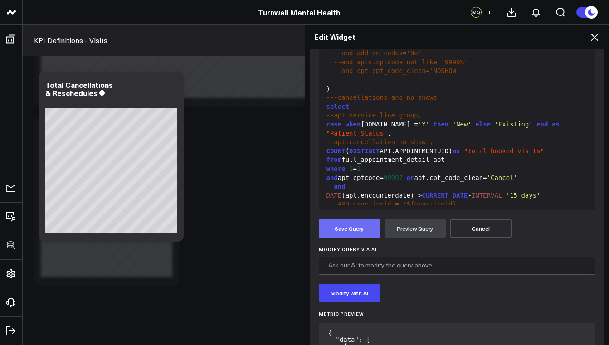
click at [339, 234] on button "Save Query" at bounding box center [349, 229] width 61 height 18
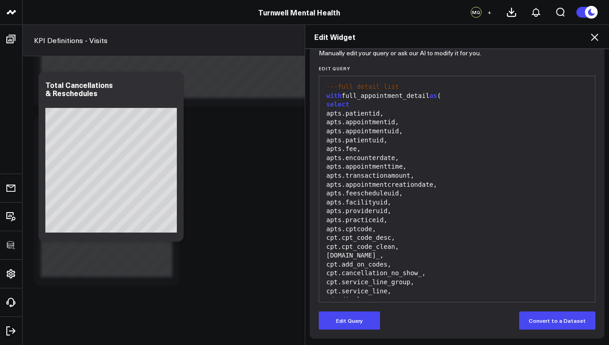
scroll to position [0, 0]
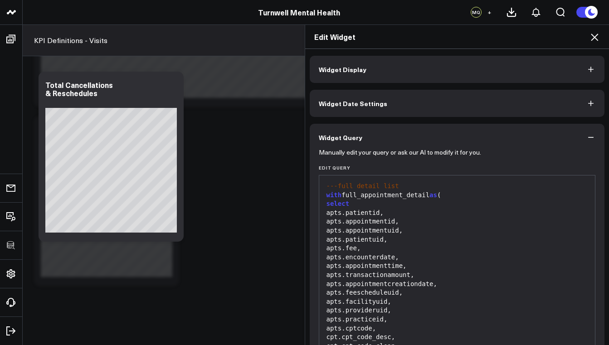
click at [348, 71] on span "Widget Display" at bounding box center [343, 69] width 48 height 7
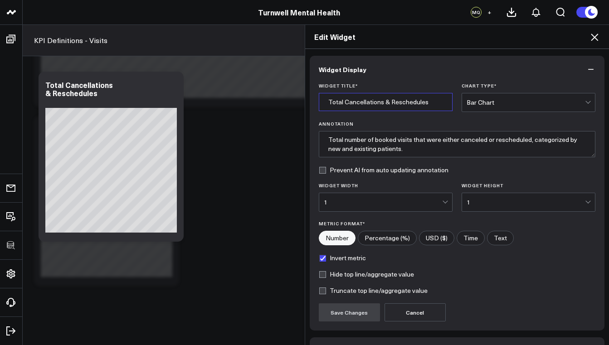
drag, startPoint x: 434, startPoint y: 104, endPoint x: 379, endPoint y: 102, distance: 54.9
click at [379, 102] on input "Total Cancellations & Reschedules" at bounding box center [386, 102] width 134 height 18
type input "Total Cancellations"
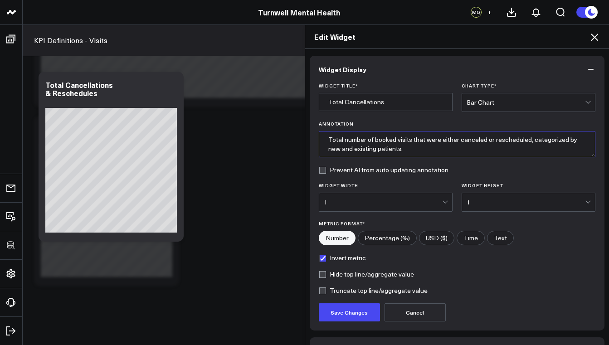
drag, startPoint x: 526, startPoint y: 140, endPoint x: 484, endPoint y: 140, distance: 41.7
click at [484, 140] on textarea "Total number of booked visits that were either canceled or rescheduled, categor…" at bounding box center [457, 144] width 277 height 26
type textarea "Total number of booked visits that were either canceled , categorized by new an…"
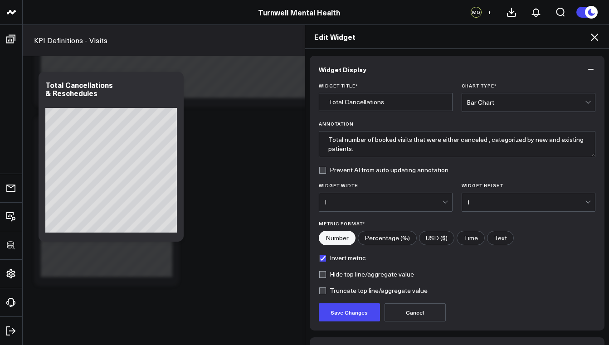
click at [319, 171] on label "Prevent AI from auto updating annotation" at bounding box center [384, 169] width 130 height 7
click at [319, 171] on input "Prevent AI from auto updating annotation" at bounding box center [322, 169] width 7 height 7
checkbox input "true"
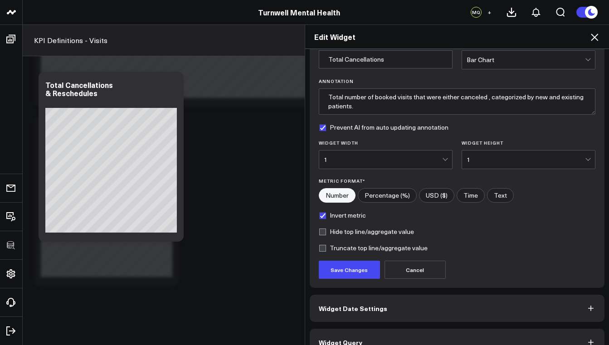
scroll to position [60, 0]
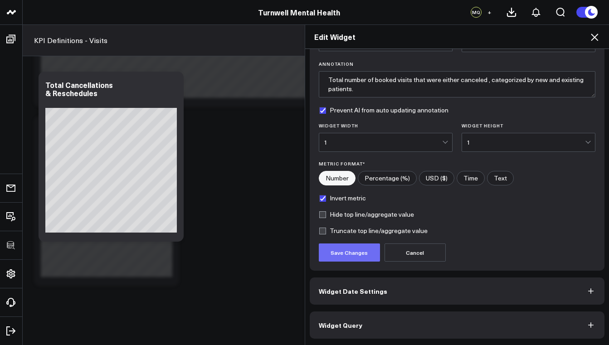
click at [357, 255] on button "Save Changes" at bounding box center [349, 253] width 61 height 18
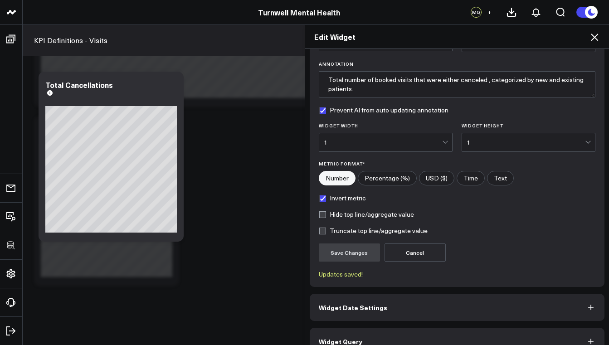
scroll to position [76, 0]
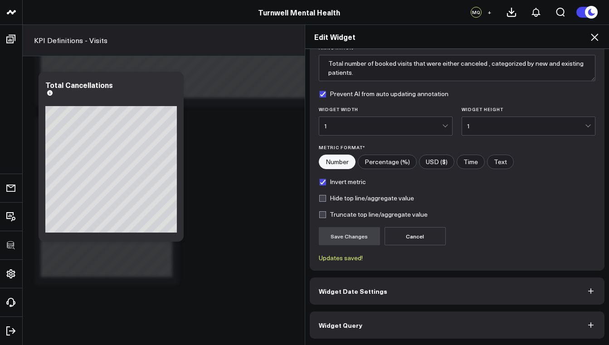
click at [429, 325] on button "Widget Query" at bounding box center [457, 325] width 295 height 27
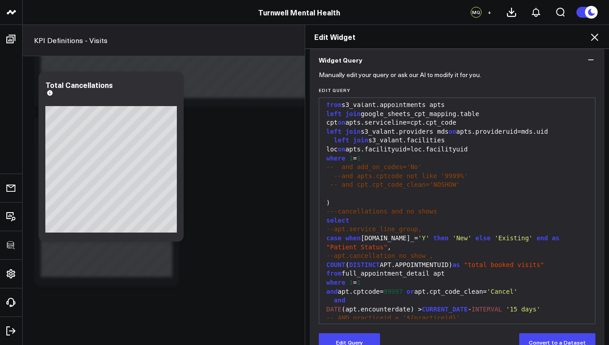
scroll to position [89, 0]
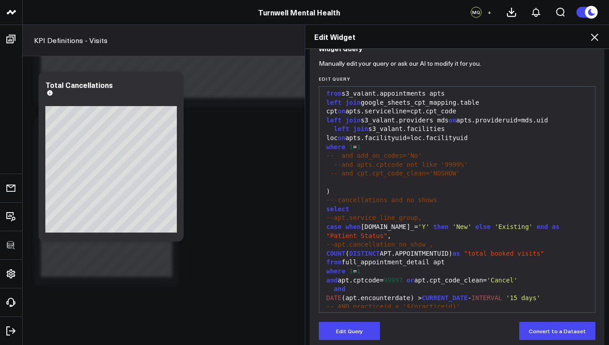
click at [330, 214] on span "--apt.service_line_group," at bounding box center [375, 217] width 96 height 7
click at [355, 331] on button "Edit Query" at bounding box center [349, 331] width 61 height 18
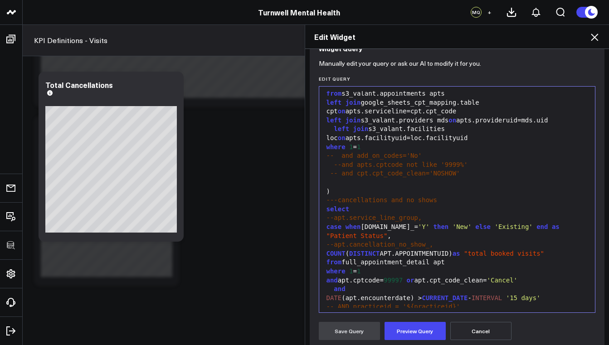
click at [332, 214] on span "--apt.service_line_group," at bounding box center [375, 217] width 96 height 7
drag, startPoint x: 408, startPoint y: 207, endPoint x: 339, endPoint y: 208, distance: 68.9
click at [339, 214] on div "apt.service_line_group," at bounding box center [457, 218] width 267 height 9
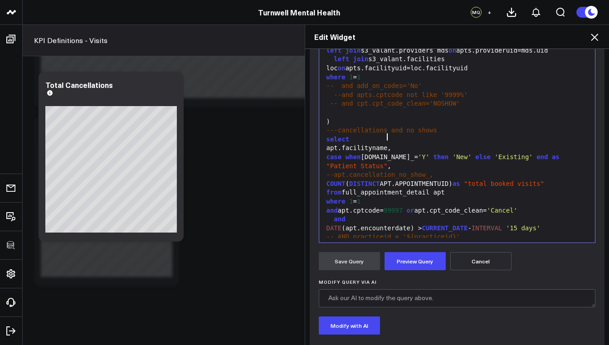
click at [324, 153] on div "case when [DOMAIN_NAME]_= 'Y' then 'New' else 'Existing' end as "Patient Status…" at bounding box center [457, 162] width 267 height 18
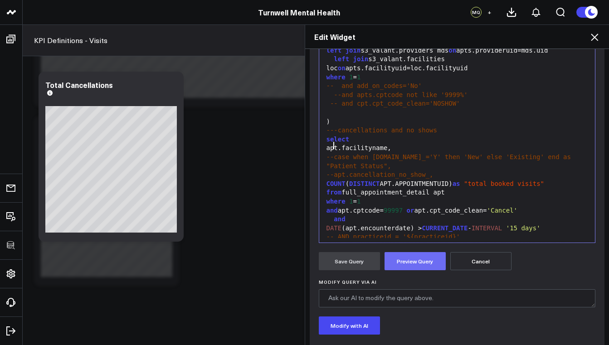
click at [425, 265] on button "Preview Query" at bounding box center [415, 261] width 61 height 18
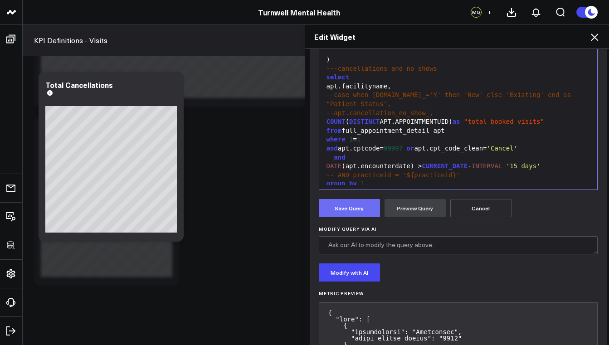
click at [349, 208] on button "Save Query" at bounding box center [349, 208] width 61 height 18
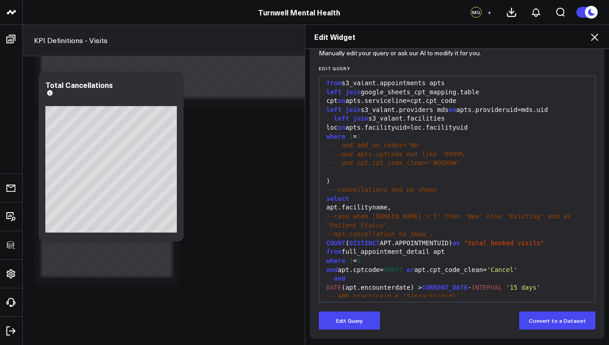
scroll to position [99, 0]
click at [381, 301] on div "group by 1" at bounding box center [457, 305] width 267 height 9
click at [361, 302] on span "1" at bounding box center [363, 305] width 4 height 7
click at [353, 321] on button "Edit Query" at bounding box center [349, 321] width 61 height 18
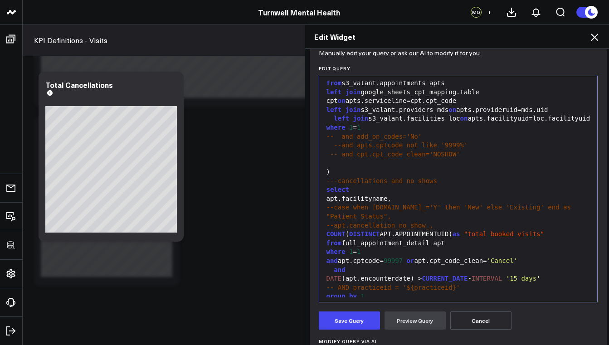
click at [371, 292] on div "group by 1" at bounding box center [458, 296] width 269 height 9
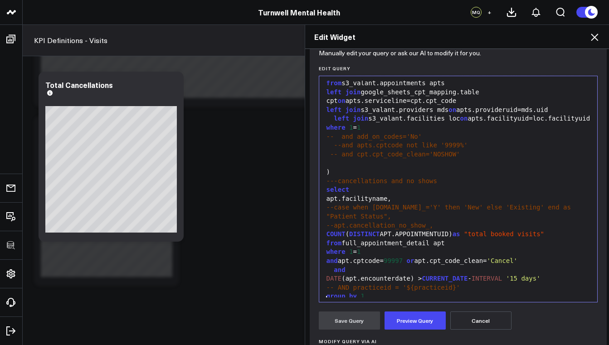
scroll to position [252, 0]
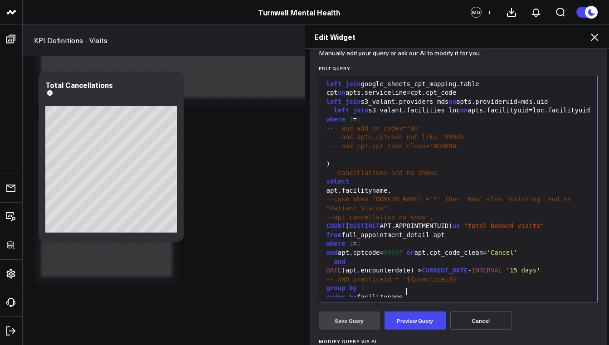
click at [358, 293] on div "order by facilityname" at bounding box center [458, 297] width 269 height 9
click at [405, 321] on button "Preview Query" at bounding box center [415, 321] width 61 height 18
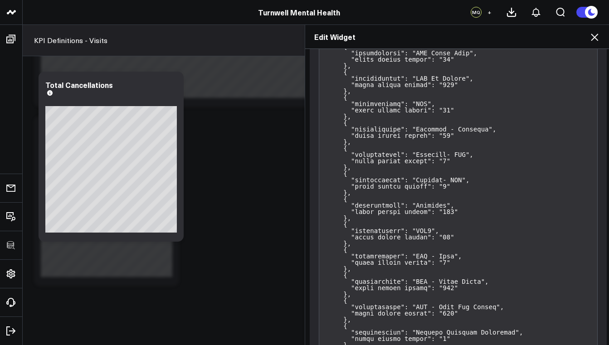
scroll to position [317, 0]
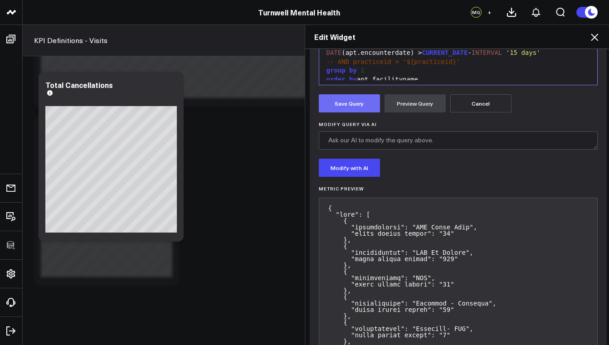
click at [352, 98] on button "Save Query" at bounding box center [349, 103] width 61 height 18
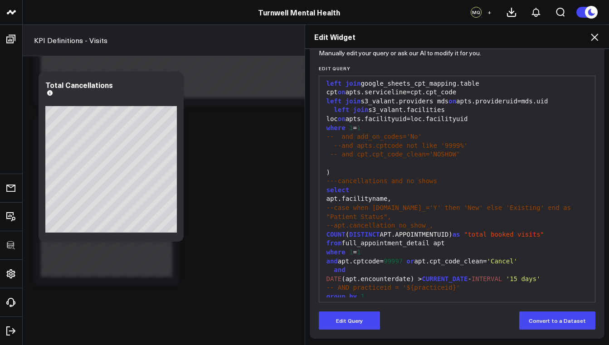
scroll to position [20, 0]
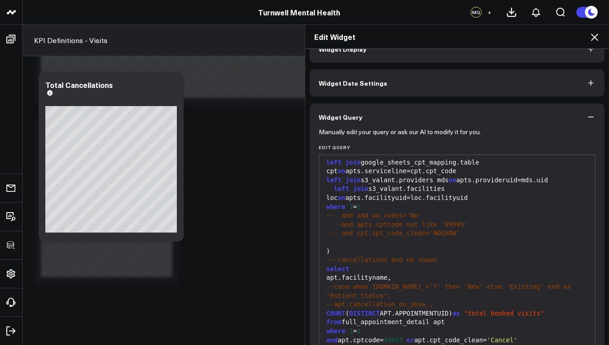
click at [382, 59] on button "Widget Display" at bounding box center [457, 48] width 295 height 27
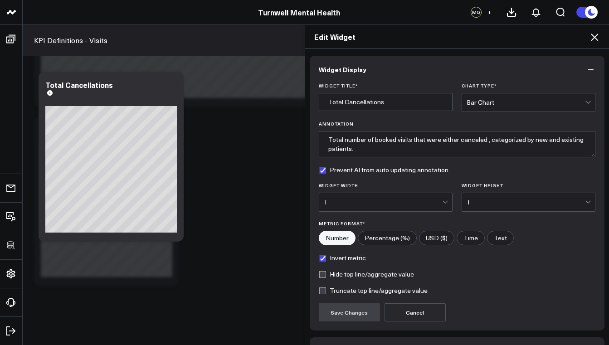
click at [425, 200] on div "1" at bounding box center [383, 202] width 118 height 7
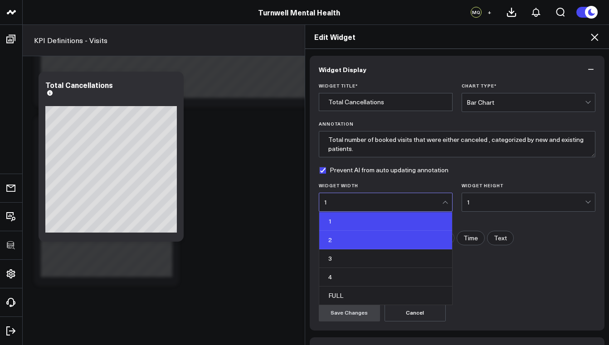
click at [371, 239] on div "2" at bounding box center [385, 240] width 133 height 19
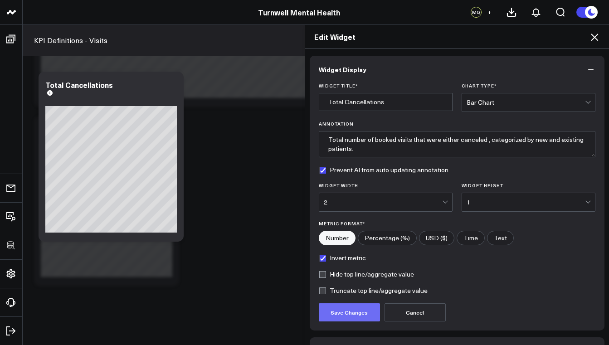
click at [355, 311] on button "Save Changes" at bounding box center [349, 312] width 61 height 18
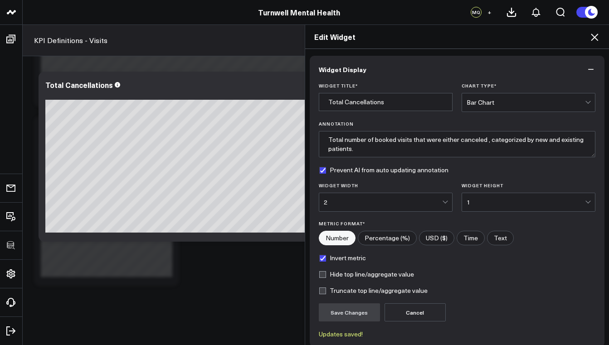
click at [374, 202] on div "2" at bounding box center [383, 202] width 118 height 7
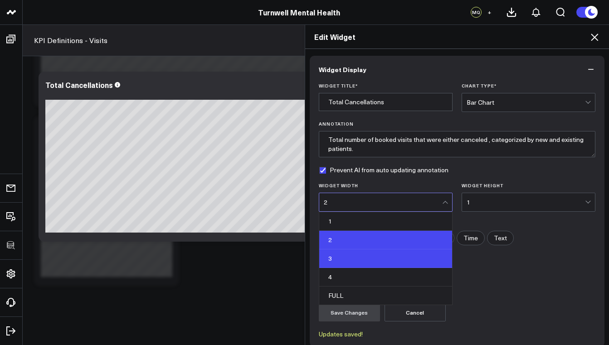
click at [365, 259] on div "3" at bounding box center [385, 258] width 133 height 19
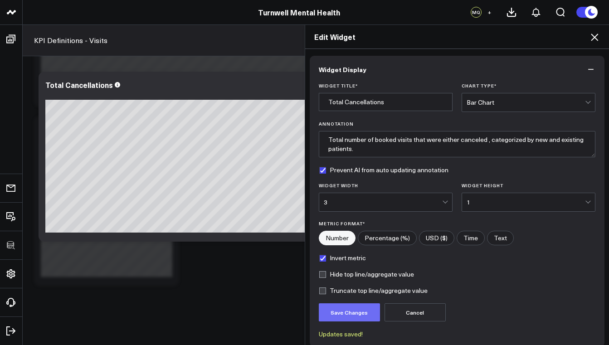
click at [354, 308] on button "Save Changes" at bounding box center [349, 312] width 61 height 18
click at [597, 39] on icon at bounding box center [594, 37] width 11 height 11
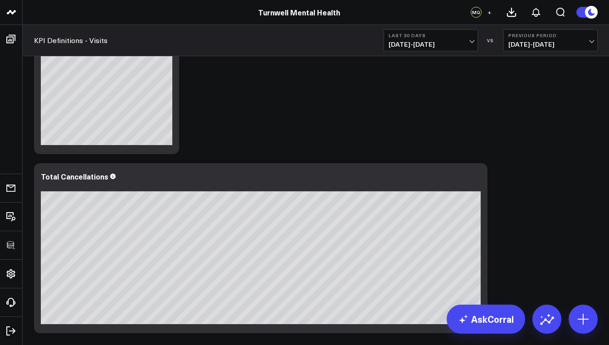
scroll to position [674, 0]
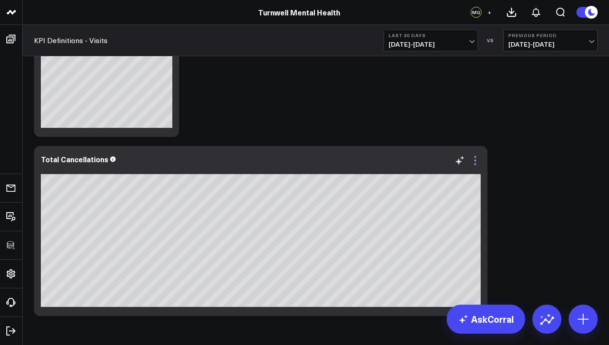
click at [478, 159] on icon at bounding box center [475, 160] width 11 height 11
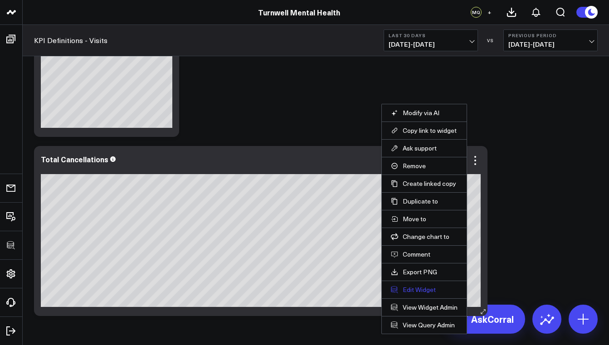
click at [436, 290] on button "Edit Widget" at bounding box center [424, 290] width 67 height 8
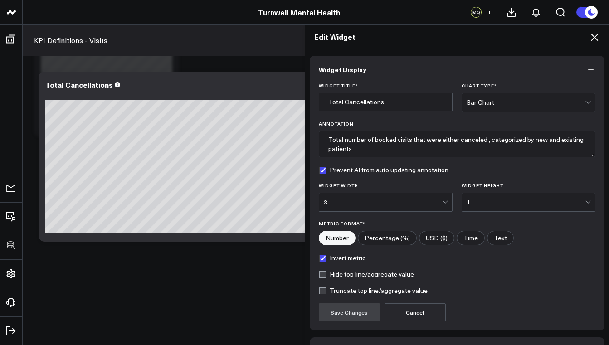
scroll to position [60, 0]
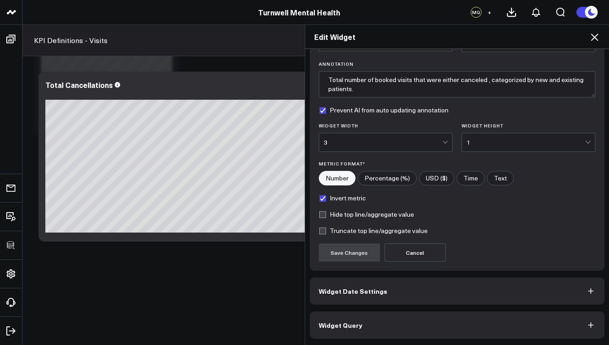
click at [373, 317] on button "Widget Query" at bounding box center [457, 325] width 295 height 27
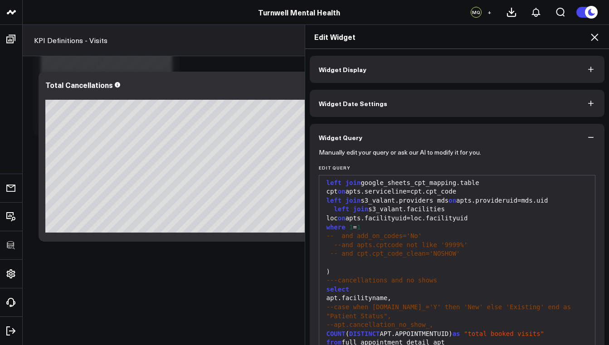
scroll to position [99, 0]
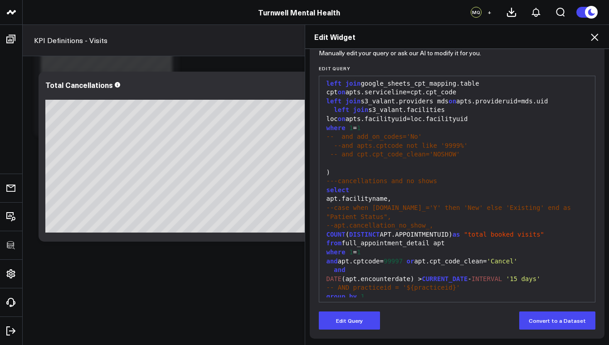
click at [365, 293] on div "group by 1" at bounding box center [457, 297] width 267 height 9
click at [344, 293] on div "group by 1" at bounding box center [457, 297] width 267 height 9
click at [370, 293] on div "group by 1" at bounding box center [457, 297] width 267 height 9
click at [331, 284] on span "-- AND practiceid = '${practiceid}'" at bounding box center [394, 287] width 134 height 7
click at [356, 320] on button "Edit Query" at bounding box center [349, 321] width 61 height 18
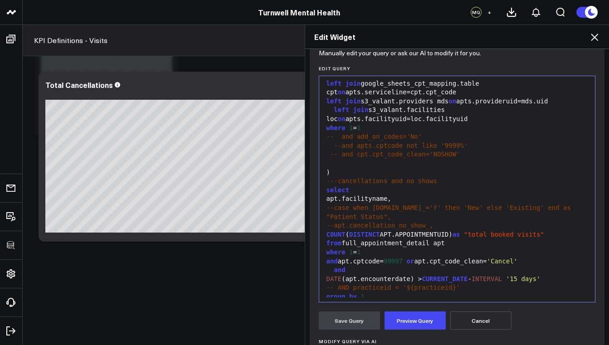
click at [334, 284] on span "-- AND practiceid = '${practiceid}'" at bounding box center [394, 287] width 134 height 7
click at [415, 331] on form "Manually edit your query or ask our AI to modify it for you. Edit Query 99 1 2 …" at bounding box center [457, 247] width 277 height 390
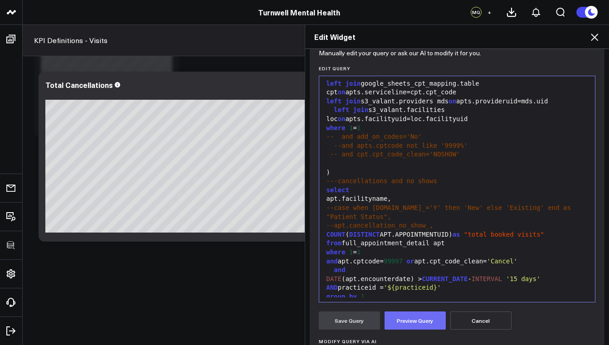
click at [420, 318] on button "Preview Query" at bounding box center [415, 321] width 61 height 18
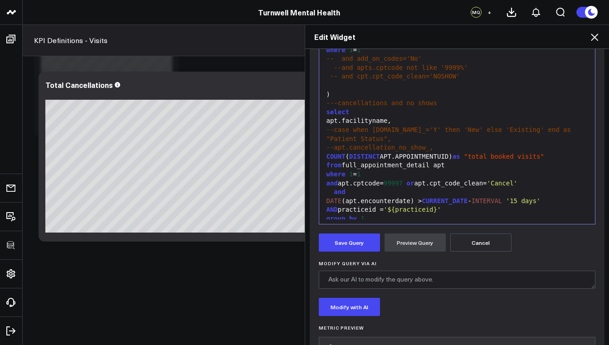
scroll to position [167, 0]
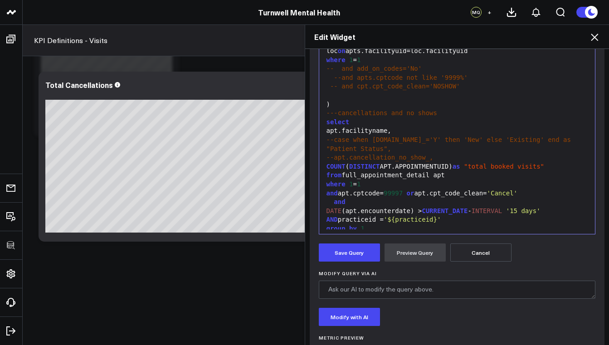
click at [429, 233] on div "order by apt.facilityname" at bounding box center [457, 237] width 267 height 9
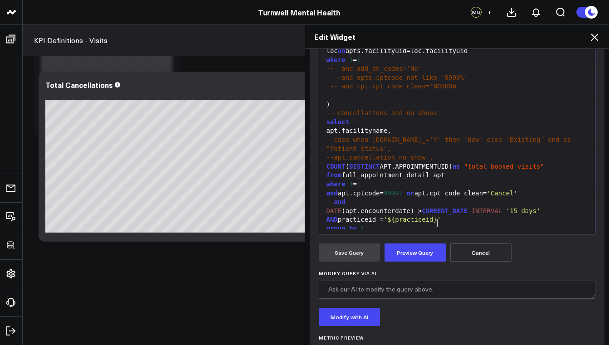
click at [355, 233] on div "order by apt.facilityname asc" at bounding box center [457, 237] width 267 height 9
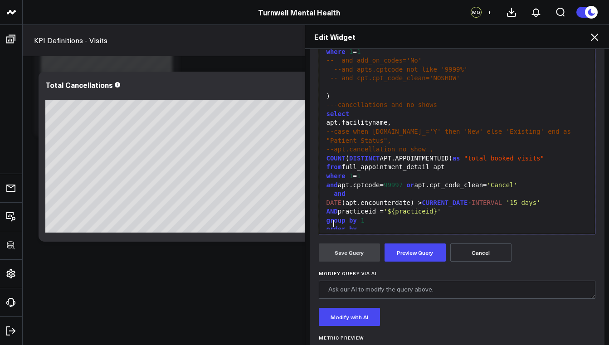
click at [369, 225] on div "order by" at bounding box center [457, 229] width 267 height 9
click at [407, 248] on button "Preview Query" at bounding box center [415, 253] width 61 height 18
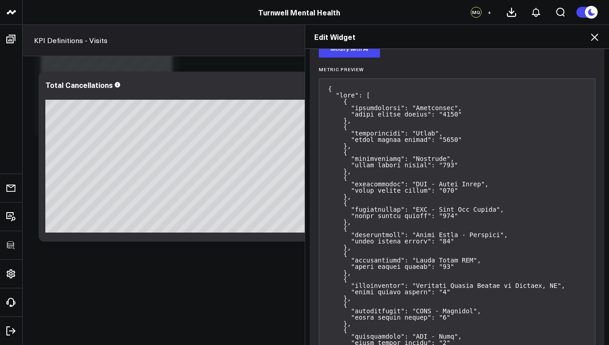
scroll to position [366, 0]
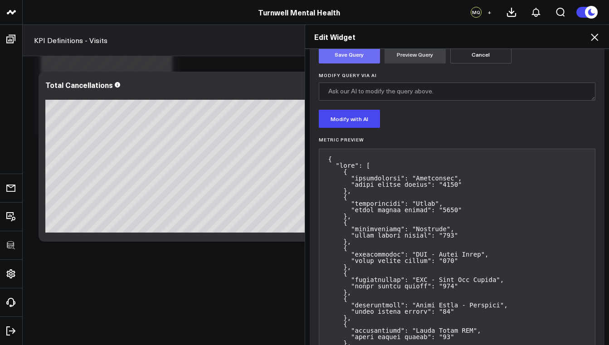
click at [341, 59] on button "Save Query" at bounding box center [349, 54] width 61 height 18
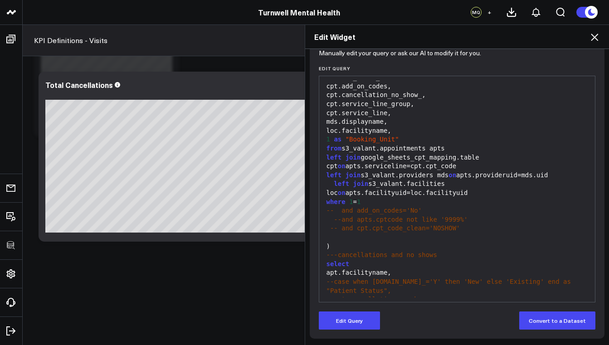
scroll to position [0, 0]
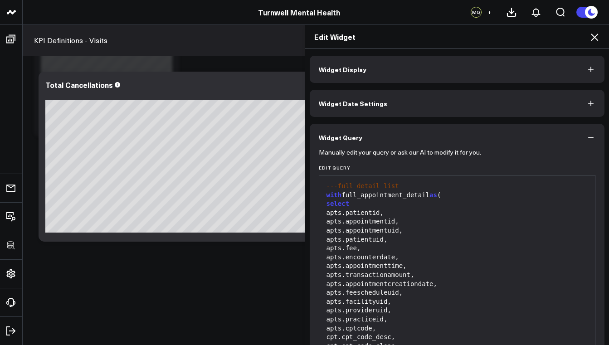
click at [363, 75] on button "Widget Display" at bounding box center [457, 69] width 295 height 27
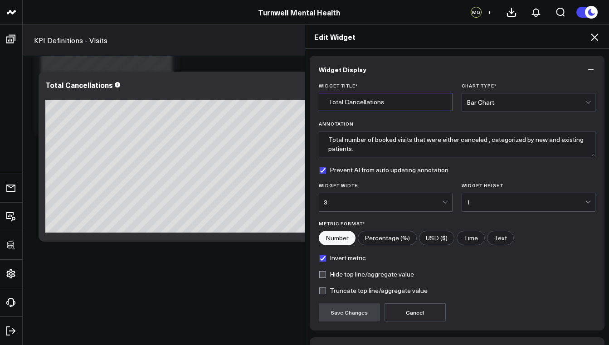
click at [389, 108] on input "Total Cancellations" at bounding box center [386, 102] width 134 height 18
type input "Total Cancellations by Facility"
click at [361, 315] on button "Save Changes" at bounding box center [349, 312] width 61 height 18
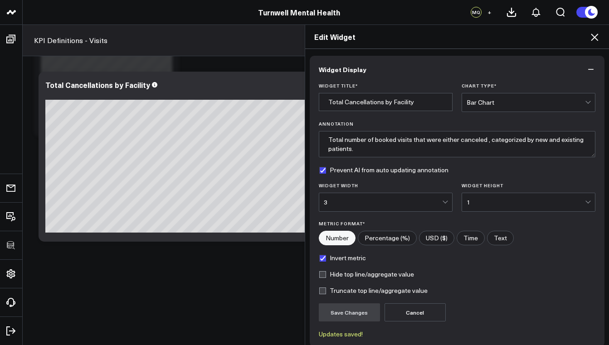
click at [595, 39] on icon at bounding box center [594, 37] width 11 height 11
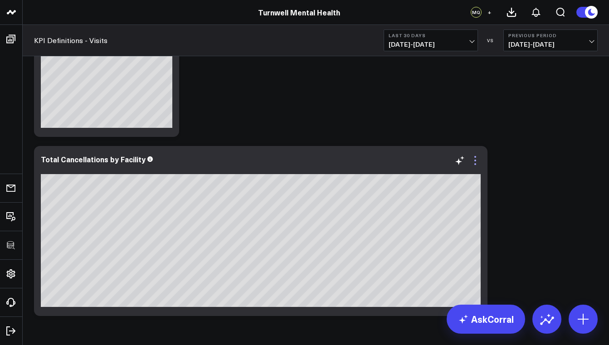
click at [477, 161] on icon at bounding box center [475, 160] width 11 height 11
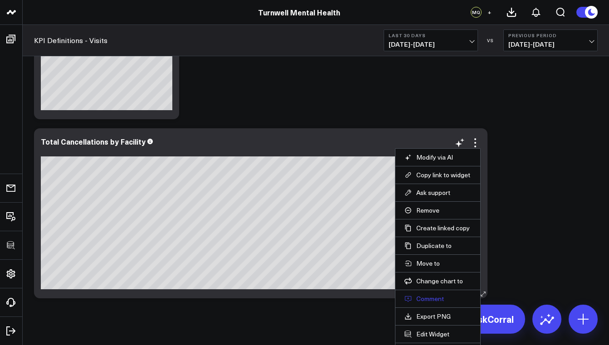
scroll to position [707, 0]
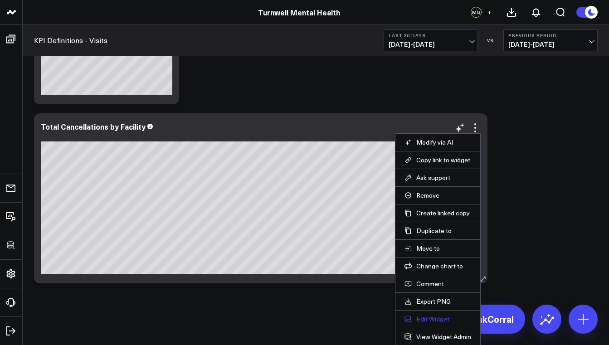
click at [437, 319] on button "Edit Widget" at bounding box center [438, 319] width 67 height 8
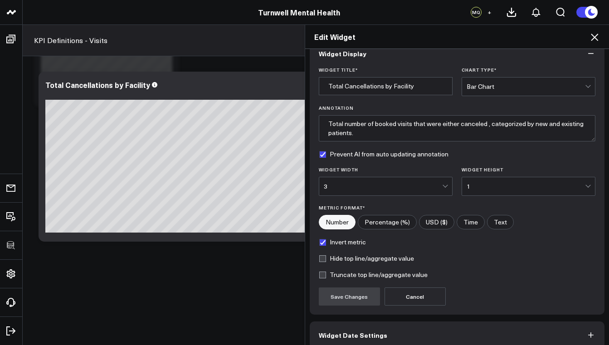
scroll to position [60, 0]
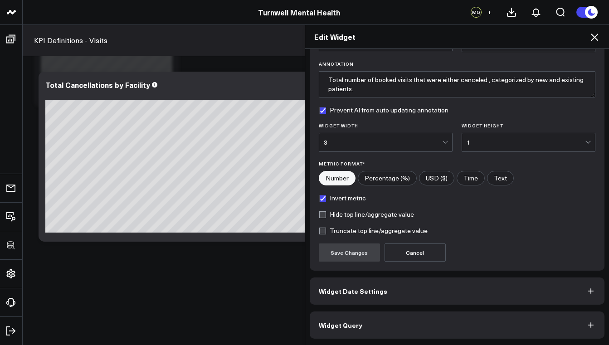
click at [391, 329] on button "Widget Query" at bounding box center [457, 325] width 295 height 27
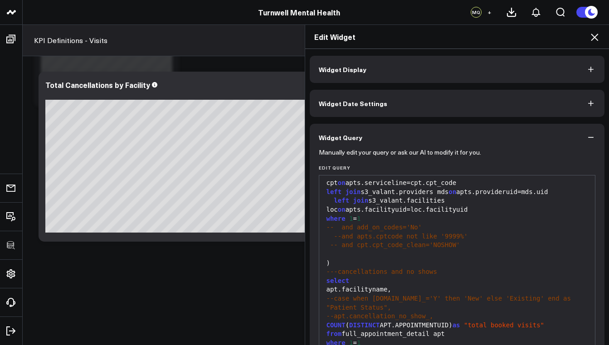
scroll to position [98, 0]
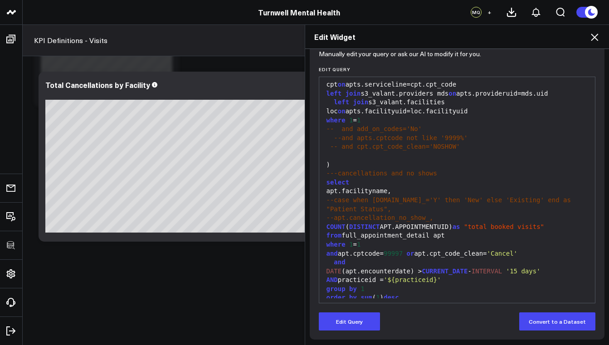
click at [324, 276] on div "AND practiceid = '${practiceid}'" at bounding box center [457, 280] width 267 height 9
click at [327, 276] on span "AND" at bounding box center [332, 279] width 11 height 7
click at [363, 321] on button "Edit Query" at bounding box center [349, 321] width 61 height 18
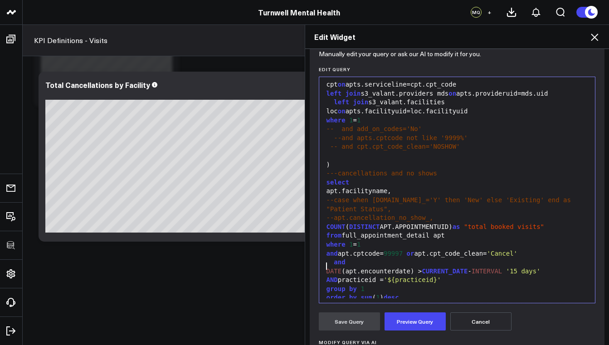
click at [324, 276] on div "AND practiceid = '${practiceid}'" at bounding box center [457, 280] width 267 height 9
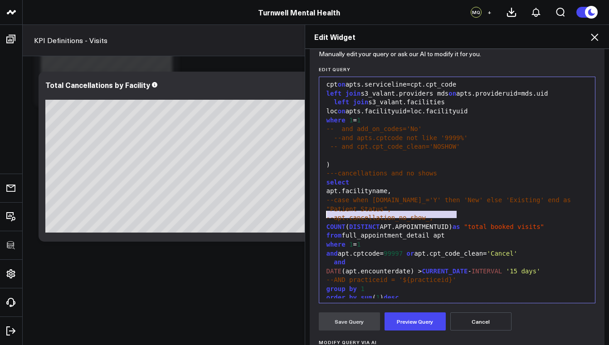
drag, startPoint x: 454, startPoint y: 214, endPoint x: 324, endPoint y: 212, distance: 129.7
click at [324, 223] on div "COUNT ( DISTINCT APT.APPOINTMENTUID) as "total booked visits"" at bounding box center [457, 227] width 267 height 9
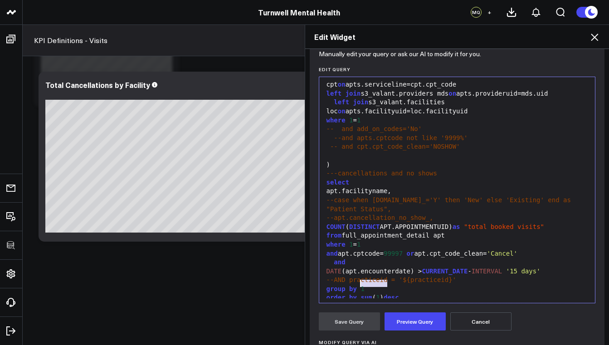
drag, startPoint x: 382, startPoint y: 282, endPoint x: 359, endPoint y: 282, distance: 23.6
click at [359, 293] on div "order by sum ( 1 ) desc ," at bounding box center [457, 297] width 267 height 9
click at [401, 318] on button "Preview Query" at bounding box center [415, 321] width 61 height 18
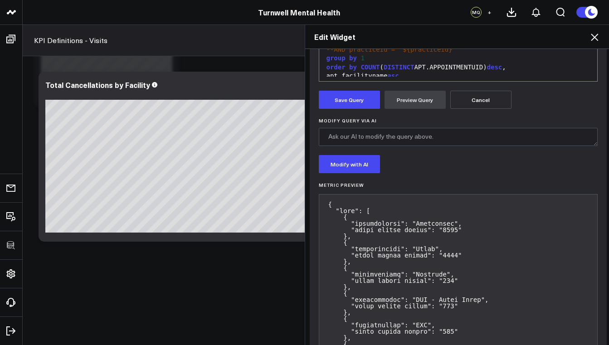
scroll to position [221, 0]
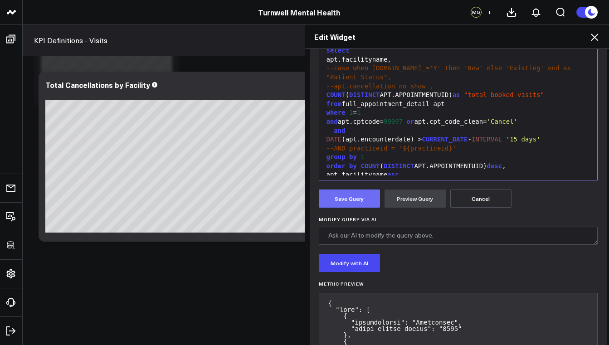
click at [363, 205] on button "Save Query" at bounding box center [349, 199] width 61 height 18
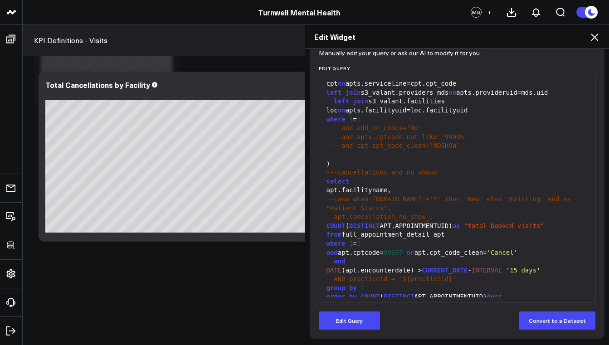
scroll to position [99, 0]
click at [361, 293] on span "COUNT" at bounding box center [370, 296] width 19 height 7
click at [356, 322] on button "Edit Query" at bounding box center [349, 321] width 61 height 18
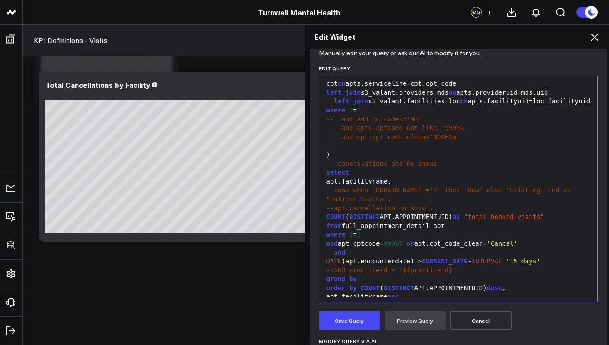
click at [361, 284] on span "COUNT" at bounding box center [370, 287] width 19 height 7
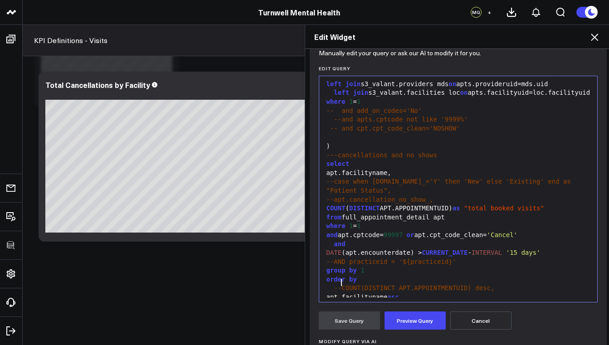
scroll to position [146, 0]
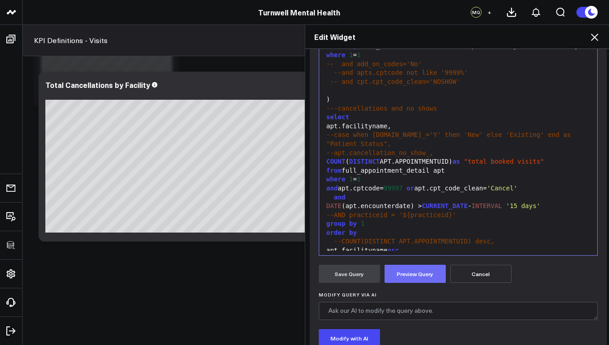
click at [403, 270] on button "Preview Query" at bounding box center [415, 274] width 61 height 18
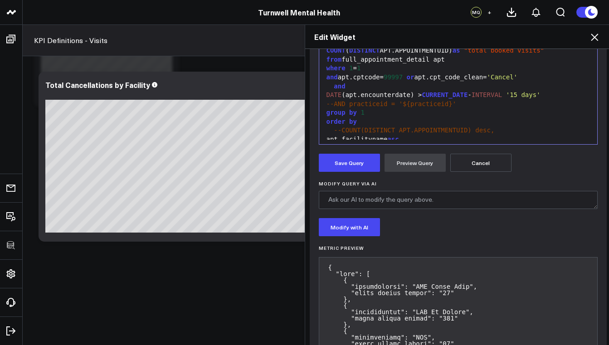
scroll to position [327, 0]
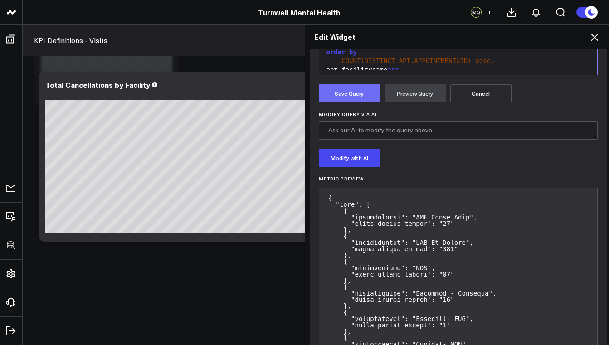
click at [348, 93] on button "Save Query" at bounding box center [349, 93] width 61 height 18
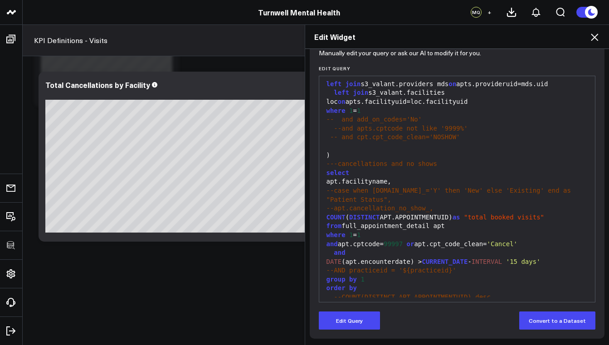
scroll to position [99, 0]
click at [595, 38] on icon at bounding box center [594, 37] width 7 height 7
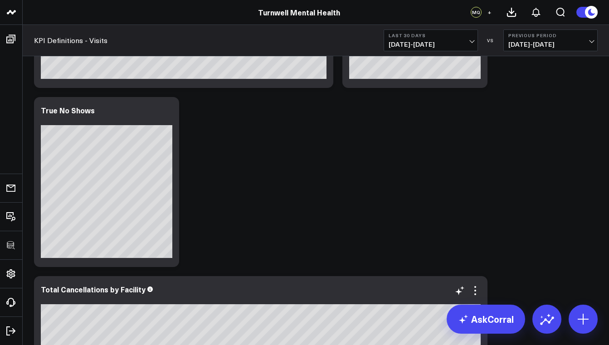
scroll to position [555, 0]
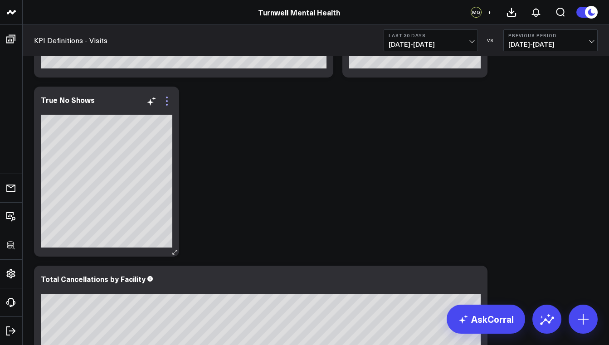
click at [168, 101] on icon at bounding box center [166, 101] width 11 height 11
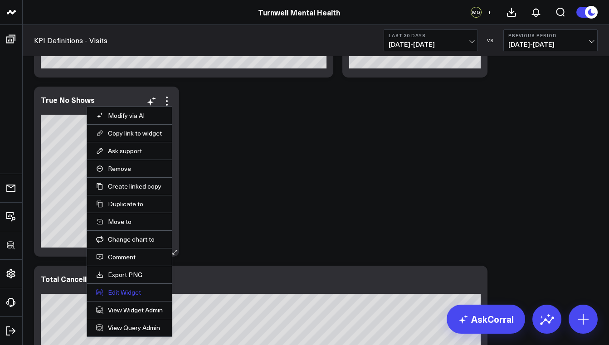
click at [142, 289] on button "Edit Widget" at bounding box center [129, 292] width 67 height 8
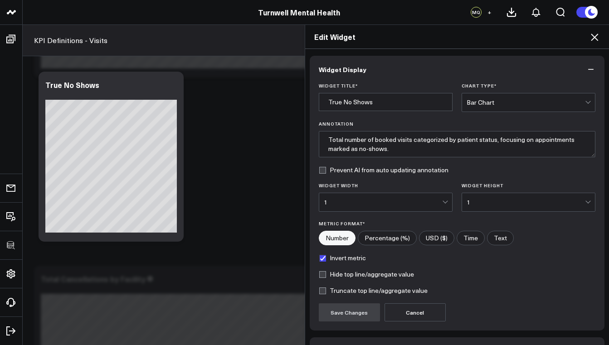
scroll to position [60, 0]
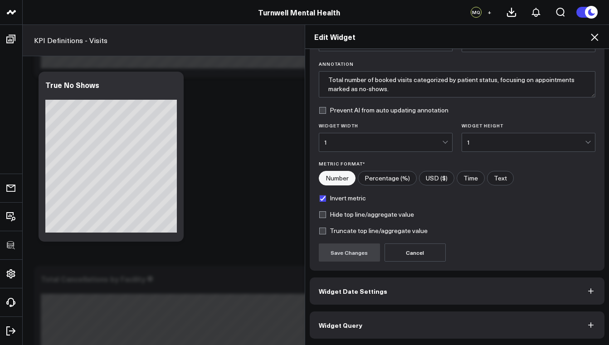
click at [388, 326] on button "Widget Query" at bounding box center [457, 325] width 295 height 27
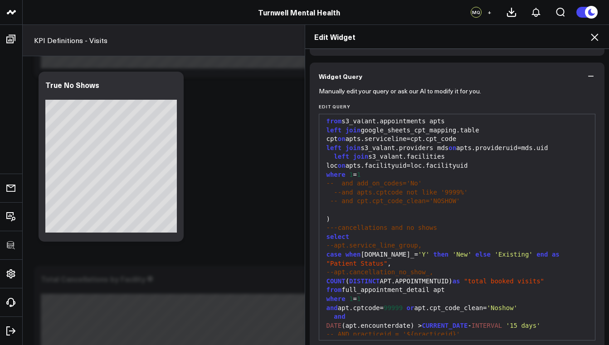
scroll to position [76, 0]
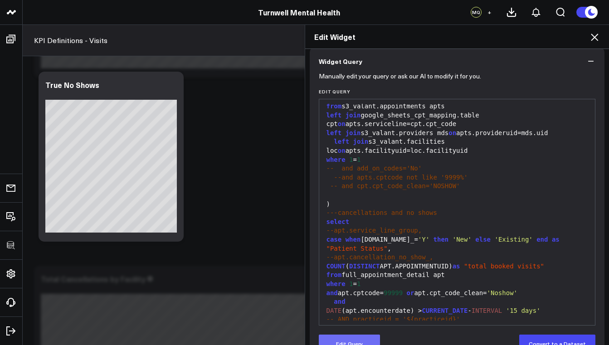
click at [356, 336] on button "Edit Query" at bounding box center [349, 344] width 61 height 18
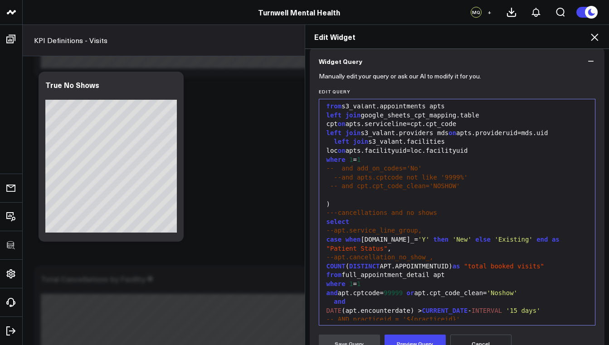
click at [324, 235] on div "case when [DOMAIN_NAME]_= 'Y' then 'New' else 'Existing' end as "Patient Status…" at bounding box center [457, 244] width 267 height 18
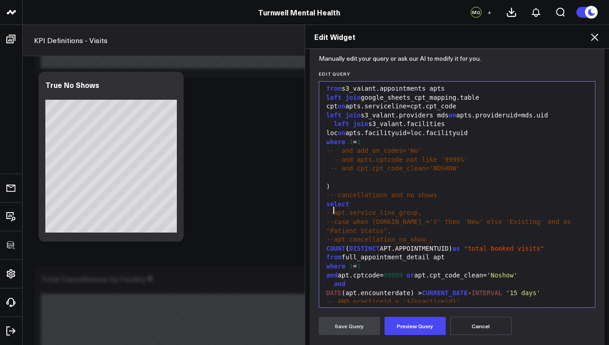
click at [324, 307] on div "group by 1" at bounding box center [457, 311] width 267 height 9
click at [329, 298] on span "-- AND practiceid = '${practiceid}'" at bounding box center [394, 301] width 134 height 7
click at [412, 326] on button "Preview Query" at bounding box center [415, 326] width 61 height 18
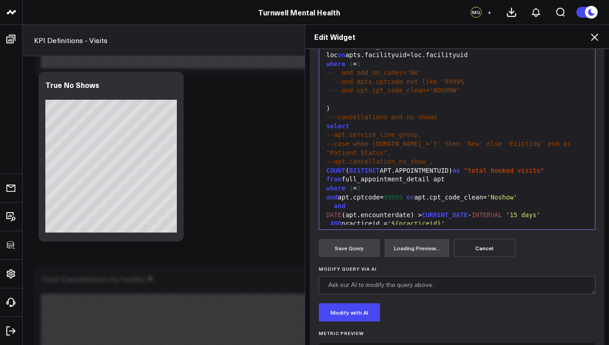
scroll to position [212, 0]
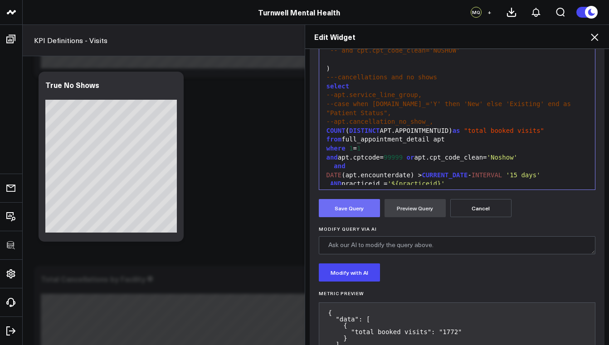
click at [363, 210] on button "Save Query" at bounding box center [349, 208] width 61 height 18
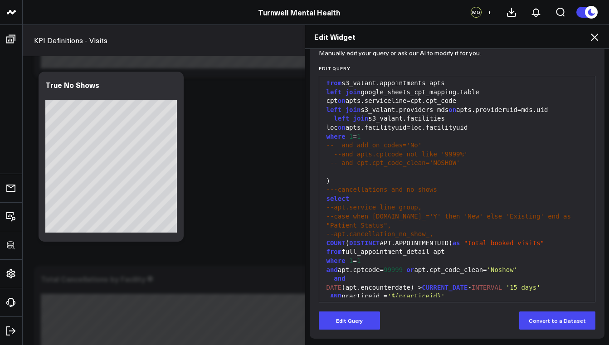
scroll to position [99, 0]
click at [325, 292] on div "AND practiceid = '${practiceid}'" at bounding box center [457, 296] width 267 height 9
click at [339, 320] on button "Edit Query" at bounding box center [349, 321] width 61 height 18
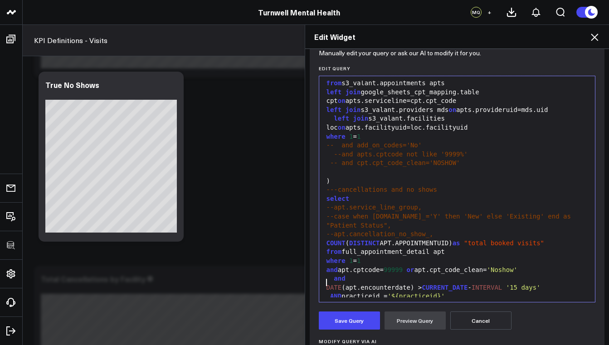
click at [325, 292] on div "AND practiceid = '${practiceid}'" at bounding box center [457, 296] width 267 height 9
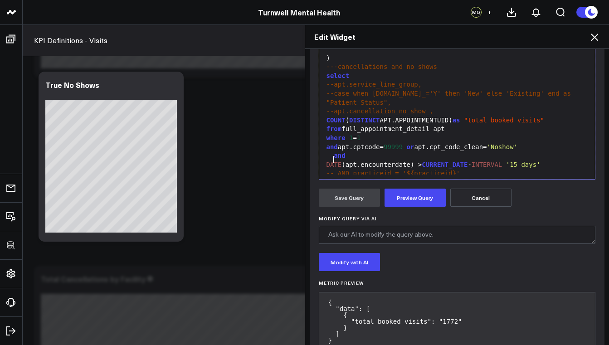
scroll to position [238, 0]
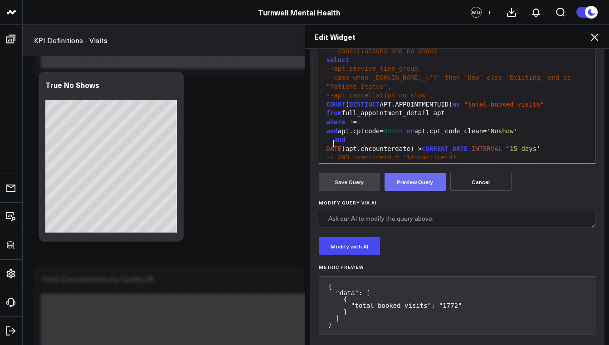
click at [407, 181] on button "Preview Query" at bounding box center [415, 182] width 61 height 18
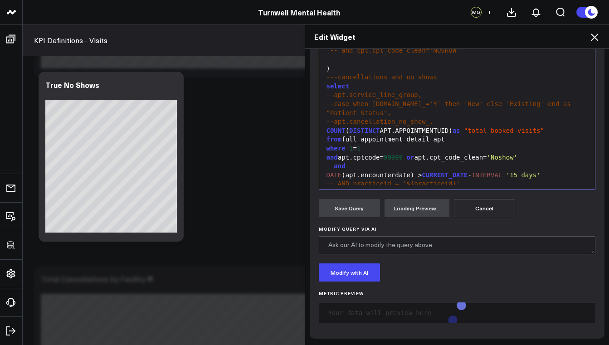
scroll to position [212, 0]
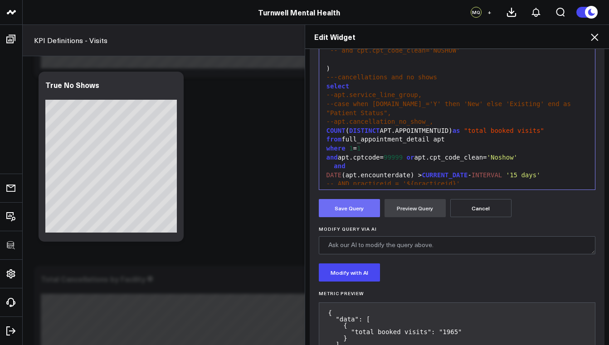
click at [352, 208] on button "Save Query" at bounding box center [349, 208] width 61 height 18
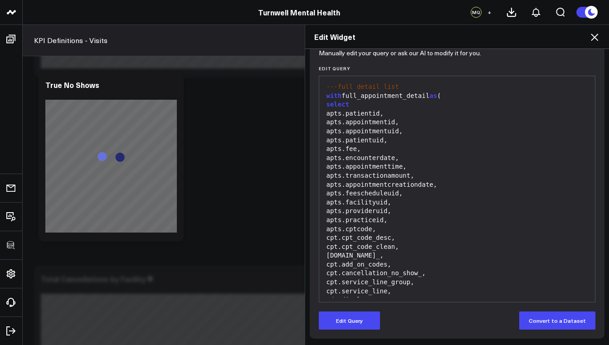
scroll to position [0, 0]
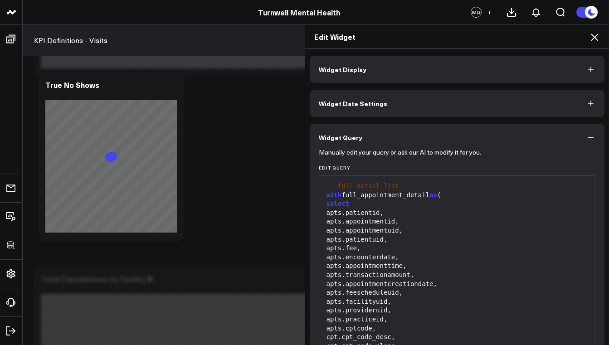
click at [362, 106] on span "Widget Date Settings" at bounding box center [353, 103] width 68 height 7
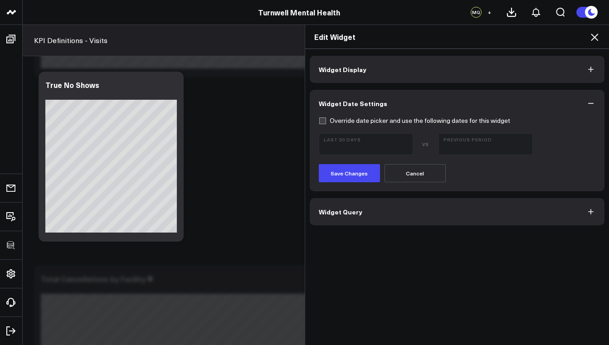
click at [360, 210] on button "Widget Query" at bounding box center [457, 211] width 295 height 27
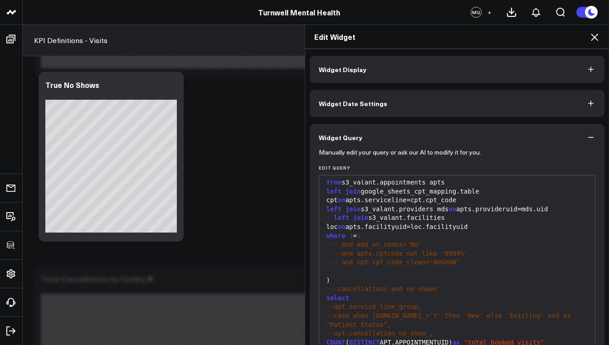
scroll to position [99, 0]
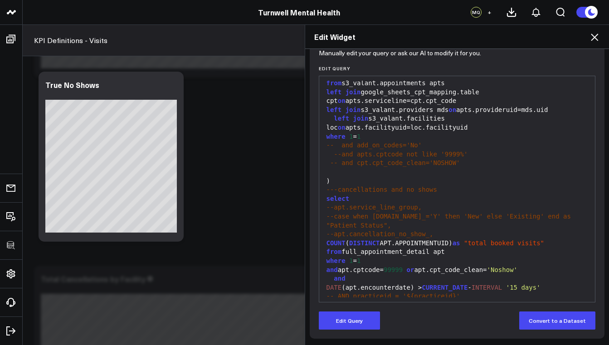
click at [329, 204] on span "--apt.service_line_group," at bounding box center [375, 207] width 96 height 7
click at [329, 213] on span "--case when [DOMAIN_NAME]_='Y' then 'New' else 'Existing' end as "Patient Statu…" at bounding box center [451, 221] width 249 height 16
click at [330, 213] on span "--case when [DOMAIN_NAME]_='Y' then 'New' else 'Existing' end as "Patient Statu…" at bounding box center [451, 221] width 249 height 16
click at [339, 329] on button "Edit Query" at bounding box center [349, 321] width 61 height 18
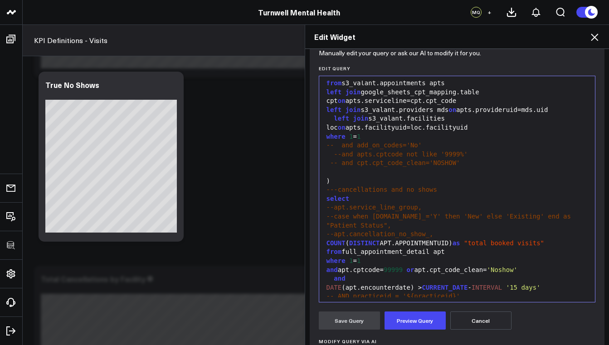
click at [329, 213] on span "--case when [DOMAIN_NAME]_='Y' then 'New' else 'Existing' end as "Patient Statu…" at bounding box center [451, 221] width 249 height 16
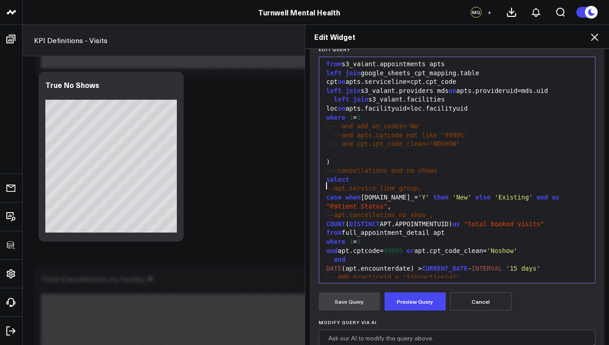
scroll to position [123, 0]
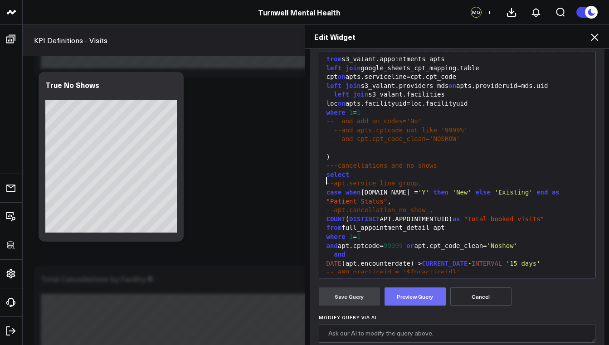
click at [407, 293] on button "Preview Query" at bounding box center [415, 297] width 61 height 18
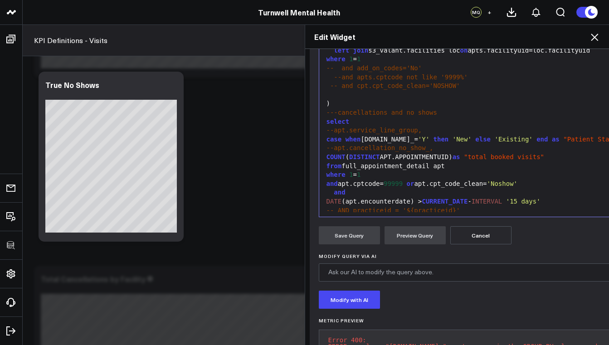
scroll to position [229, 0]
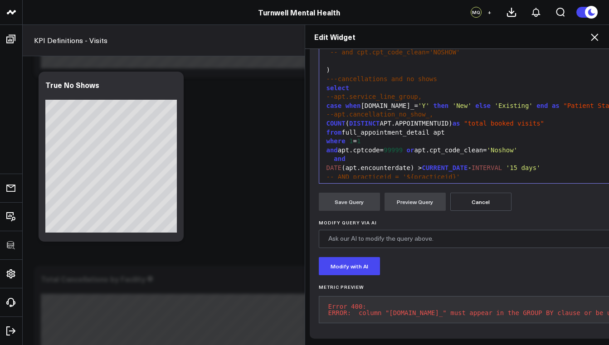
click at [328, 182] on span "--group by 1" at bounding box center [350, 185] width 46 height 7
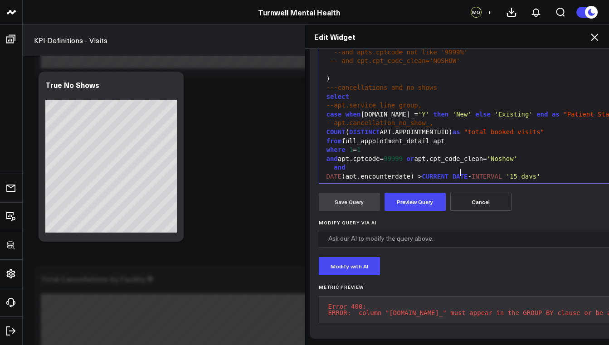
scroll to position [217, 0]
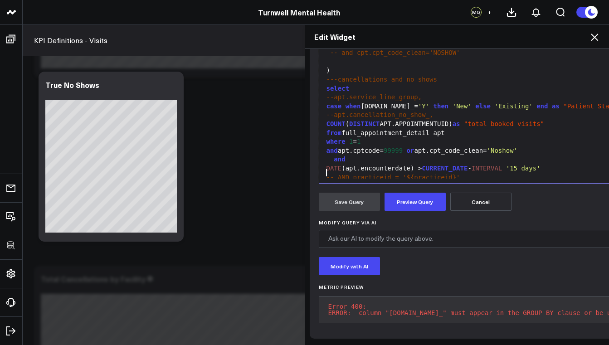
click at [420, 193] on button "Preview Query" at bounding box center [415, 202] width 61 height 18
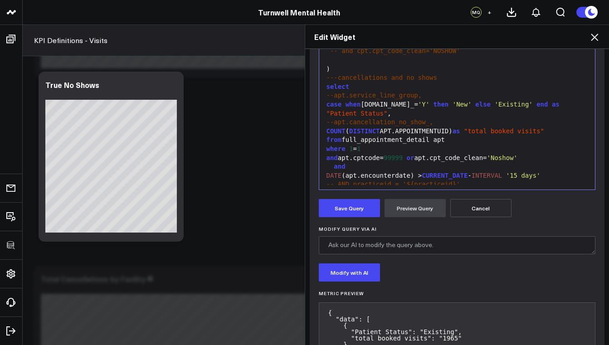
scroll to position [256, 0]
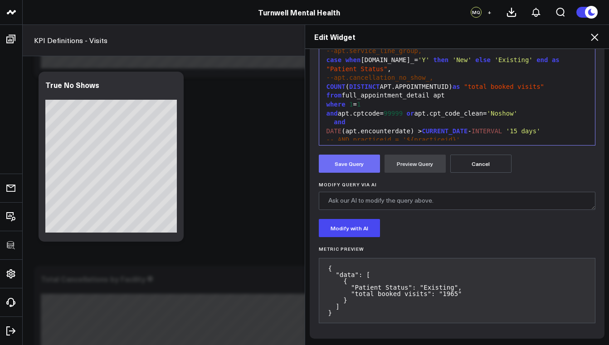
click at [354, 165] on button "Save Query" at bounding box center [349, 164] width 61 height 18
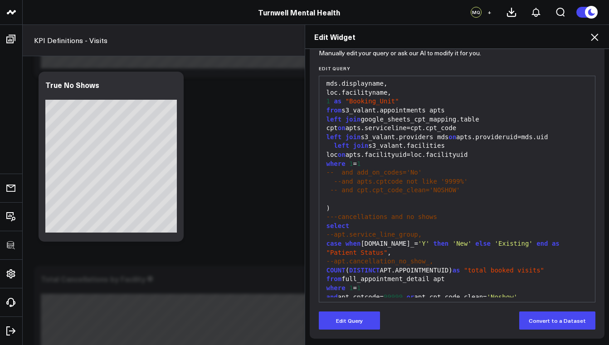
scroll to position [244, 0]
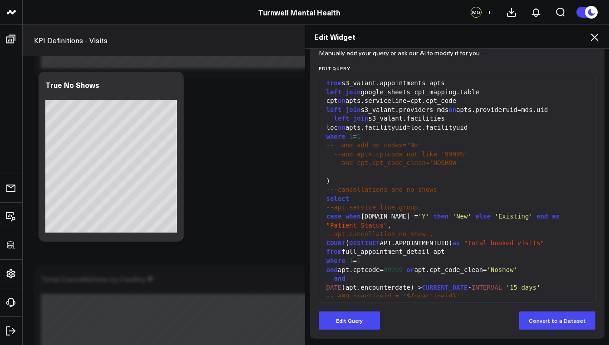
click at [602, 38] on div "Edit Widget" at bounding box center [457, 37] width 304 height 24
click at [593, 38] on icon at bounding box center [594, 37] width 11 height 11
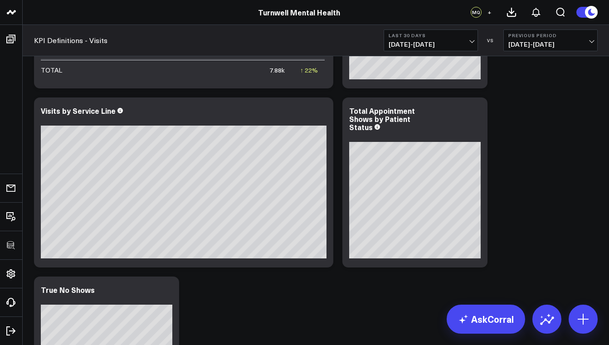
scroll to position [289, 0]
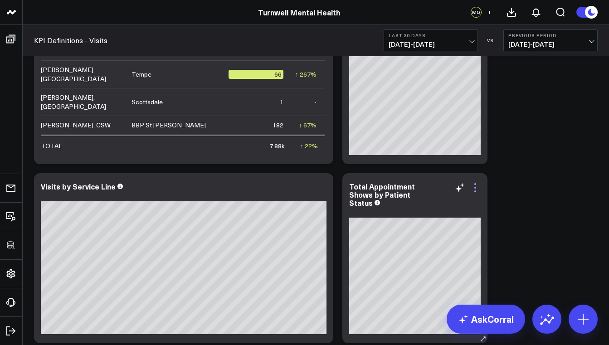
click at [478, 189] on icon at bounding box center [475, 187] width 11 height 11
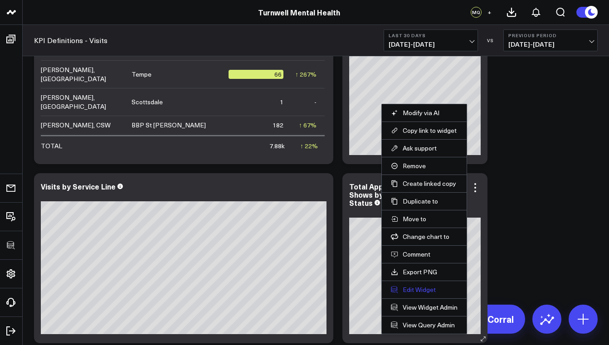
click at [429, 290] on button "Edit Widget" at bounding box center [424, 290] width 67 height 8
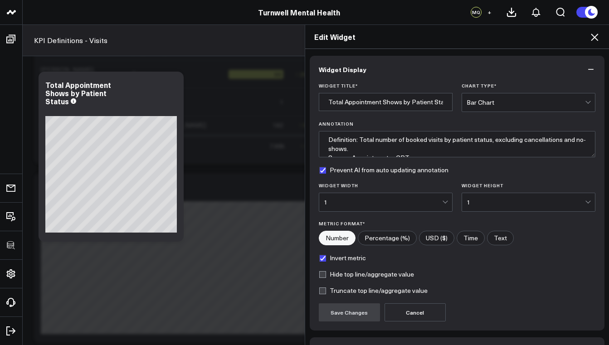
scroll to position [60, 0]
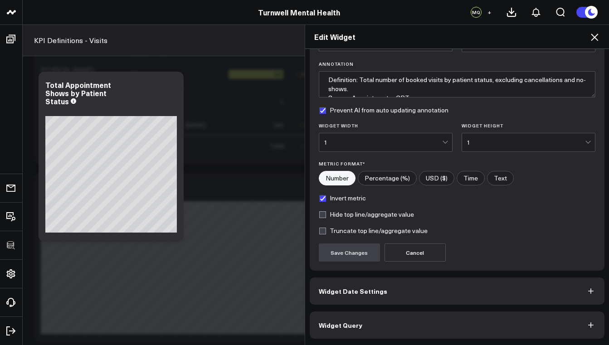
click at [374, 318] on button "Widget Query" at bounding box center [457, 325] width 295 height 27
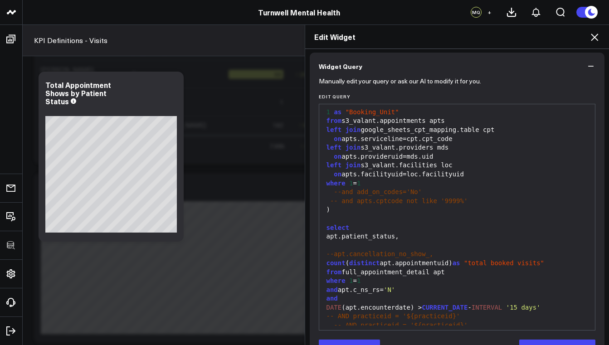
scroll to position [86, 0]
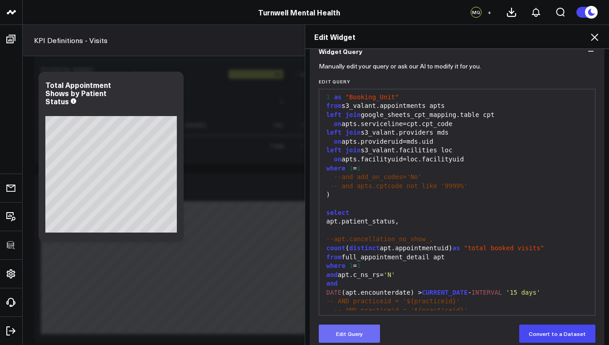
click at [362, 328] on button "Edit Query" at bounding box center [349, 334] width 61 height 18
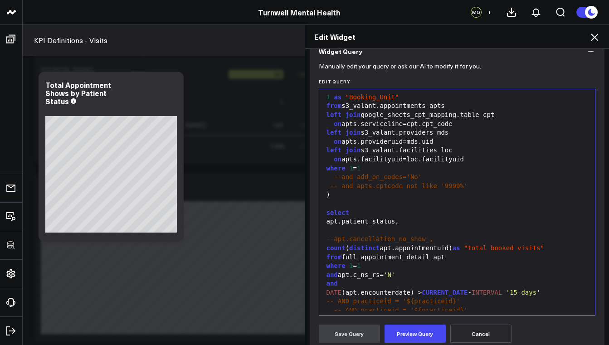
click at [399, 279] on div "and" at bounding box center [457, 283] width 267 height 9
click at [408, 271] on div "and apt.c_ns_rs= 'N'" at bounding box center [457, 275] width 267 height 9
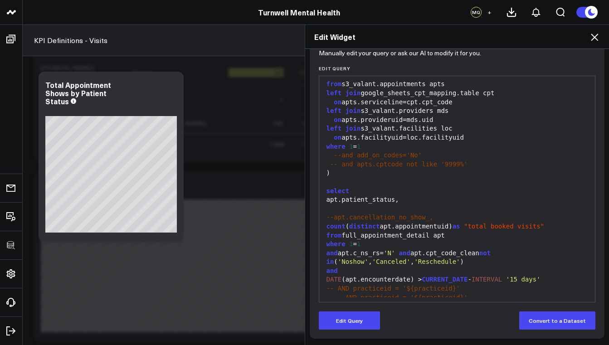
scroll to position [275, 0]
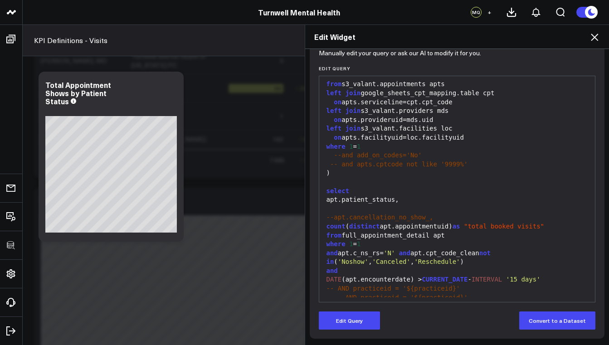
click at [595, 39] on icon at bounding box center [594, 37] width 11 height 11
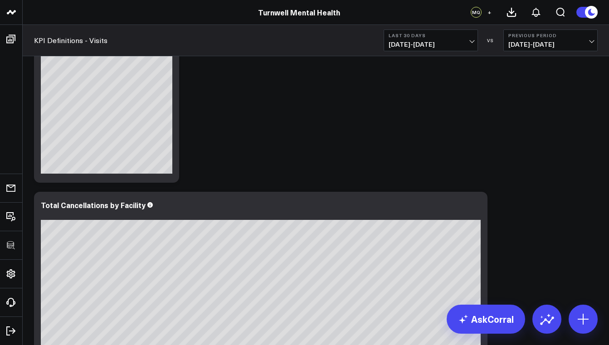
scroll to position [472, 0]
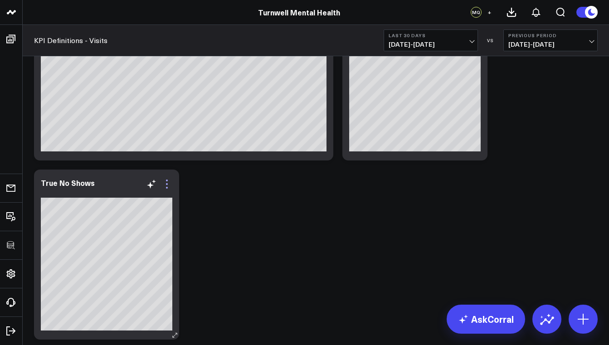
click at [166, 185] on icon at bounding box center [167, 184] width 2 height 2
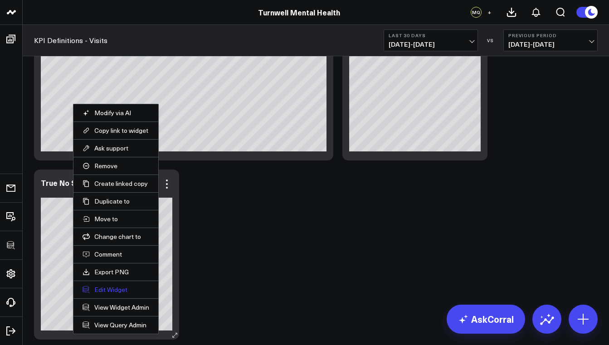
click at [117, 293] on button "Edit Widget" at bounding box center [116, 290] width 67 height 8
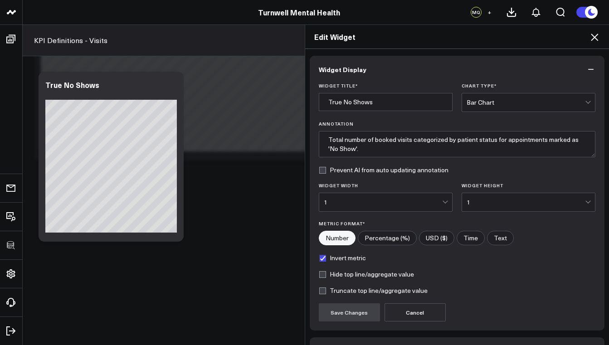
scroll to position [60, 0]
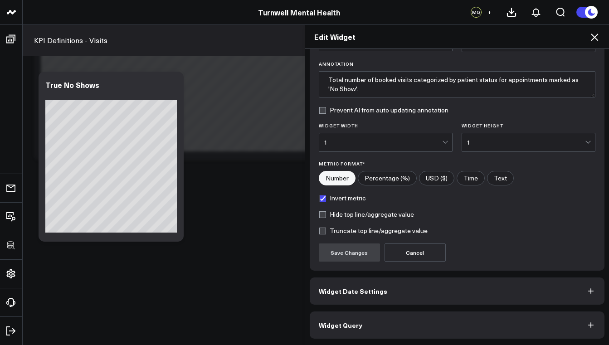
click at [401, 318] on button "Widget Query" at bounding box center [457, 325] width 295 height 27
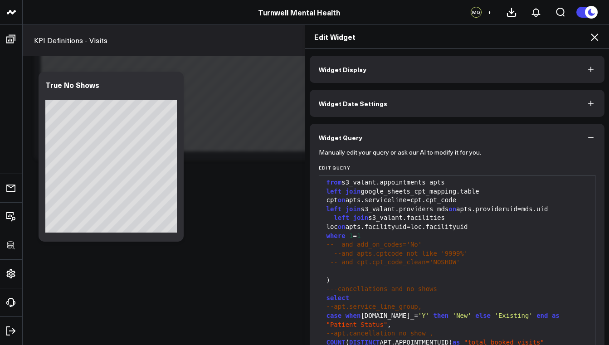
scroll to position [99, 0]
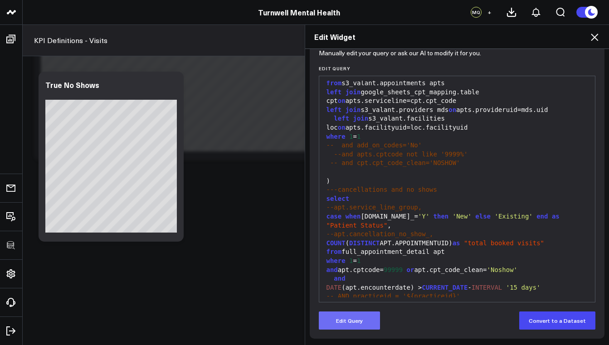
click at [361, 319] on button "Edit Query" at bounding box center [349, 321] width 61 height 18
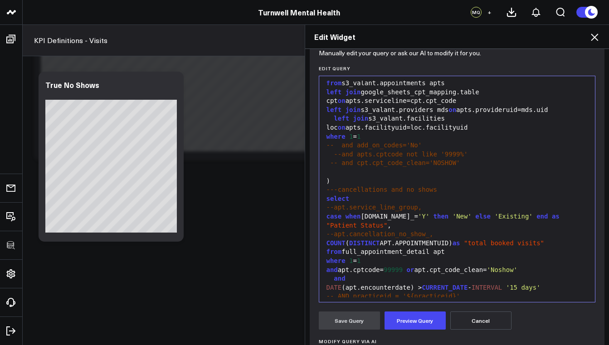
click at [324, 212] on div "case when [DOMAIN_NAME]_= 'Y' then 'New' else 'Existing' end as "Patient Status…" at bounding box center [457, 221] width 267 height 18
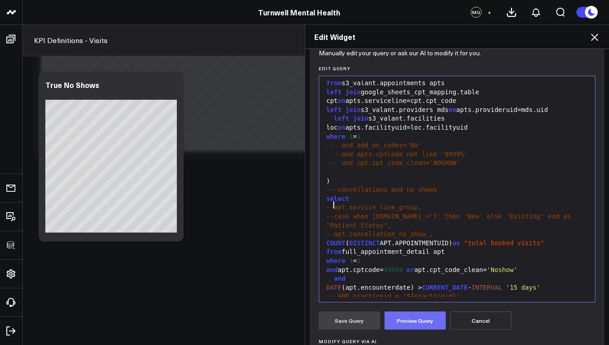
click at [410, 319] on button "Preview Query" at bounding box center [415, 321] width 61 height 18
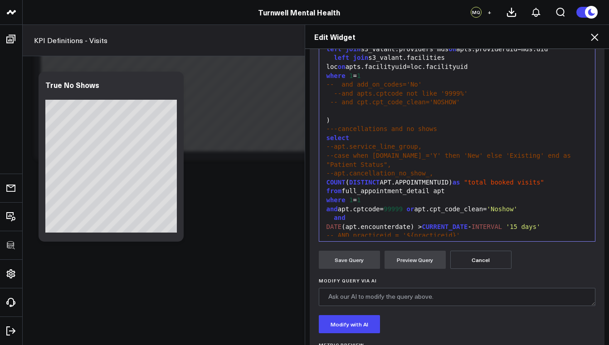
scroll to position [224, 0]
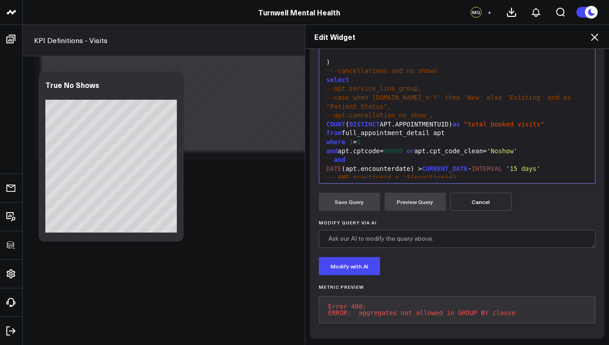
click at [324, 182] on div "group by 1" at bounding box center [457, 186] width 267 height 9
click at [402, 194] on button "Preview Query" at bounding box center [415, 202] width 61 height 18
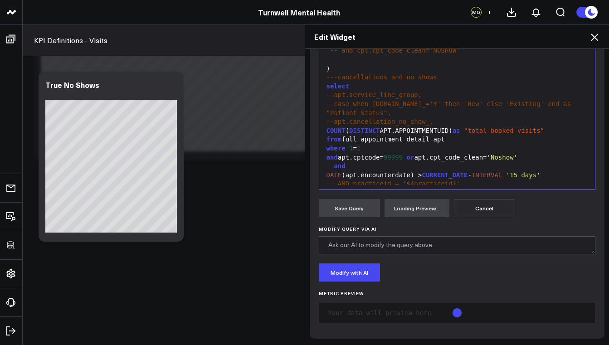
scroll to position [212, 0]
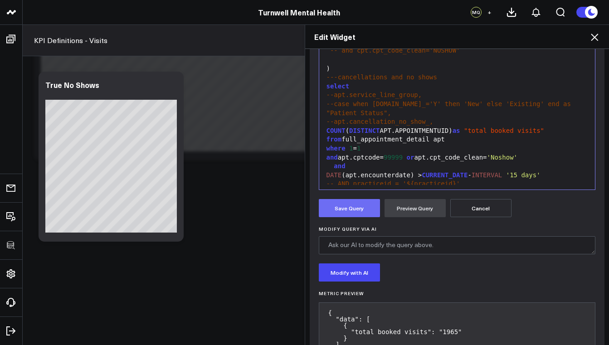
click at [351, 208] on button "Save Query" at bounding box center [349, 208] width 61 height 18
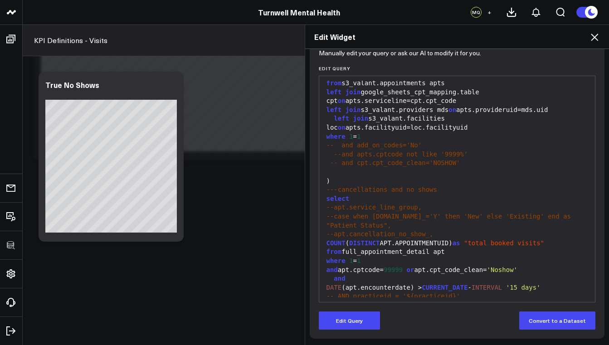
scroll to position [99, 0]
click at [351, 230] on div "--apt.cancellation_no_show_," at bounding box center [457, 234] width 267 height 9
click at [332, 204] on span "--apt.service_line_group," at bounding box center [375, 207] width 96 height 7
click at [334, 293] on span "-- AND practiceid = '${practiceid}'" at bounding box center [394, 296] width 134 height 7
click at [367, 317] on button "Edit Query" at bounding box center [349, 321] width 61 height 18
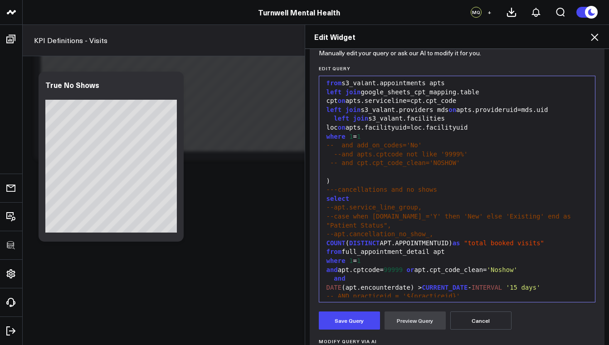
click at [334, 293] on span "-- AND practiceid = '${practiceid}'" at bounding box center [394, 296] width 134 height 7
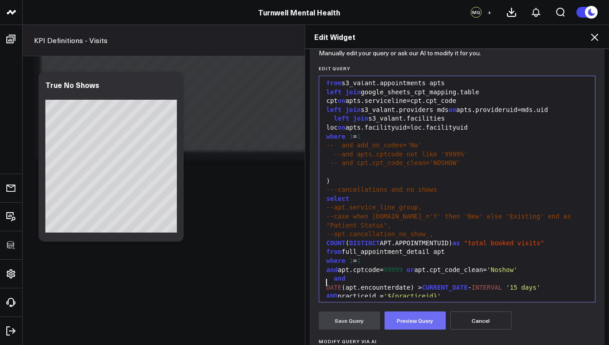
click at [416, 322] on button "Preview Query" at bounding box center [415, 321] width 61 height 18
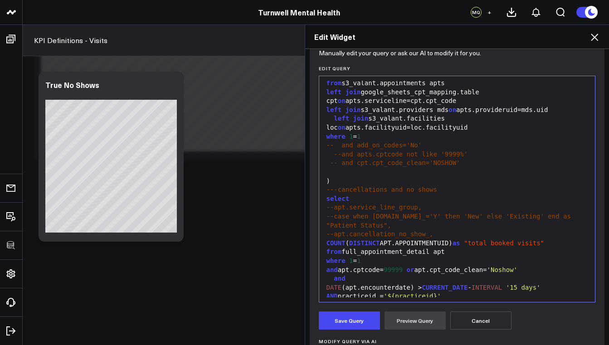
scroll to position [250, 0]
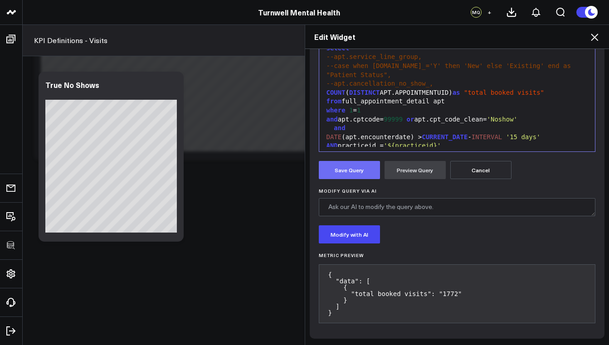
click at [349, 167] on button "Save Query" at bounding box center [349, 170] width 61 height 18
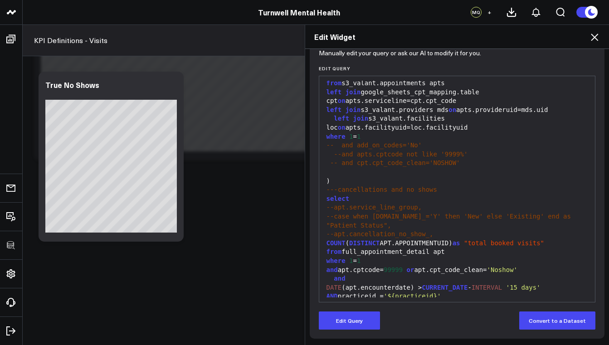
scroll to position [99, 0]
click at [324, 292] on div "AND practiceid = '${practiceid}'" at bounding box center [457, 296] width 267 height 9
click at [339, 318] on button "Edit Query" at bounding box center [349, 321] width 61 height 18
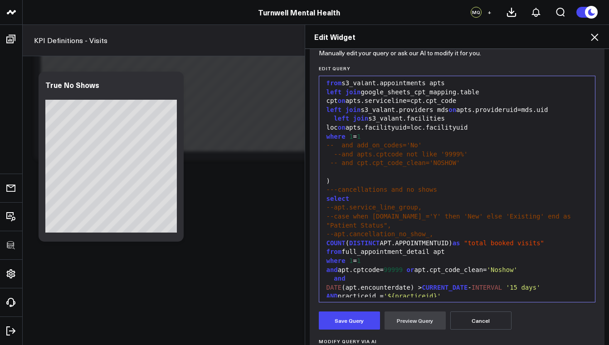
click at [324, 292] on div "AND practiceid = '${practiceid}'" at bounding box center [457, 296] width 267 height 9
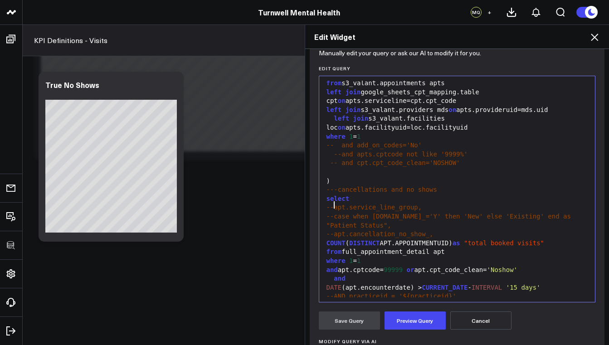
click at [329, 213] on span "--case when [DOMAIN_NAME]_='Y' then 'New' else 'Existing' end as "Patient Statu…" at bounding box center [451, 221] width 249 height 16
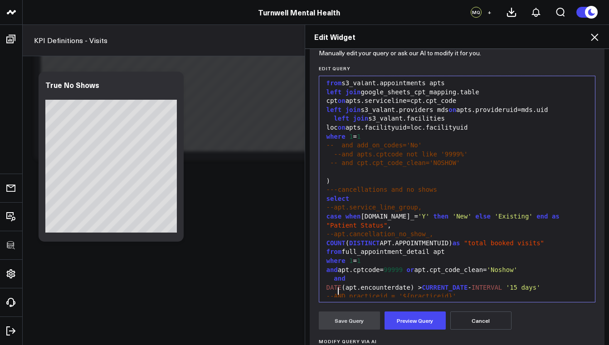
click at [333, 302] on span "--group by 1" at bounding box center [350, 305] width 46 height 7
click at [405, 322] on button "Preview Query" at bounding box center [415, 321] width 61 height 18
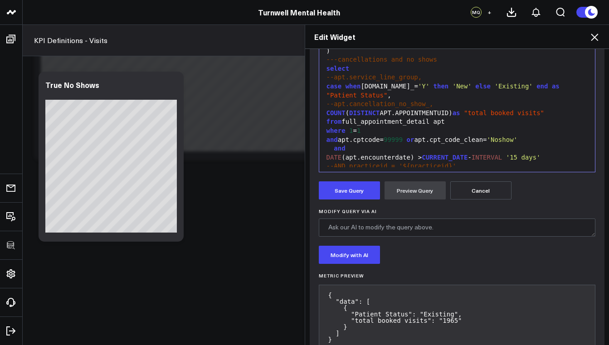
scroll to position [256, 0]
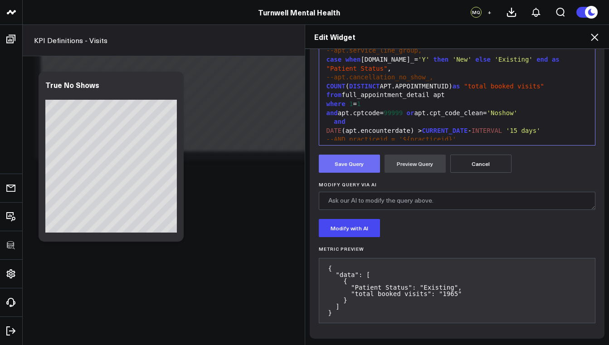
click at [343, 163] on button "Save Query" at bounding box center [349, 164] width 61 height 18
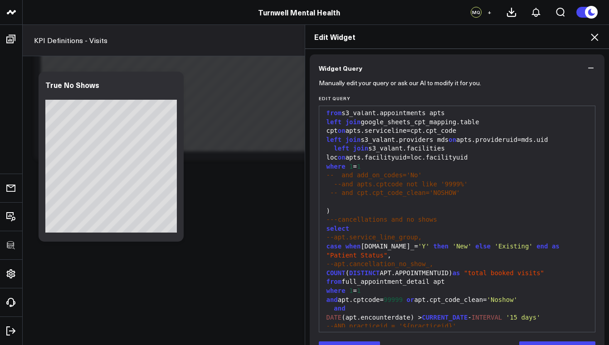
scroll to position [83, 0]
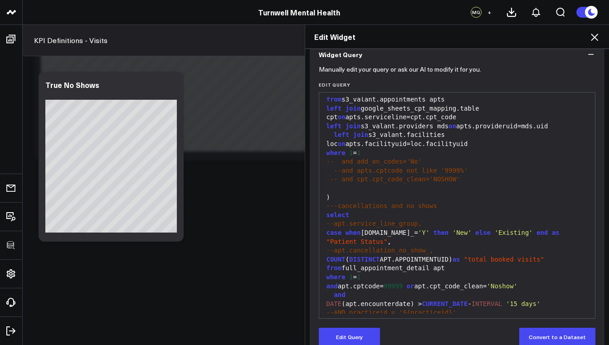
click at [595, 41] on icon at bounding box center [594, 37] width 11 height 11
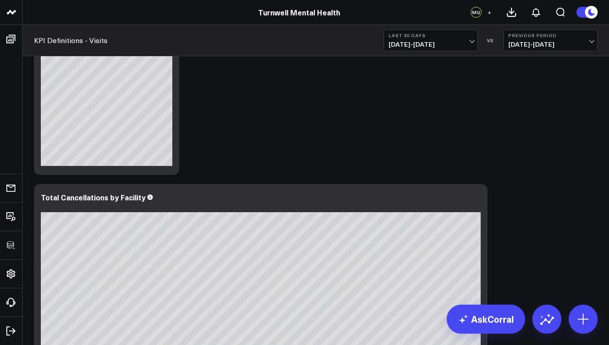
scroll to position [704, 0]
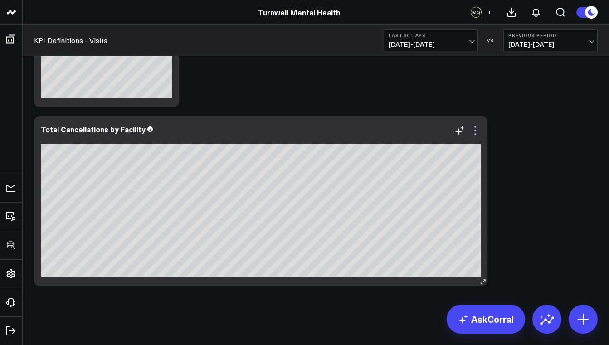
click at [476, 134] on icon at bounding box center [475, 134] width 2 height 2
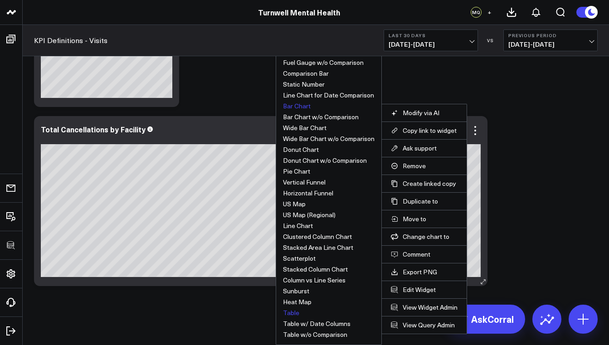
click at [294, 311] on button "Table" at bounding box center [291, 313] width 16 height 6
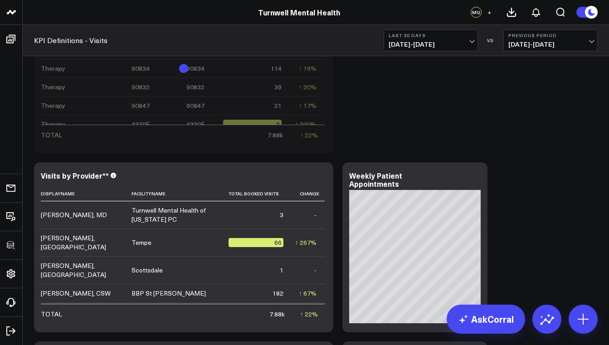
scroll to position [0, 0]
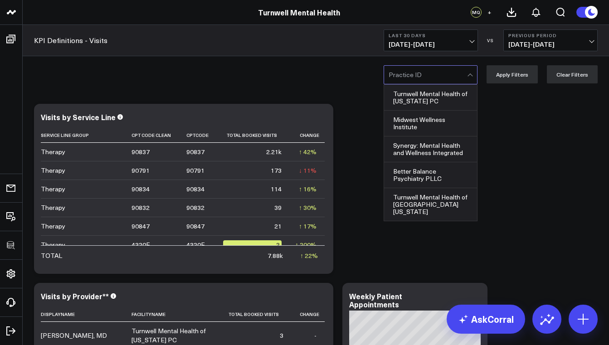
click at [472, 73] on div at bounding box center [470, 75] width 5 height 5
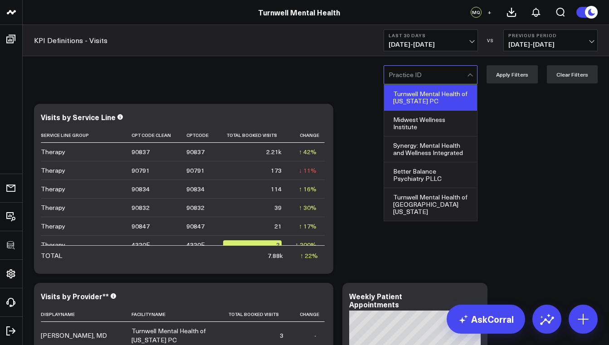
click at [453, 100] on div "Turnwell Mental Health of [US_STATE] PC" at bounding box center [430, 98] width 93 height 26
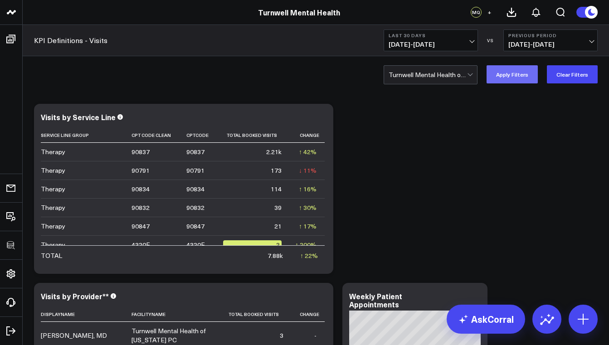
click at [524, 72] on button "Apply Filters" at bounding box center [512, 74] width 51 height 18
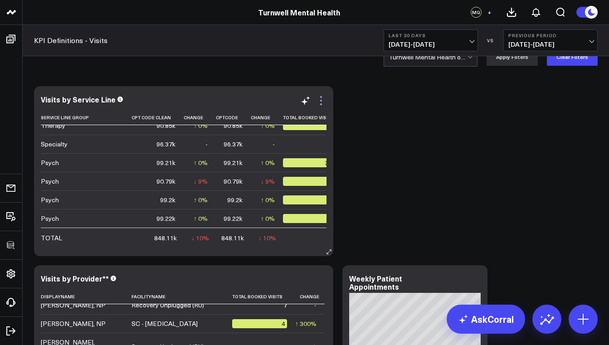
click at [322, 100] on icon at bounding box center [321, 100] width 11 height 11
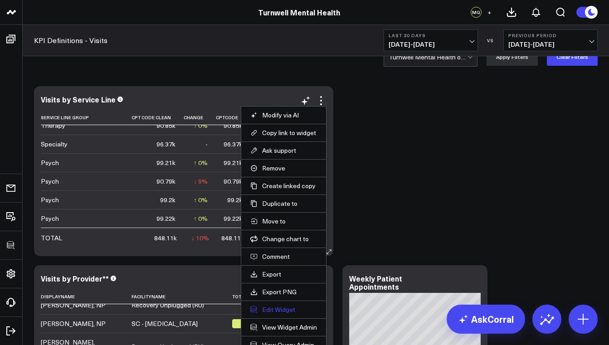
click at [274, 311] on button "Edit Widget" at bounding box center [283, 310] width 67 height 8
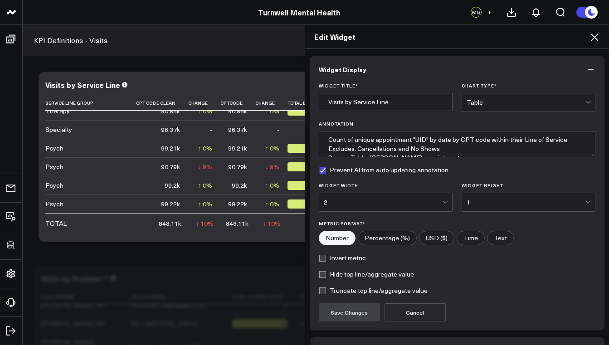
scroll to position [60, 0]
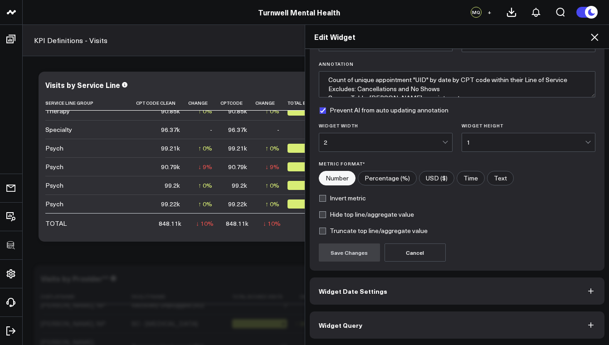
click at [353, 324] on span "Widget Query" at bounding box center [341, 325] width 44 height 7
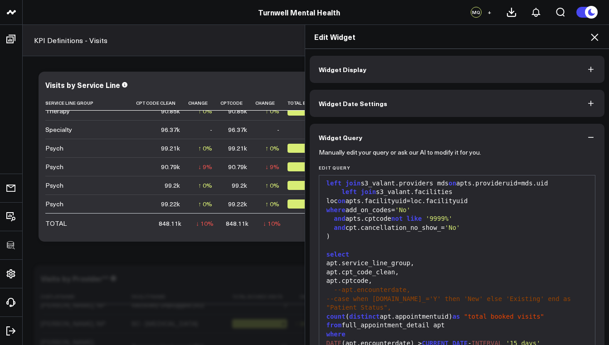
scroll to position [99, 0]
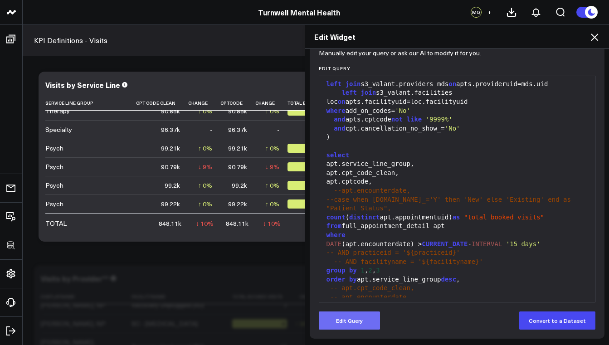
click at [337, 324] on button "Edit Query" at bounding box center [349, 321] width 61 height 18
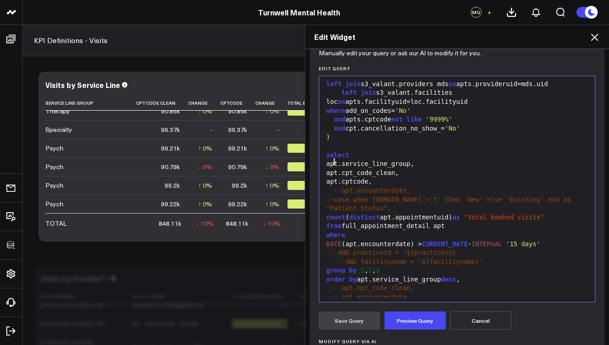
click at [331, 169] on div "apt.cpt_code_clean," at bounding box center [457, 173] width 267 height 9
click at [418, 169] on div "cast (apt.cpt_code_clean," at bounding box center [457, 173] width 267 height 9
click at [425, 319] on button "Preview Query" at bounding box center [415, 321] width 61 height 18
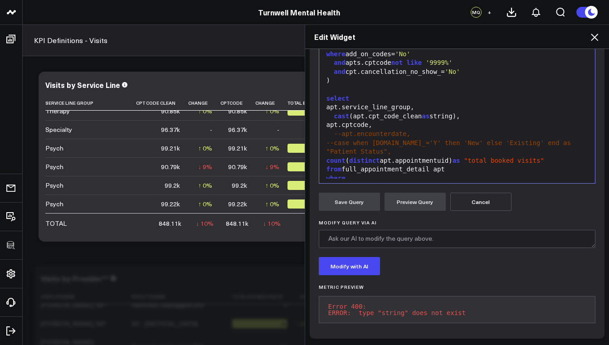
scroll to position [227, 0]
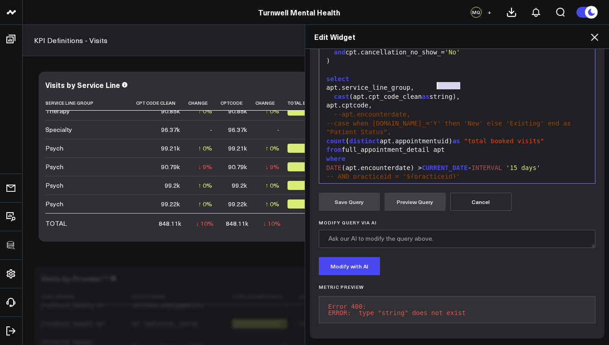
drag, startPoint x: 457, startPoint y: 80, endPoint x: 435, endPoint y: 79, distance: 22.2
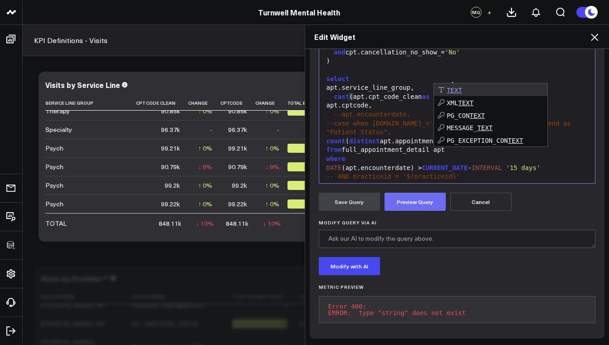
click at [434, 195] on button "Preview Query" at bounding box center [415, 202] width 61 height 18
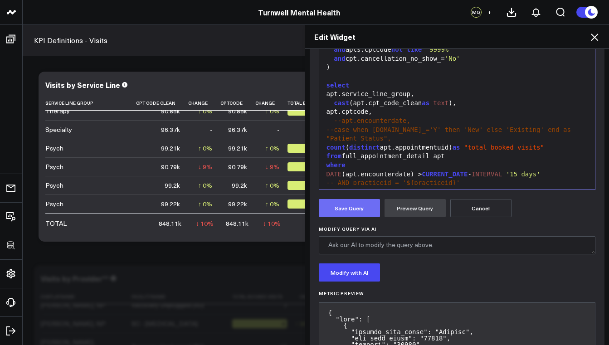
click at [348, 204] on button "Save Query" at bounding box center [349, 208] width 61 height 18
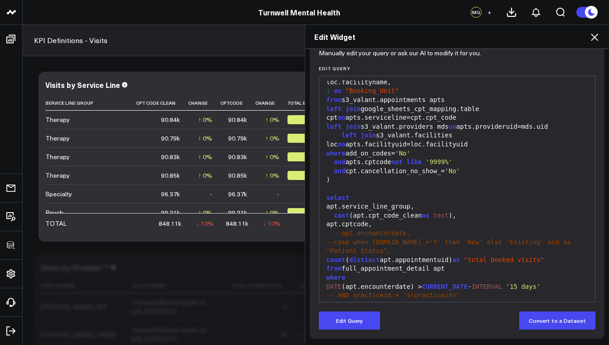
scroll to position [0, 0]
click at [416, 211] on div "cast ( apt.cpt_code_clean as text ) ," at bounding box center [457, 215] width 267 height 9
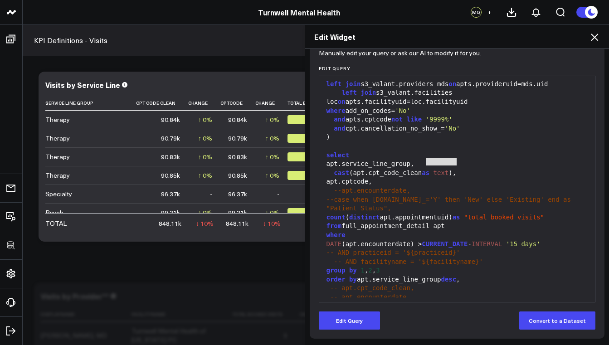
drag, startPoint x: 454, startPoint y: 161, endPoint x: 424, endPoint y: 160, distance: 29.5
click at [424, 169] on div "cast (apt.cpt_code_clean as text )," at bounding box center [457, 173] width 267 height 9
click at [360, 323] on button "Edit Query" at bounding box center [349, 321] width 61 height 18
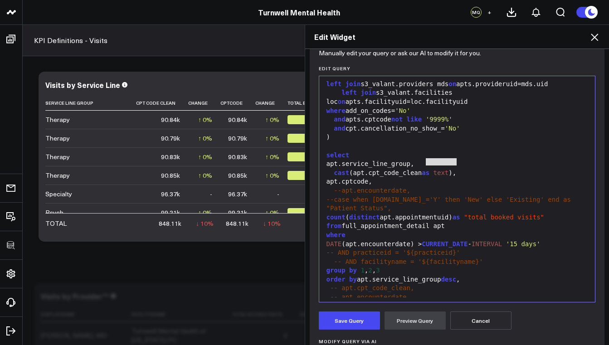
click at [375, 177] on div "apt.cptcode," at bounding box center [457, 181] width 267 height 9
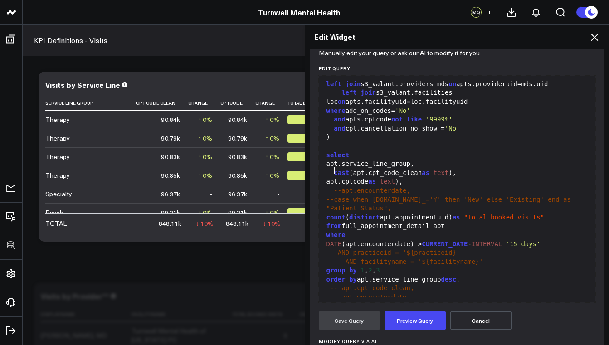
click at [329, 177] on div "apt.cptcode as text )," at bounding box center [457, 181] width 267 height 9
click at [419, 321] on button "Preview Query" at bounding box center [415, 321] width 61 height 18
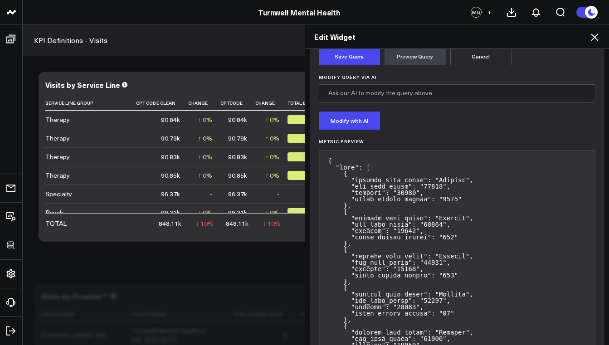
scroll to position [174, 0]
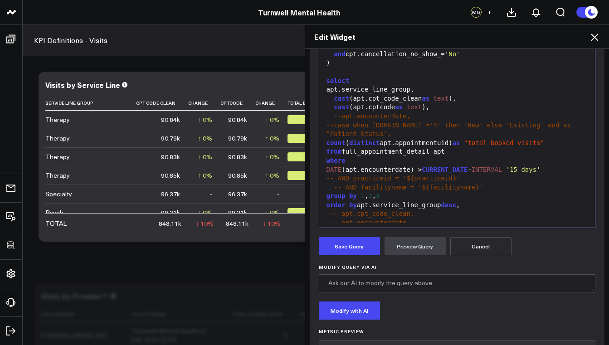
click at [337, 210] on span "-- apt.cpt_code_clean," at bounding box center [372, 213] width 84 height 7
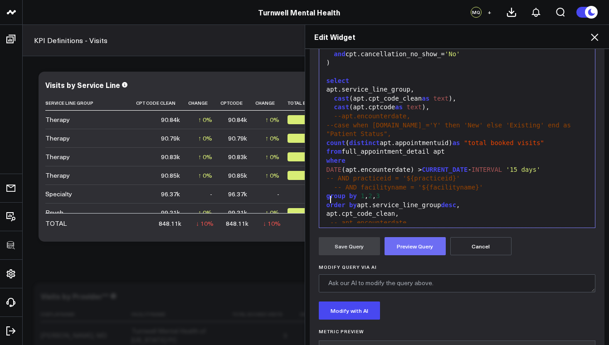
click at [415, 243] on button "Preview Query" at bounding box center [415, 246] width 61 height 18
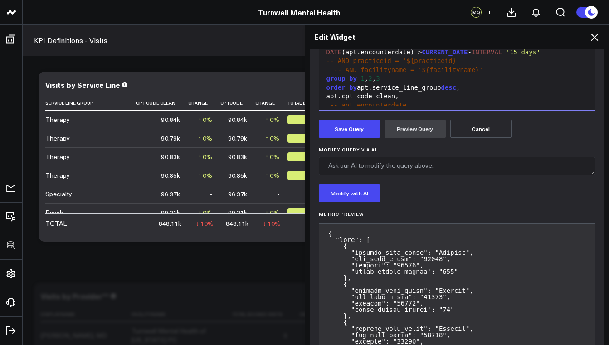
scroll to position [207, 0]
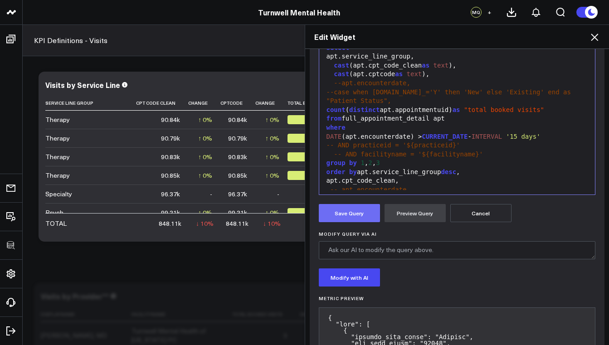
click at [356, 214] on button "Save Query" at bounding box center [349, 213] width 61 height 18
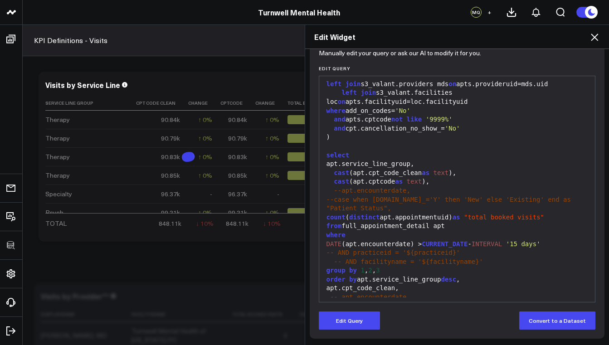
scroll to position [99, 0]
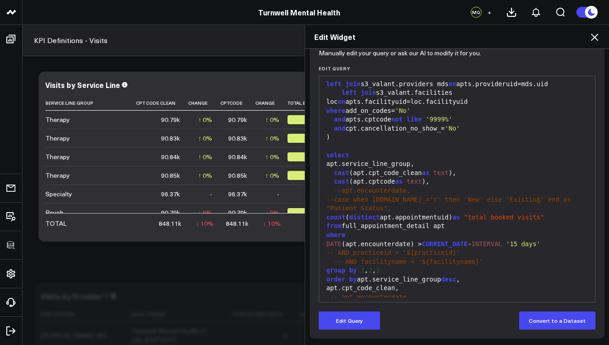
click at [453, 169] on div "cast ( apt.cpt_code_clean as text ) ," at bounding box center [457, 173] width 267 height 9
drag, startPoint x: 454, startPoint y: 206, endPoint x: 322, endPoint y: 205, distance: 132.0
click at [324, 213] on div "count ( distinct apt.appointmentuid) as "total booked visits"" at bounding box center [457, 217] width 267 height 9
drag, startPoint x: 354, startPoint y: 290, endPoint x: 332, endPoint y: 293, distance: 22.4
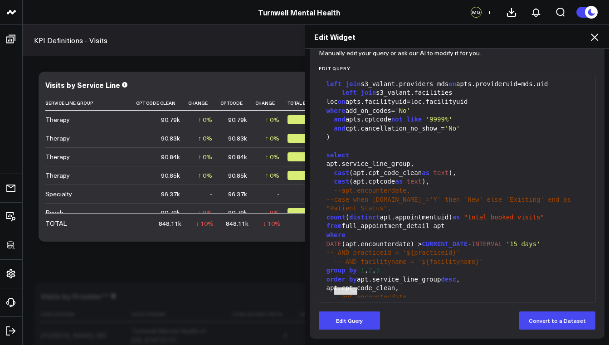
click at [332, 302] on div "sum ( 1 ) desc" at bounding box center [457, 306] width 267 height 9
click at [349, 322] on button "Edit Query" at bounding box center [349, 321] width 61 height 18
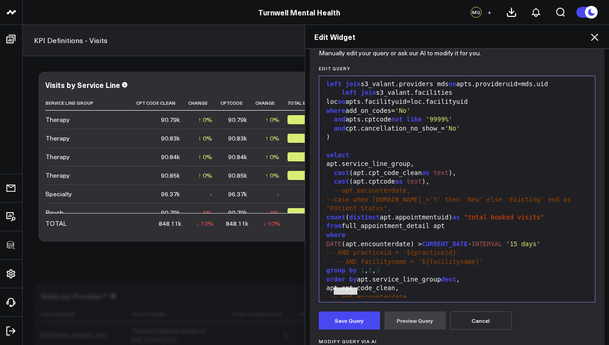
click at [357, 303] on span "desc" at bounding box center [364, 306] width 15 height 7
drag, startPoint x: 356, startPoint y: 292, endPoint x: 321, endPoint y: 292, distance: 35.4
click at [324, 302] on div "sum ( 1 ) desc" at bounding box center [457, 306] width 267 height 9
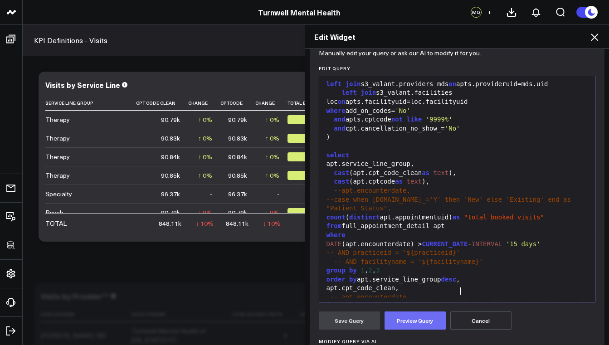
click at [408, 320] on button "Preview Query" at bounding box center [415, 321] width 61 height 18
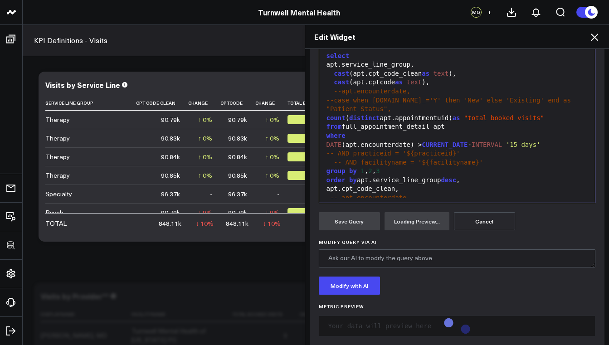
scroll to position [212, 0]
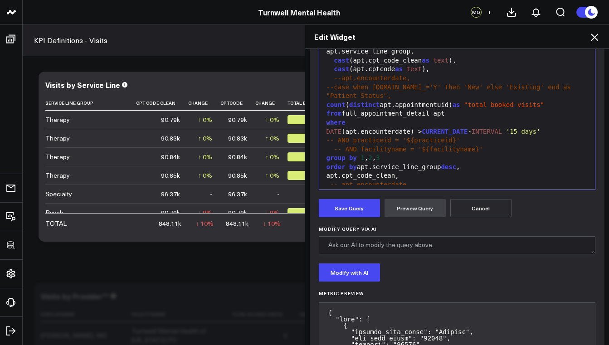
click at [326, 171] on div "apt.cpt_code_clean," at bounding box center [457, 175] width 267 height 9
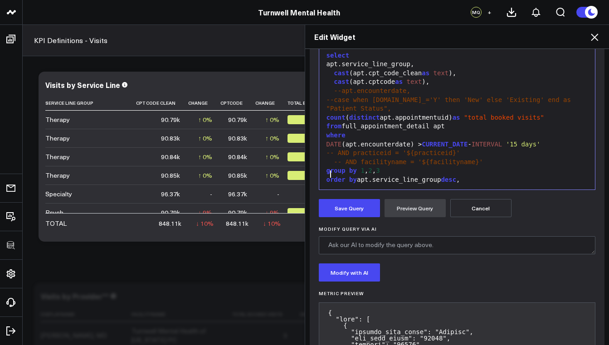
scroll to position [242, 0]
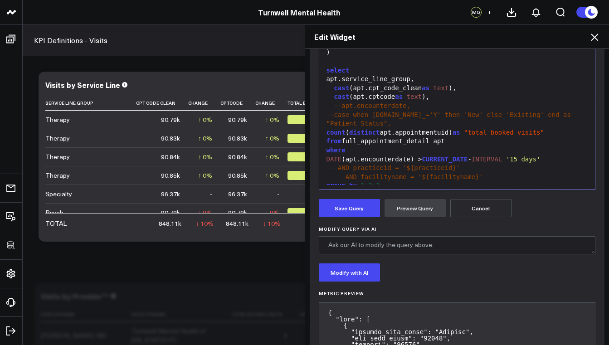
click at [334, 93] on span "cast" at bounding box center [341, 96] width 15 height 7
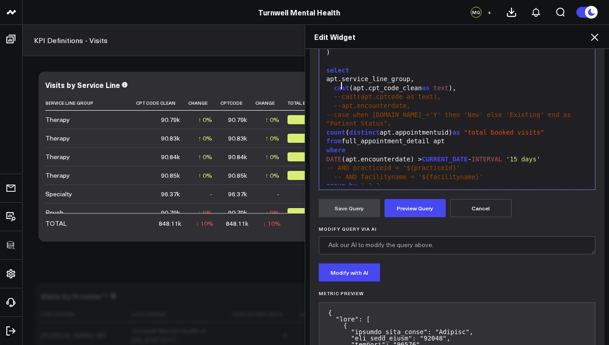
click at [388, 181] on div "group by 1 , 2 , 3" at bounding box center [457, 185] width 267 height 9
click at [410, 203] on button "Preview Query" at bounding box center [415, 208] width 61 height 18
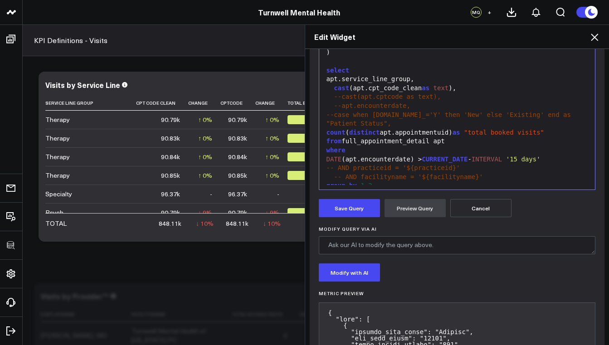
scroll to position [219, 0]
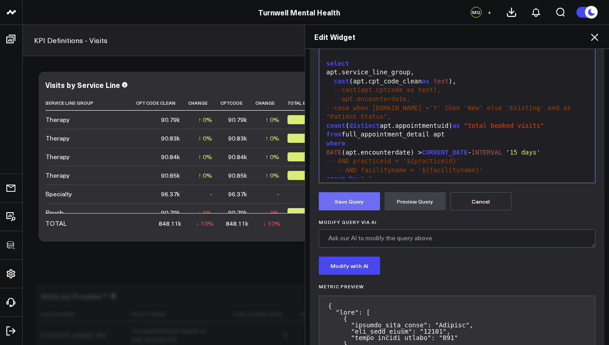
click at [350, 202] on button "Save Query" at bounding box center [349, 201] width 61 height 18
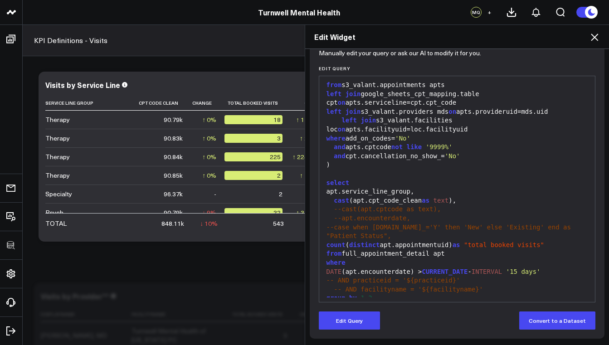
scroll to position [269, 0]
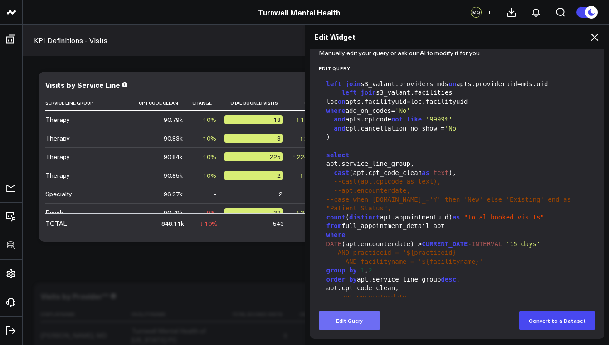
click at [332, 321] on button "Edit Query" at bounding box center [349, 321] width 61 height 18
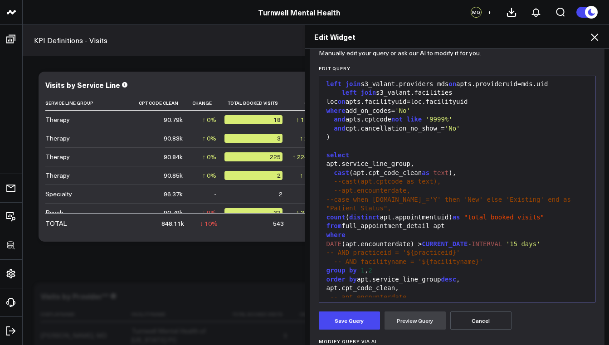
click at [327, 284] on div "apt.cpt_code_clean," at bounding box center [457, 288] width 267 height 9
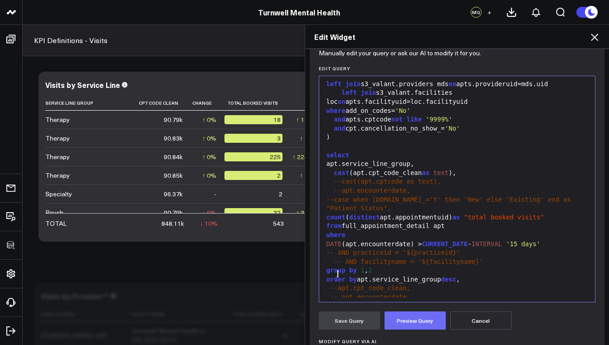
click at [414, 320] on button "Preview Query" at bounding box center [415, 321] width 61 height 18
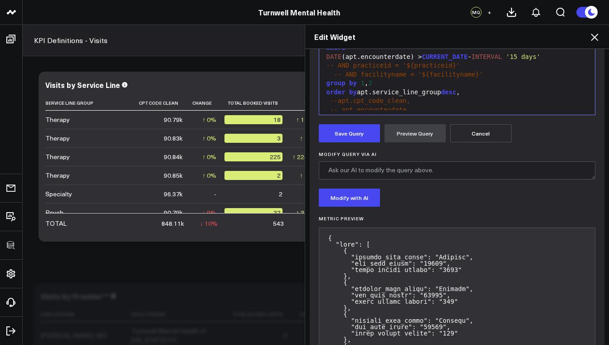
scroll to position [352, 0]
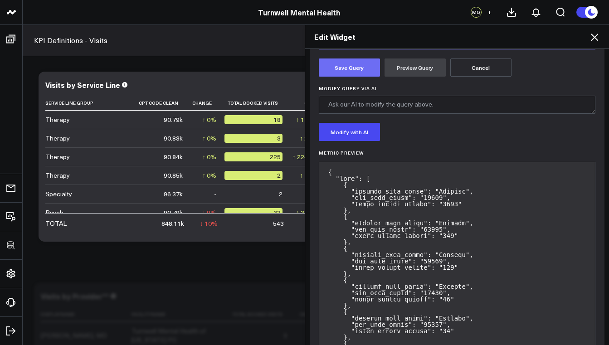
click at [353, 70] on button "Save Query" at bounding box center [349, 68] width 61 height 18
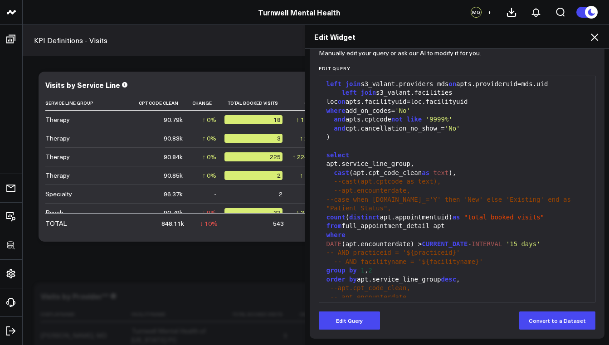
scroll to position [99, 0]
click at [593, 38] on icon at bounding box center [594, 37] width 11 height 11
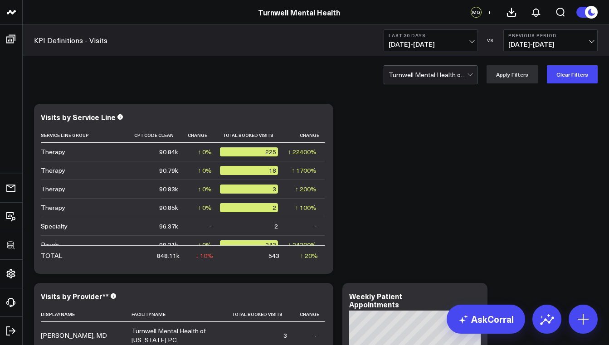
click at [428, 72] on div "Turnwell Mental Health of [US_STATE] PC" at bounding box center [428, 74] width 78 height 7
click at [563, 78] on button "Clear Filters" at bounding box center [572, 74] width 51 height 18
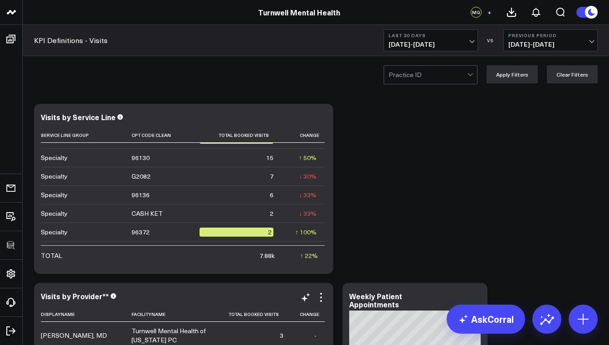
scroll to position [86, 0]
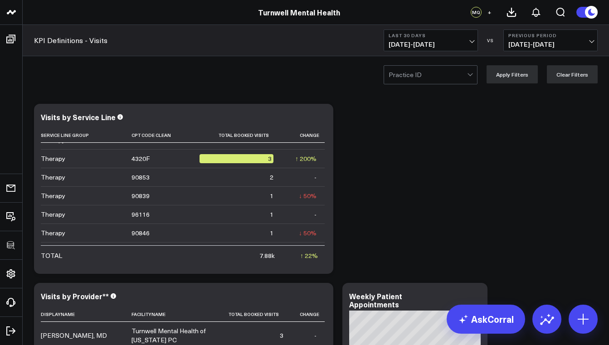
click at [428, 75] on div at bounding box center [428, 75] width 78 height 18
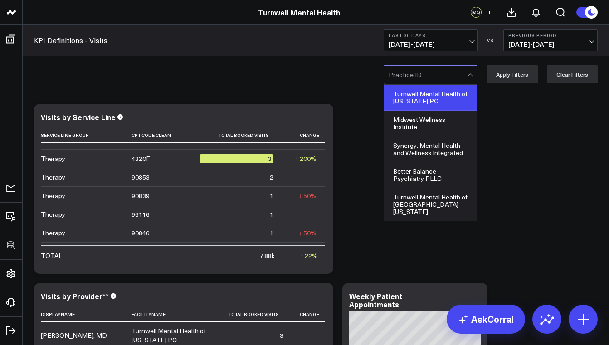
click at [431, 98] on div "Turnwell Mental Health of [US_STATE] PC" at bounding box center [430, 98] width 93 height 26
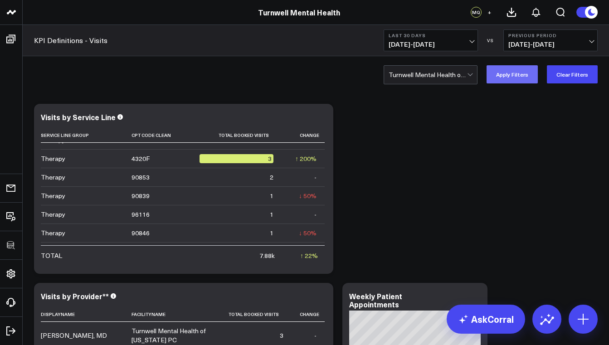
click at [508, 76] on button "Apply Filters" at bounding box center [512, 74] width 51 height 18
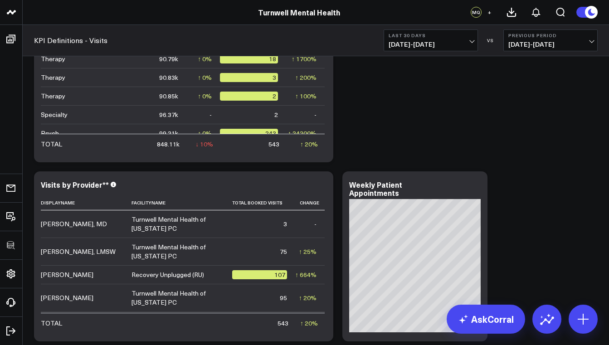
scroll to position [44, 0]
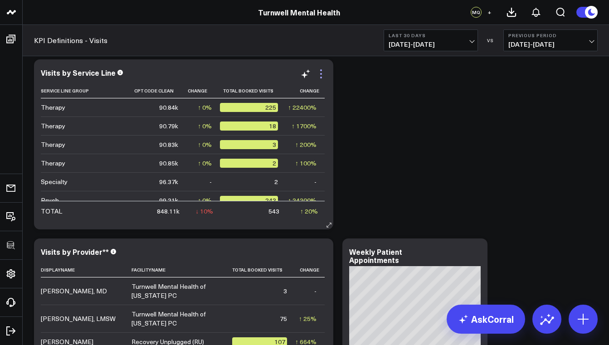
click at [321, 72] on icon at bounding box center [321, 73] width 11 height 11
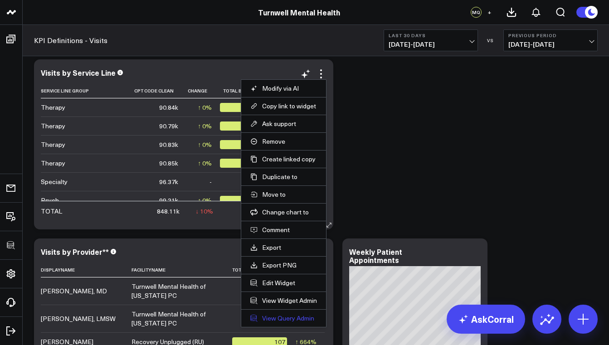
click at [296, 317] on link "View Query Admin" at bounding box center [283, 318] width 67 height 8
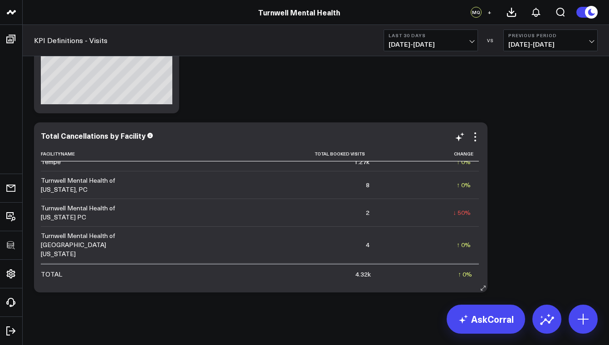
scroll to position [123, 0]
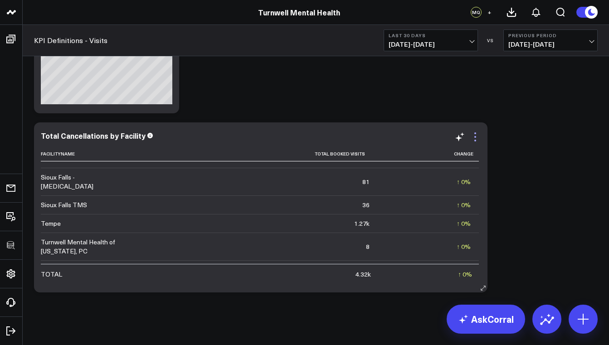
click at [477, 140] on icon at bounding box center [475, 137] width 11 height 11
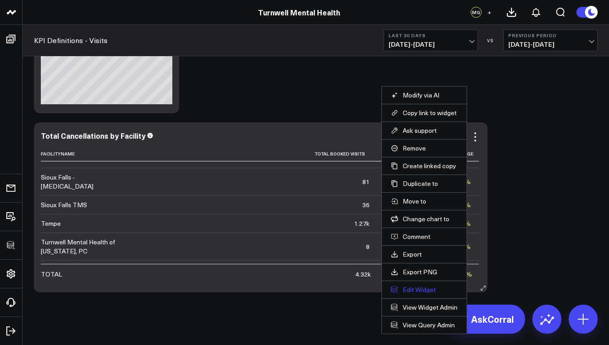
click at [425, 291] on button "Edit Widget" at bounding box center [424, 290] width 67 height 8
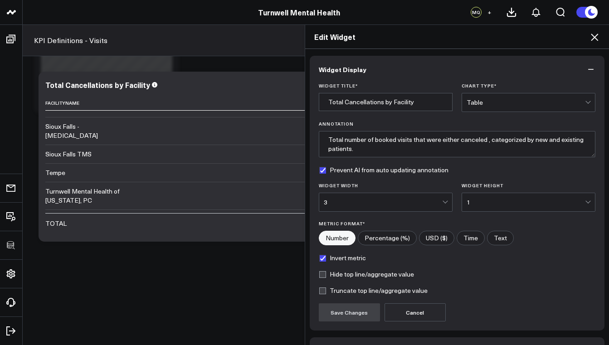
scroll to position [60, 0]
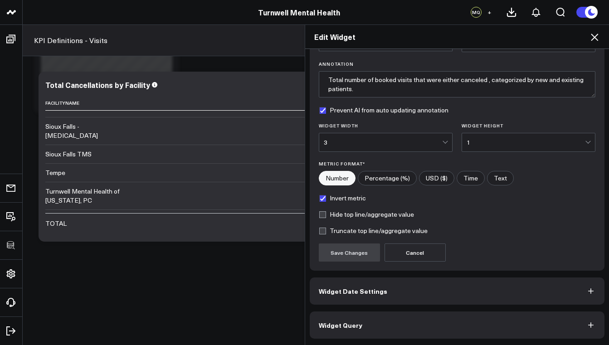
click at [395, 317] on button "Widget Query" at bounding box center [457, 325] width 295 height 27
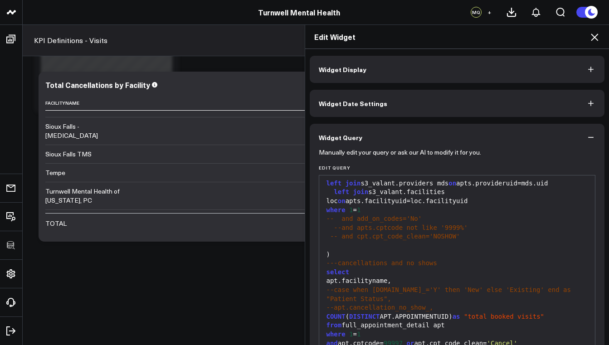
scroll to position [96, 0]
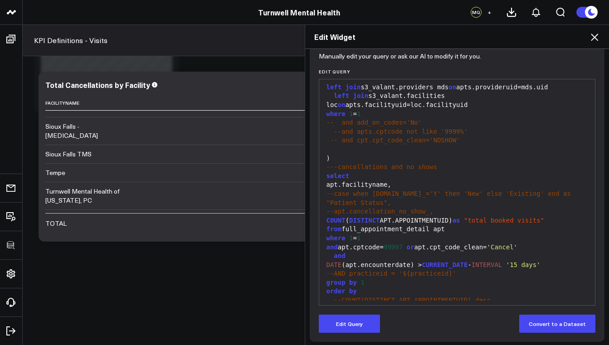
click at [597, 39] on icon at bounding box center [594, 37] width 11 height 11
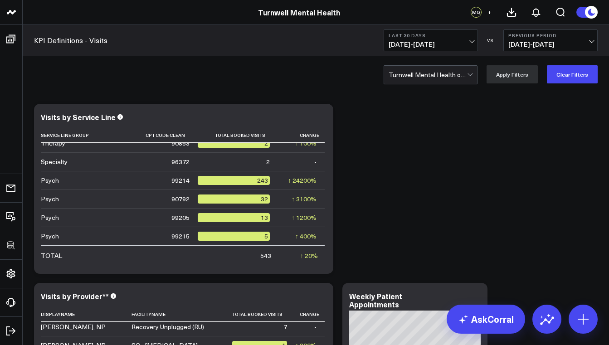
click at [471, 70] on div at bounding box center [471, 75] width 8 height 18
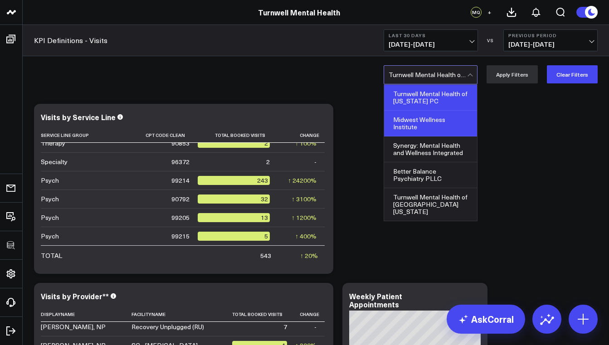
click at [444, 125] on div "Midwest Wellness Institute" at bounding box center [430, 124] width 93 height 26
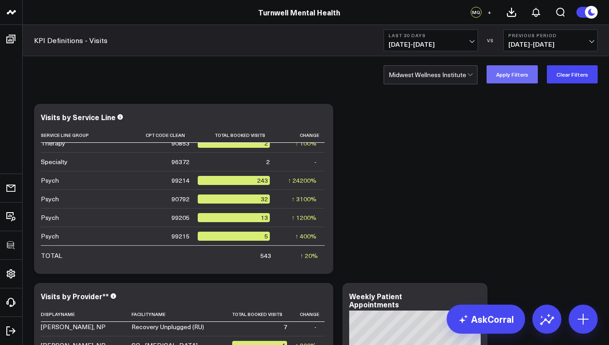
click at [508, 79] on button "Apply Filters" at bounding box center [512, 74] width 51 height 18
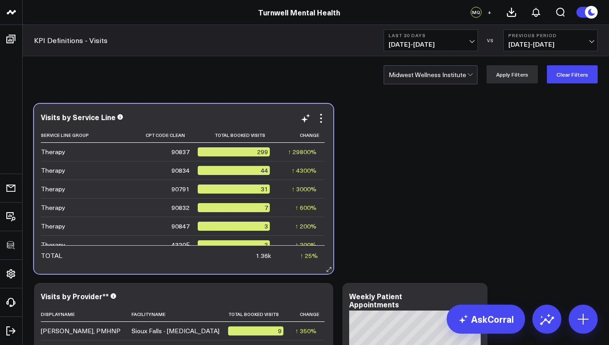
click at [322, 124] on div "Visits by Service Line Service Line Group Cpt Code Clean Total Booked Visits Ch…" at bounding box center [184, 189] width 286 height 152
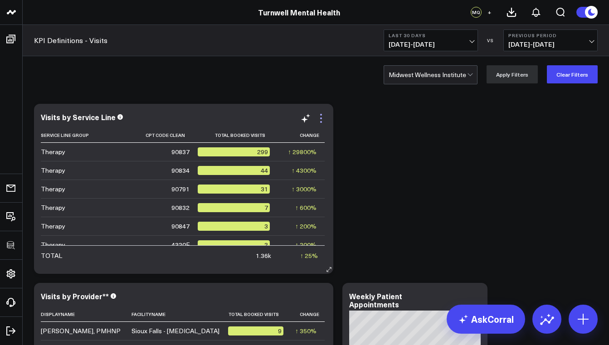
click at [322, 119] on icon at bounding box center [321, 118] width 11 height 11
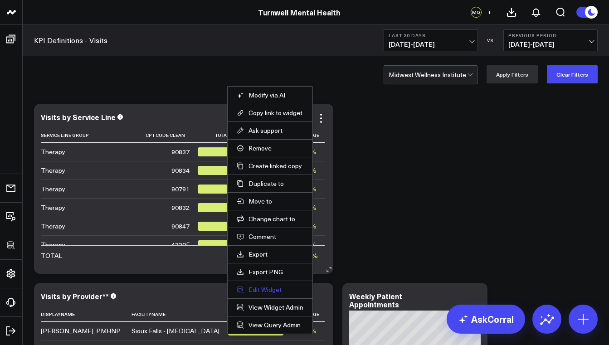
click at [276, 291] on button "Edit Widget" at bounding box center [270, 290] width 67 height 8
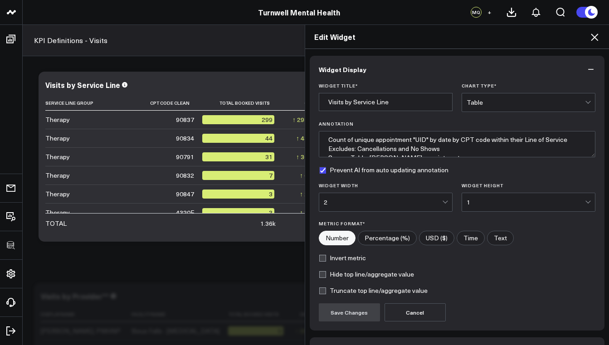
click at [525, 92] on div "Chart Type * Table" at bounding box center [529, 97] width 134 height 29
click at [524, 98] on div "Table" at bounding box center [526, 102] width 118 height 18
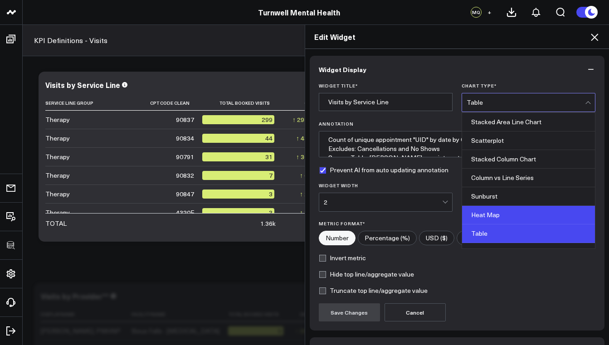
scroll to position [349, 0]
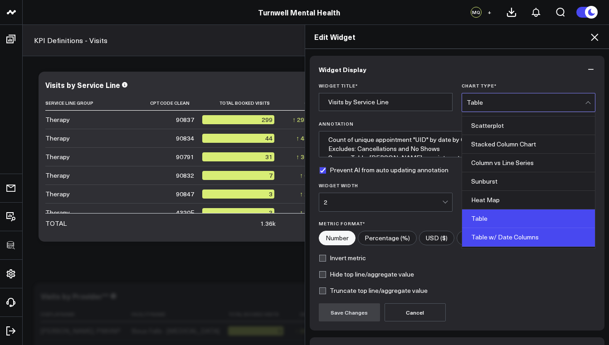
click at [509, 234] on div "Table w/ Date Columns" at bounding box center [528, 237] width 133 height 19
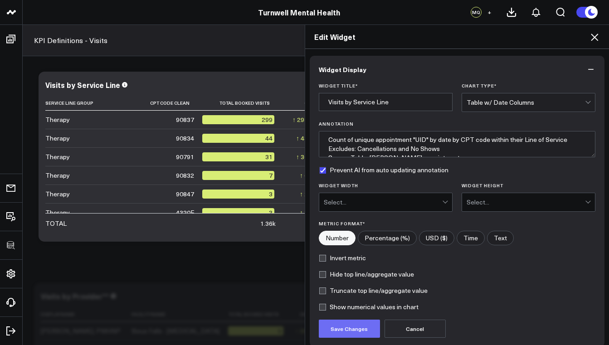
click at [363, 333] on button "Save Changes" at bounding box center [349, 329] width 61 height 18
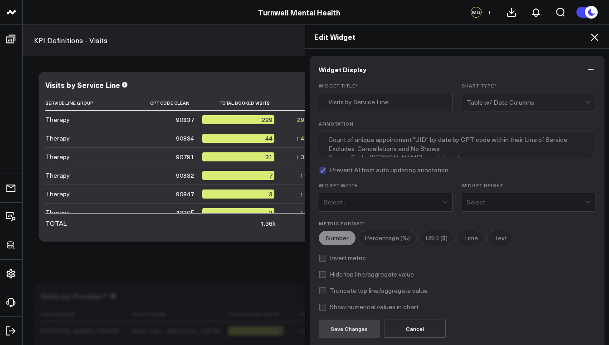
type textarea "Count of unique appointment "UID" by date by CPT code within their Line of Serv…"
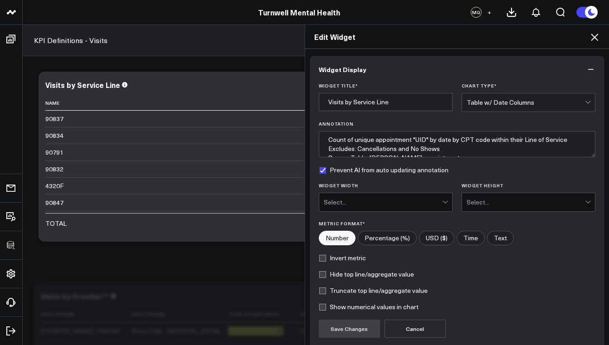
click at [596, 30] on div "Edit Widget" at bounding box center [457, 37] width 304 height 24
click at [594, 36] on icon at bounding box center [594, 37] width 7 height 7
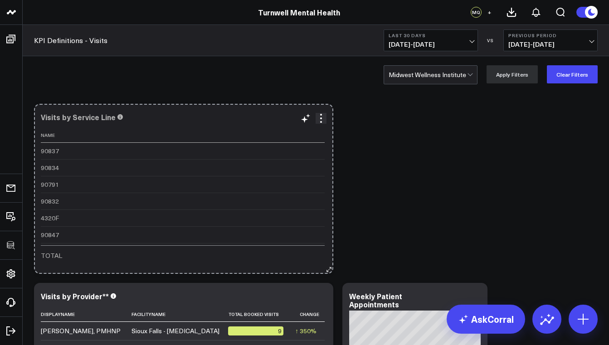
click at [327, 270] on icon at bounding box center [329, 269] width 7 height 7
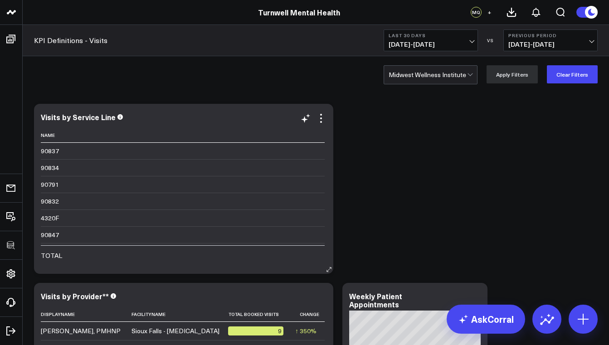
click at [215, 224] on td "4320F" at bounding box center [183, 218] width 284 height 17
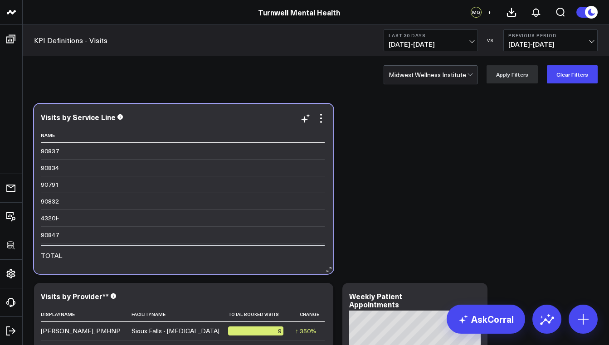
click at [221, 237] on td "90847" at bounding box center [183, 234] width 284 height 17
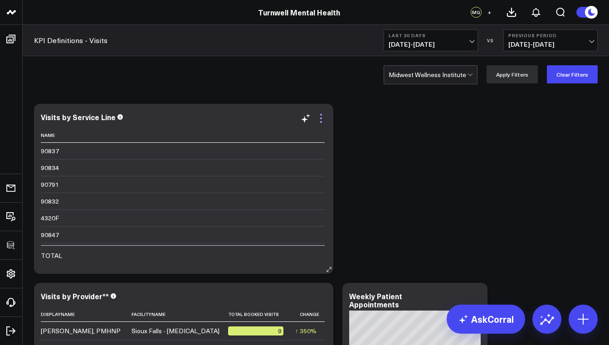
click at [321, 118] on icon at bounding box center [321, 118] width 2 height 2
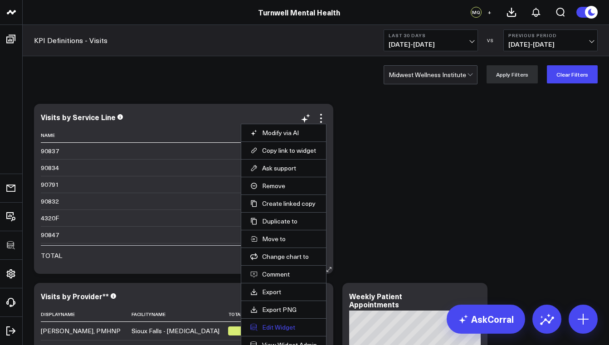
click at [283, 324] on button "Edit Widget" at bounding box center [283, 327] width 67 height 8
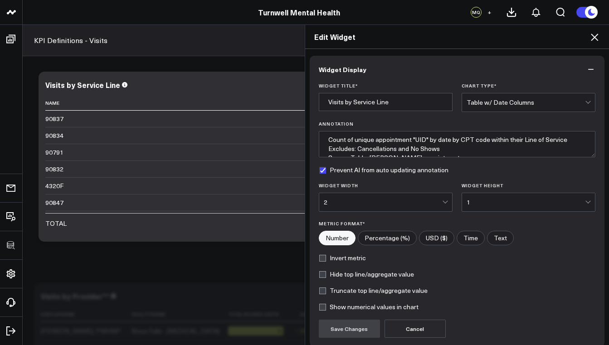
click at [585, 97] on div at bounding box center [589, 102] width 8 height 18
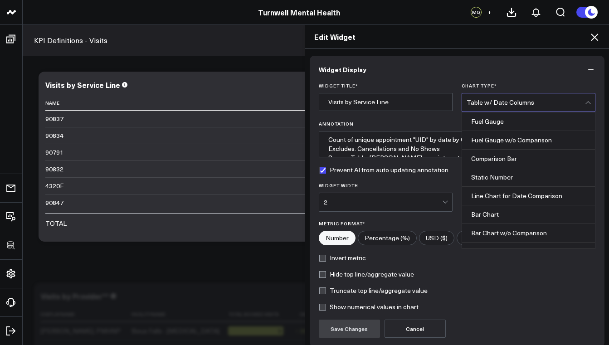
scroll to position [353, 0]
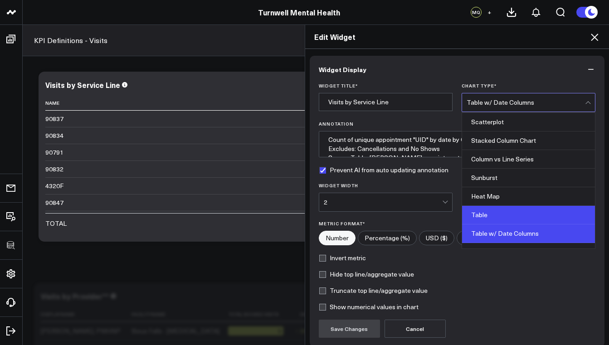
click at [511, 213] on div "Table" at bounding box center [528, 215] width 133 height 19
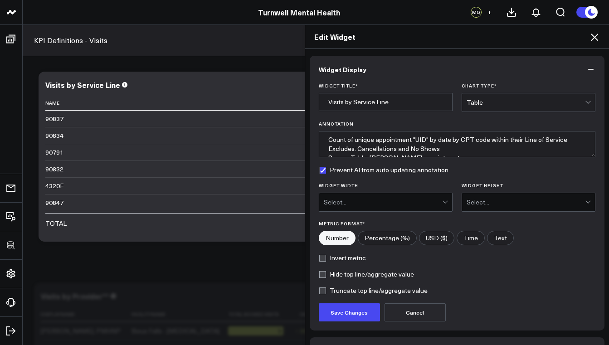
click at [377, 197] on div "Select..." at bounding box center [383, 202] width 118 height 18
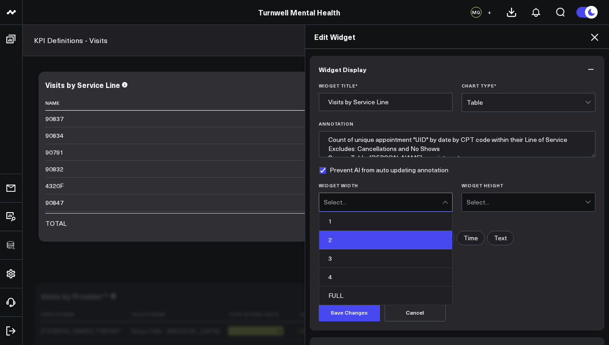
click at [366, 234] on div "2" at bounding box center [385, 240] width 133 height 19
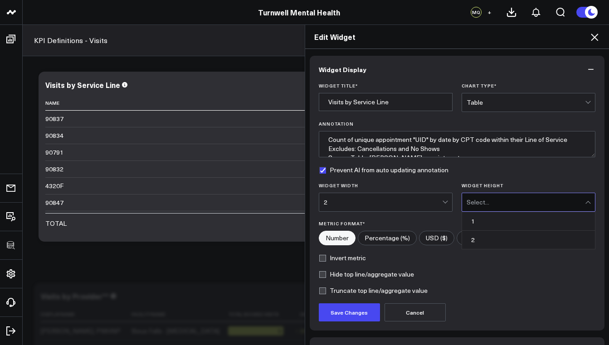
click at [492, 199] on div "Select..." at bounding box center [526, 202] width 118 height 7
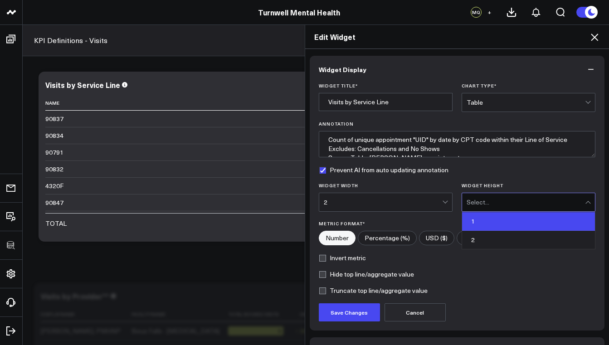
click at [469, 227] on div "1" at bounding box center [528, 221] width 133 height 19
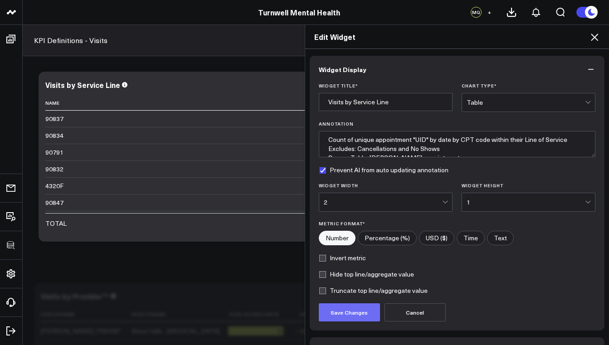
click at [362, 312] on button "Save Changes" at bounding box center [349, 312] width 61 height 18
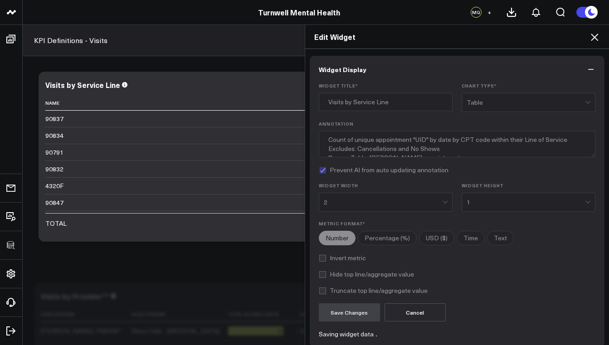
type textarea "Count of unique appointment "UID" by date by CPT code within their Line of Serv…"
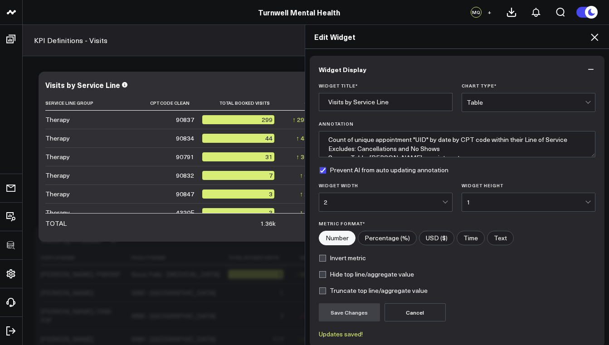
scroll to position [59, 0]
click at [235, 174] on div "Edit Widget Widget Display Widget Title * Visits by Service Line Chart Type * T…" at bounding box center [304, 184] width 609 height 321
click at [232, 178] on div "Edit Widget Widget Display Widget Title * Visits by Service Line Chart Type * T…" at bounding box center [304, 184] width 609 height 321
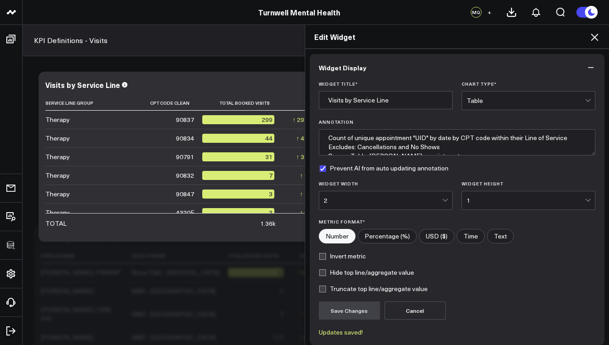
click at [597, 37] on icon at bounding box center [594, 37] width 11 height 11
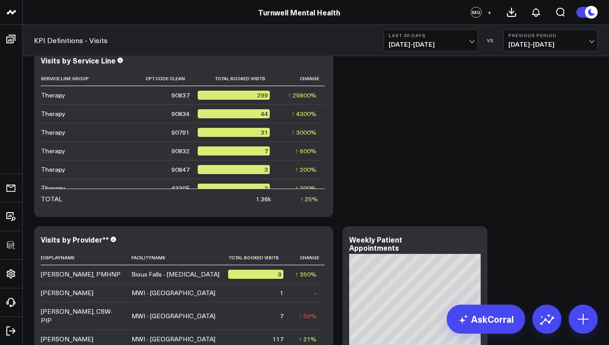
scroll to position [52, 0]
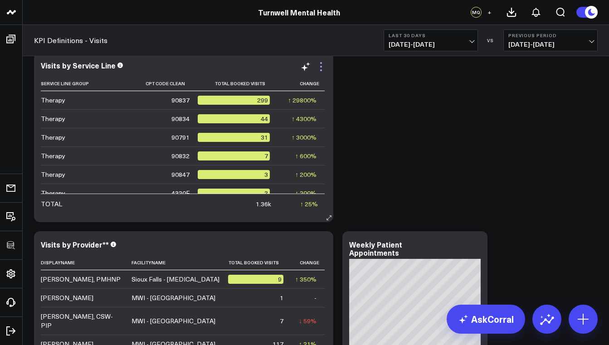
click at [320, 69] on icon at bounding box center [321, 66] width 11 height 11
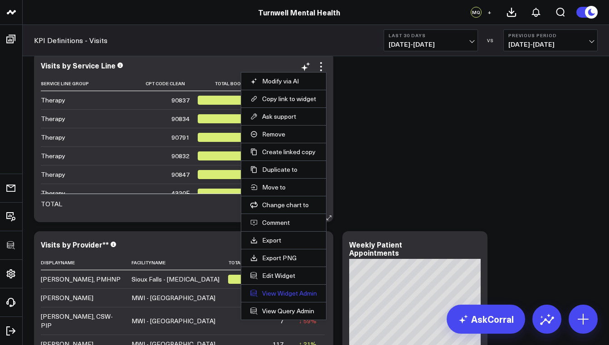
click at [300, 295] on link "View Widget Admin" at bounding box center [283, 293] width 67 height 8
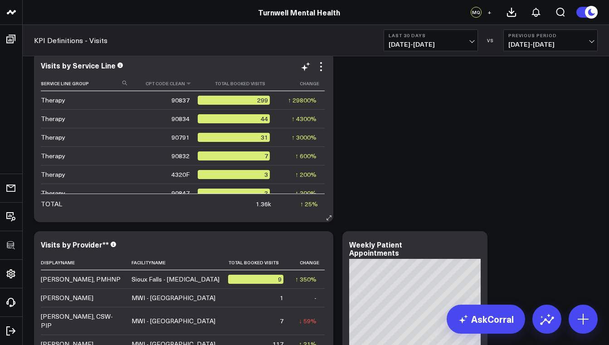
click at [166, 83] on th "Cpt Code Clean" at bounding box center [165, 83] width 66 height 15
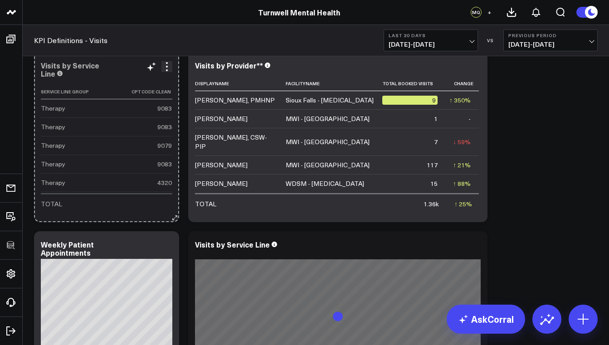
drag, startPoint x: 329, startPoint y: 219, endPoint x: 143, endPoint y: 212, distance: 185.6
click at [143, 212] on div "Visits by Service Line Service Line Group Cpt Code Clean Total Booked Visits Ch…" at bounding box center [106, 137] width 145 height 170
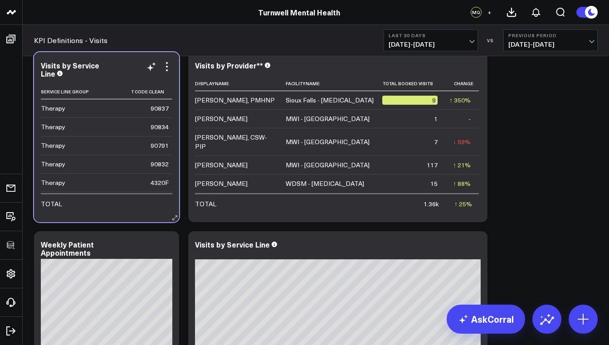
scroll to position [0, 0]
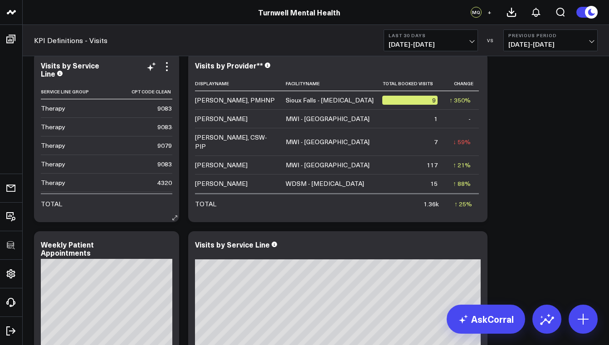
click at [124, 104] on td "Therapy" at bounding box center [86, 108] width 91 height 18
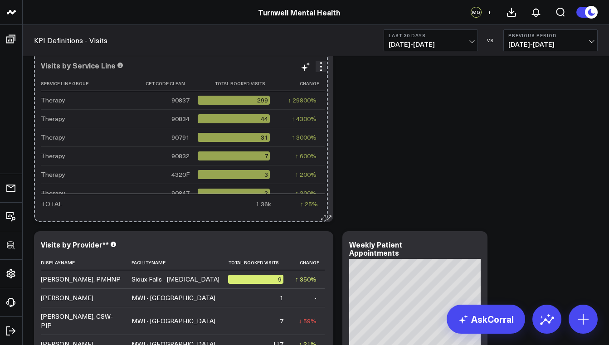
drag, startPoint x: 177, startPoint y: 219, endPoint x: 326, endPoint y: 212, distance: 148.9
click at [326, 212] on div "Visits by Service Line Service Line Group Cpt Code Clean Total Booked Visits Ch…" at bounding box center [183, 137] width 299 height 170
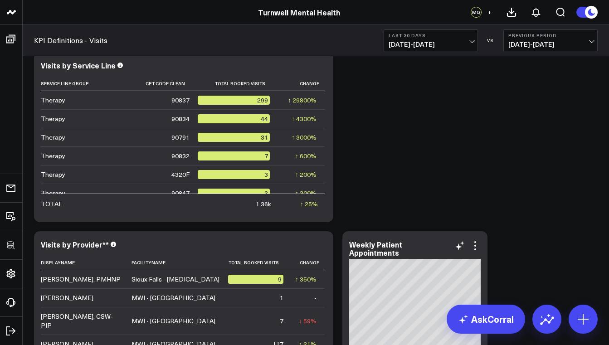
click at [427, 240] on div "Weekly Patient Appointments" at bounding box center [415, 248] width 132 height 16
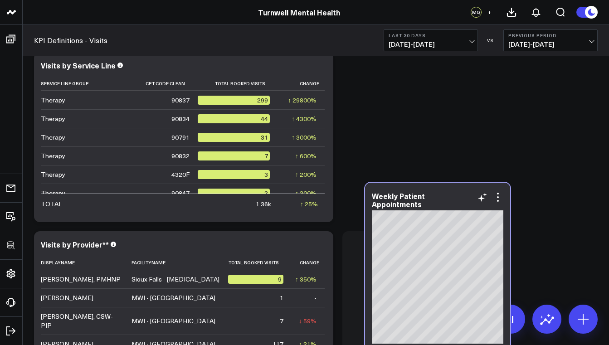
drag, startPoint x: 427, startPoint y: 236, endPoint x: 446, endPoint y: 215, distance: 27.9
click at [446, 208] on div "Weekly Patient Appointments" at bounding box center [438, 200] width 132 height 16
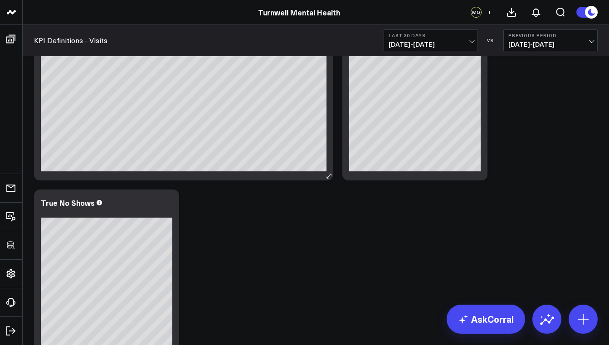
scroll to position [520, 0]
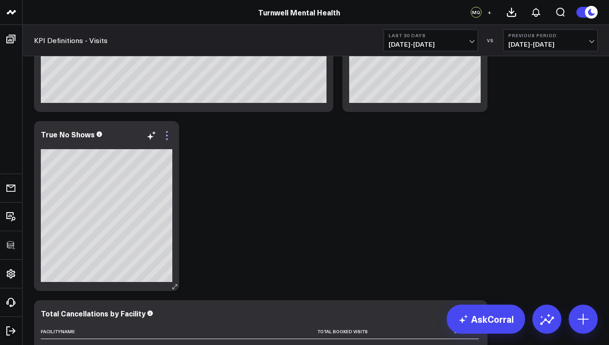
click at [169, 133] on icon at bounding box center [166, 135] width 11 height 11
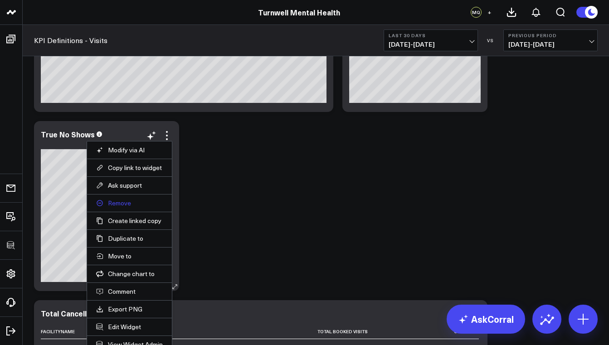
scroll to position [560, 0]
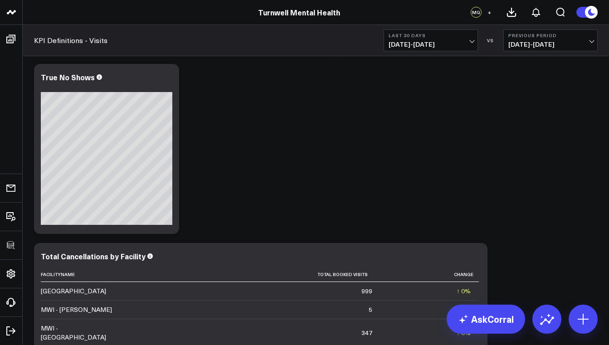
scroll to position [576, 0]
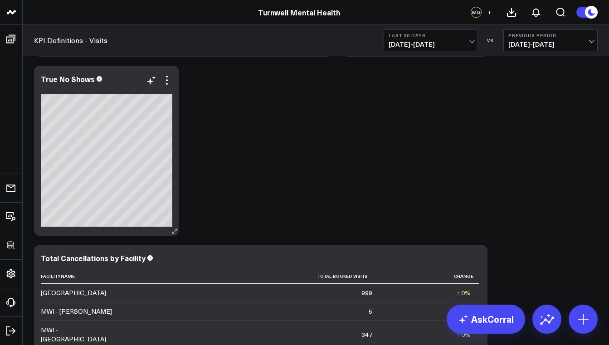
click at [97, 82] on span at bounding box center [99, 78] width 5 height 9
click at [170, 80] on icon at bounding box center [166, 80] width 11 height 11
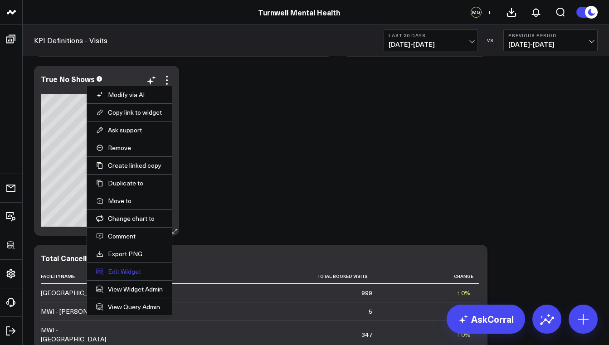
click at [141, 271] on button "Edit Widget" at bounding box center [129, 272] width 67 height 8
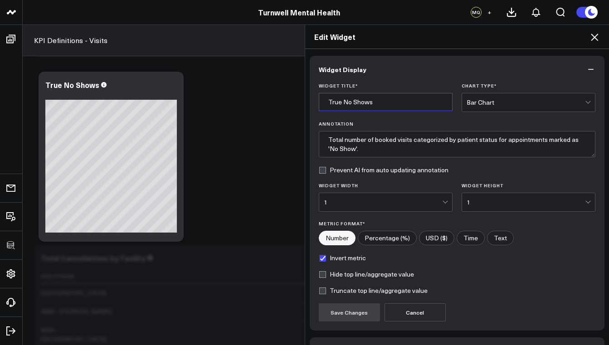
click at [377, 97] on input "True No Shows" at bounding box center [386, 102] width 134 height 18
click at [376, 106] on input "True No Shows" at bounding box center [386, 102] width 134 height 18
type input "True No Shows*"
click at [347, 313] on button "Save Changes" at bounding box center [349, 312] width 61 height 18
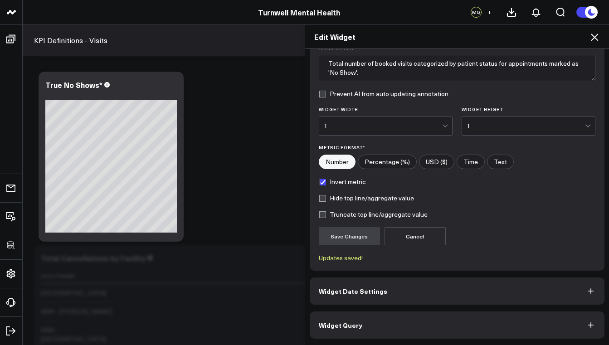
click at [400, 329] on button "Widget Query" at bounding box center [457, 325] width 295 height 27
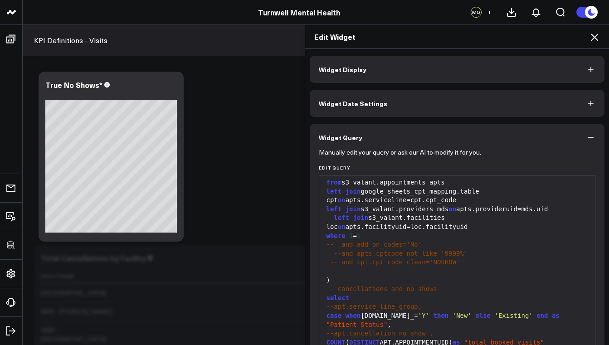
scroll to position [62, 0]
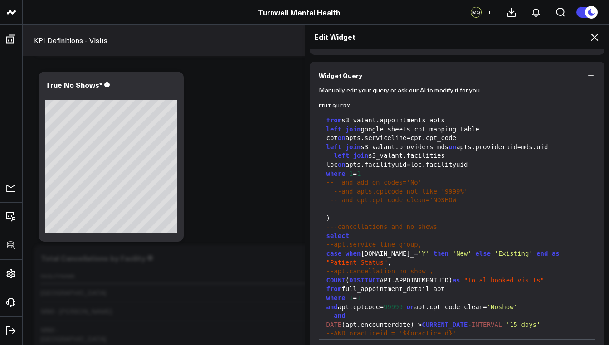
click at [331, 330] on span "--AND practiceid = '${practiceid}'" at bounding box center [392, 333] width 130 height 7
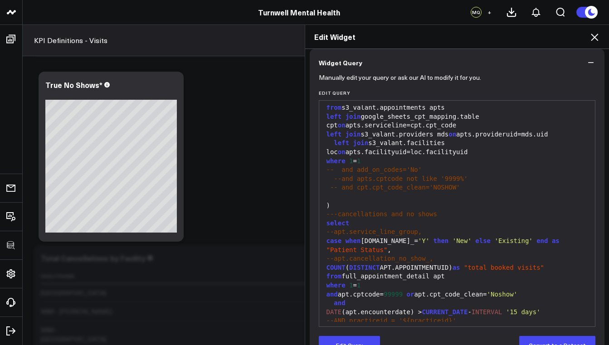
scroll to position [99, 0]
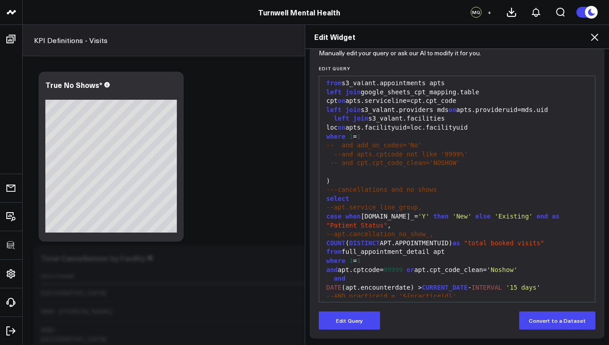
click at [597, 37] on icon at bounding box center [594, 37] width 11 height 11
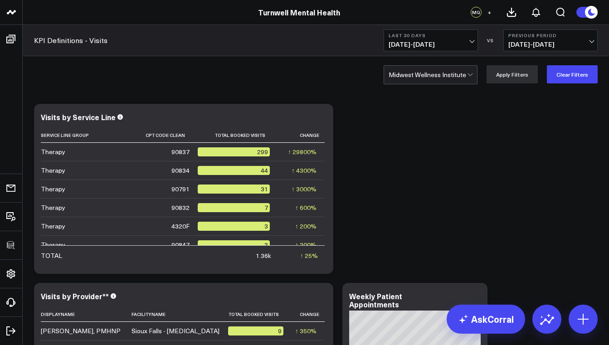
click at [455, 77] on div "Midwest Wellness Institute" at bounding box center [428, 74] width 78 height 7
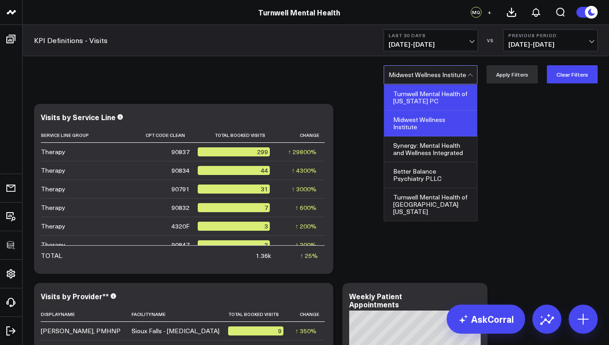
click at [434, 93] on div "Turnwell Mental Health of [US_STATE] PC" at bounding box center [430, 98] width 93 height 26
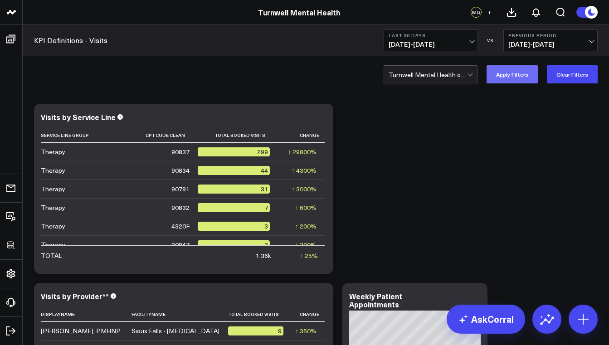
click at [514, 79] on button "Apply Filters" at bounding box center [512, 74] width 51 height 18
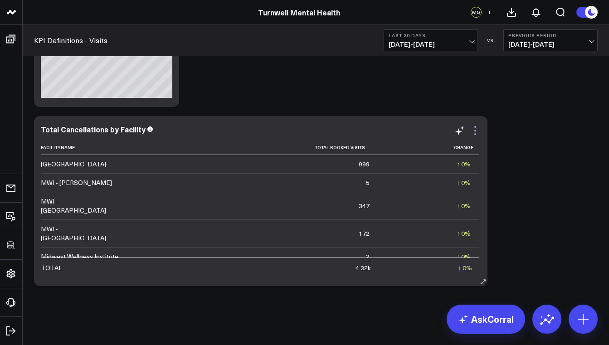
click at [474, 134] on icon at bounding box center [475, 134] width 2 height 2
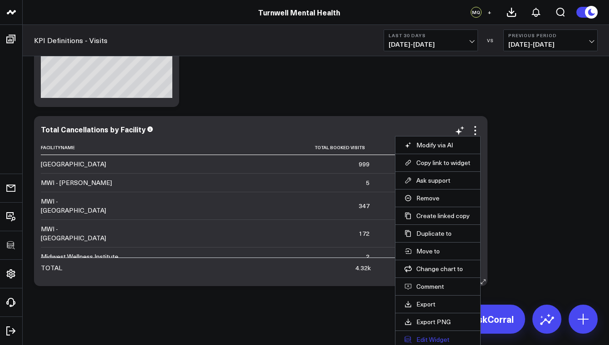
click at [435, 337] on button "Edit Widget" at bounding box center [438, 340] width 67 height 8
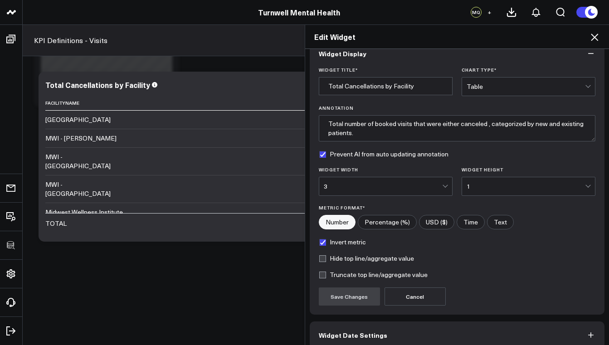
scroll to position [60, 0]
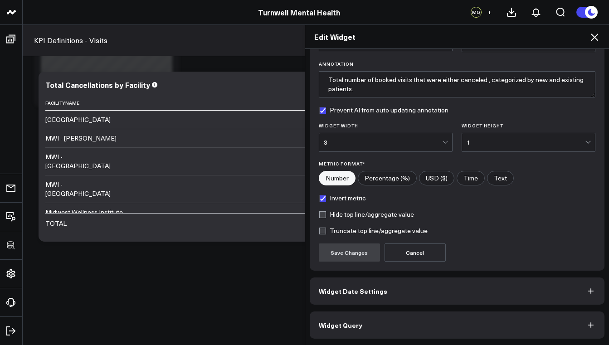
click at [363, 325] on button "Widget Query" at bounding box center [457, 325] width 295 height 27
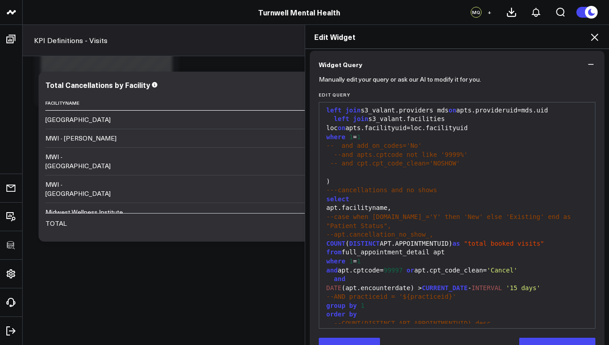
scroll to position [99, 0]
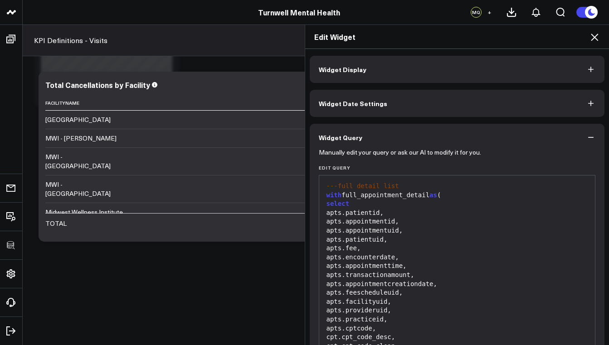
scroll to position [269, 0]
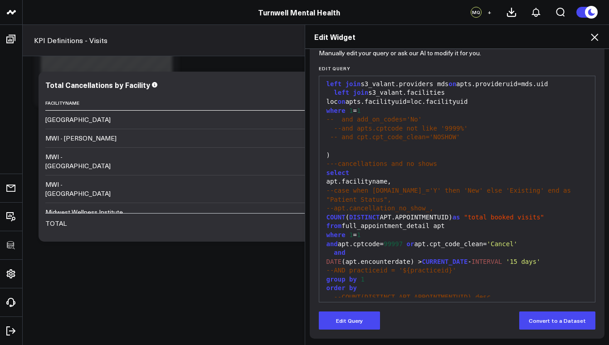
click at [324, 177] on div "apt.facilityname," at bounding box center [457, 181] width 267 height 9
click at [367, 321] on button "Edit Query" at bounding box center [349, 321] width 61 height 18
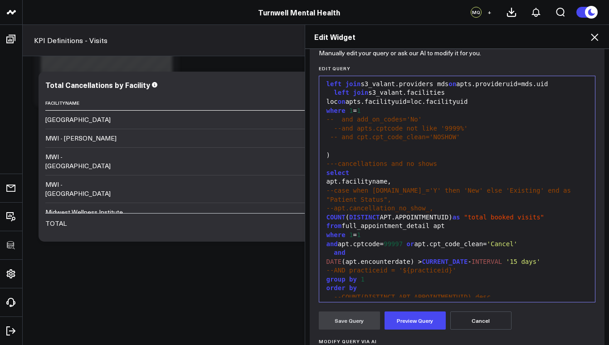
click at [324, 177] on div "apt.facilityname," at bounding box center [457, 181] width 267 height 9
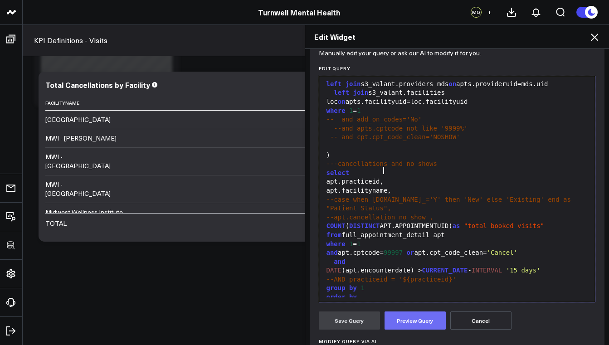
click at [412, 329] on button "Preview Query" at bounding box center [415, 321] width 61 height 18
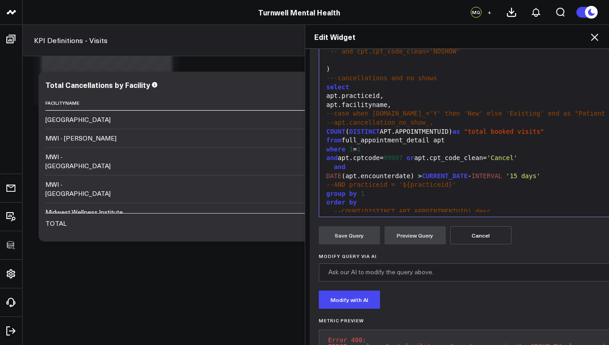
scroll to position [201, 0]
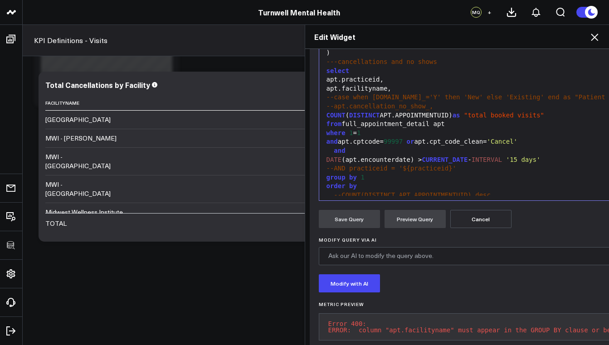
click at [367, 173] on div "group by 1" at bounding box center [527, 177] width 407 height 9
click at [416, 224] on button "Preview Query" at bounding box center [415, 219] width 61 height 18
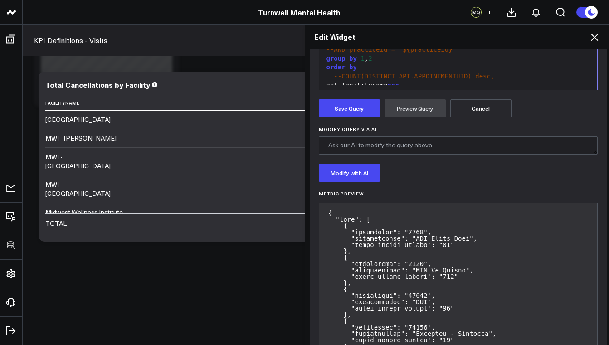
scroll to position [227, 0]
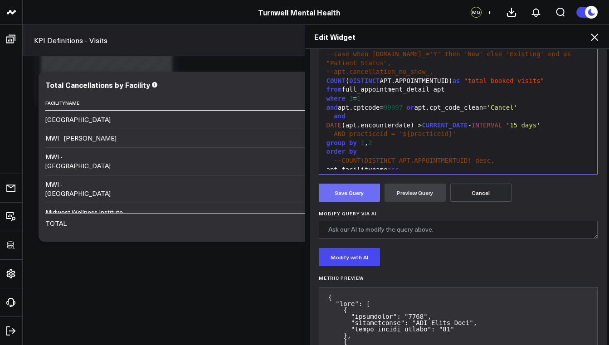
click at [364, 198] on button "Save Query" at bounding box center [349, 193] width 61 height 18
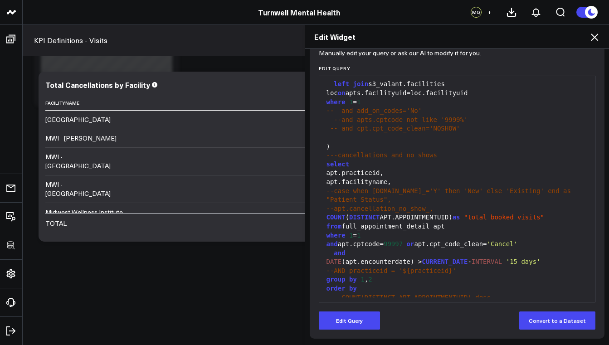
scroll to position [99, 0]
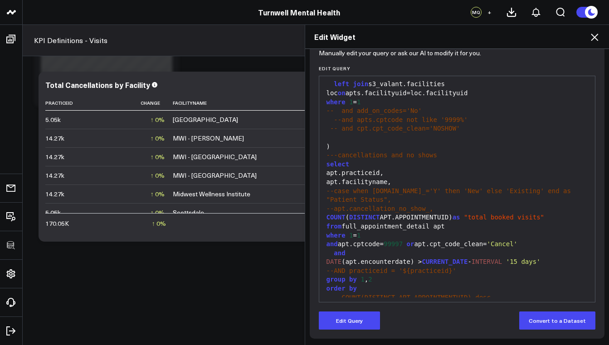
click at [596, 39] on icon at bounding box center [594, 37] width 7 height 7
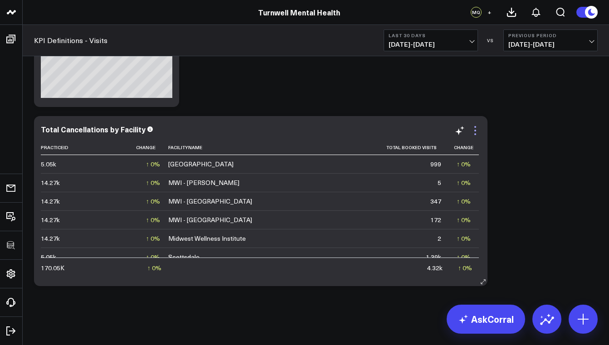
click at [473, 128] on icon at bounding box center [475, 130] width 11 height 11
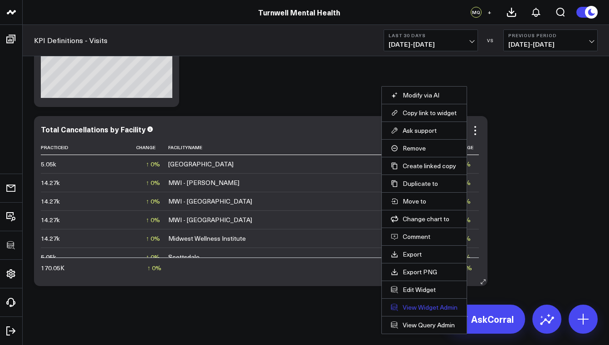
click at [422, 307] on link "View Widget Admin" at bounding box center [424, 307] width 67 height 8
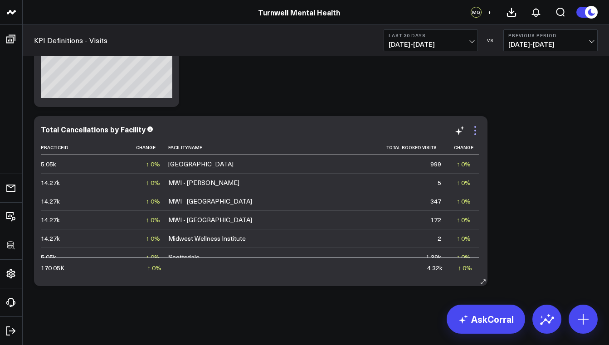
click at [473, 131] on icon at bounding box center [475, 130] width 11 height 11
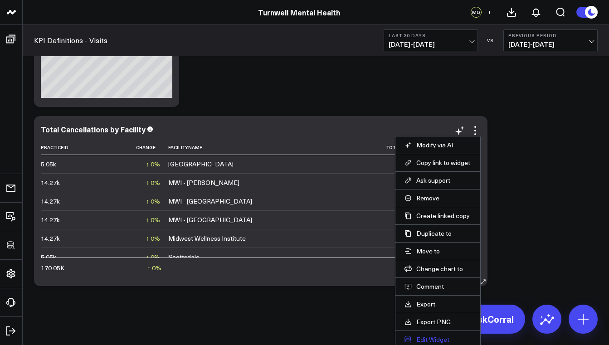
click at [446, 339] on button "Edit Widget" at bounding box center [438, 340] width 67 height 8
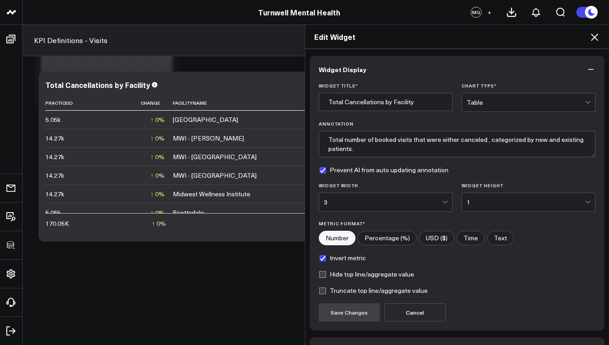
scroll to position [60, 0]
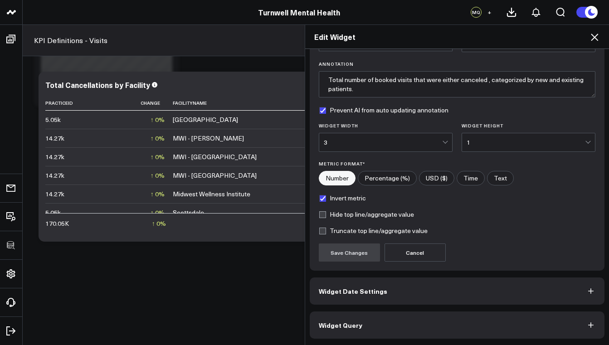
click at [368, 317] on button "Widget Query" at bounding box center [457, 325] width 295 height 27
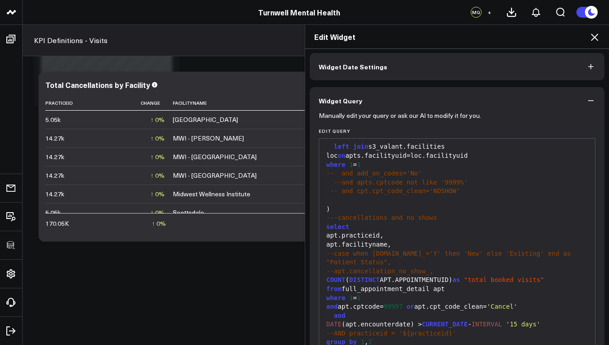
scroll to position [99, 0]
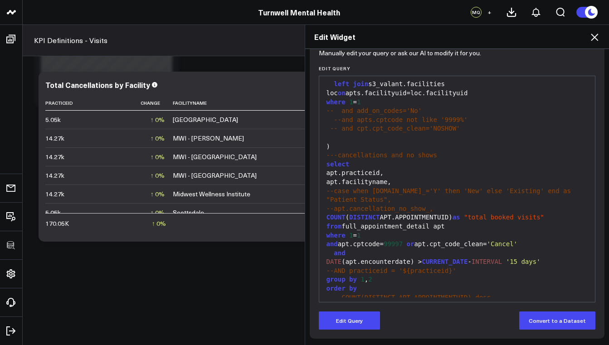
click at [329, 302] on div "apt.facilityname asc" at bounding box center [457, 306] width 267 height 9
click at [350, 324] on button "Edit Query" at bounding box center [349, 321] width 61 height 18
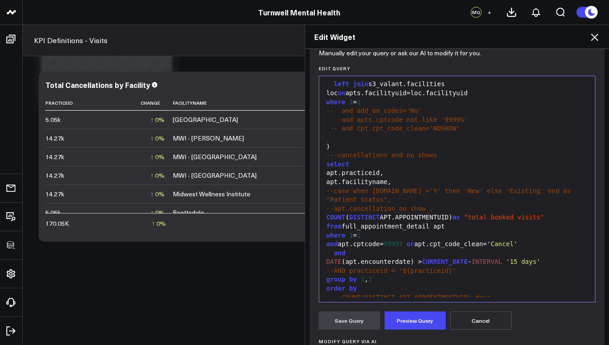
click at [326, 302] on div "apt.facilityname asc" at bounding box center [457, 306] width 267 height 9
drag, startPoint x: 381, startPoint y: 164, endPoint x: 320, endPoint y: 163, distance: 61.7
click at [320, 163] on div "99 1 2 3 4 5 6 7 8 9 10 11 12 13 14 15 16 17 18 19 20 21 22 23 24 25 26 27 28 2…" at bounding box center [457, 189] width 277 height 227
copy div "apt.practiceid,"
click at [329, 302] on div "apt.facilityname asc" at bounding box center [457, 306] width 267 height 9
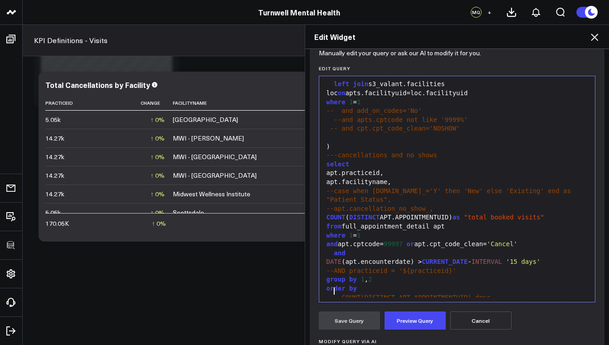
paste div
click at [394, 322] on button "Preview Query" at bounding box center [415, 321] width 61 height 18
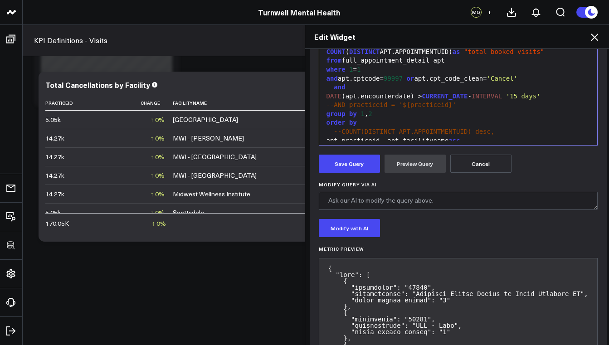
scroll to position [332, 0]
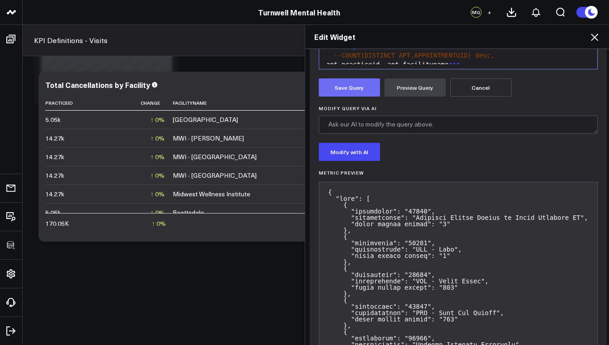
click at [339, 83] on button "Save Query" at bounding box center [349, 87] width 61 height 18
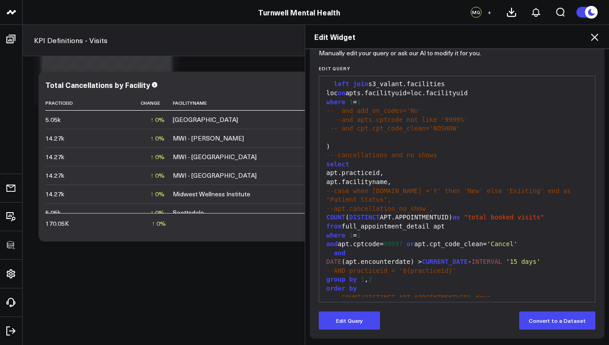
scroll to position [99, 0]
click at [324, 169] on div "apt.practiceid," at bounding box center [457, 173] width 267 height 9
click at [350, 317] on button "Edit Query" at bounding box center [349, 321] width 61 height 18
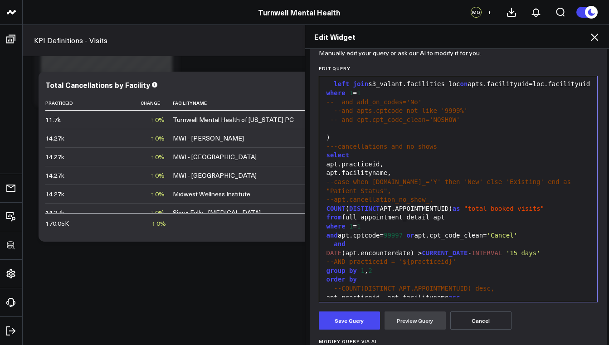
click at [325, 163] on div "apt.practiceid," at bounding box center [458, 164] width 269 height 9
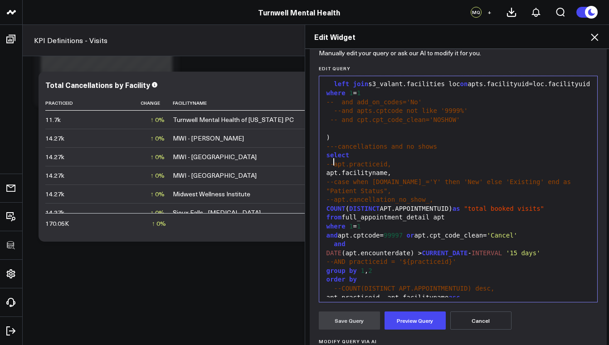
click at [389, 293] on div "apt.practiceid, apt.facilityname asc" at bounding box center [458, 297] width 269 height 9
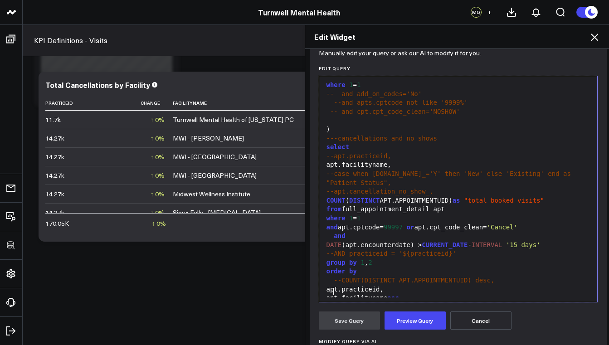
click at [329, 285] on div "apt.practiceid," at bounding box center [458, 289] width 269 height 9
click at [372, 259] on div "group by 1 , 2" at bounding box center [458, 263] width 269 height 9
click at [394, 315] on button "Preview Query" at bounding box center [415, 321] width 61 height 18
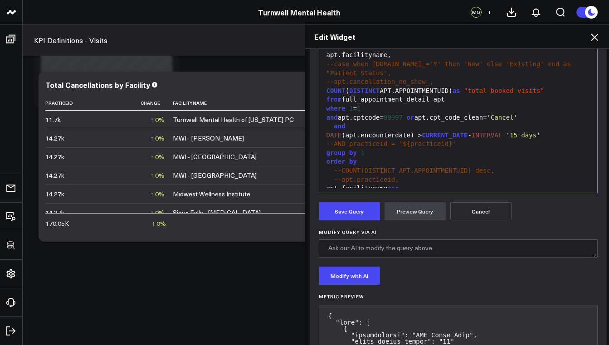
scroll to position [223, 0]
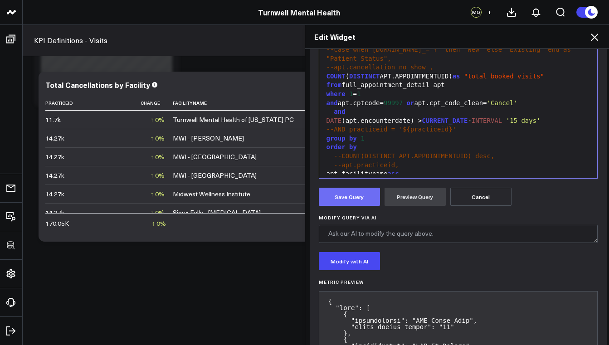
click at [340, 197] on button "Save Query" at bounding box center [349, 197] width 61 height 18
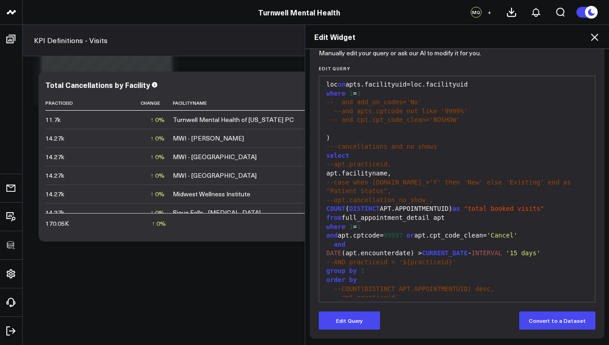
scroll to position [99, 0]
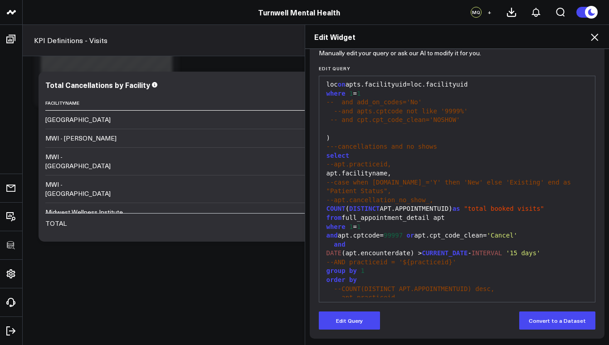
click at [595, 37] on icon at bounding box center [594, 37] width 7 height 7
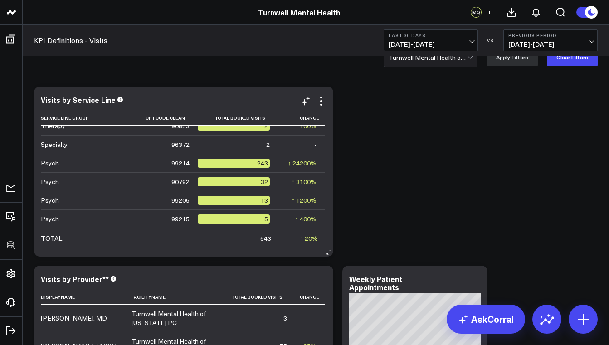
scroll to position [63, 0]
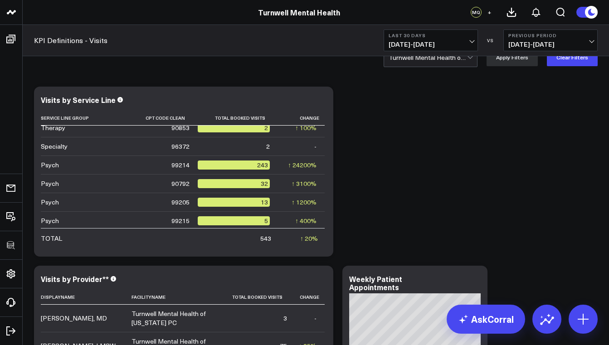
click at [463, 62] on div at bounding box center [428, 58] width 78 height 18
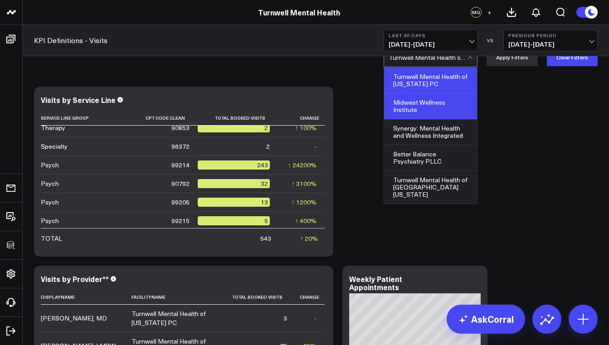
click at [451, 103] on div "Midwest Wellness Institute" at bounding box center [430, 106] width 93 height 26
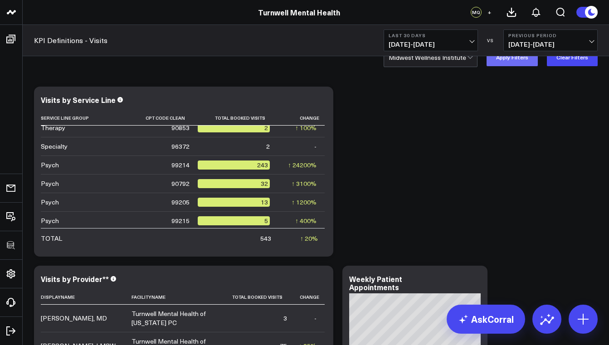
click at [506, 60] on button "Apply Filters" at bounding box center [512, 57] width 51 height 18
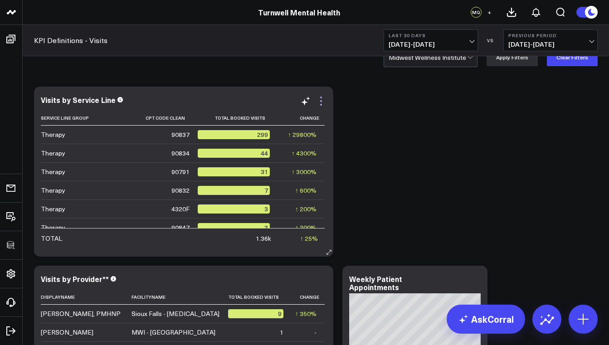
click at [323, 101] on icon at bounding box center [321, 101] width 11 height 11
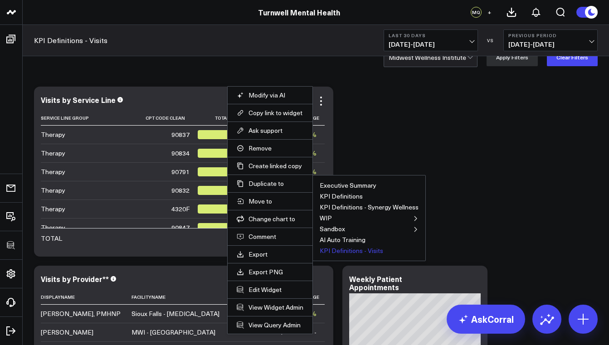
click at [357, 254] on button "KPI Definitions - Visits" at bounding box center [351, 251] width 63 height 6
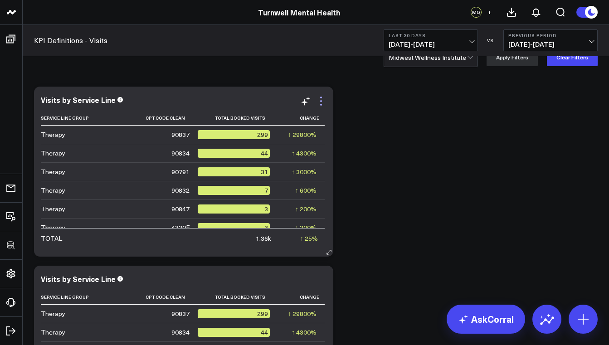
click at [322, 104] on icon at bounding box center [321, 105] width 2 height 2
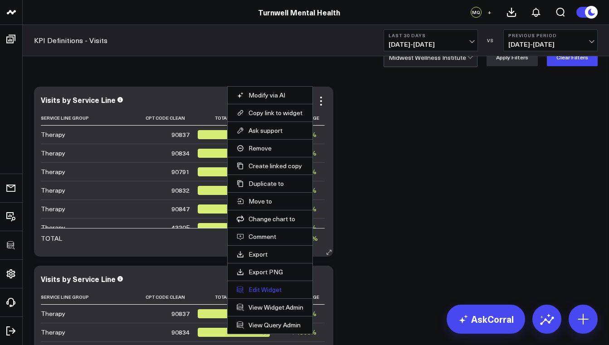
click at [275, 291] on button "Edit Widget" at bounding box center [270, 290] width 67 height 8
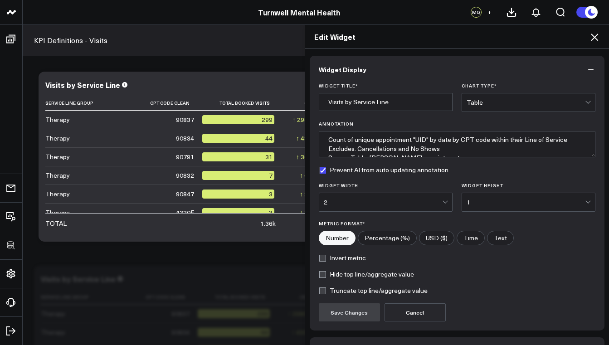
click at [473, 100] on div "Table" at bounding box center [526, 102] width 118 height 7
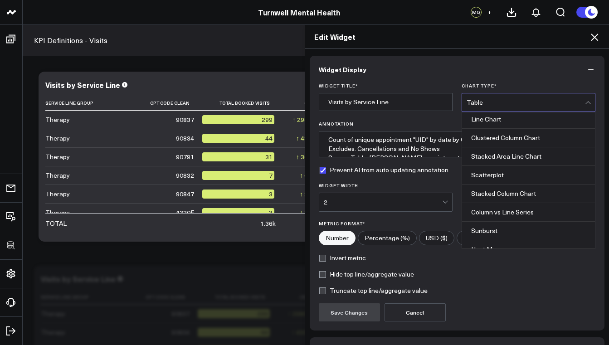
scroll to position [366, 0]
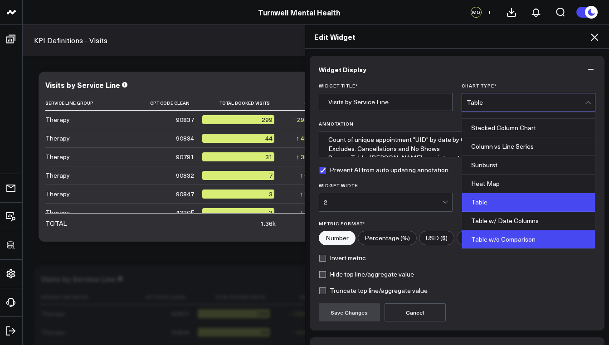
click at [487, 233] on div "Table w/o Comparison" at bounding box center [528, 239] width 133 height 18
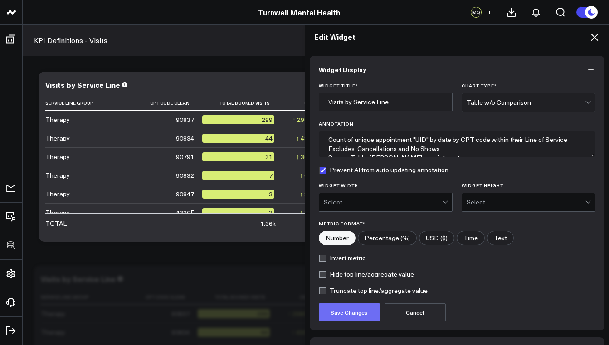
click at [355, 309] on button "Save Changes" at bounding box center [349, 312] width 61 height 18
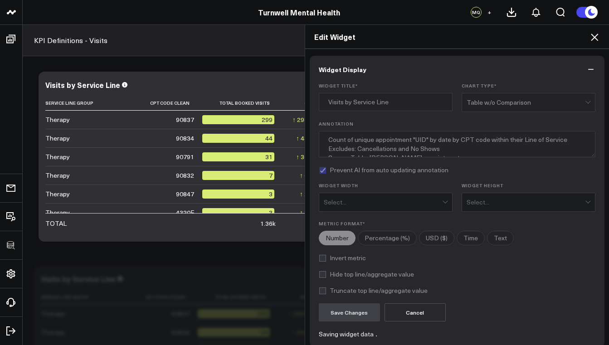
type textarea "Count of unique appointment "UID" by date by CPT code within their Line of Serv…"
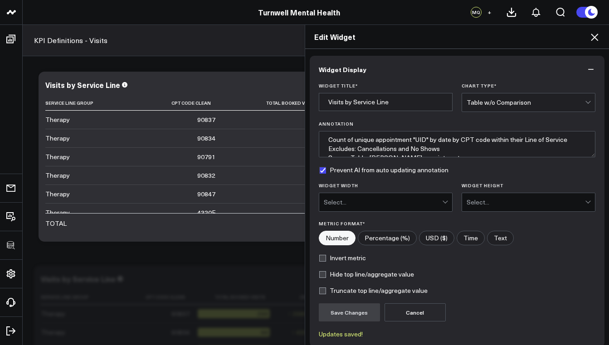
click at [594, 39] on icon at bounding box center [594, 37] width 11 height 11
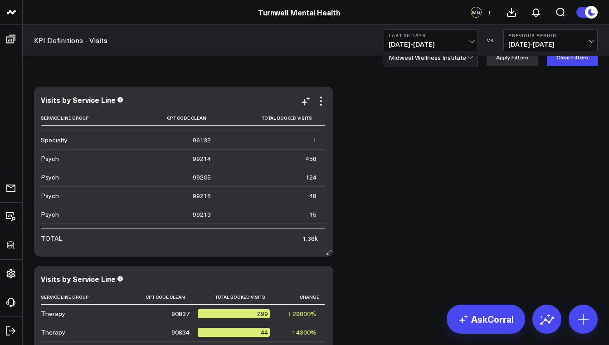
scroll to position [255, 0]
click at [324, 100] on icon at bounding box center [321, 101] width 11 height 11
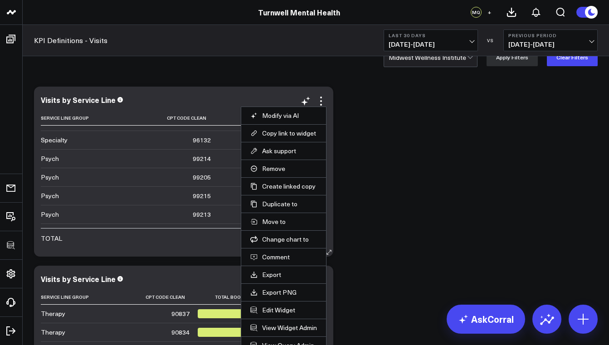
click at [289, 319] on li "View Widget Admin" at bounding box center [283, 328] width 85 height 18
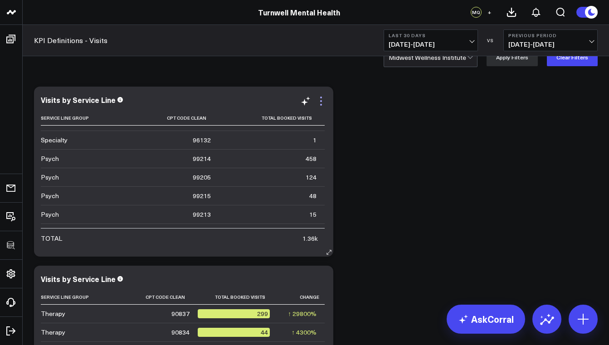
click at [321, 103] on icon at bounding box center [321, 101] width 11 height 11
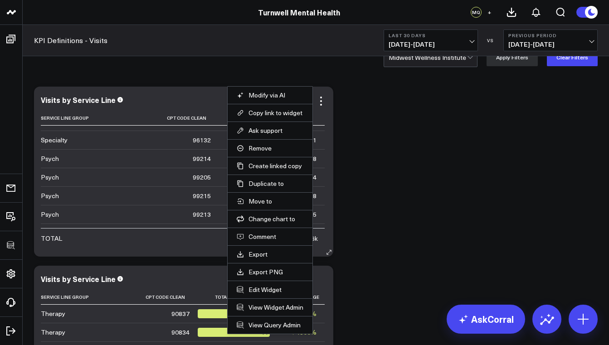
click at [276, 296] on li "Edit Widget" at bounding box center [270, 290] width 85 height 18
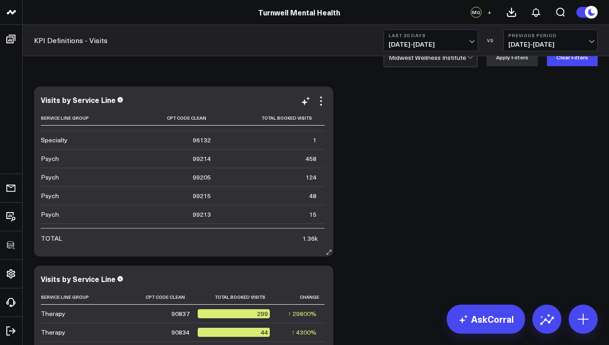
click at [322, 107] on div "Visits by Service Line Service Line Group Cpt Code Clean Total Booked Visits Th…" at bounding box center [184, 172] width 286 height 152
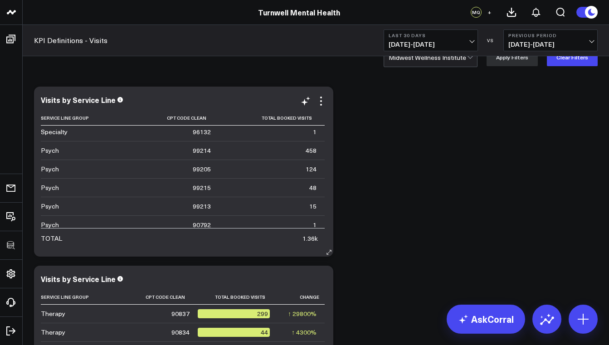
scroll to position [269, 0]
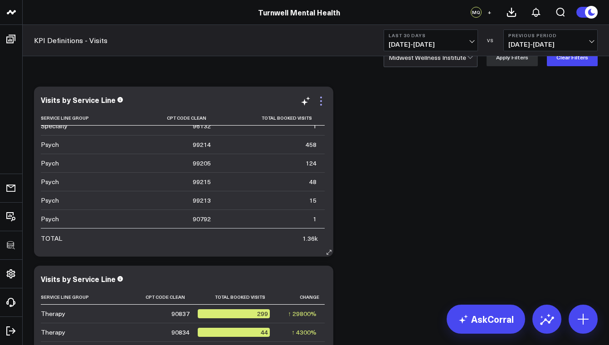
click at [325, 106] on icon at bounding box center [321, 101] width 11 height 11
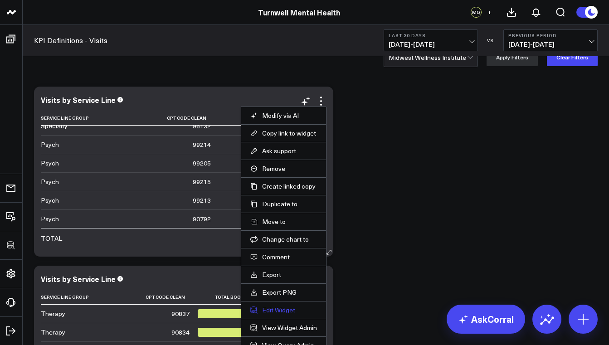
click at [280, 311] on button "Edit Widget" at bounding box center [283, 310] width 67 height 8
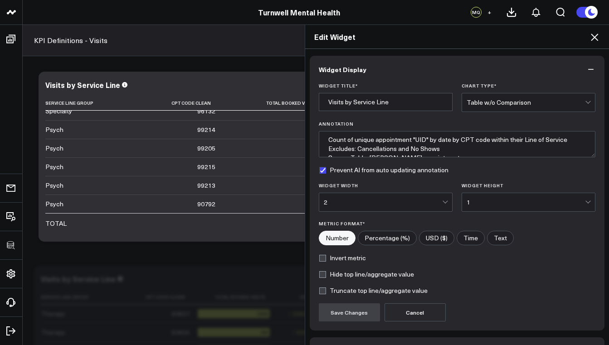
click at [585, 105] on div at bounding box center [589, 102] width 8 height 18
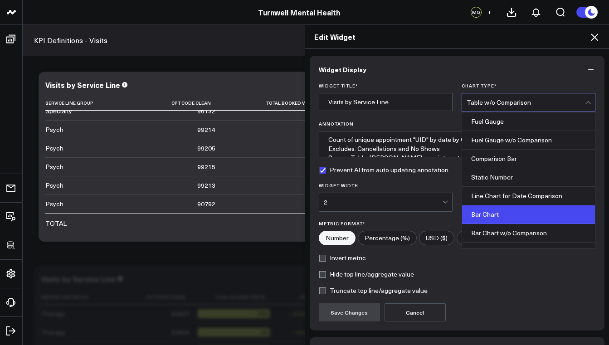
click at [512, 210] on div "Bar Chart" at bounding box center [528, 214] width 133 height 19
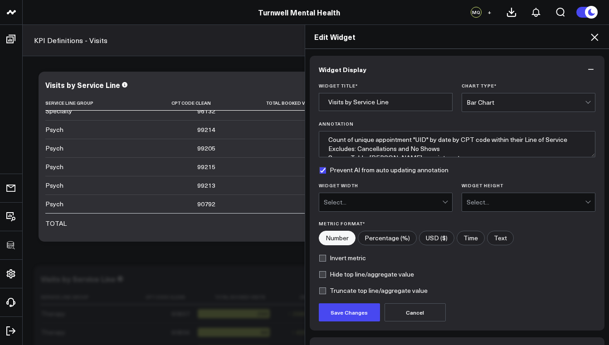
click at [425, 201] on div "Select..." at bounding box center [383, 202] width 118 height 7
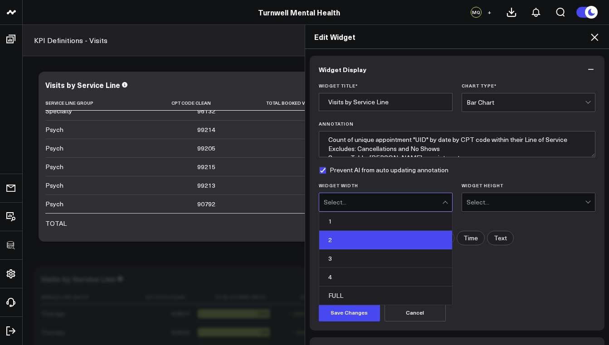
click at [376, 235] on div "2" at bounding box center [385, 240] width 133 height 19
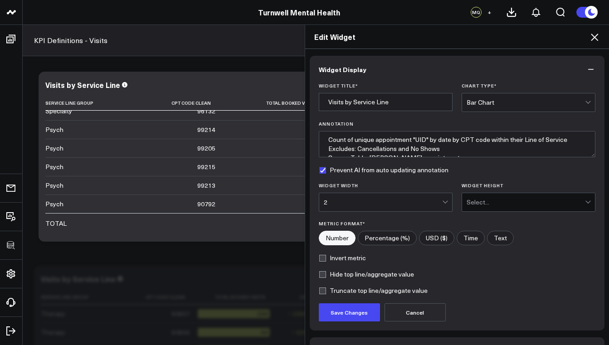
click at [479, 200] on div "Select..." at bounding box center [526, 202] width 118 height 7
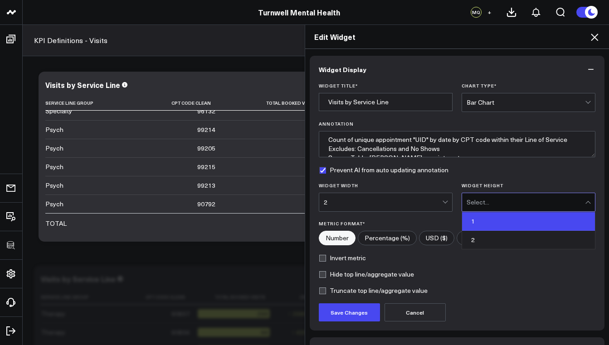
click at [470, 220] on div "1" at bounding box center [528, 221] width 133 height 19
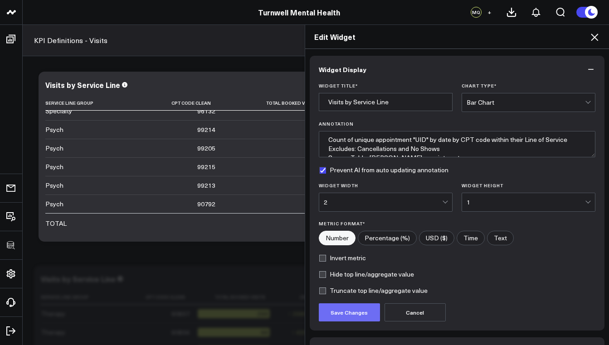
click at [363, 310] on button "Save Changes" at bounding box center [349, 312] width 61 height 18
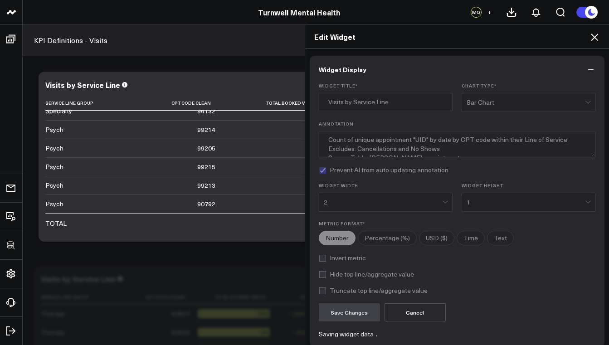
type textarea "Count of unique appointment "UID" by date by CPT code within their Line of Serv…"
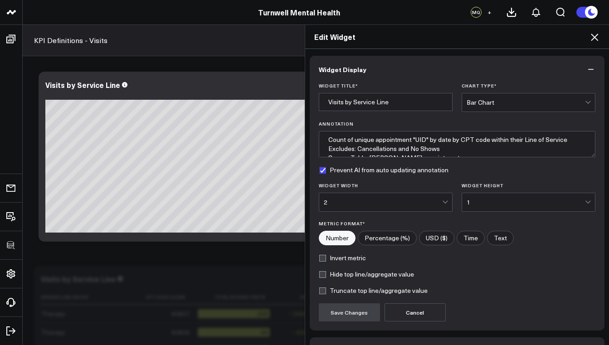
click at [597, 38] on icon at bounding box center [594, 37] width 11 height 11
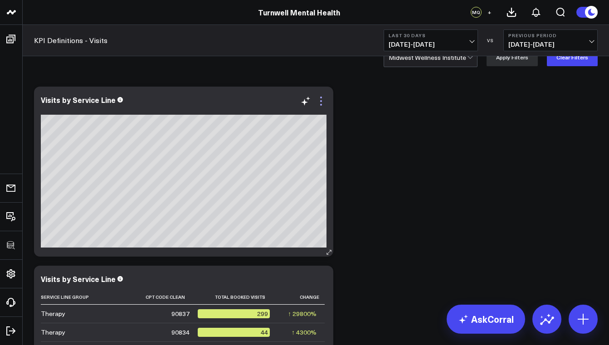
click at [322, 103] on icon at bounding box center [321, 101] width 11 height 11
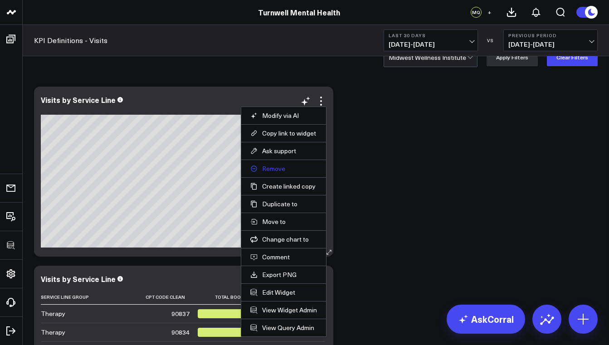
click at [278, 166] on button "Remove" at bounding box center [283, 169] width 67 height 8
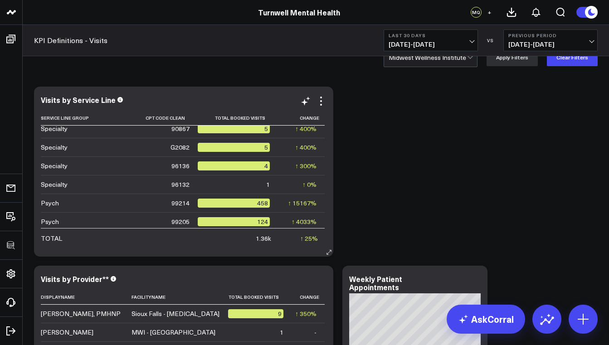
scroll to position [212, 0]
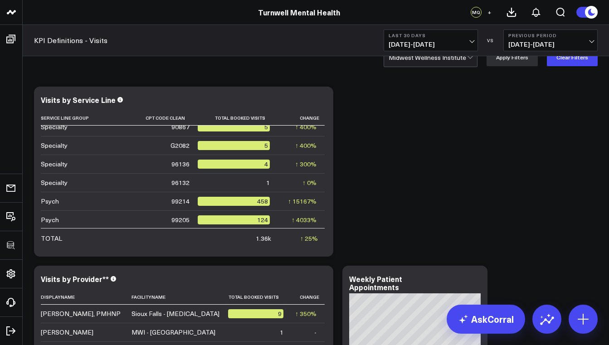
click at [460, 37] on b "Last 30 Days" at bounding box center [431, 35] width 84 height 5
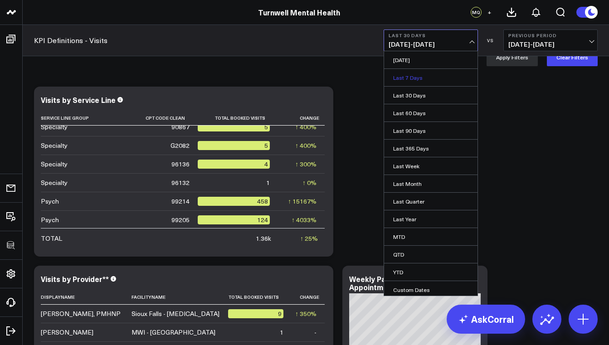
click at [428, 77] on link "Last 7 Days" at bounding box center [430, 77] width 93 height 17
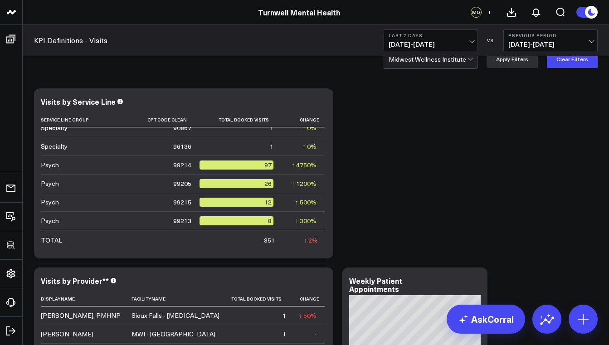
scroll to position [11, 0]
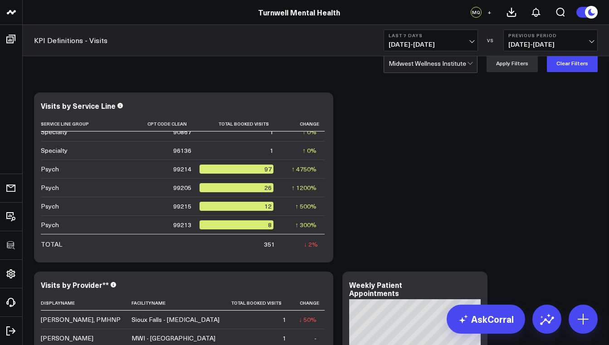
click at [433, 63] on div "Midwest Wellness Institute" at bounding box center [428, 63] width 78 height 7
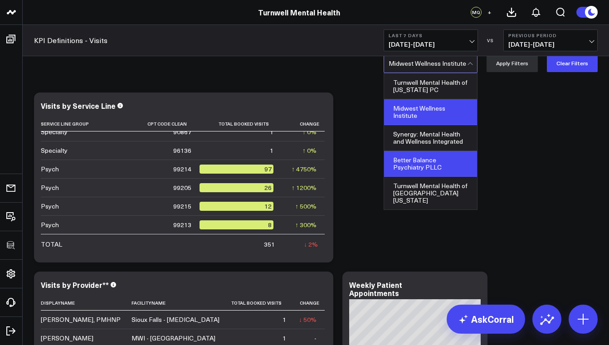
click at [431, 170] on div "Better Balance Psychiatry PLLC" at bounding box center [430, 164] width 93 height 26
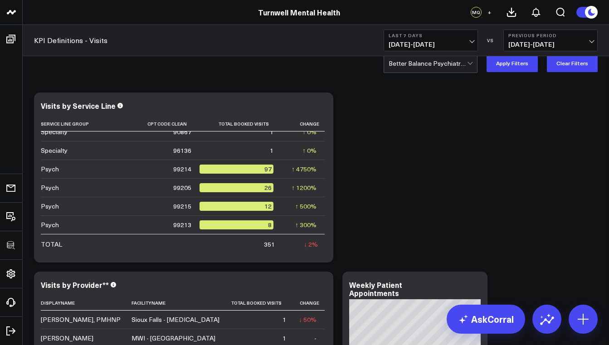
click at [511, 61] on button "Apply Filters" at bounding box center [512, 63] width 51 height 18
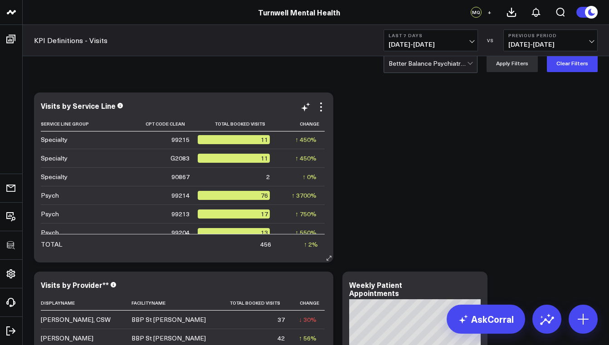
scroll to position [157, 0]
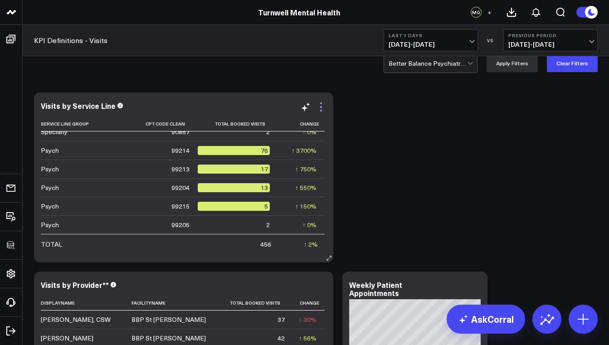
click at [322, 108] on icon at bounding box center [321, 107] width 11 height 11
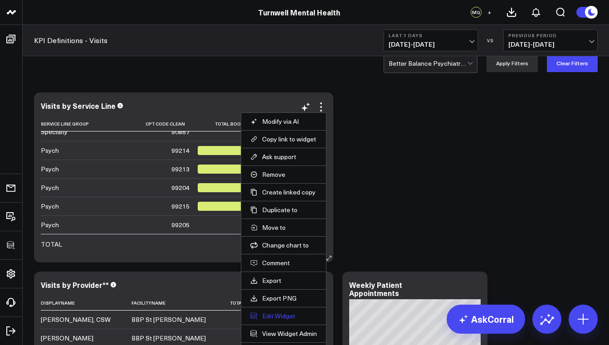
click at [289, 316] on button "Edit Widget" at bounding box center [283, 316] width 67 height 8
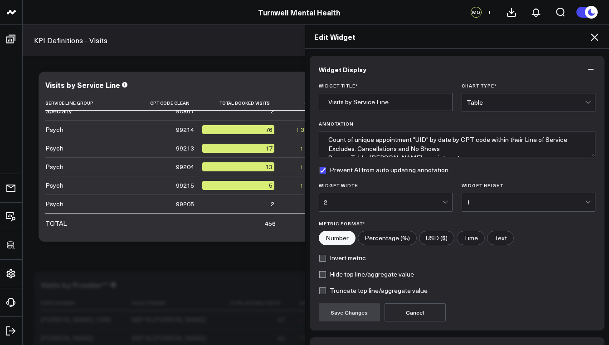
click at [500, 106] on div "Table" at bounding box center [526, 102] width 118 height 7
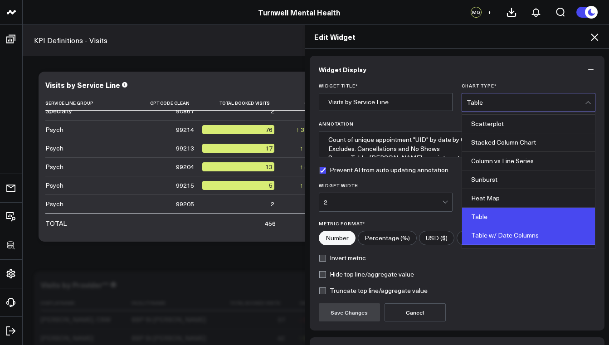
scroll to position [366, 0]
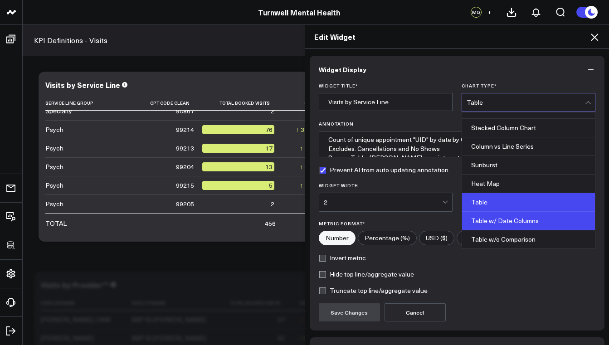
click at [506, 220] on div "Table w/ Date Columns" at bounding box center [528, 221] width 133 height 19
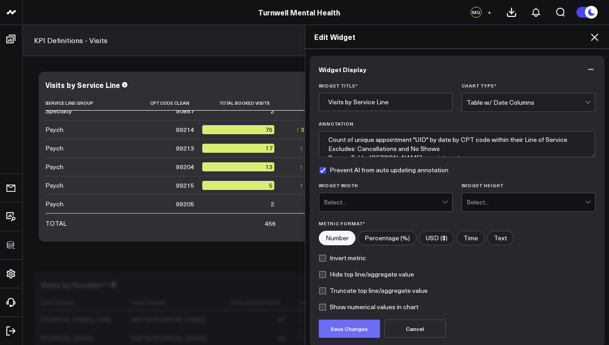
click at [361, 330] on button "Save Changes" at bounding box center [349, 329] width 61 height 18
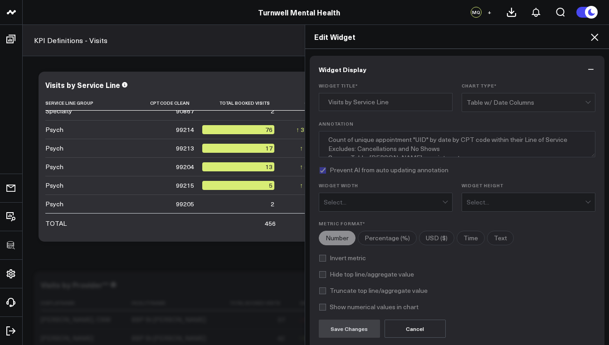
type textarea "Count of unique appointment "UID" by date by CPT code within their Line of Serv…"
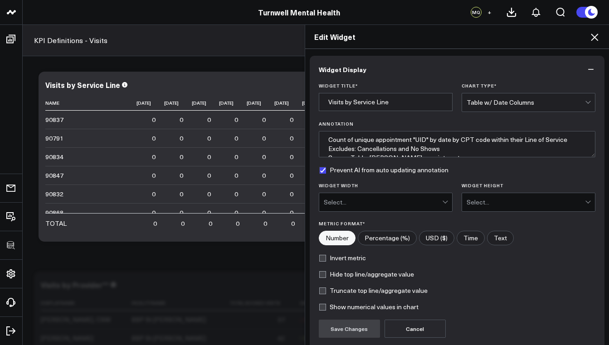
click at [593, 38] on icon at bounding box center [594, 37] width 11 height 11
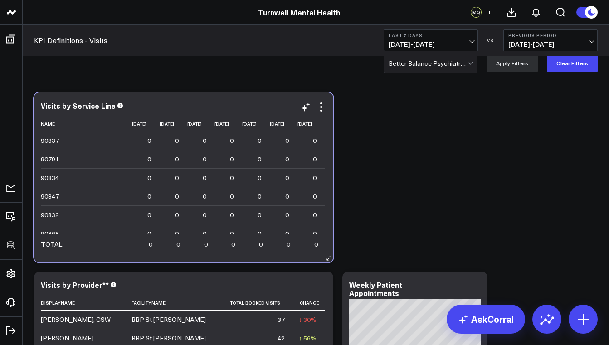
scroll to position [0, 55]
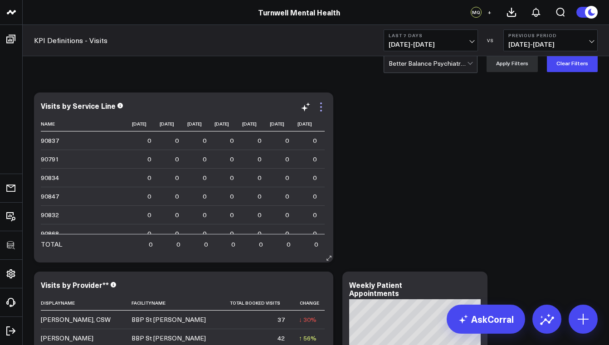
click at [322, 110] on icon at bounding box center [321, 107] width 11 height 11
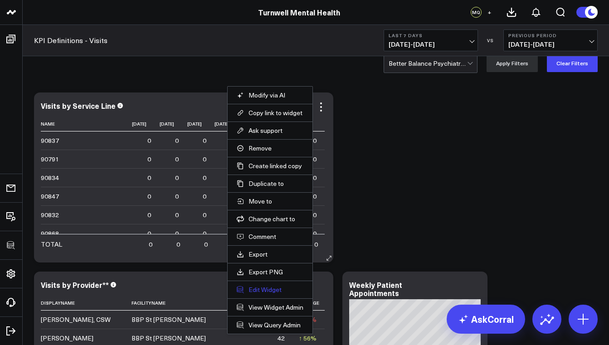
click at [274, 289] on button "Edit Widget" at bounding box center [270, 290] width 67 height 8
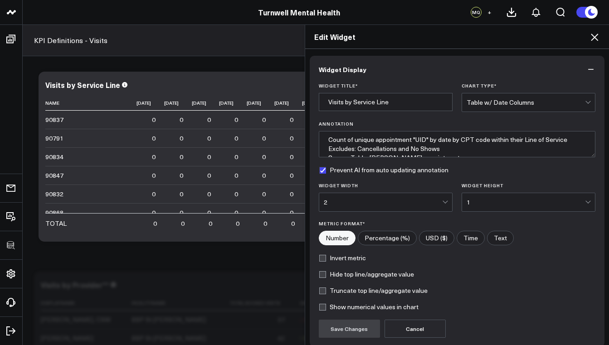
click at [528, 97] on div "Table w/ Date Columns" at bounding box center [526, 102] width 118 height 18
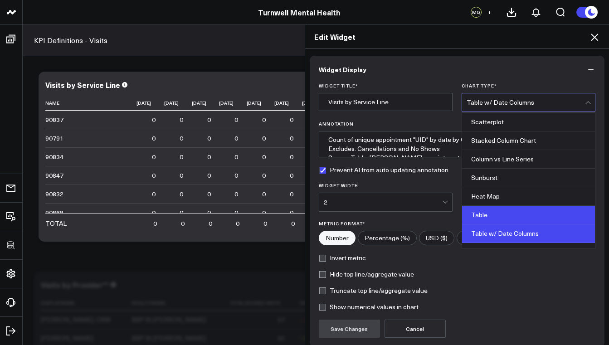
scroll to position [366, 0]
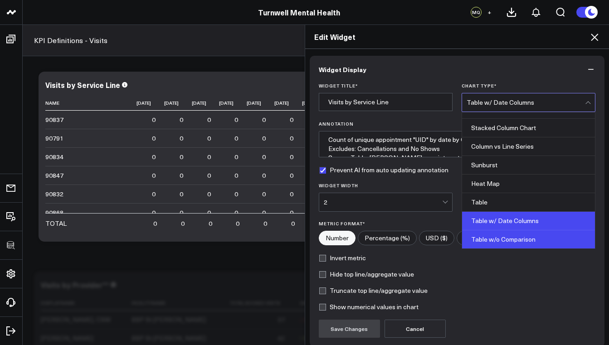
click at [502, 235] on div "Table w/o Comparison" at bounding box center [528, 239] width 133 height 18
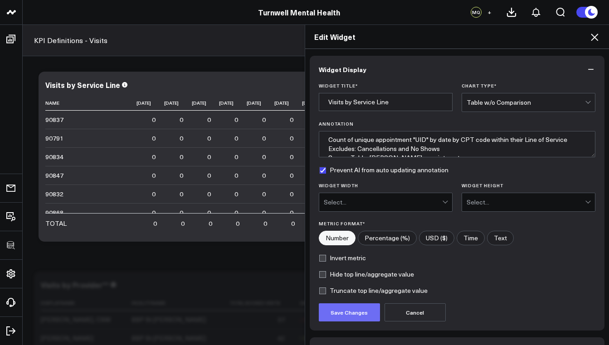
click at [361, 311] on button "Save Changes" at bounding box center [349, 312] width 61 height 18
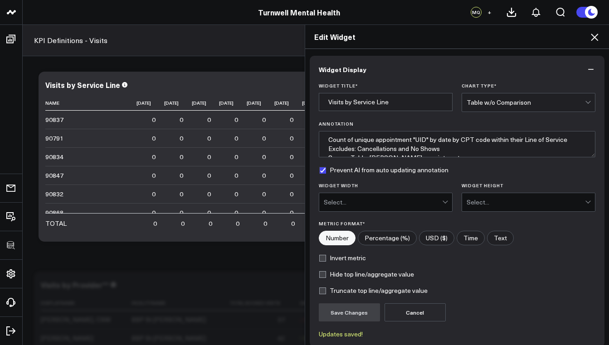
type textarea "Count of unique appointment "UID" by date by CPT code within their Line of Serv…"
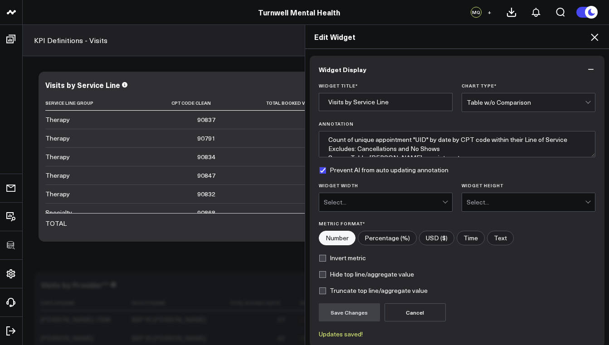
click at [594, 39] on icon at bounding box center [594, 37] width 7 height 7
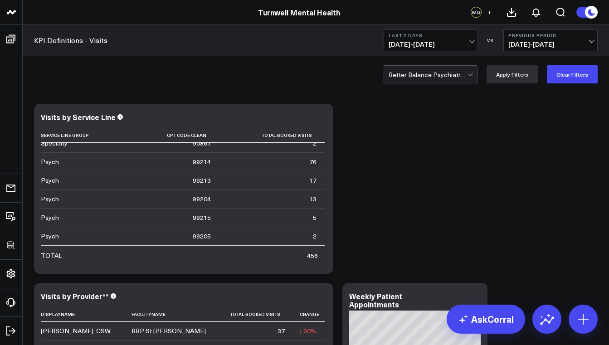
click at [440, 64] on div "Better Balance Psychiatry PLLC Apply Filters Clear Filters" at bounding box center [316, 74] width 586 height 36
click at [440, 76] on div "Better Balance Psychiatry PLLC" at bounding box center [428, 74] width 78 height 7
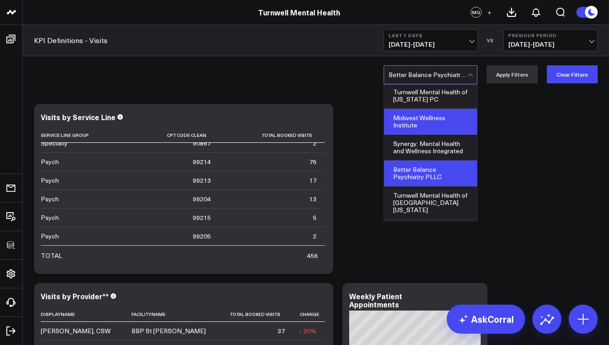
scroll to position [5, 0]
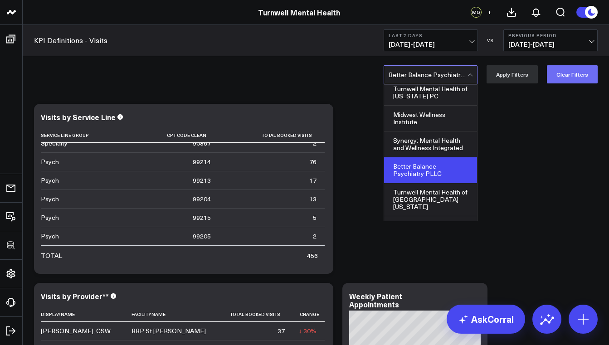
click at [569, 74] on button "Clear Filters" at bounding box center [572, 74] width 51 height 18
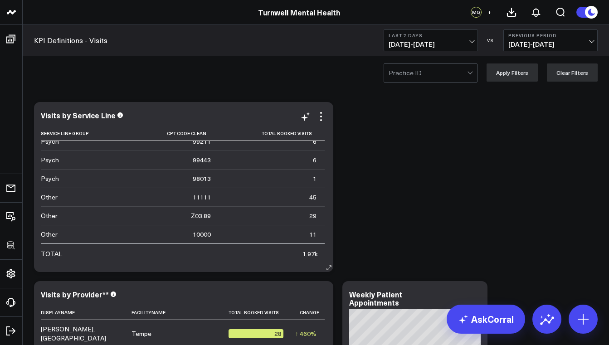
scroll to position [144, 0]
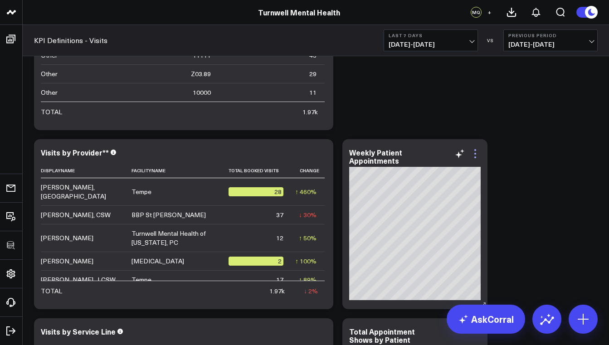
click at [474, 156] on icon at bounding box center [475, 153] width 11 height 11
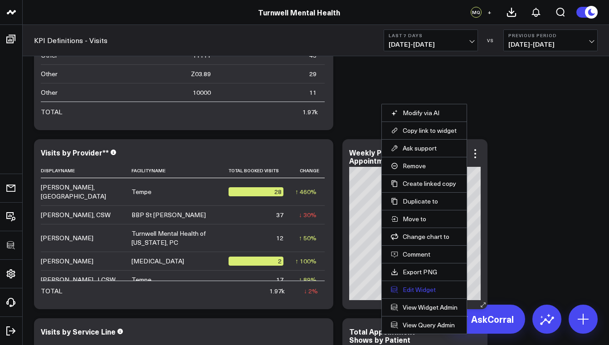
click at [434, 293] on button "Edit Widget" at bounding box center [424, 290] width 67 height 8
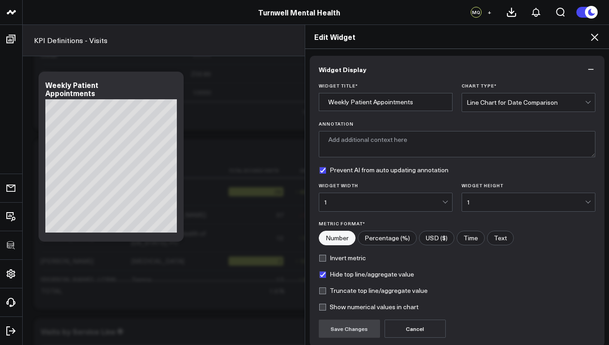
scroll to position [76, 0]
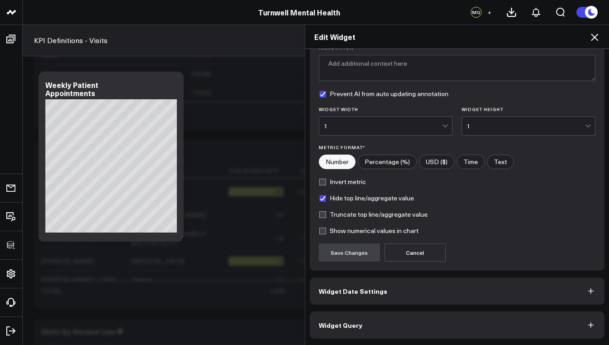
click at [597, 38] on icon at bounding box center [594, 37] width 11 height 11
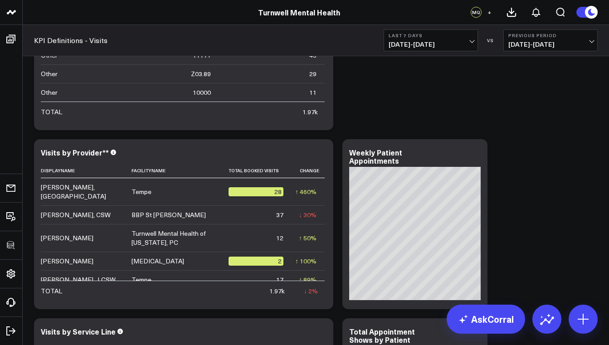
scroll to position [321, 0]
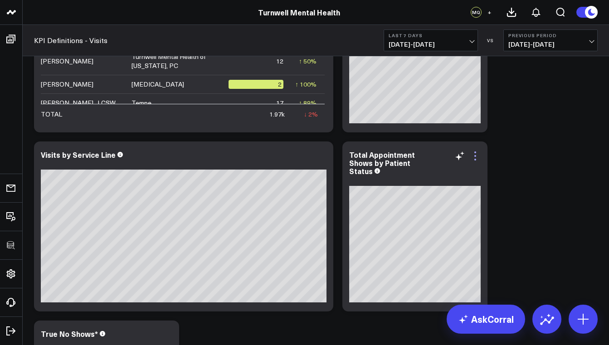
click at [478, 155] on icon at bounding box center [475, 156] width 11 height 11
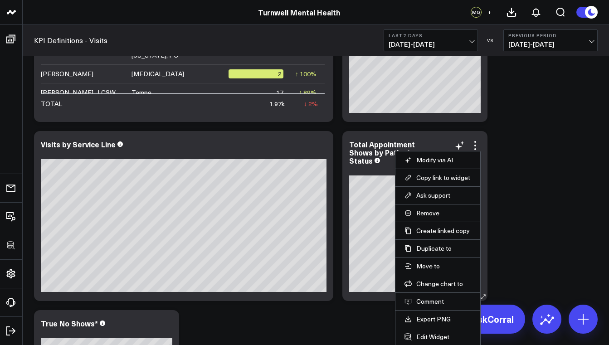
scroll to position [350, 0]
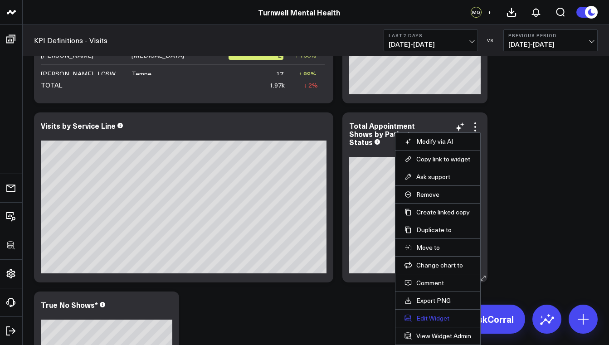
click at [442, 317] on button "Edit Widget" at bounding box center [438, 318] width 67 height 8
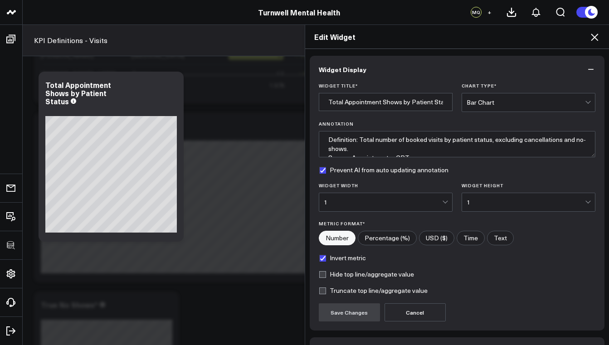
scroll to position [60, 0]
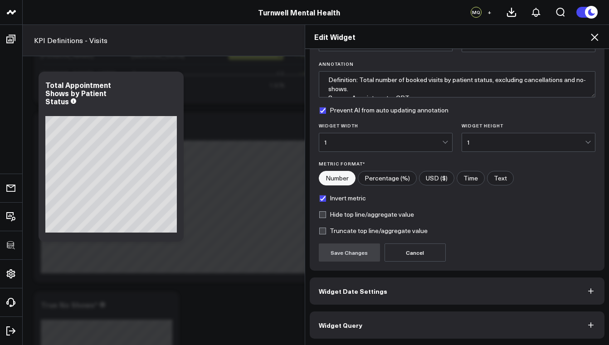
click at [417, 320] on button "Widget Query" at bounding box center [457, 325] width 295 height 27
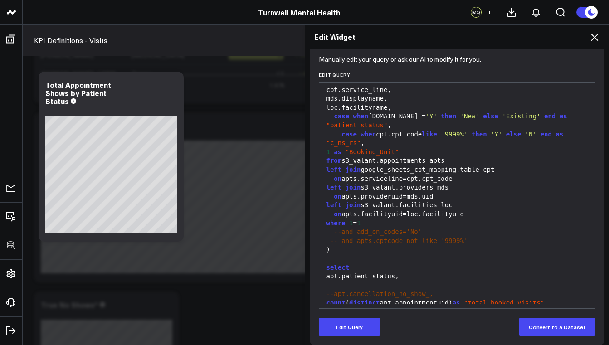
scroll to position [190, 0]
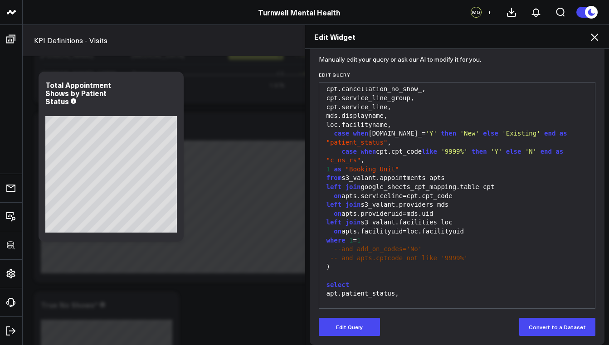
click at [596, 40] on icon at bounding box center [594, 37] width 11 height 11
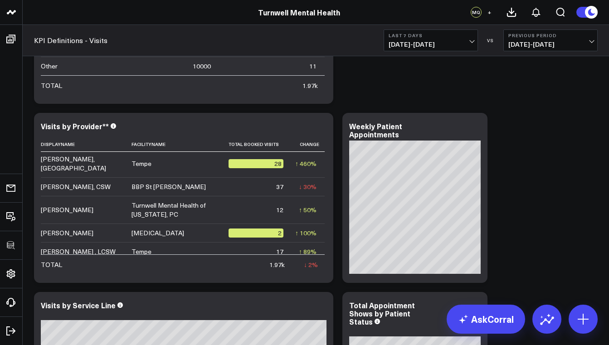
scroll to position [199, 0]
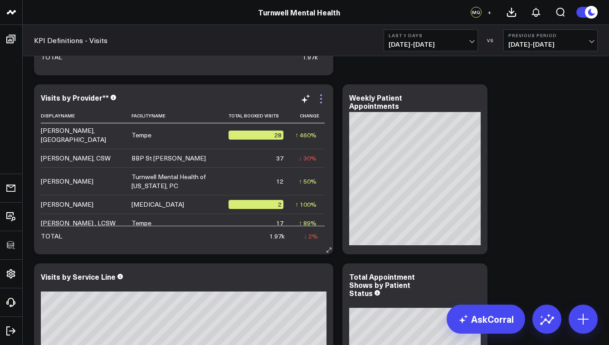
click at [321, 97] on icon at bounding box center [321, 98] width 11 height 11
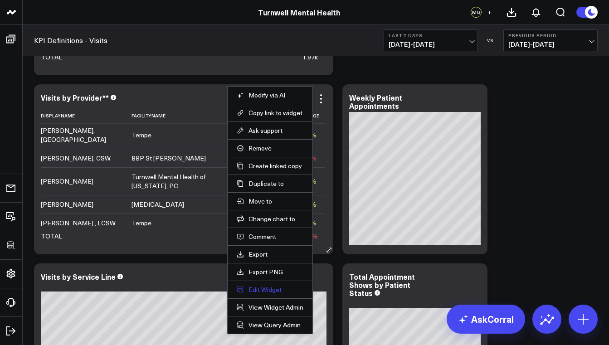
click at [284, 289] on button "Edit Widget" at bounding box center [270, 290] width 67 height 8
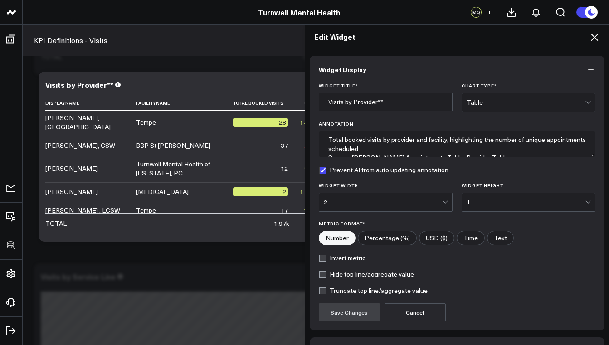
scroll to position [60, 0]
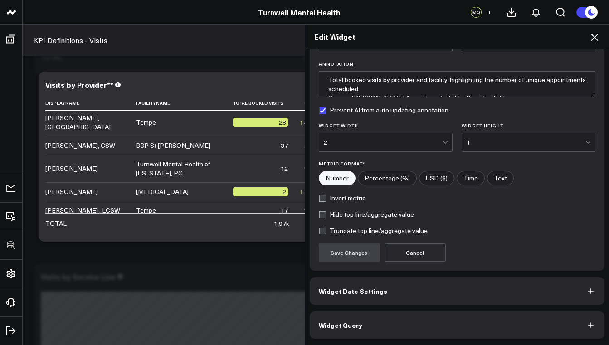
click at [372, 325] on button "Widget Query" at bounding box center [457, 325] width 295 height 27
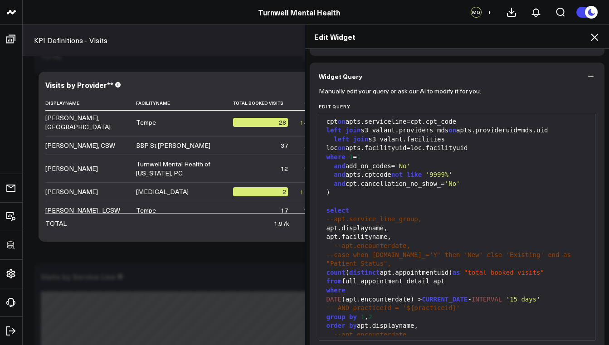
scroll to position [99, 0]
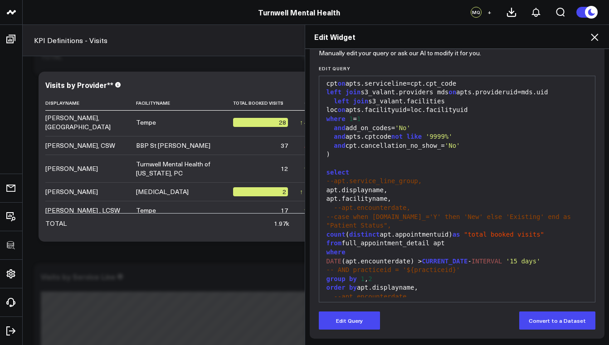
click at [444, 142] on div "and cpt.cancellation_no_show_= 'No'" at bounding box center [457, 146] width 267 height 9
click at [593, 40] on icon at bounding box center [594, 37] width 11 height 11
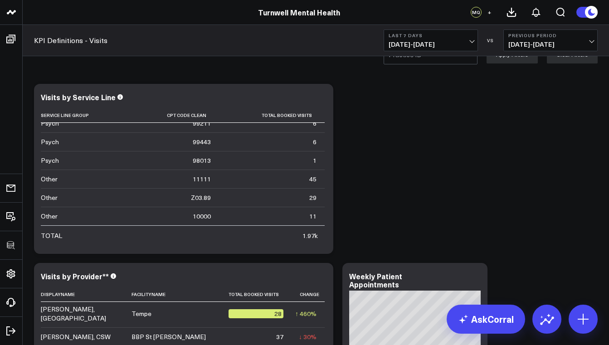
scroll to position [3, 0]
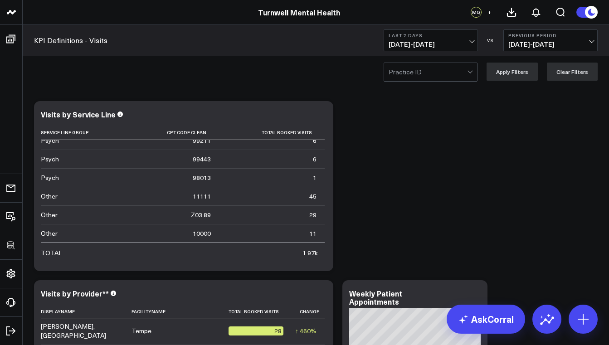
click at [463, 78] on div at bounding box center [428, 72] width 78 height 18
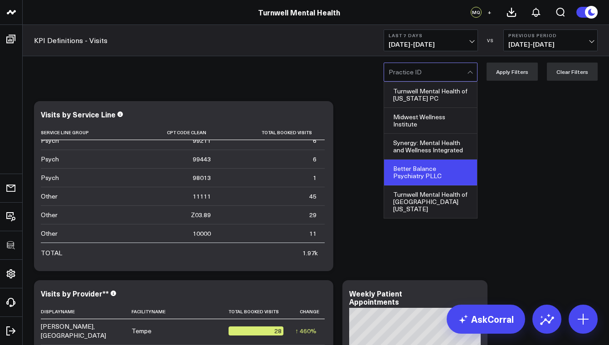
click at [437, 177] on div "Better Balance Psychiatry PLLC" at bounding box center [430, 173] width 93 height 26
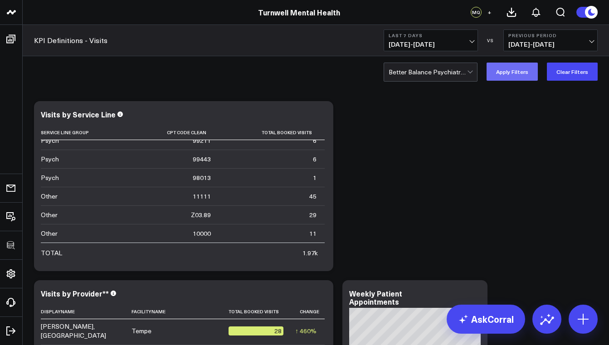
click at [523, 75] on button "Apply Filters" at bounding box center [512, 72] width 51 height 18
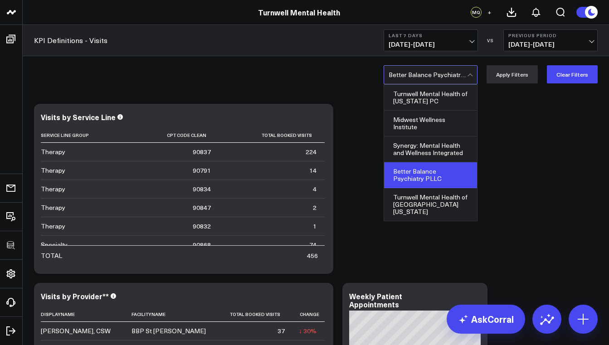
click at [475, 73] on div at bounding box center [471, 75] width 8 height 18
click at [570, 76] on button "Clear Filters" at bounding box center [572, 74] width 51 height 18
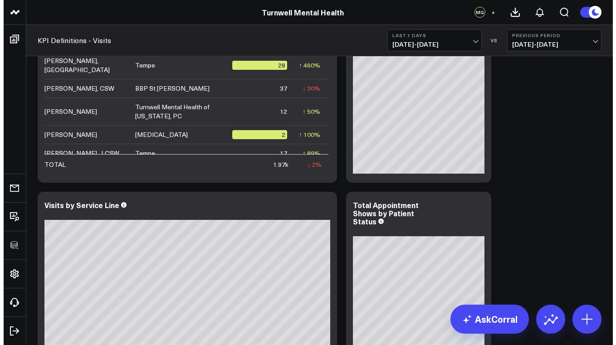
scroll to position [350, 0]
